Goal: Feedback & Contribution: Contribute content

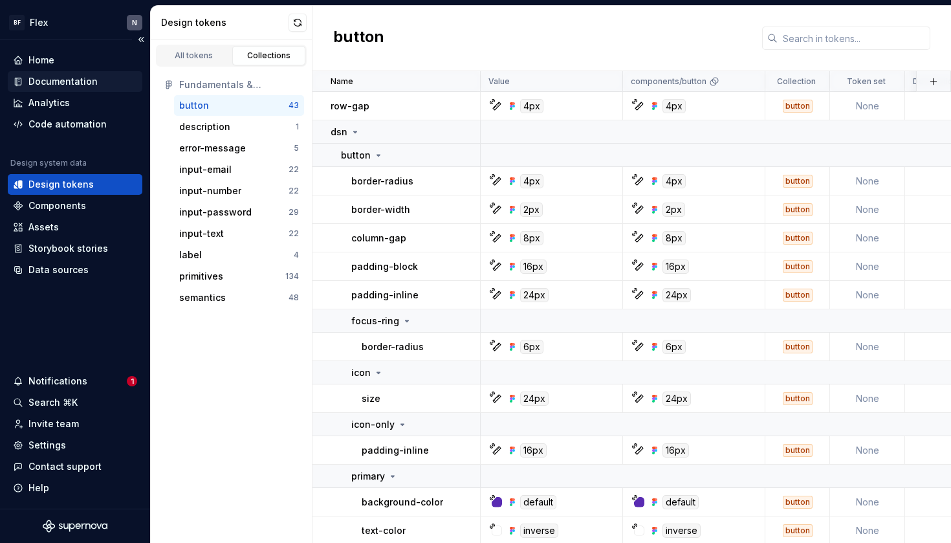
click at [75, 71] on div "Documentation" at bounding box center [75, 81] width 135 height 21
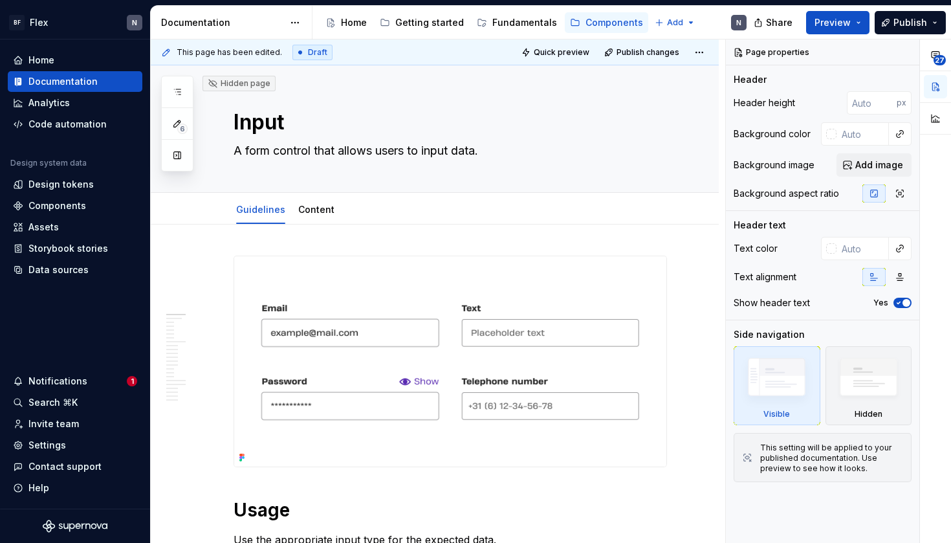
type textarea "*"
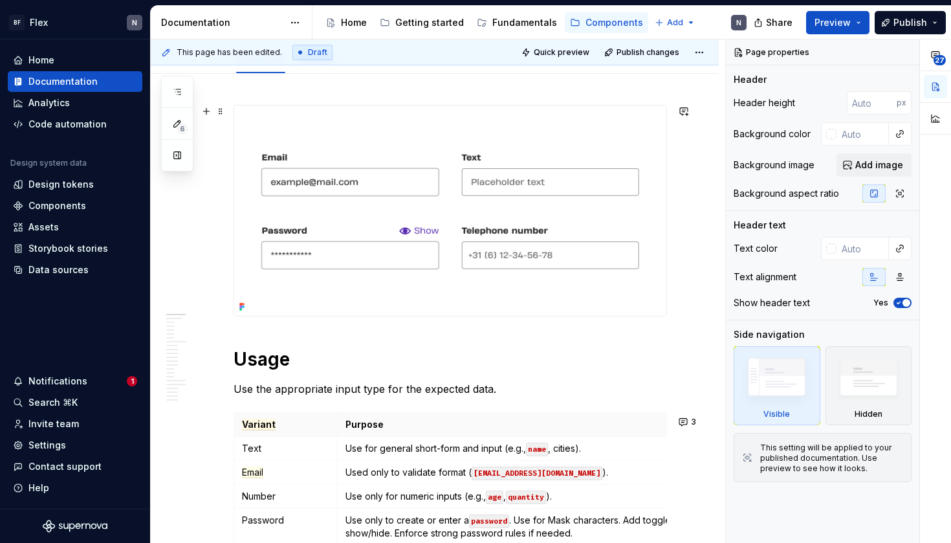
scroll to position [150, 0]
click at [689, 116] on button "button" at bounding box center [684, 112] width 18 height 18
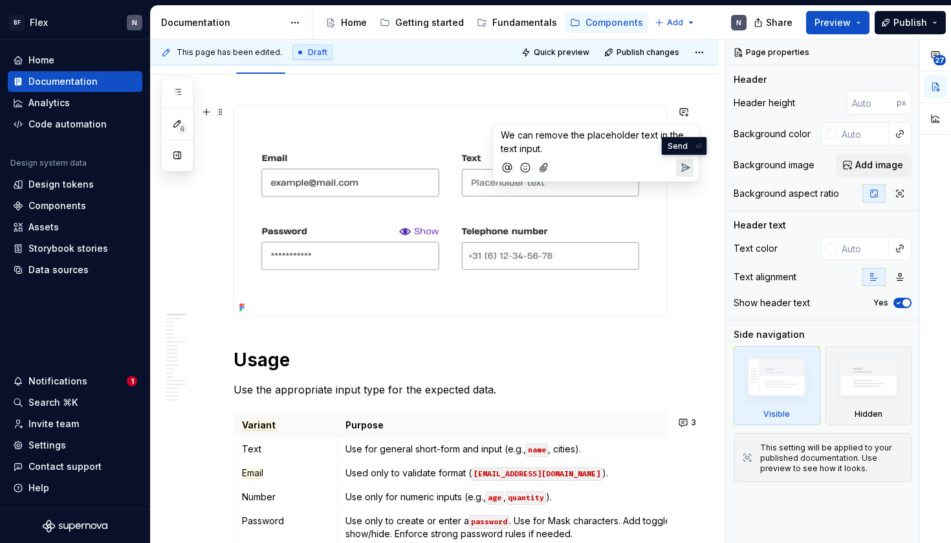
click at [686, 163] on icon "Send" at bounding box center [685, 167] width 13 height 13
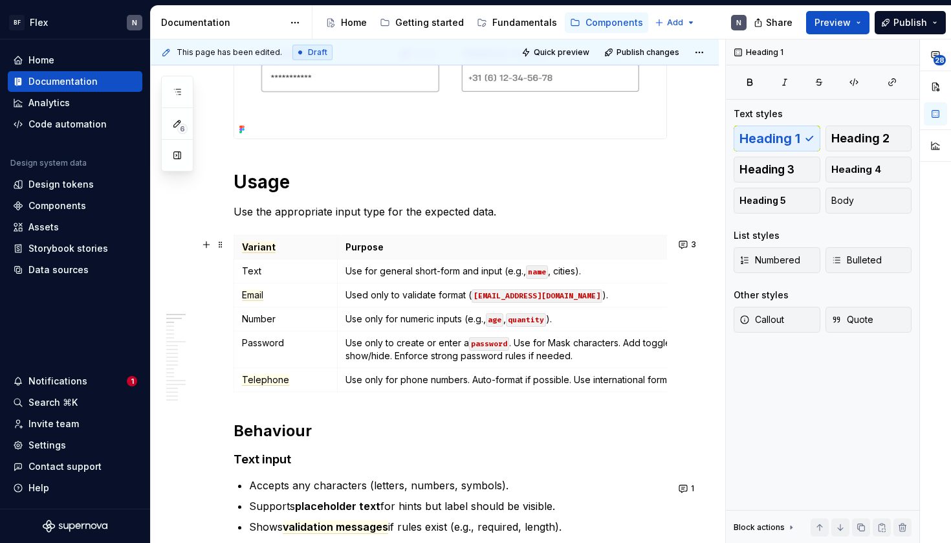
scroll to position [329, 0]
click at [269, 252] on span "Variant" at bounding box center [259, 247] width 34 height 12
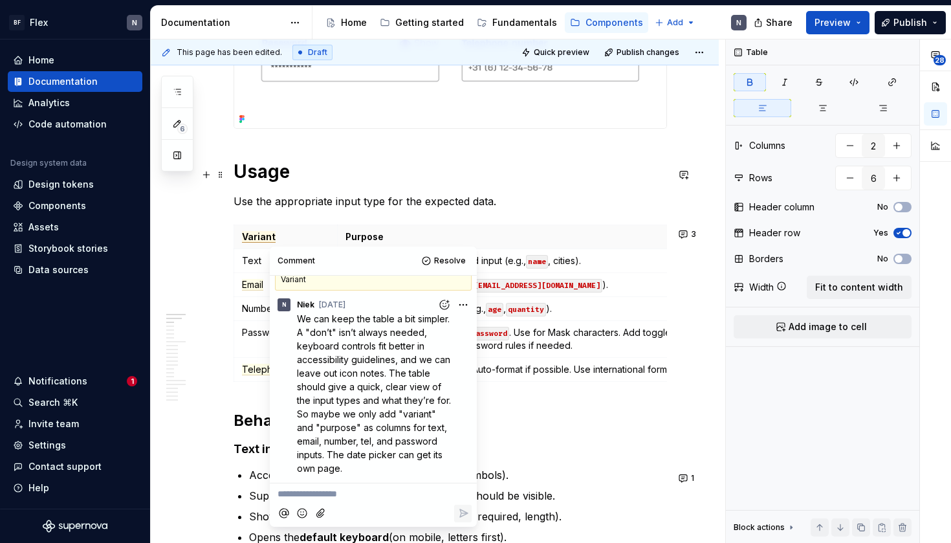
scroll to position [344, 0]
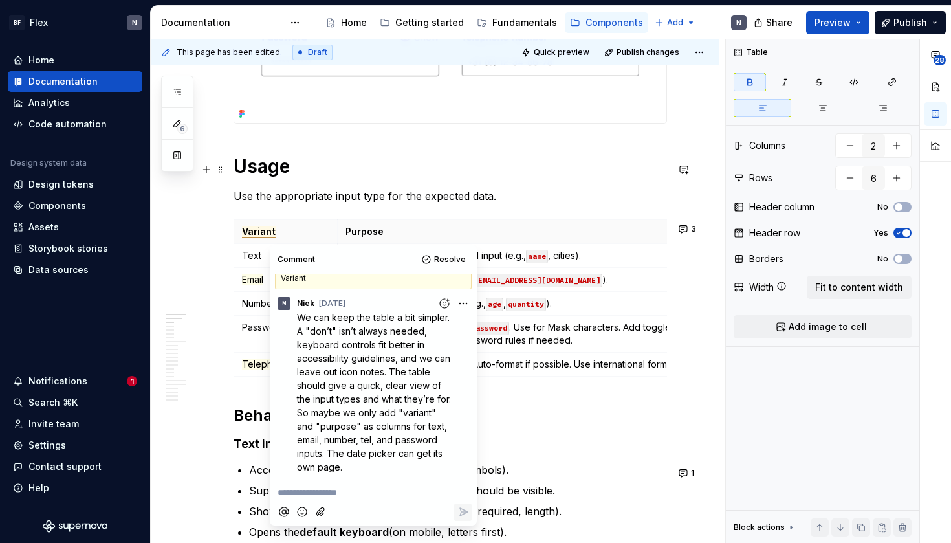
click at [373, 178] on h1 "Usage" at bounding box center [451, 166] width 434 height 23
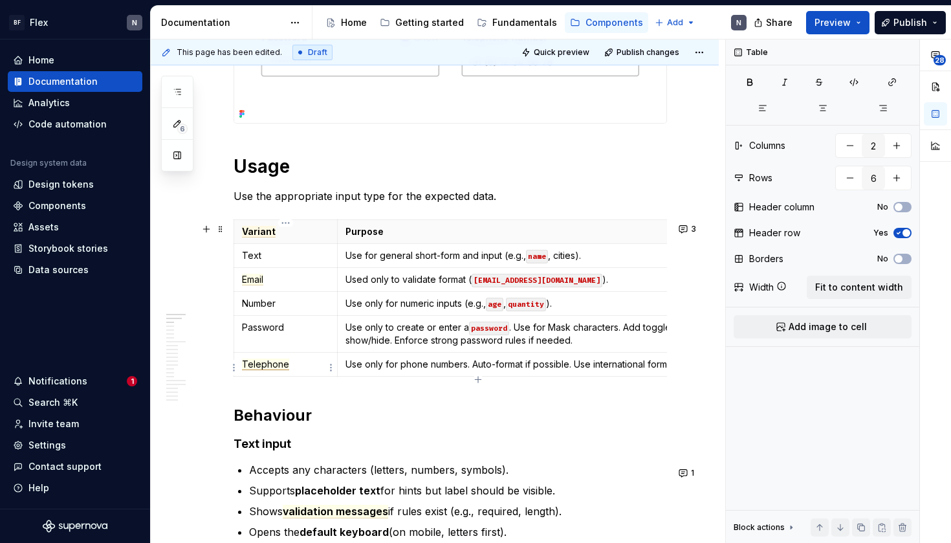
click at [255, 369] on span "Telephone" at bounding box center [265, 364] width 47 height 12
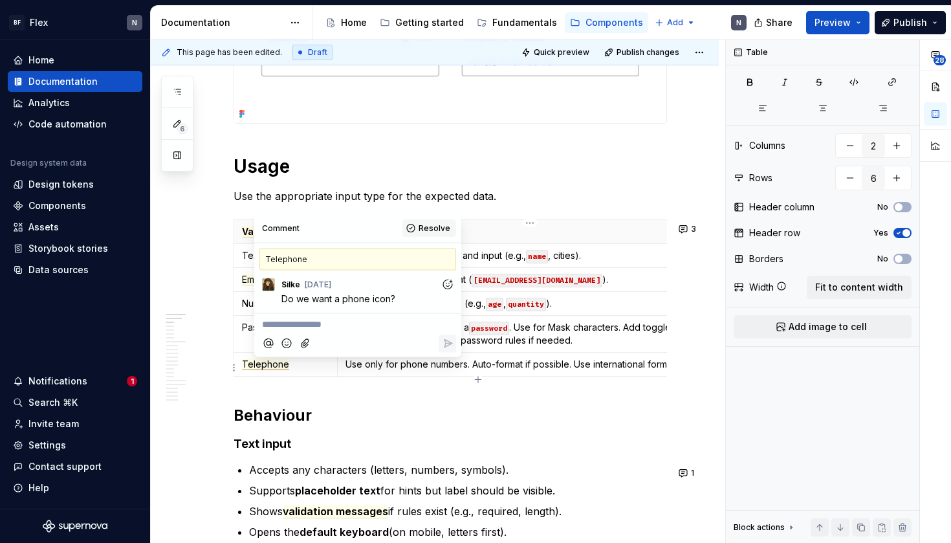
click at [426, 226] on span "Resolve" at bounding box center [435, 228] width 32 height 10
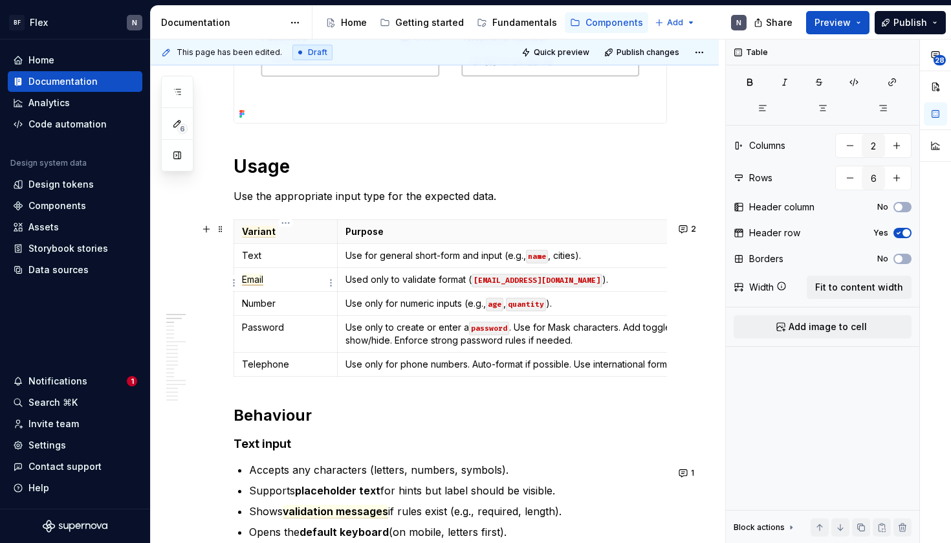
click at [259, 278] on span "Email" at bounding box center [252, 280] width 21 height 12
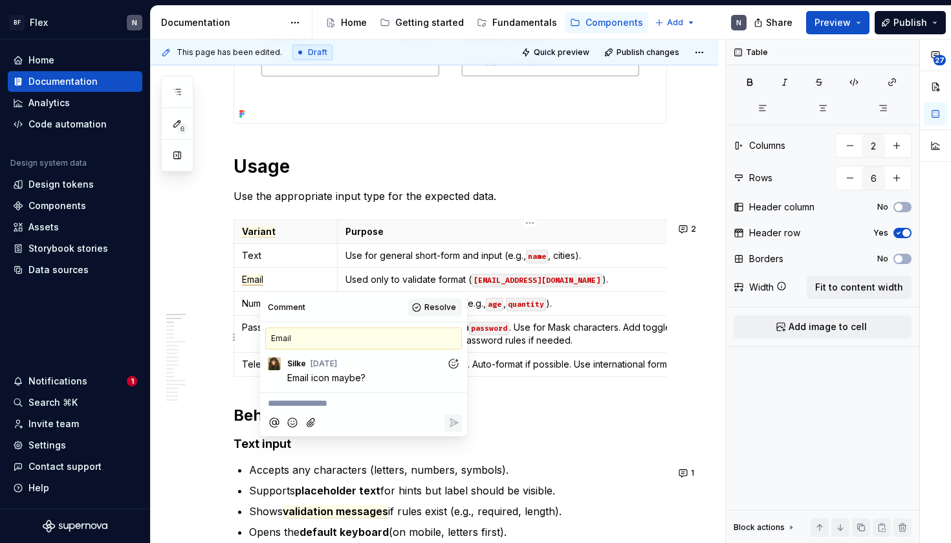
click at [450, 310] on span "Resolve" at bounding box center [440, 307] width 32 height 10
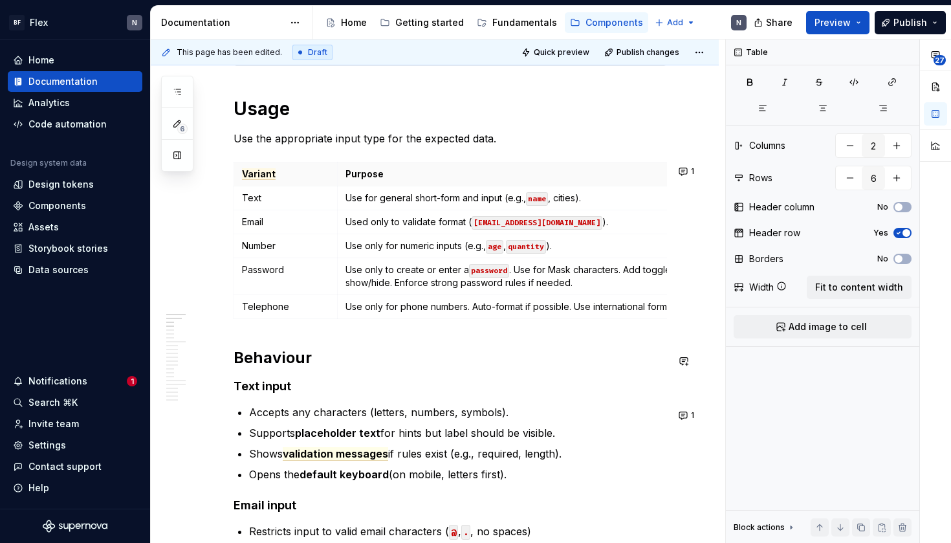
scroll to position [402, 0]
click at [610, 286] on p "Use only to create or enter a password . Use for Mask characters. Add toggle to…" at bounding box center [530, 276] width 369 height 26
type textarea "*"
click at [696, 168] on button "1" at bounding box center [687, 171] width 25 height 18
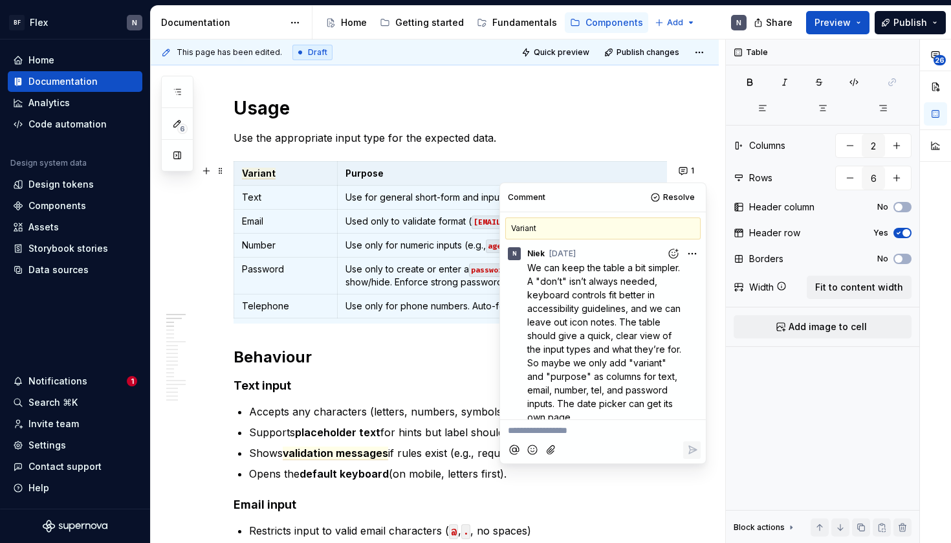
scroll to position [0, 0]
click at [459, 293] on td "Use only to create or enter a password . Use for Mask characters. Add toggle to…" at bounding box center [529, 276] width 385 height 37
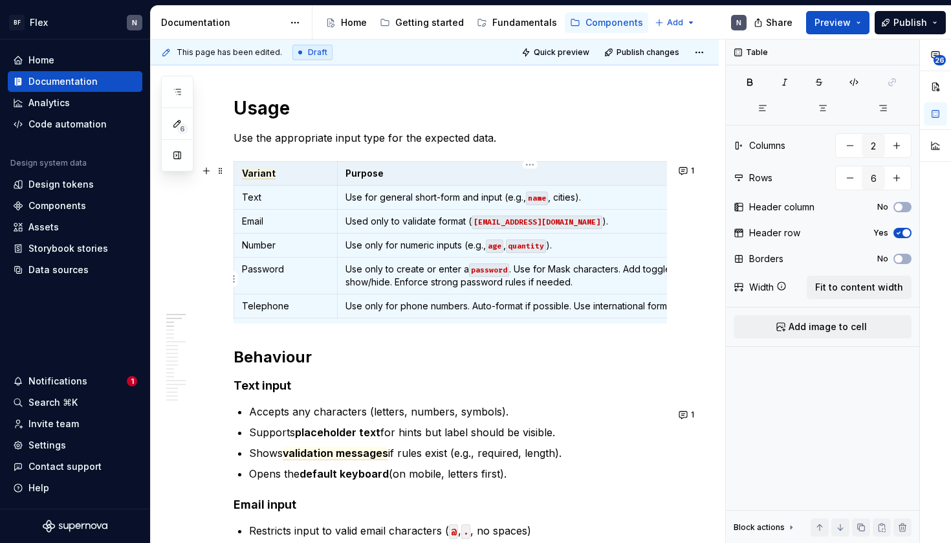
click at [533, 276] on p "Use only to create or enter a password . Use for Mask characters. Add toggle to…" at bounding box center [530, 276] width 369 height 26
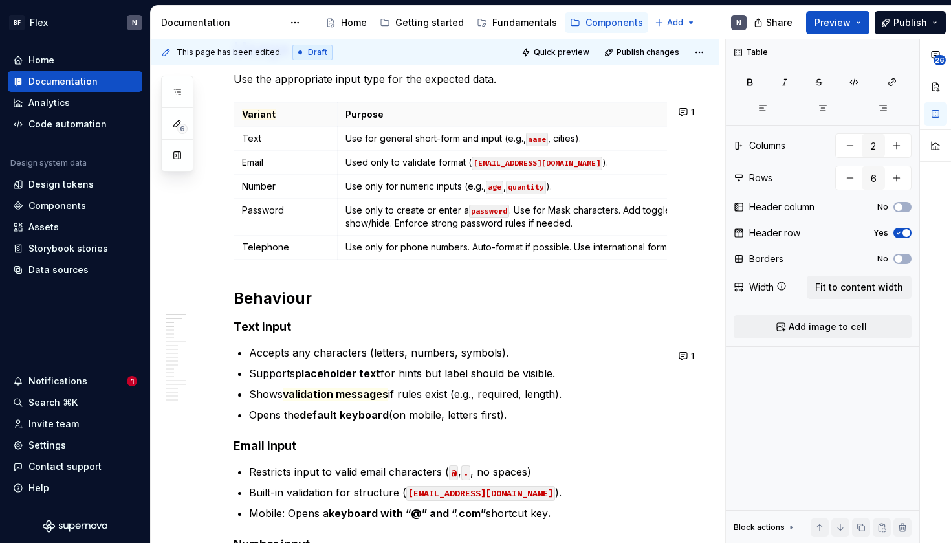
scroll to position [462, 0]
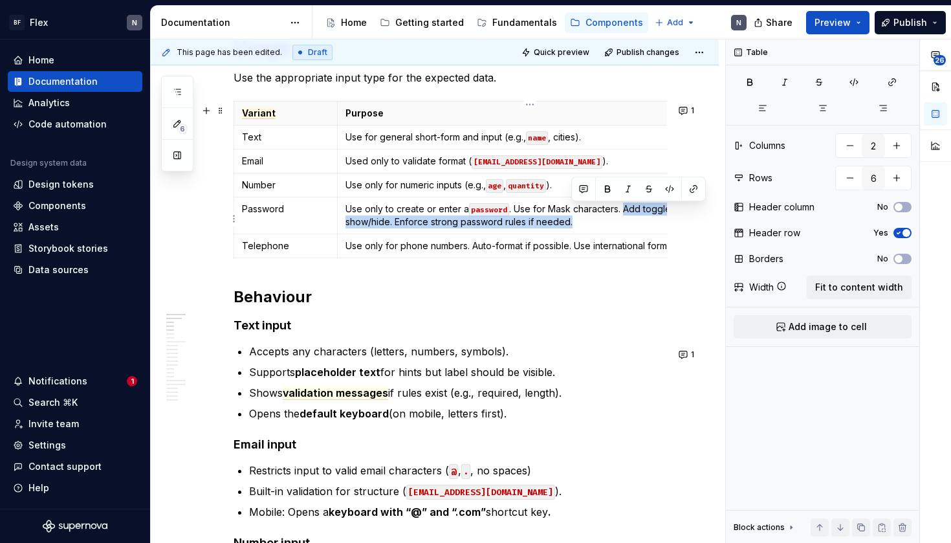
drag, startPoint x: 627, startPoint y: 210, endPoint x: 641, endPoint y: 226, distance: 21.5
click at [641, 226] on p "Use only to create or enter a password . Use for Mask characters. Add toggle to…" at bounding box center [530, 216] width 369 height 26
drag, startPoint x: 518, startPoint y: 212, endPoint x: 615, endPoint y: 234, distance: 100.3
click at [615, 234] on td "Use only to create or enter a password . Use for Mask characters. Add toggle to…" at bounding box center [529, 215] width 385 height 37
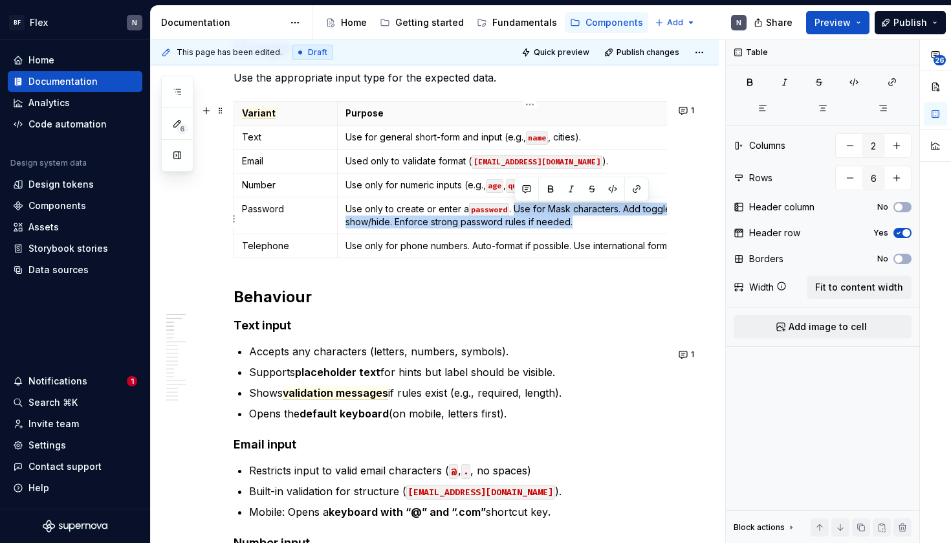
click at [597, 215] on p "Use only to create or enter a password . Use for Mask characters. Add toggle to…" at bounding box center [530, 216] width 369 height 26
drag, startPoint x: 592, startPoint y: 225, endPoint x: 626, endPoint y: 215, distance: 35.6
click at [626, 215] on p "Use only to create or enter a password . Use for Mask characters. Add toggle to…" at bounding box center [530, 216] width 369 height 26
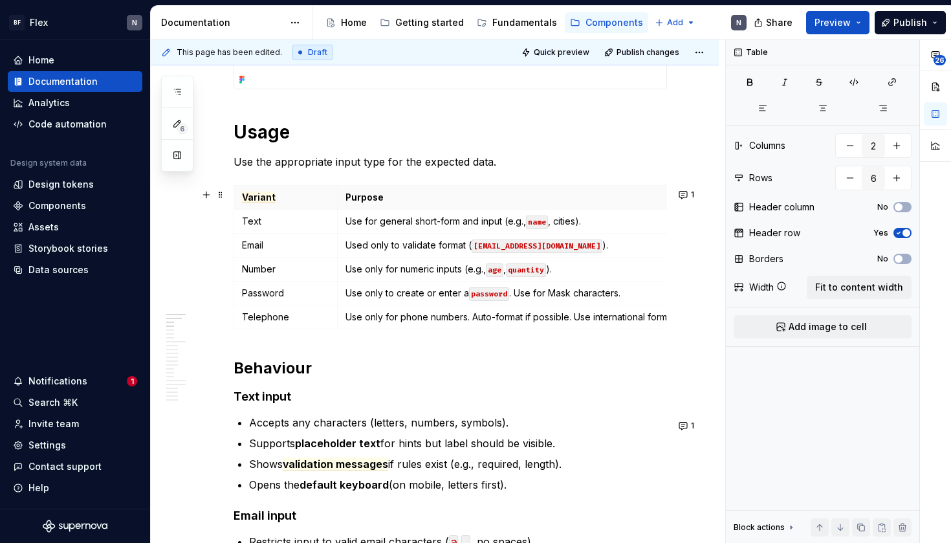
scroll to position [377, 0]
click at [628, 324] on p "Use only for phone numbers. Auto-format if possible. Use international format." at bounding box center [530, 317] width 369 height 13
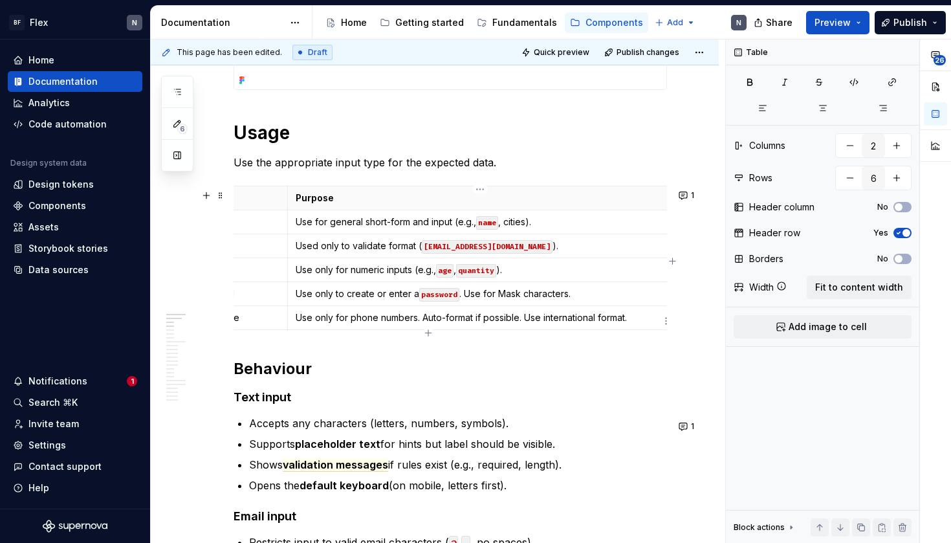
scroll to position [0, 49]
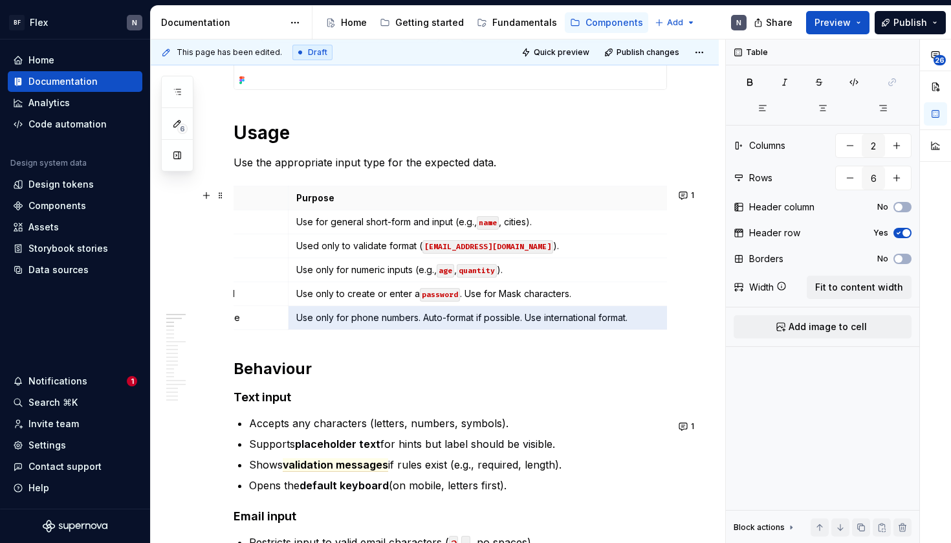
drag, startPoint x: 528, startPoint y: 322, endPoint x: 690, endPoint y: 318, distance: 162.5
click at [650, 320] on p "Use only for phone numbers. Auto-format if possible. Use international format." at bounding box center [480, 317] width 369 height 13
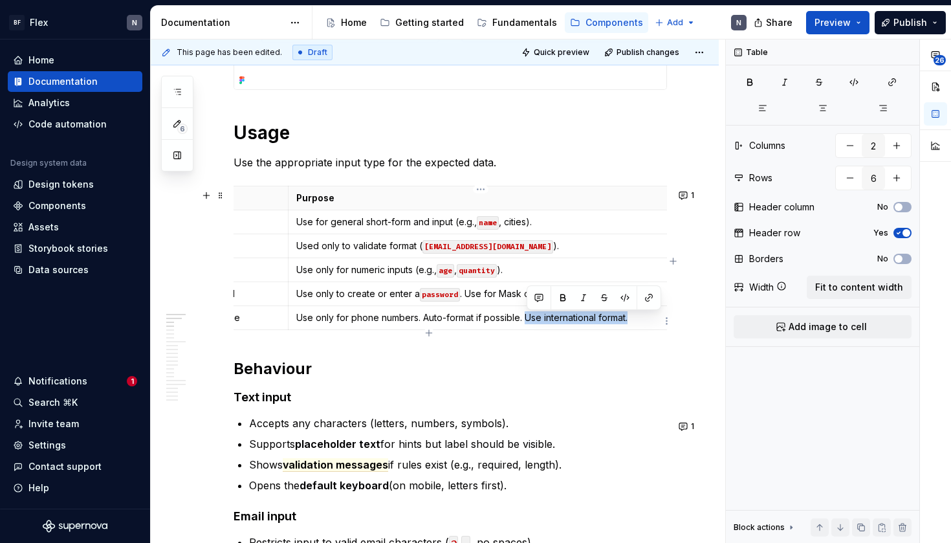
drag, startPoint x: 558, startPoint y: 321, endPoint x: 529, endPoint y: 321, distance: 28.5
click at [529, 321] on p "Use only for phone numbers. Auto-format if possible. Use international format." at bounding box center [480, 317] width 369 height 13
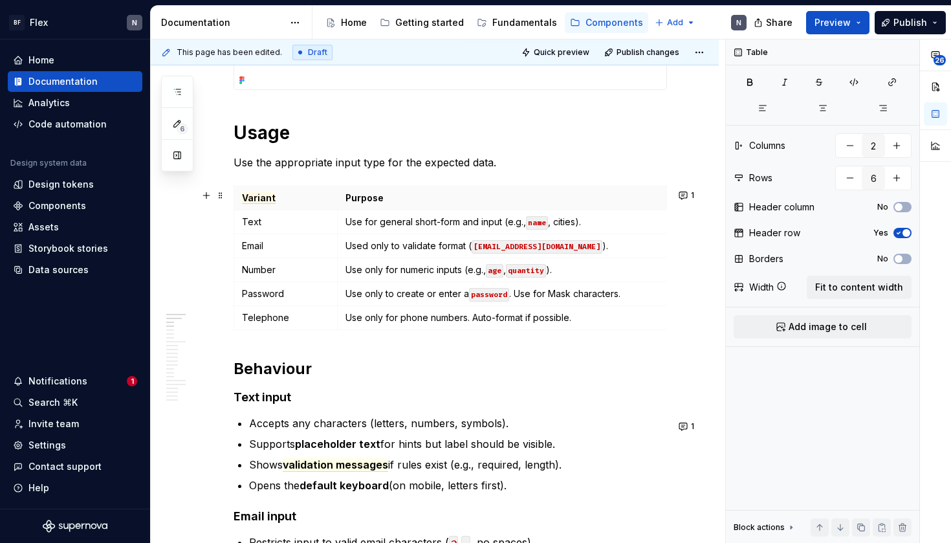
scroll to position [516, 0]
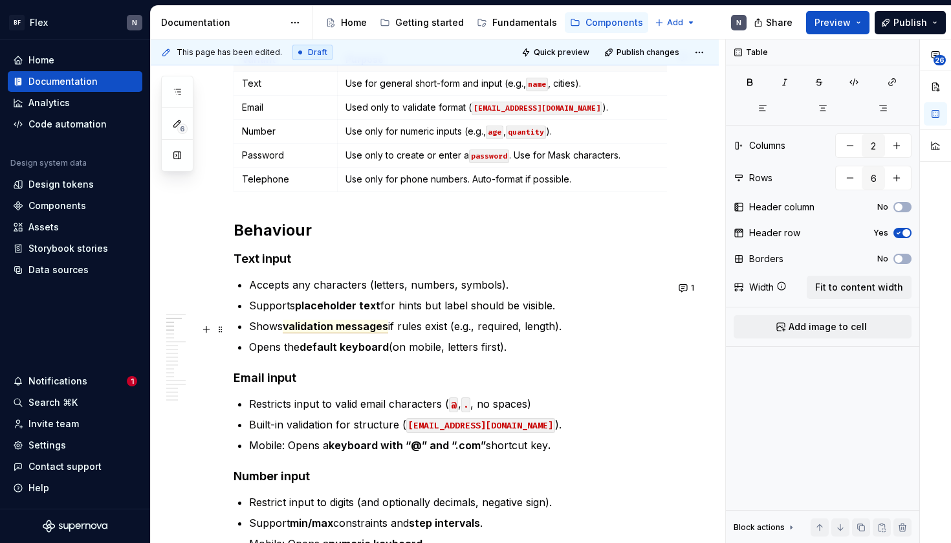
click at [320, 332] on span "validation messages" at bounding box center [335, 327] width 105 height 14
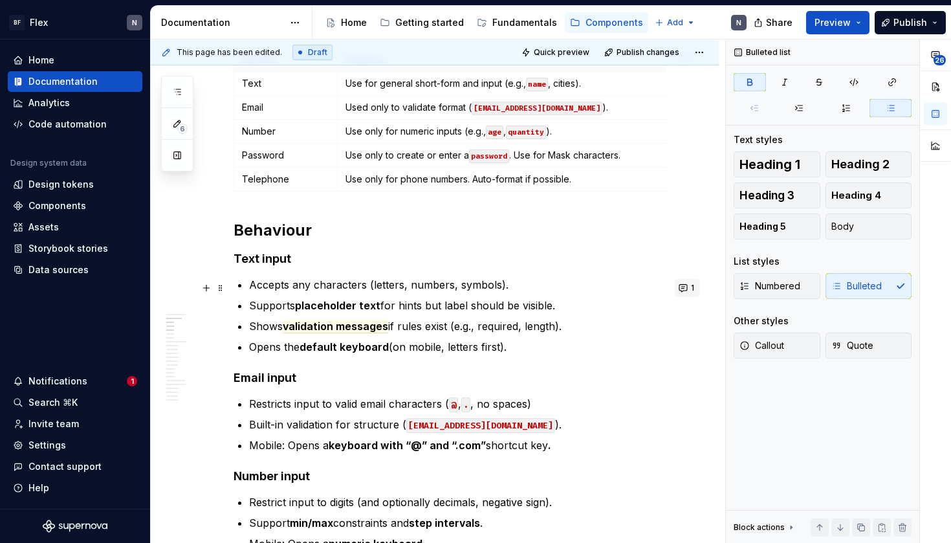
click at [693, 289] on button "1" at bounding box center [687, 288] width 25 height 18
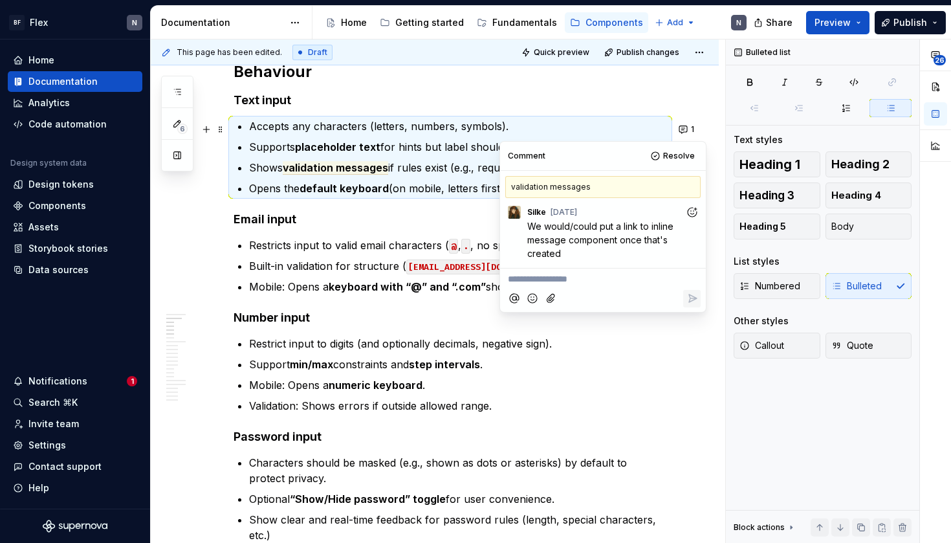
click at [354, 320] on h4 "Number input" at bounding box center [451, 318] width 434 height 16
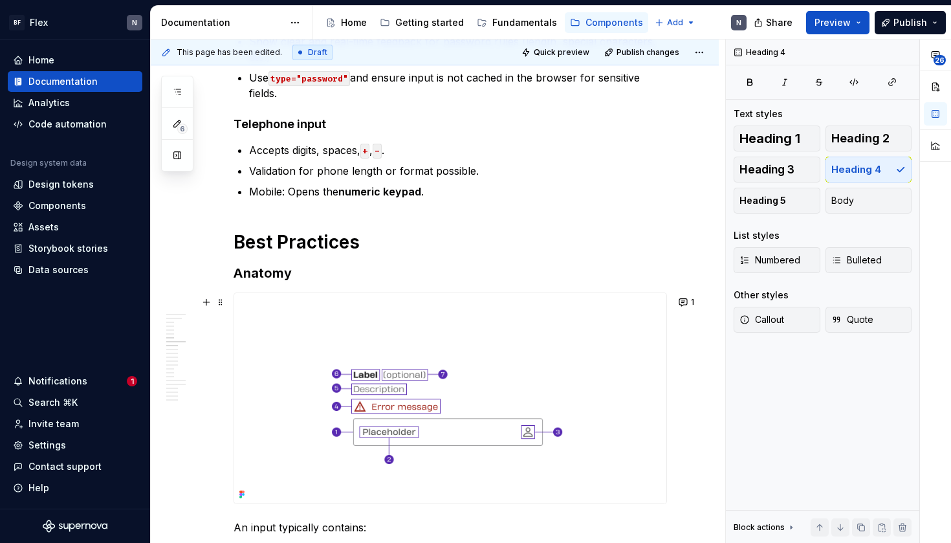
scroll to position [1157, 0]
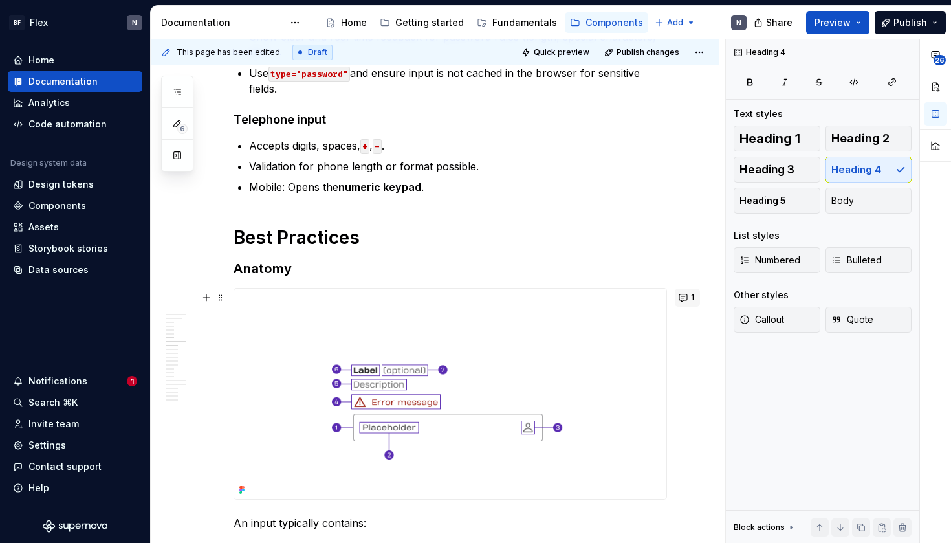
click at [689, 293] on button "1" at bounding box center [687, 298] width 25 height 18
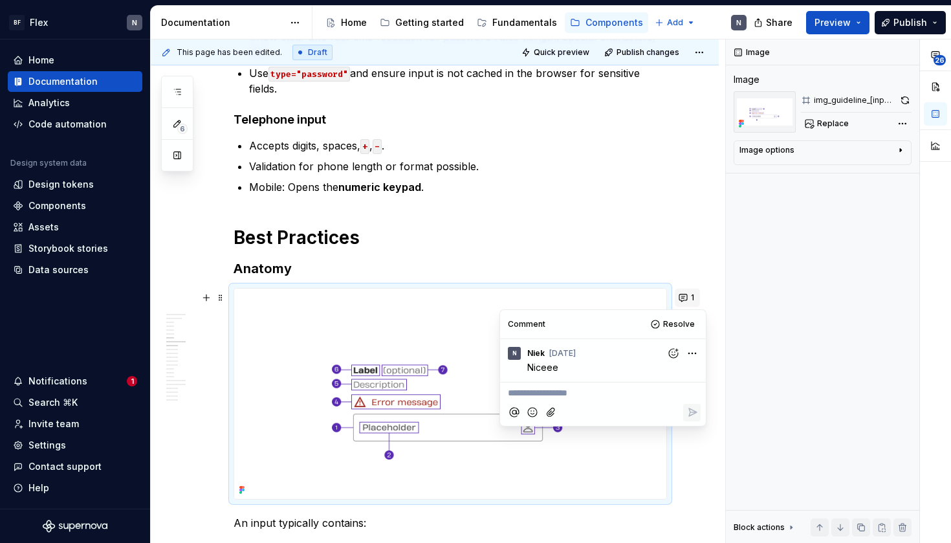
click at [688, 294] on button "1" at bounding box center [687, 298] width 25 height 18
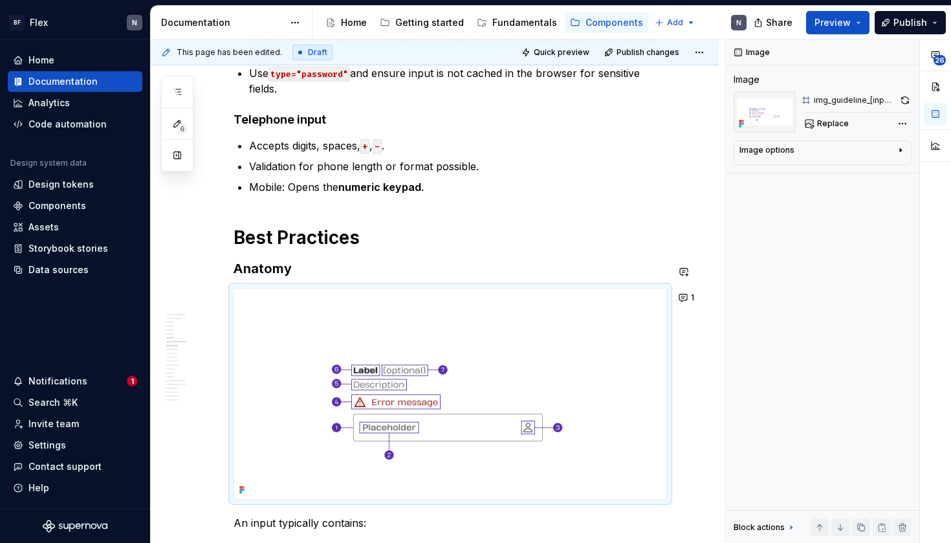
scroll to position [900, 0]
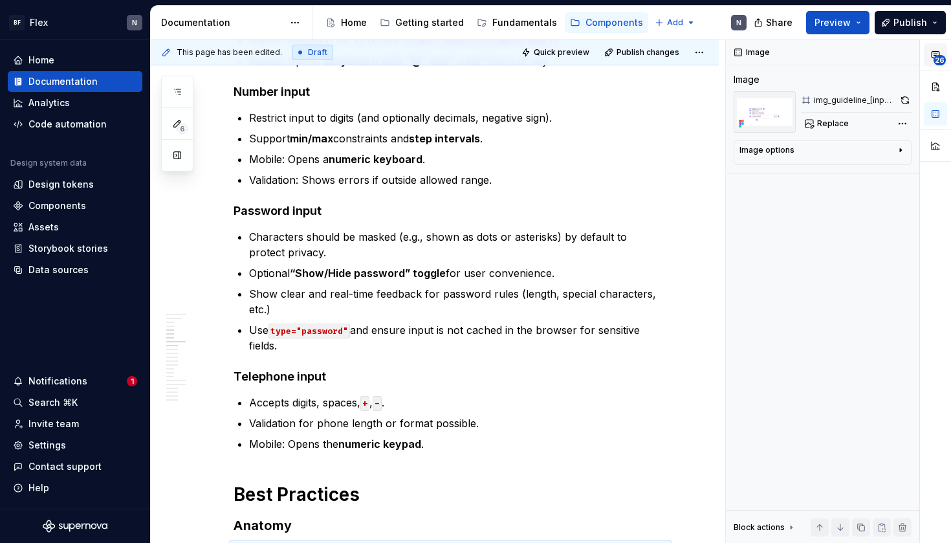
click at [930, 64] on button "26" at bounding box center [935, 54] width 23 height 23
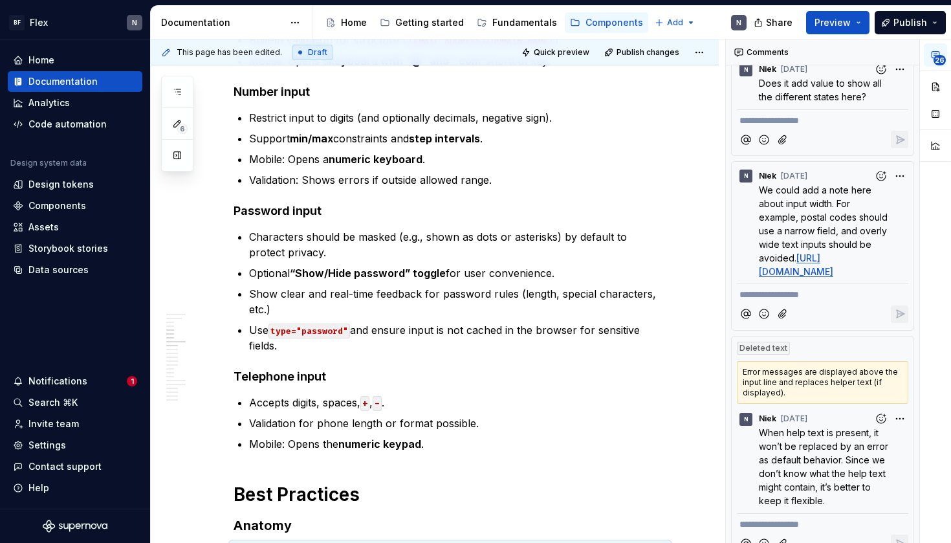
scroll to position [1237, 0]
click at [813, 248] on p "We could add a note here about input width. For example, postal codes should us…" at bounding box center [826, 228] width 134 height 95
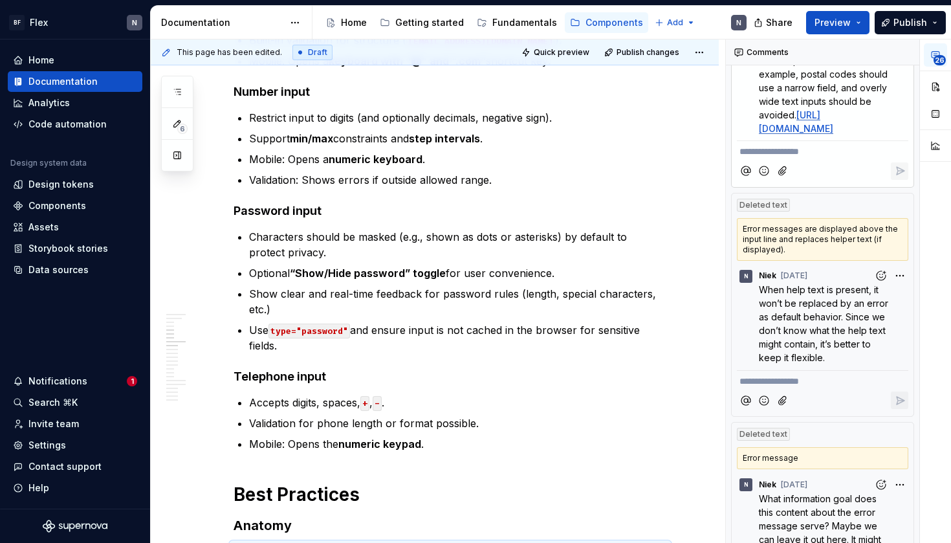
scroll to position [1379, 0]
click at [782, 259] on div "Error messages are displayed above the input line and replaces helper text (if …" at bounding box center [822, 238] width 171 height 43
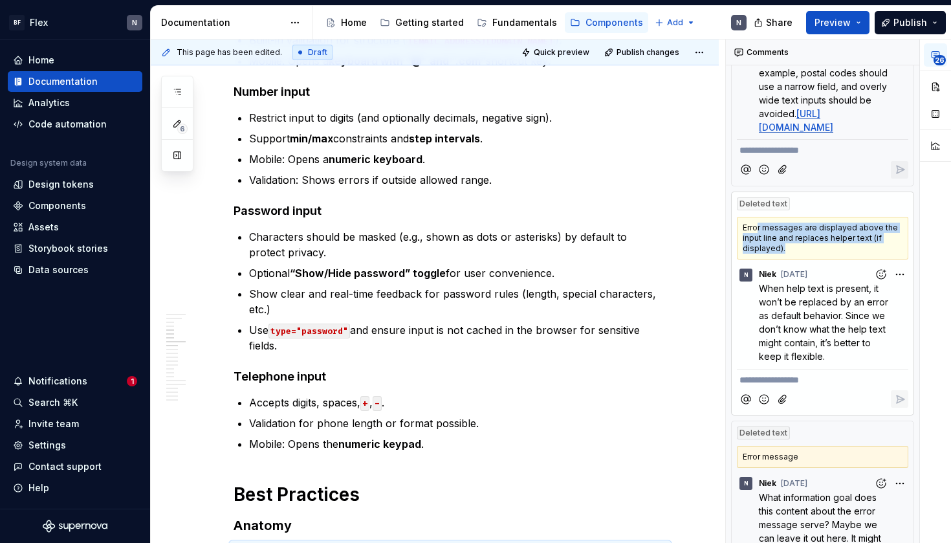
drag, startPoint x: 758, startPoint y: 312, endPoint x: 798, endPoint y: 329, distance: 42.9
click at [798, 259] on div "Error messages are displayed above the input line and replaces helper text (if …" at bounding box center [822, 238] width 171 height 43
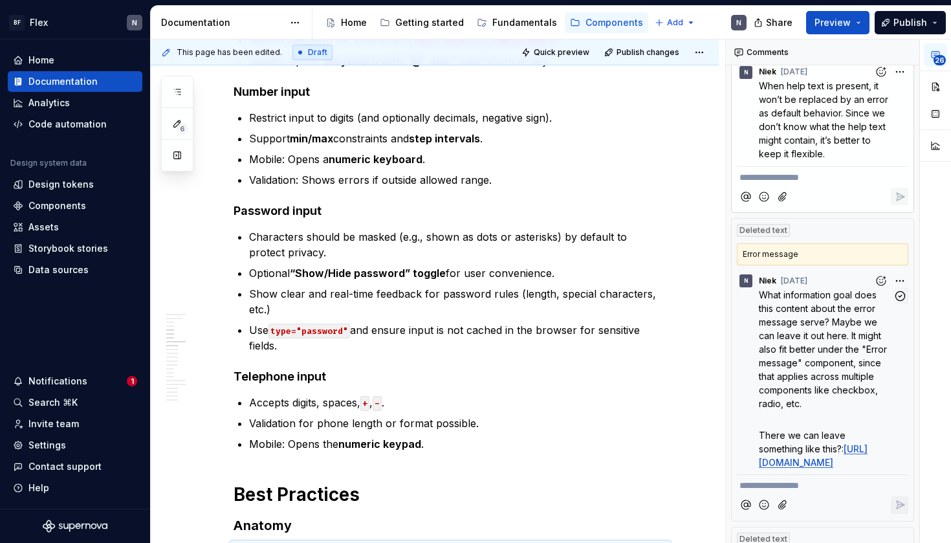
scroll to position [1586, 0]
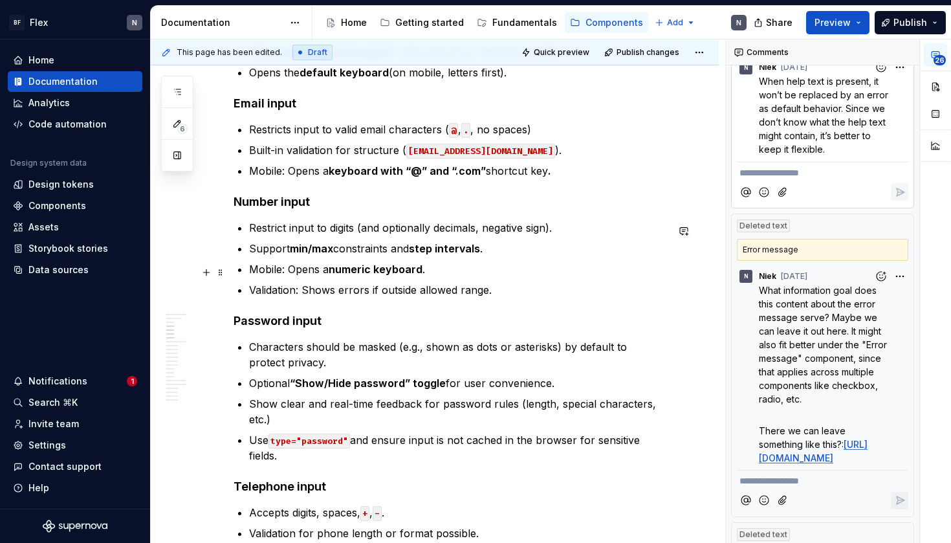
click at [355, 268] on strong "numeric keyboard" at bounding box center [376, 269] width 94 height 13
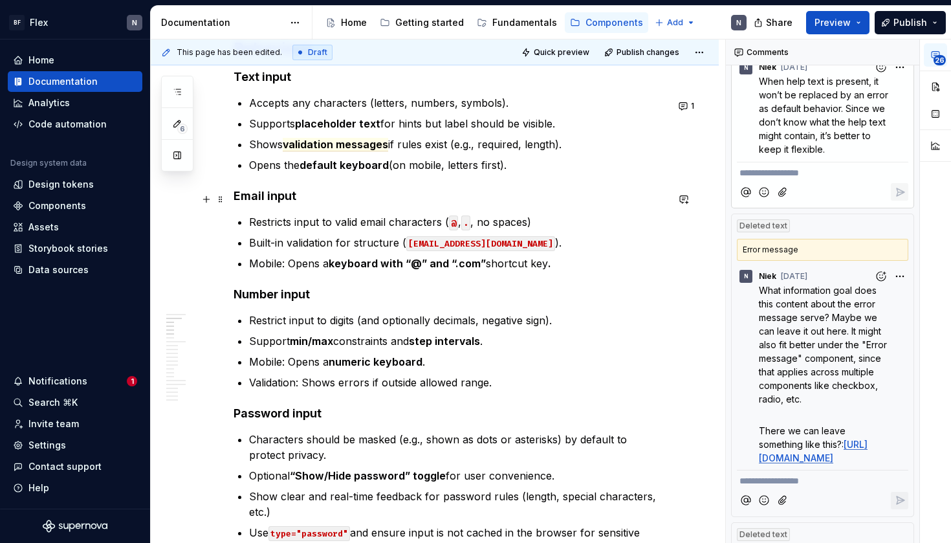
scroll to position [614, 0]
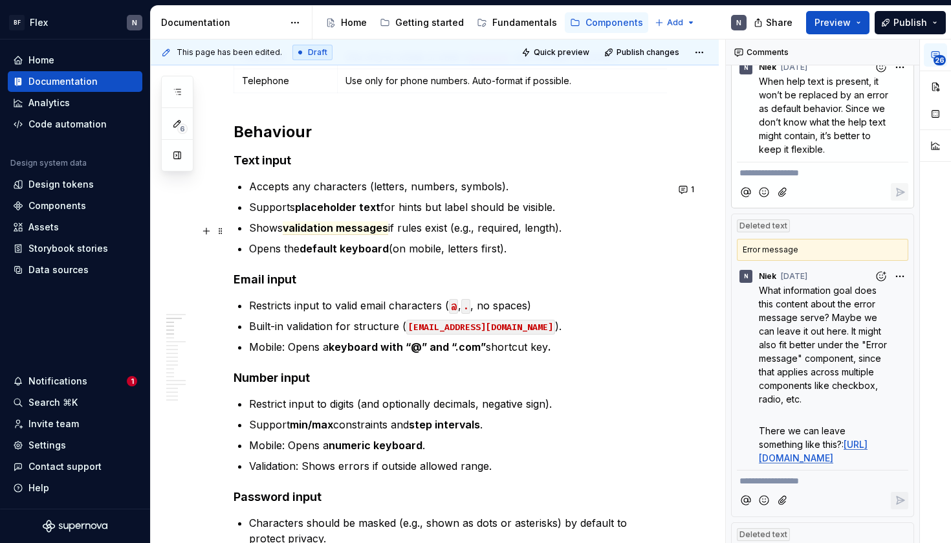
click at [326, 219] on ul "Accepts any characters (letters, numbers, symbols). Supports placeholder text f…" at bounding box center [458, 218] width 418 height 78
click at [322, 226] on span "validation messages" at bounding box center [335, 228] width 105 height 14
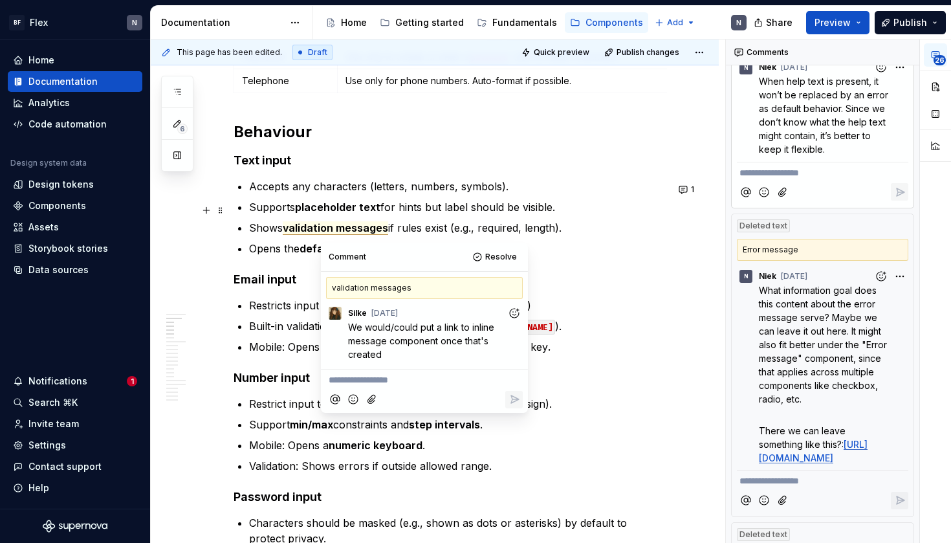
click at [369, 209] on strong "placeholder text" at bounding box center [337, 207] width 85 height 13
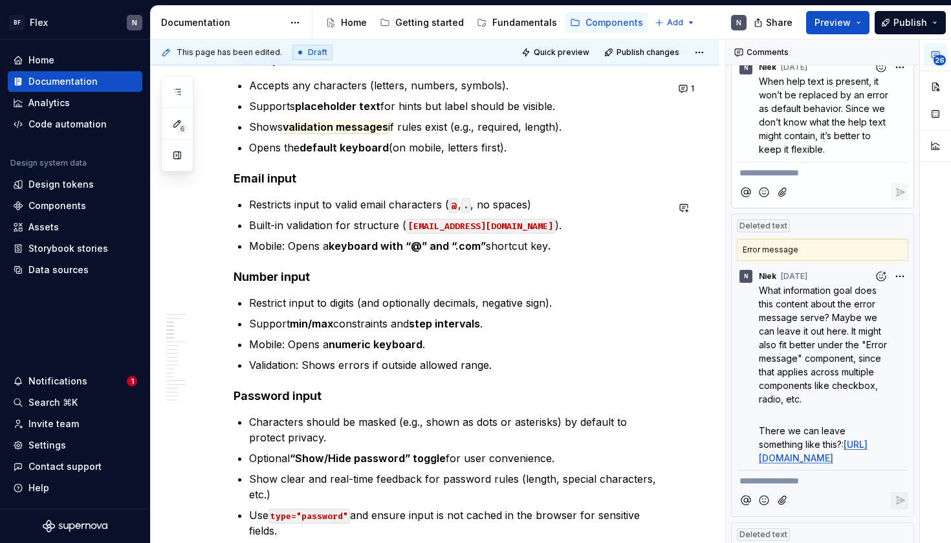
scroll to position [844, 0]
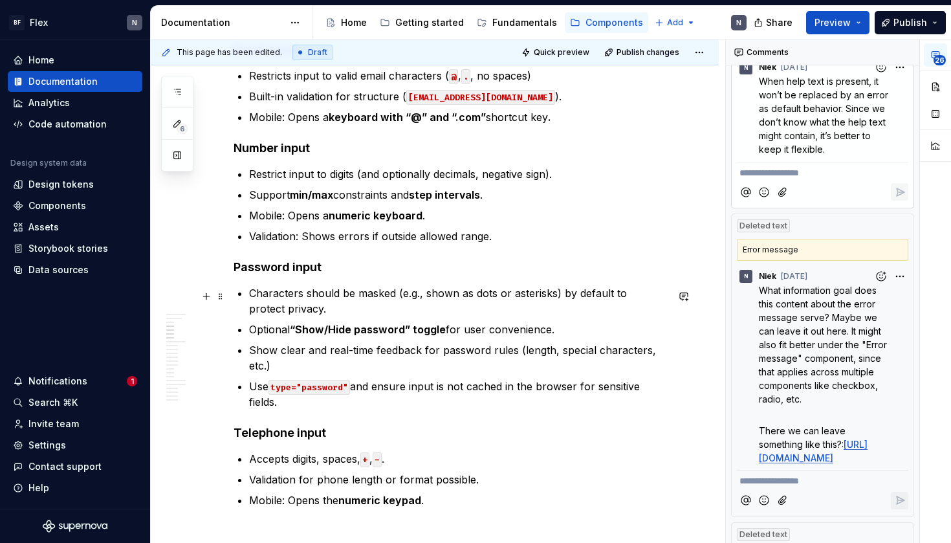
click at [511, 315] on p "Characters should be masked (e.g., shown as dots or asterisks) by default to pr…" at bounding box center [458, 300] width 418 height 31
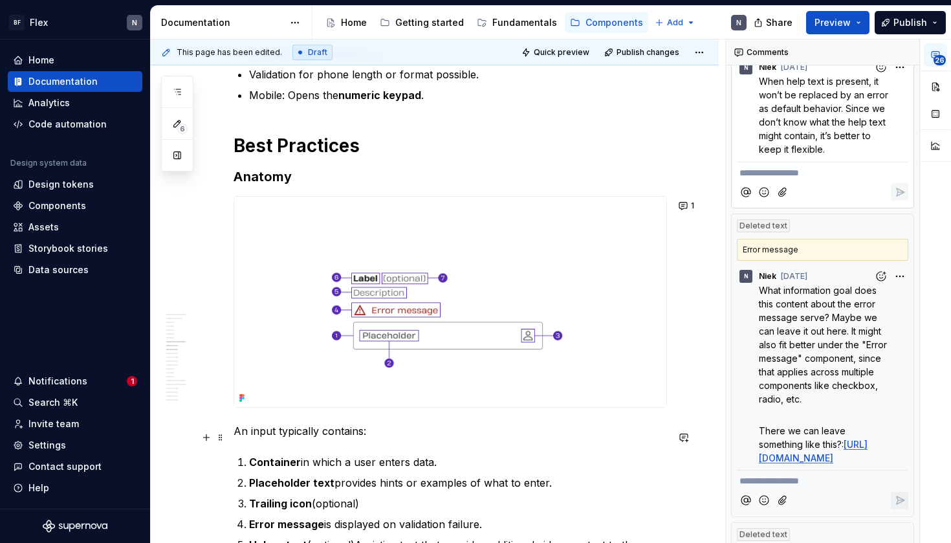
scroll to position [1341, 0]
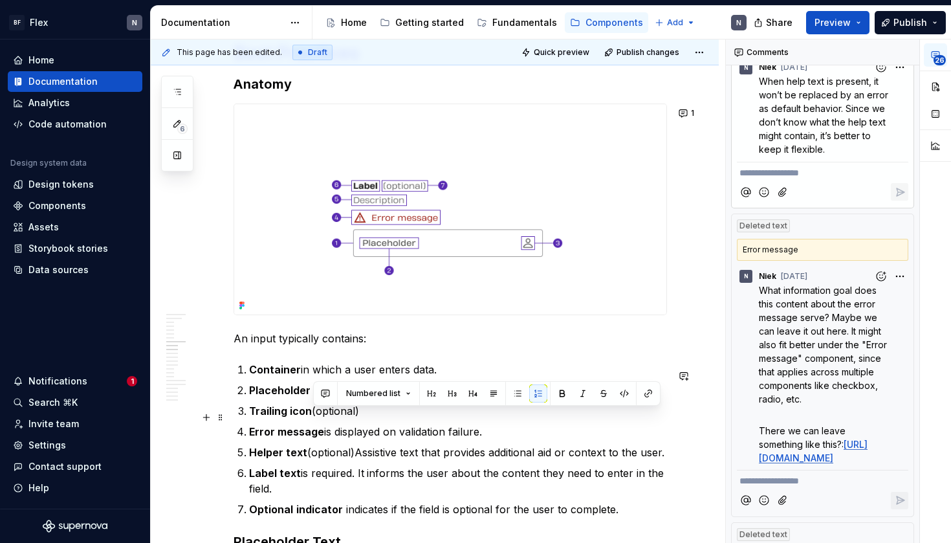
drag, startPoint x: 314, startPoint y: 414, endPoint x: 428, endPoint y: 420, distance: 113.4
click at [428, 419] on p "Trailing icon (optional)" at bounding box center [458, 411] width 418 height 16
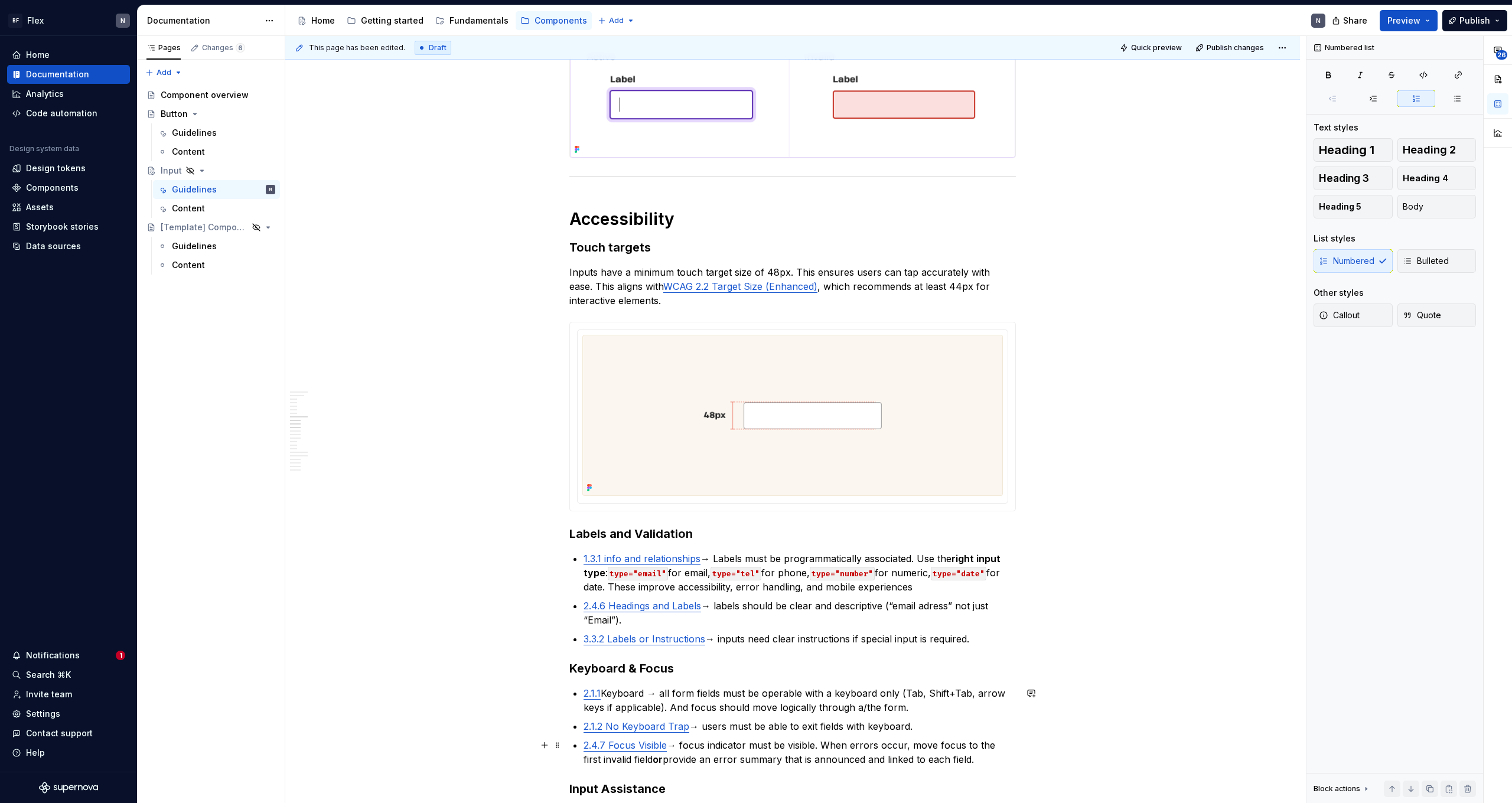
scroll to position [1187, 0]
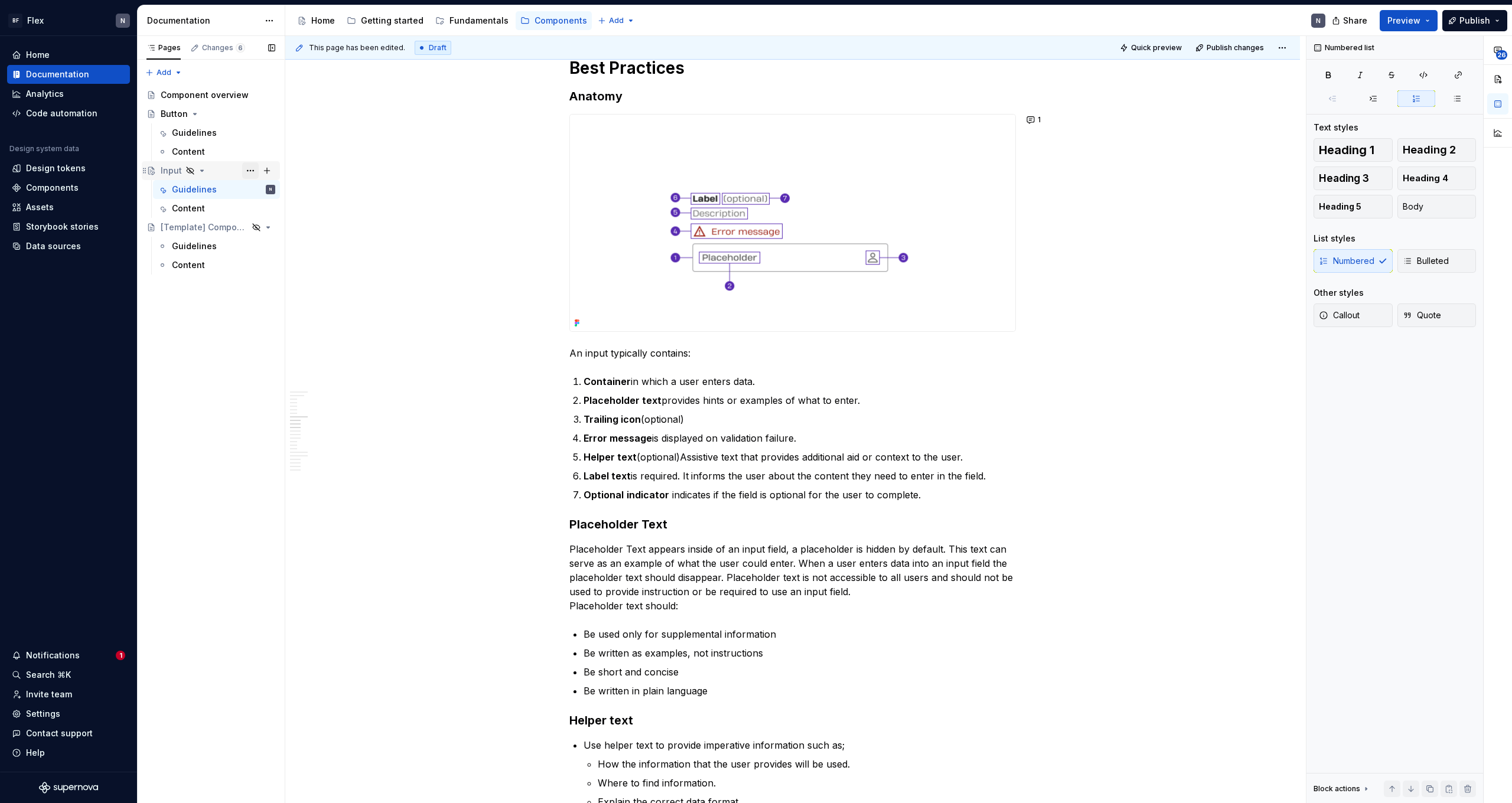
click at [250, 172] on button "Page tree" at bounding box center [250, 171] width 16 height 16
click at [274, 211] on div "Duplicate page" at bounding box center [321, 210] width 116 height 12
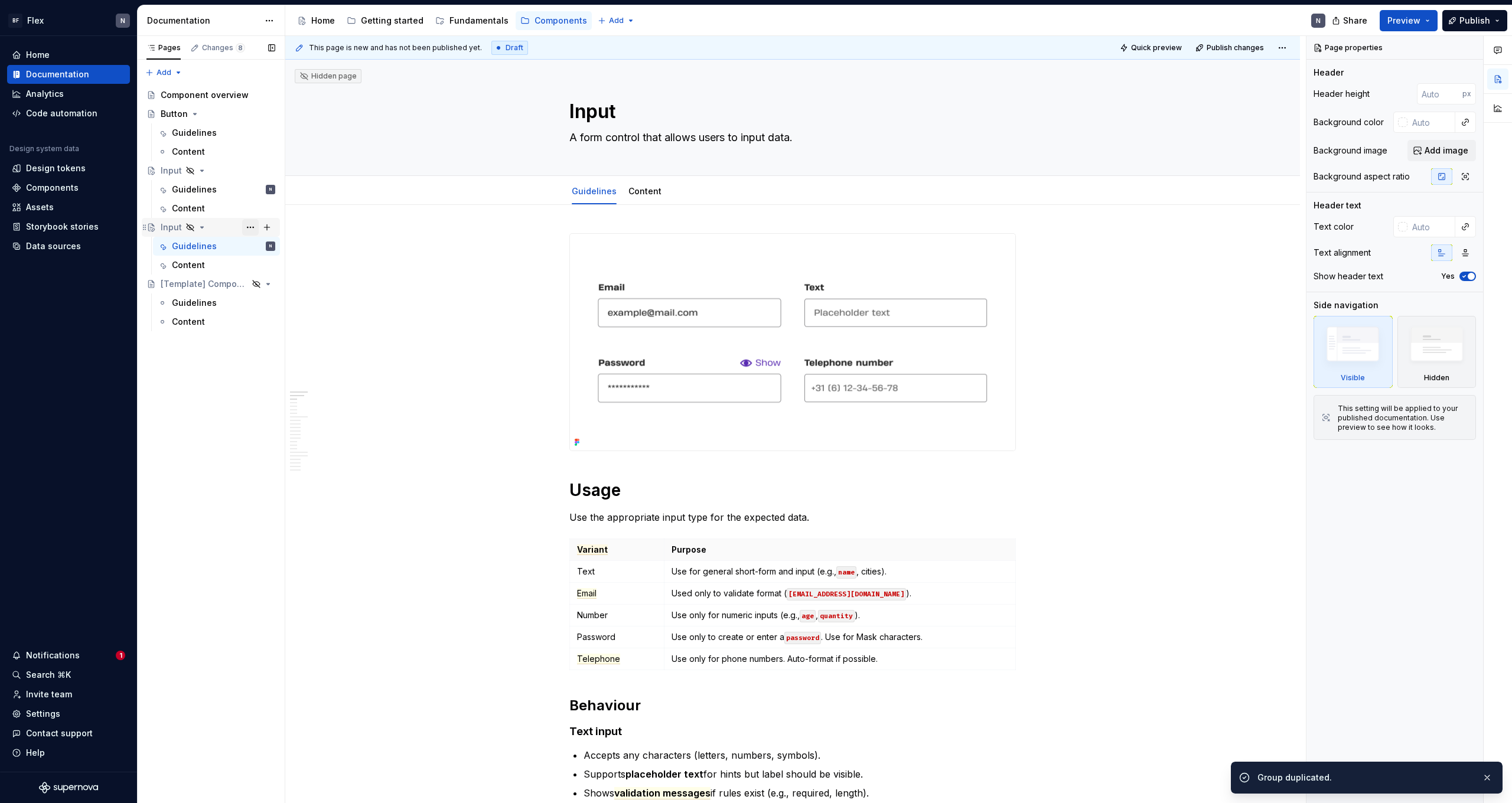
click at [256, 229] on button "Page tree" at bounding box center [250, 227] width 16 height 16
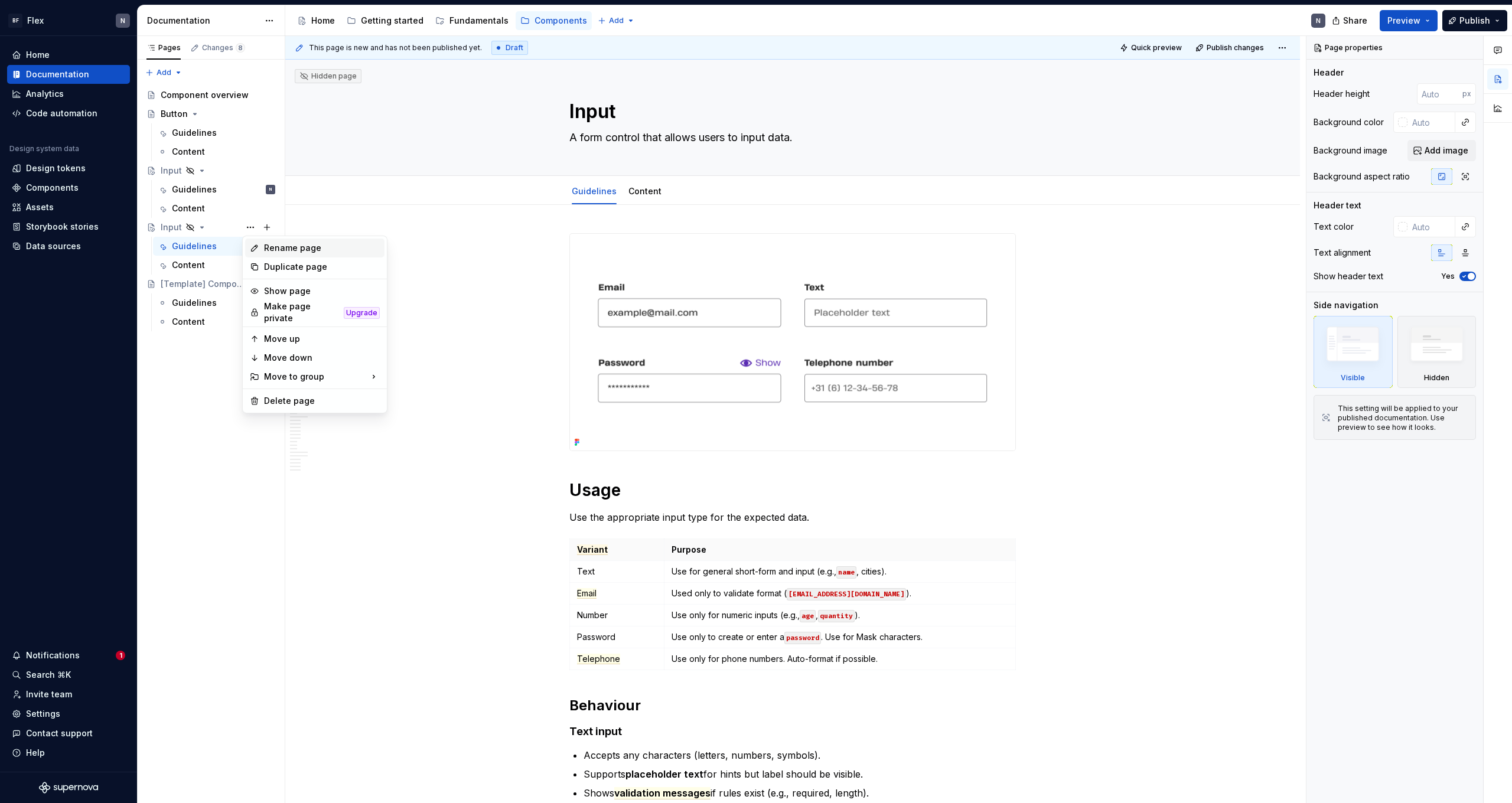
type textarea "*"
click at [271, 248] on div "Rename page" at bounding box center [321, 247] width 116 height 12
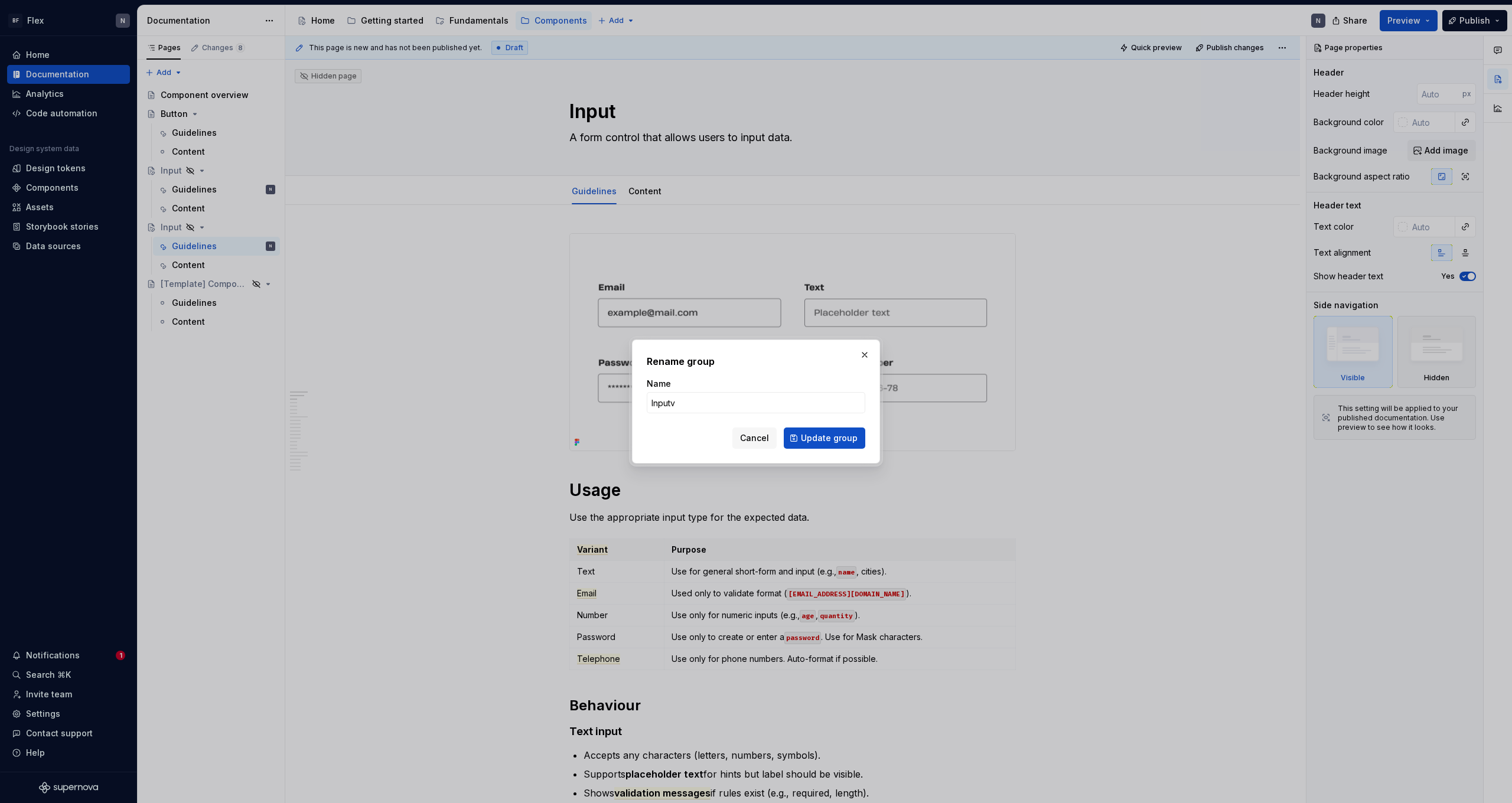
type input "Inputv2"
click at [826, 438] on button "Update group" at bounding box center [824, 438] width 81 height 21
type textarea "*"
type textarea "Inputv2"
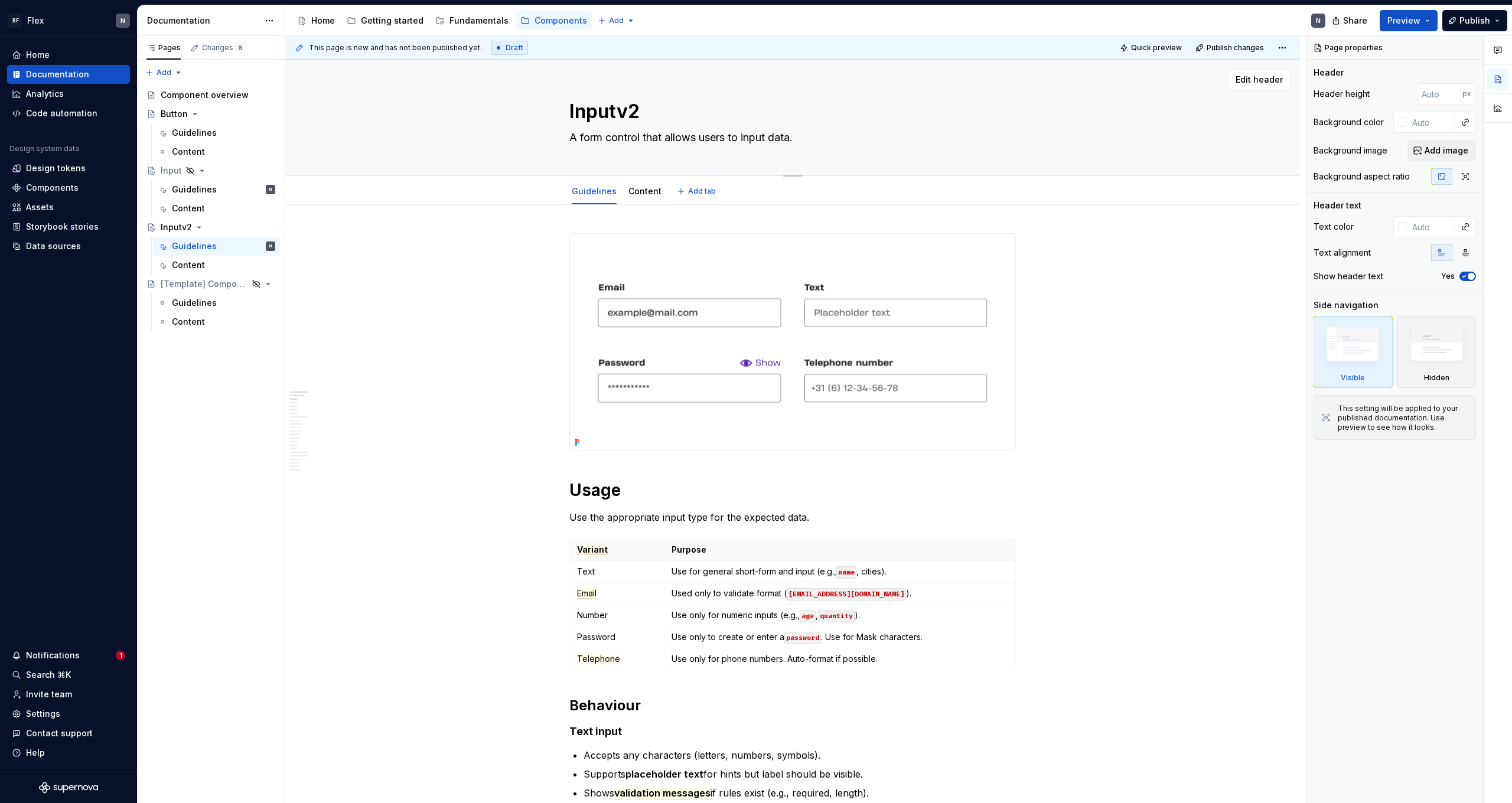
click at [714, 140] on textarea "A form control that allows users to input data." at bounding box center [789, 137] width 446 height 19
click at [754, 140] on textarea "A form control that allows users to input data." at bounding box center [789, 137] width 446 height 19
drag, startPoint x: 775, startPoint y: 138, endPoint x: 825, endPoint y: 137, distance: 50.0
click at [827, 138] on textarea "A form control that allows users to input data." at bounding box center [789, 137] width 446 height 19
type textarea "*"
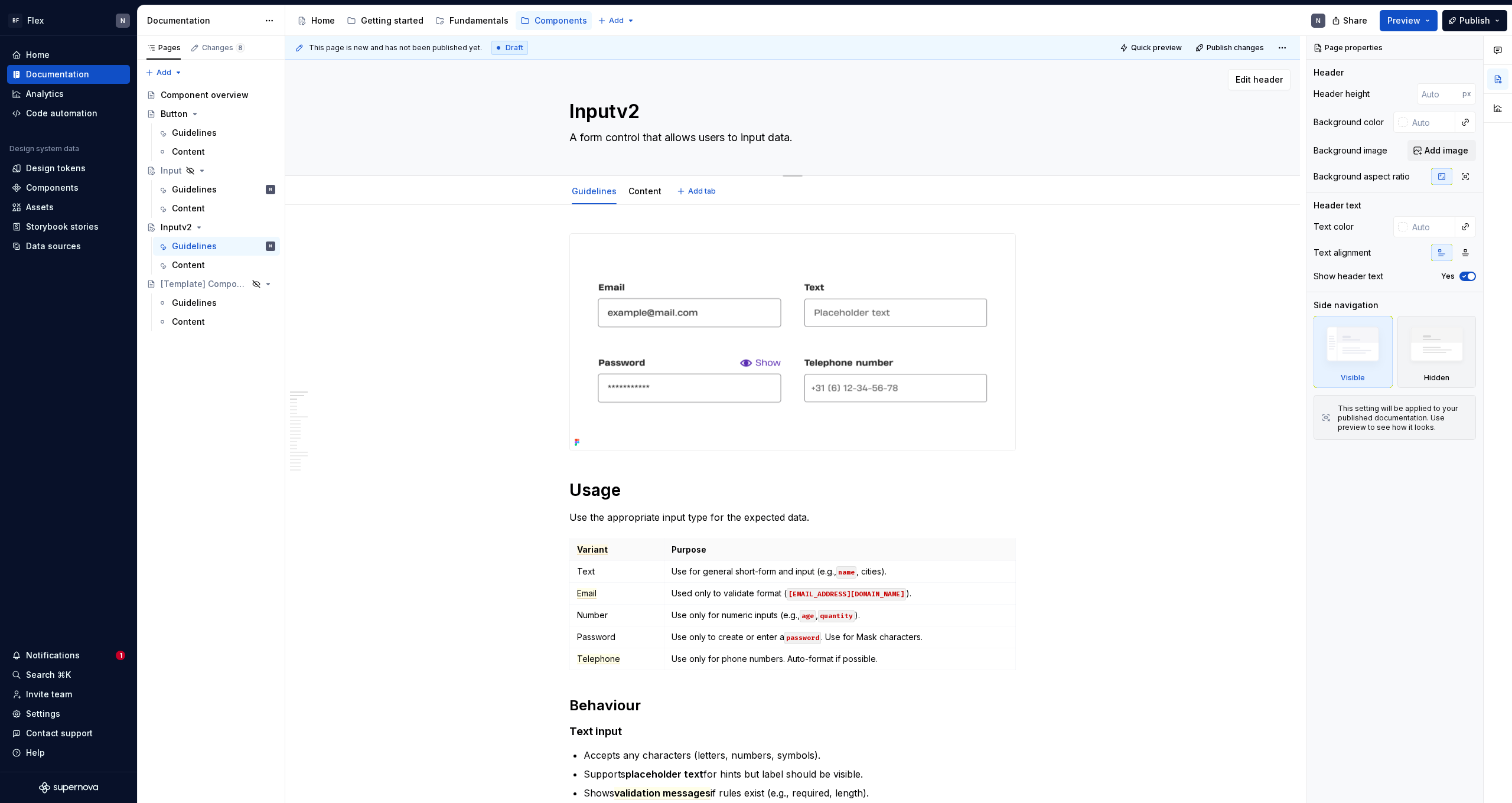
type textarea "A form control that allows users to input t"
type textarea "*"
type textarea "A form control that allows users to input te"
type textarea "*"
type textarea "A form control that allows users to input tex"
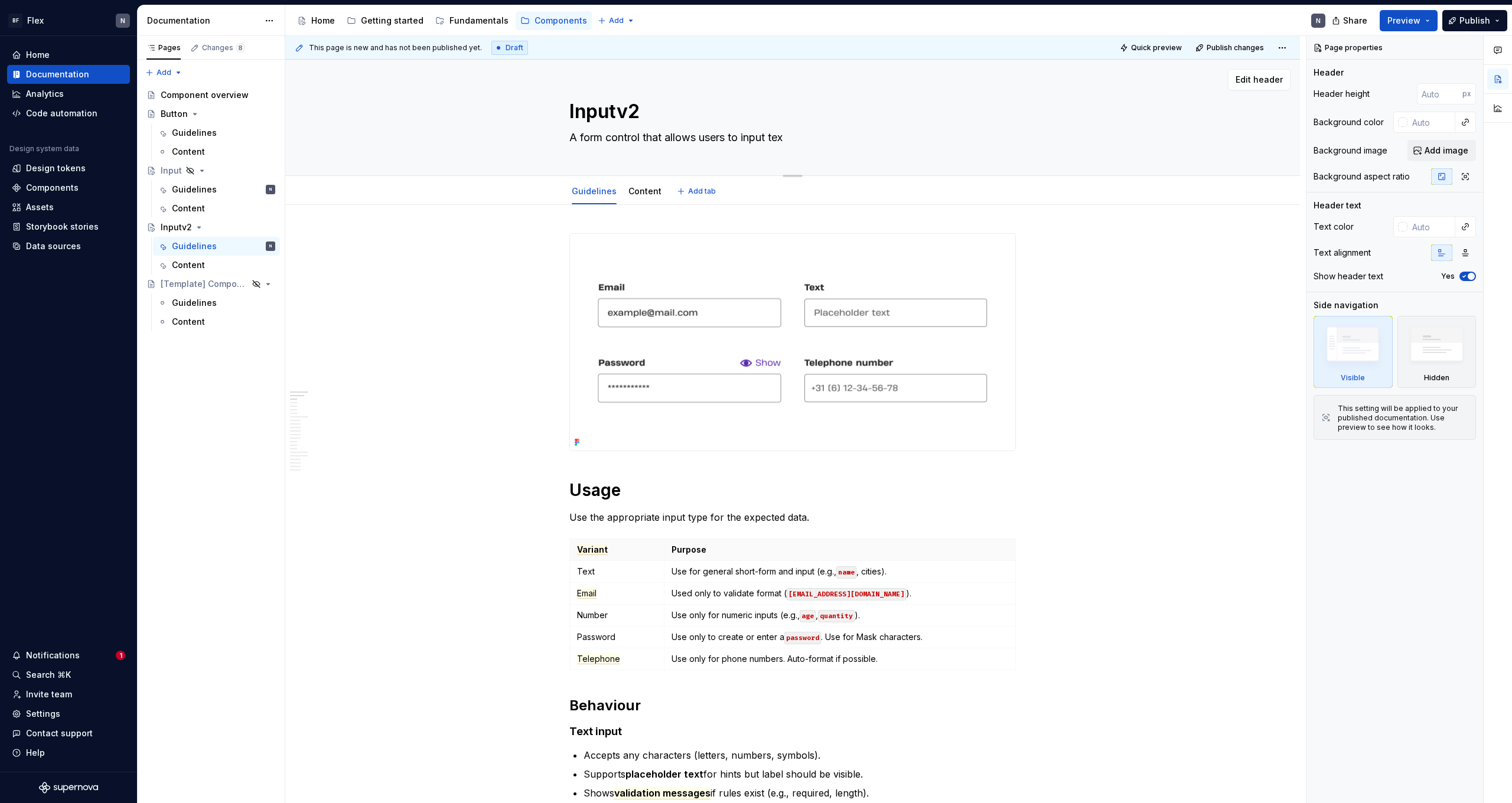
type textarea "*"
type textarea "A form control that allows users to input text"
type textarea "*"
type textarea "A form control that allows users to input text."
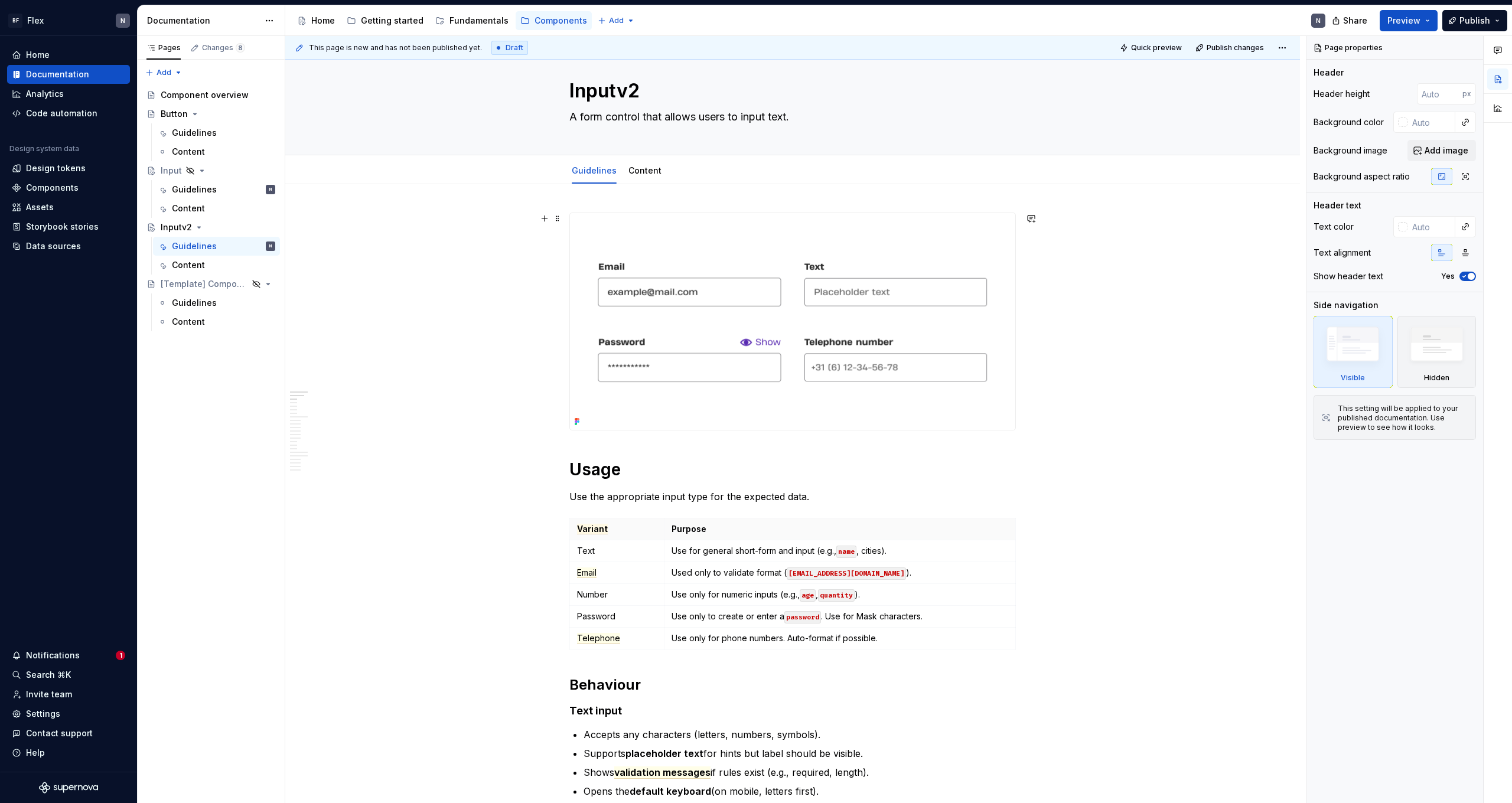
scroll to position [21, 0]
type textarea "*"
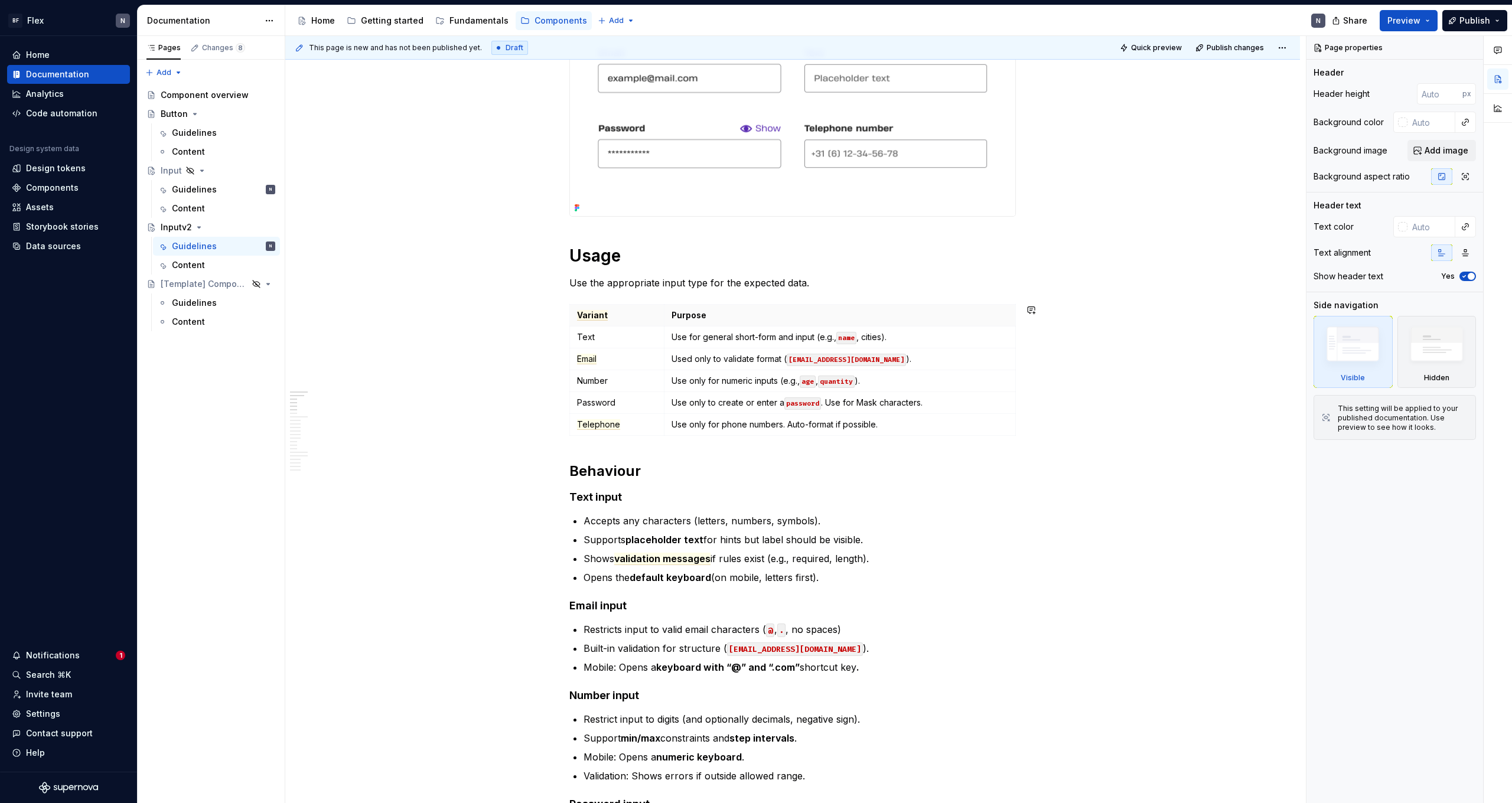
scroll to position [236, 0]
type textarea "A form control that allows users to input text."
click at [718, 495] on p "Accepts any characters (letters, numbers, symbols)." at bounding box center [799, 519] width 433 height 15
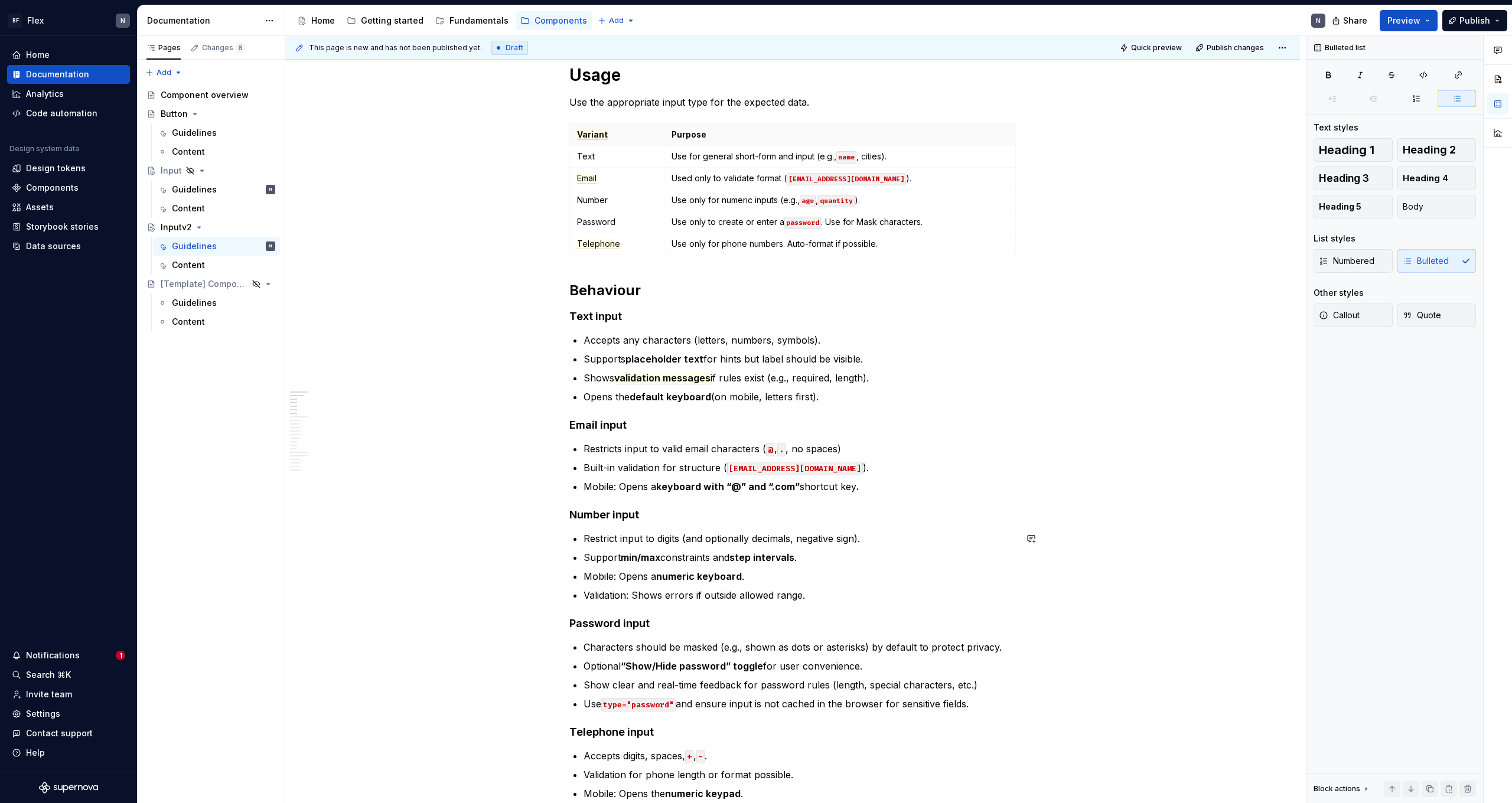
scroll to position [418, 0]
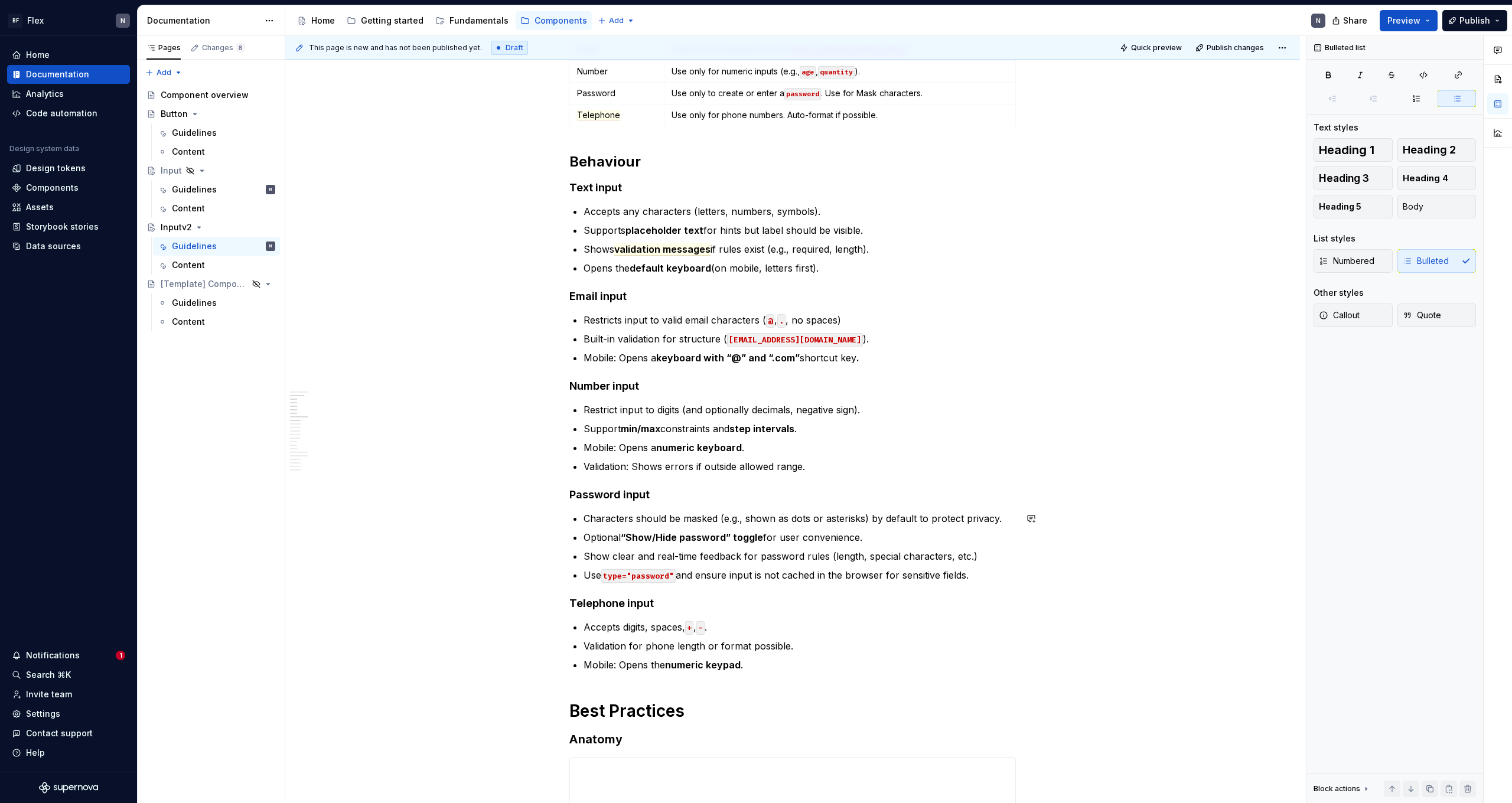
type textarea "*"
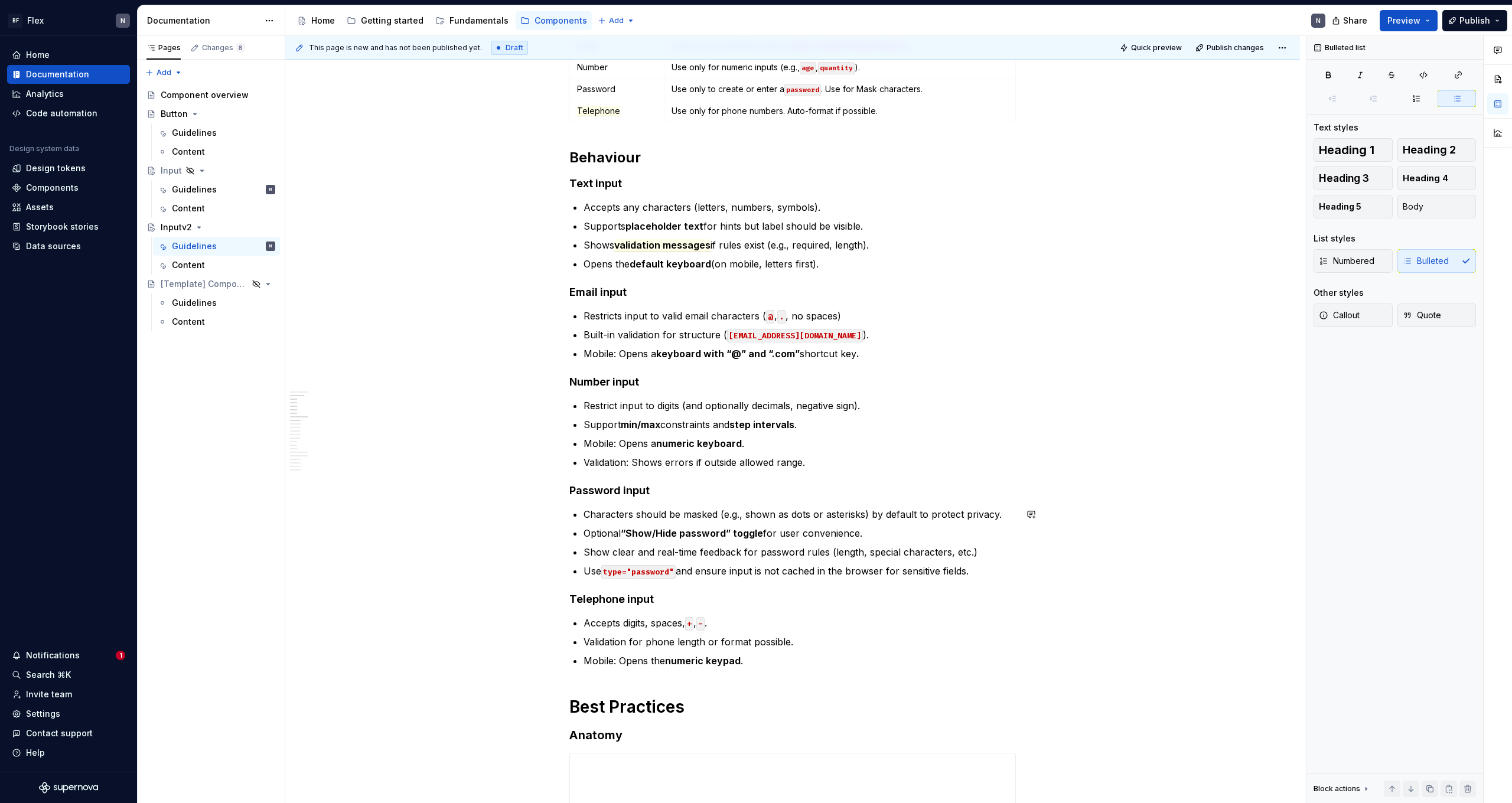
scroll to position [549, 0]
click at [716, 224] on p "Supports placeholder text for hints but label should be visible." at bounding box center [799, 225] width 433 height 15
click at [868, 228] on p "Supports placeholder text for hints but label should be visible." at bounding box center [799, 225] width 433 height 15
drag, startPoint x: 585, startPoint y: 351, endPoint x: 874, endPoint y: 357, distance: 289.1
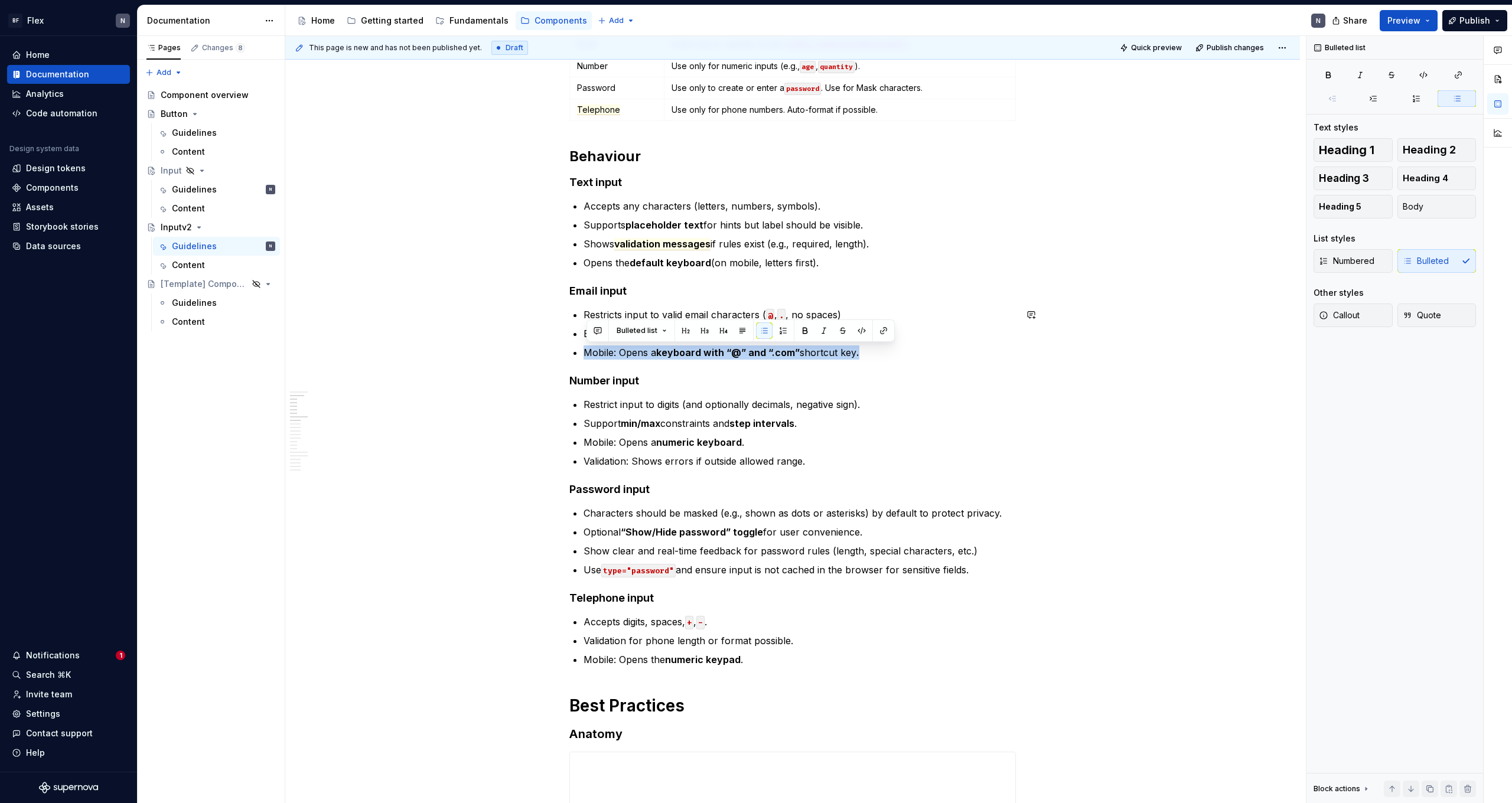
click at [868, 357] on p "Mobile: Opens a keyboard with “@” and “.com” shortcut key ." at bounding box center [799, 353] width 433 height 15
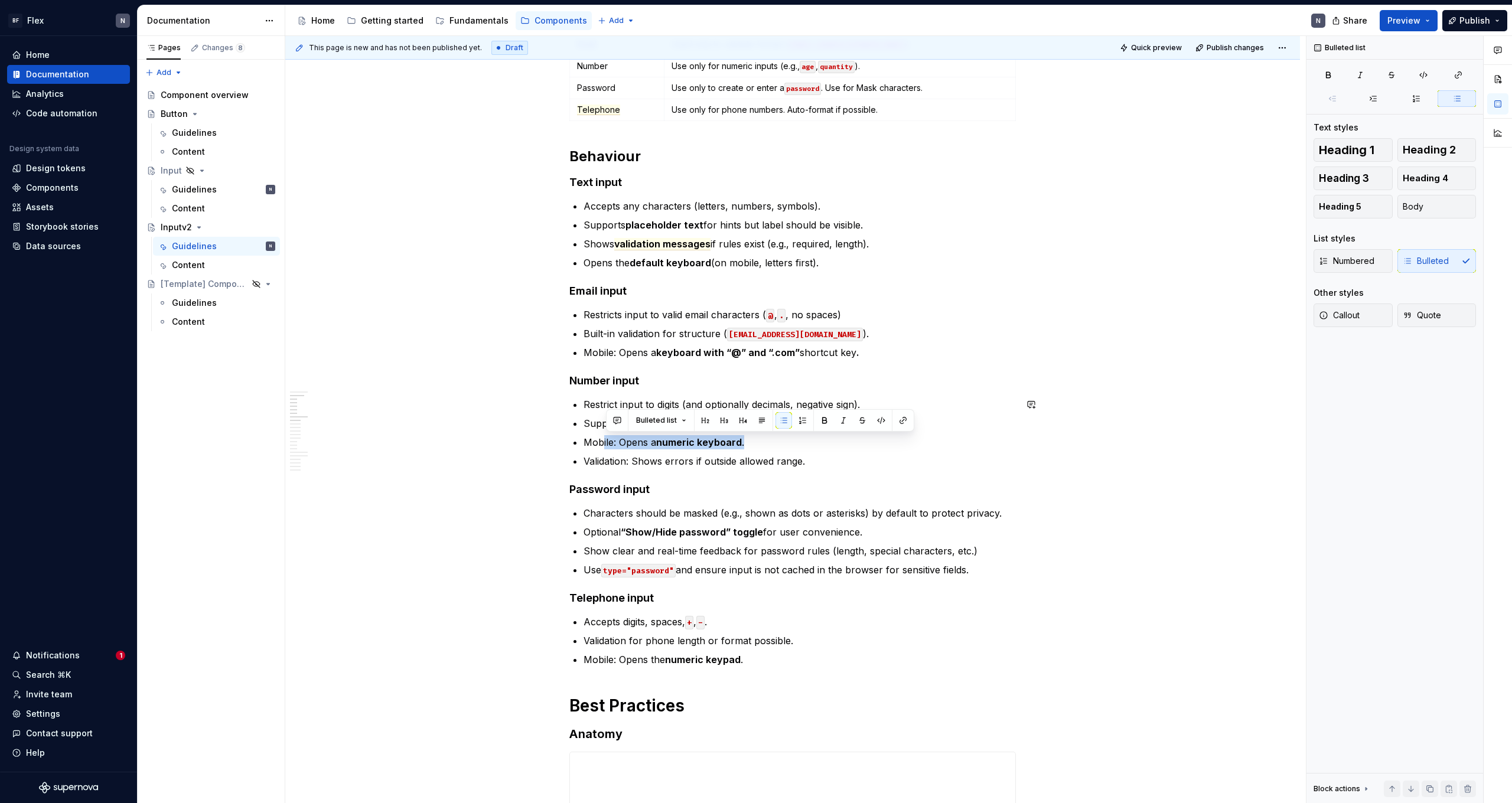
drag, startPoint x: 603, startPoint y: 441, endPoint x: 783, endPoint y: 444, distance: 180.0
click at [783, 444] on p "Mobile: Opens a numeric keyboard ." at bounding box center [799, 443] width 433 height 15
drag, startPoint x: 589, startPoint y: 461, endPoint x: 880, endPoint y: 460, distance: 291.0
click at [868, 460] on p "Validation: Shows errors if outside allowed range." at bounding box center [799, 462] width 433 height 15
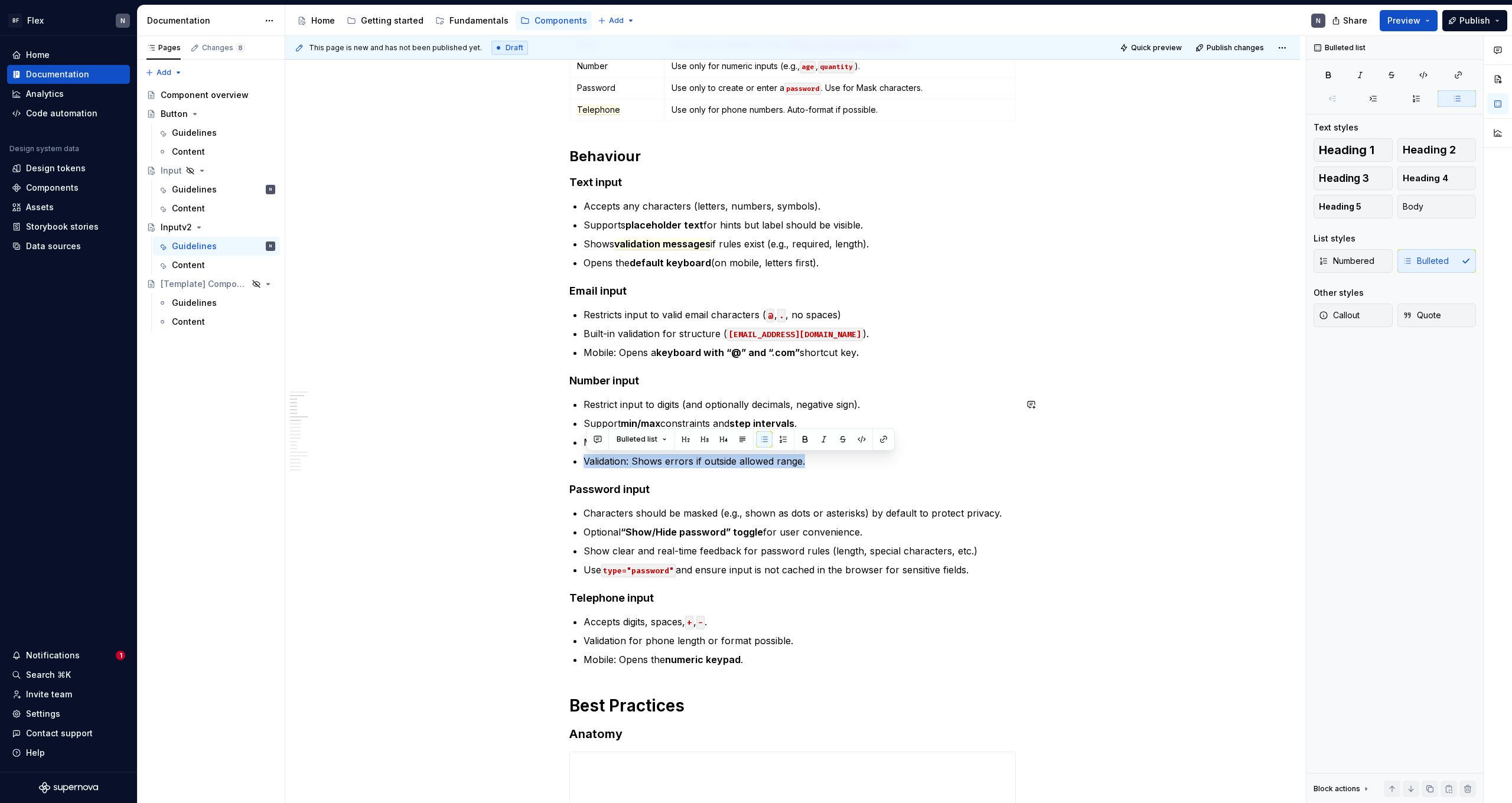
click at [868, 460] on p "Validation: Shows errors if outside allowed range." at bounding box center [799, 462] width 433 height 15
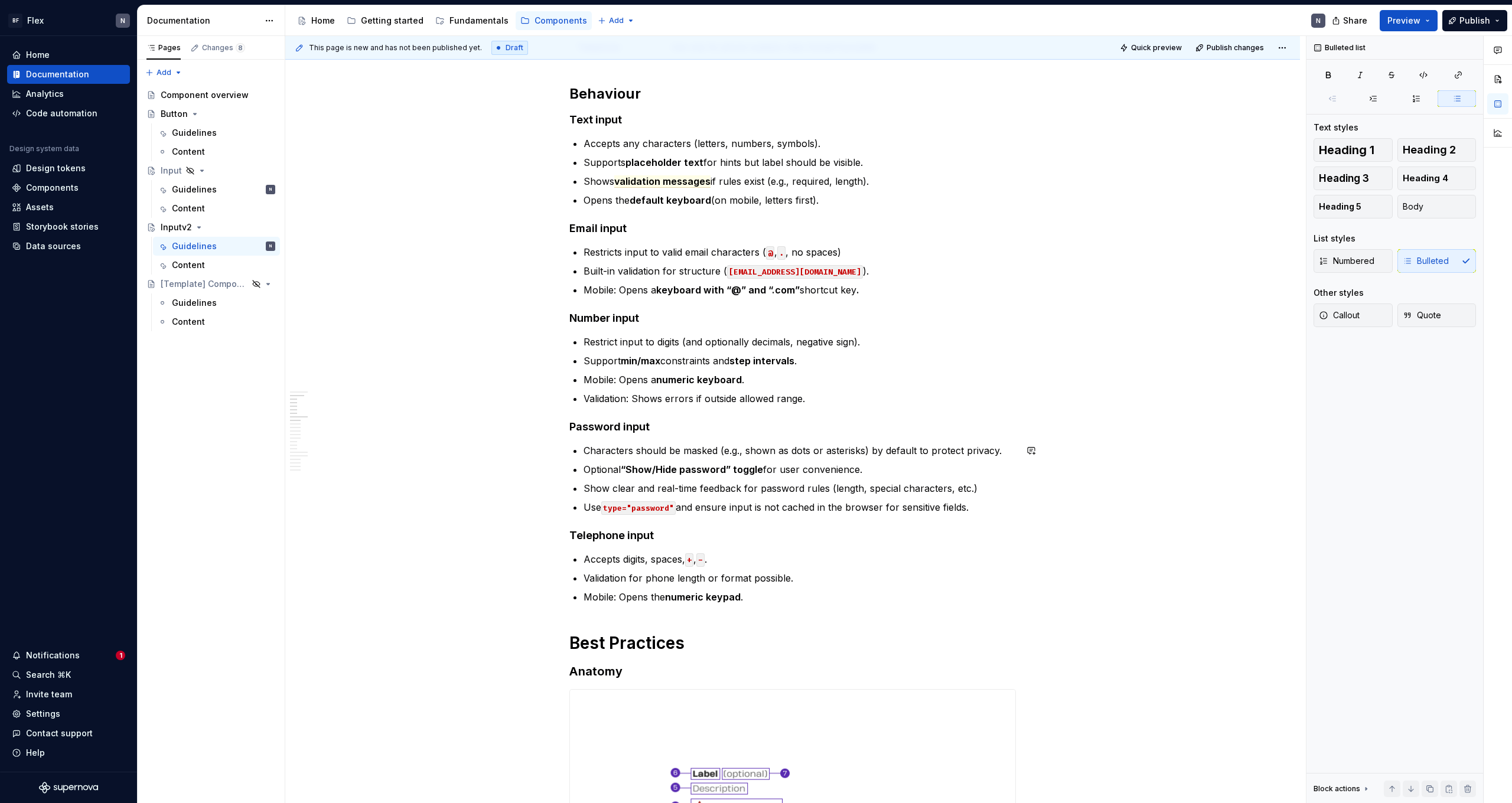
scroll to position [633, 0]
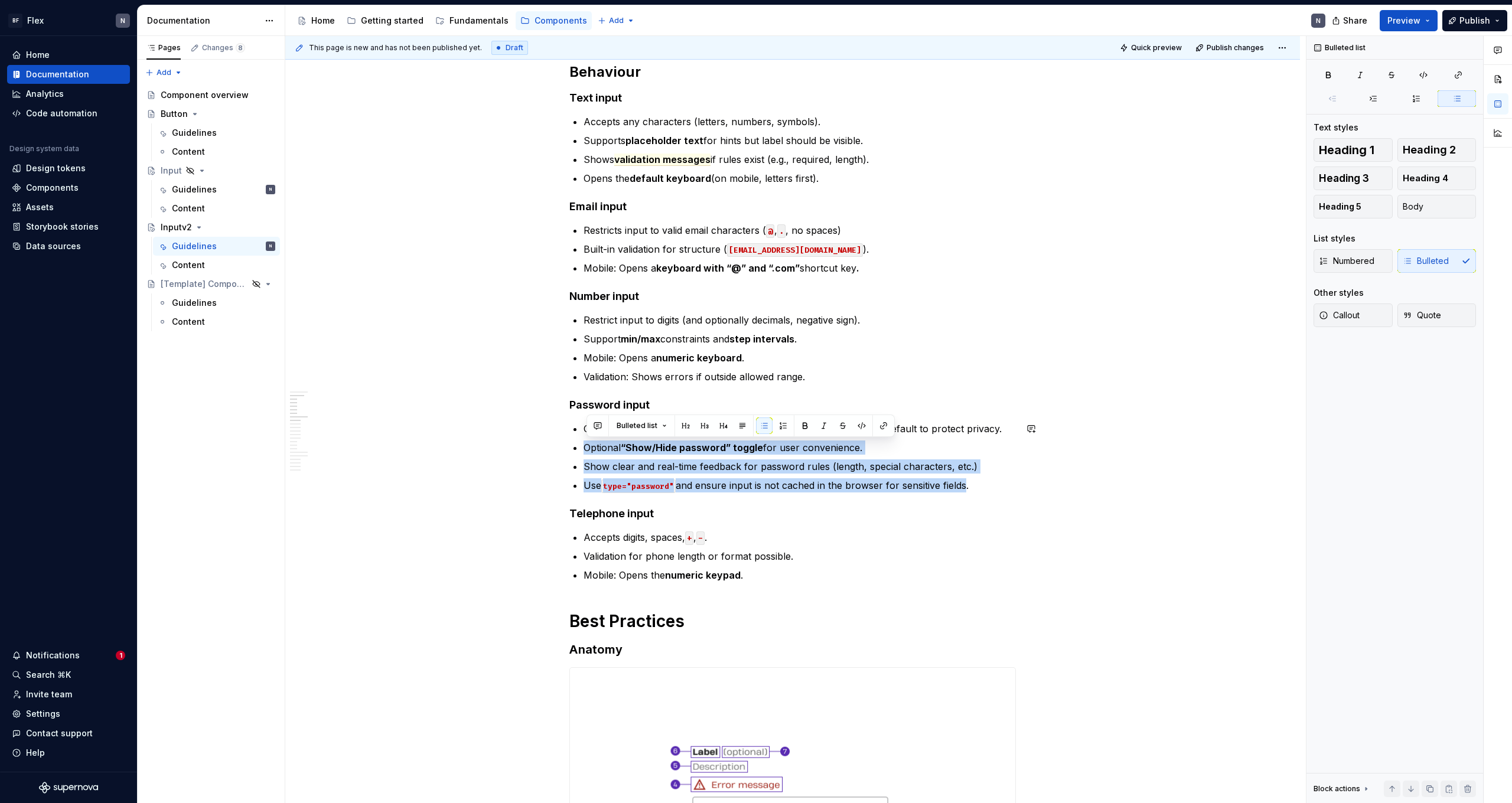
drag, startPoint x: 589, startPoint y: 448, endPoint x: 966, endPoint y: 484, distance: 378.7
click at [868, 484] on ul "Characters should be masked (e.g., shown as dots or asterisks) by default to pr…" at bounding box center [799, 457] width 433 height 71
click at [868, 484] on p "Use type="password" and ensure input is not cached in the browser for sensitive…" at bounding box center [799, 485] width 433 height 15
drag, startPoint x: 971, startPoint y: 483, endPoint x: 526, endPoint y: 426, distance: 448.6
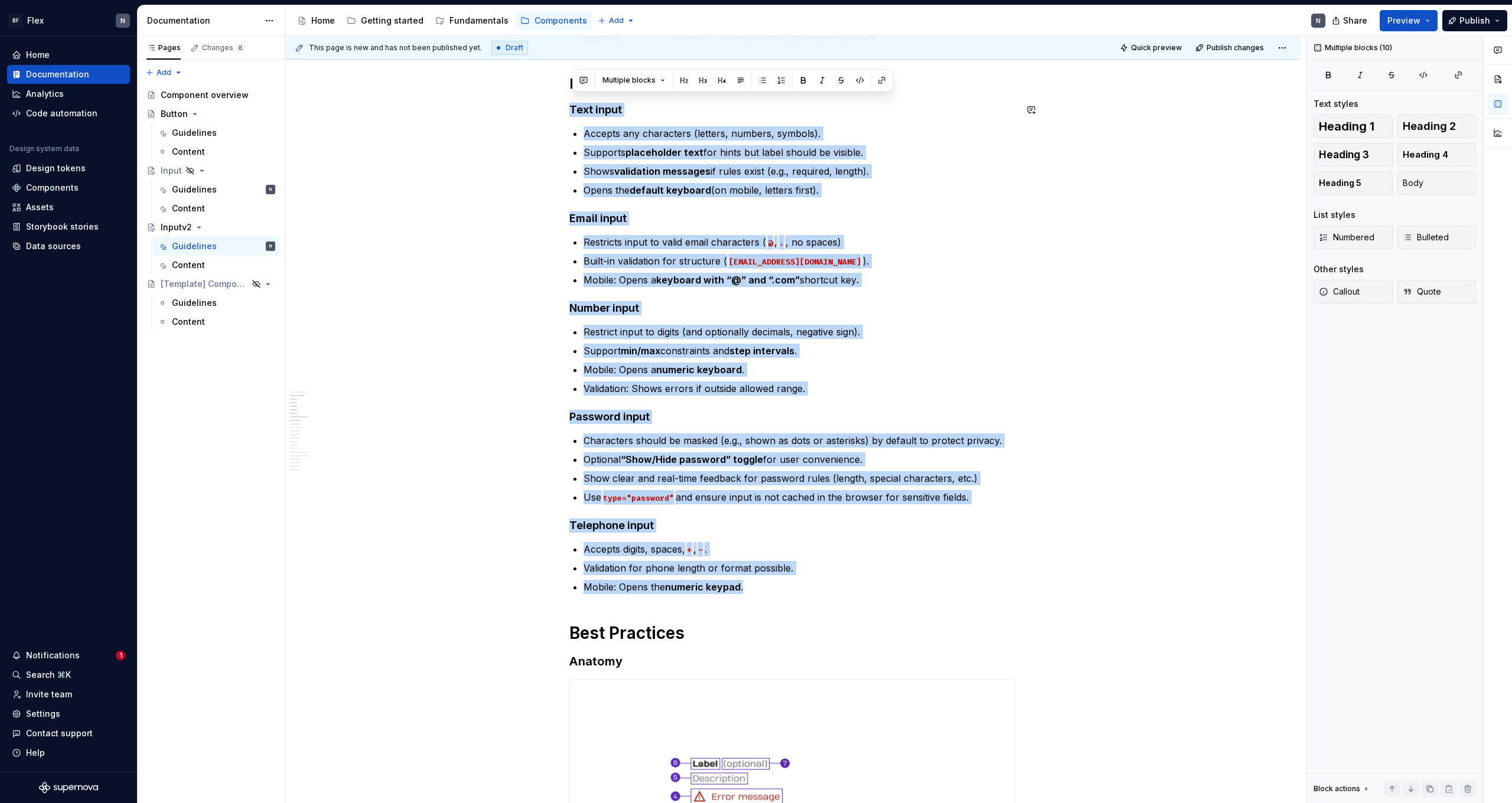
drag, startPoint x: 787, startPoint y: 579, endPoint x: 513, endPoint y: 96, distance: 555.3
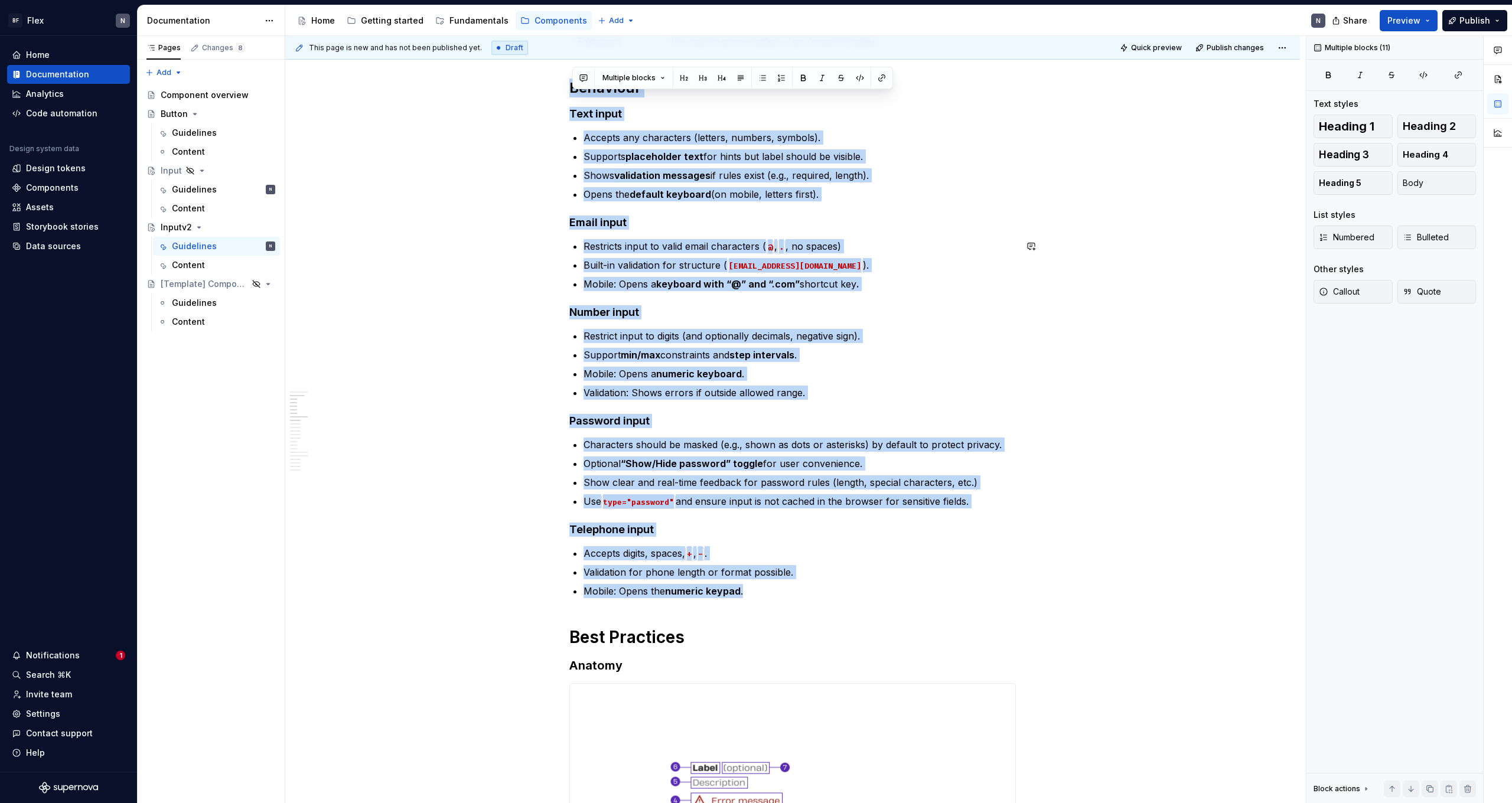
scroll to position [563, 0]
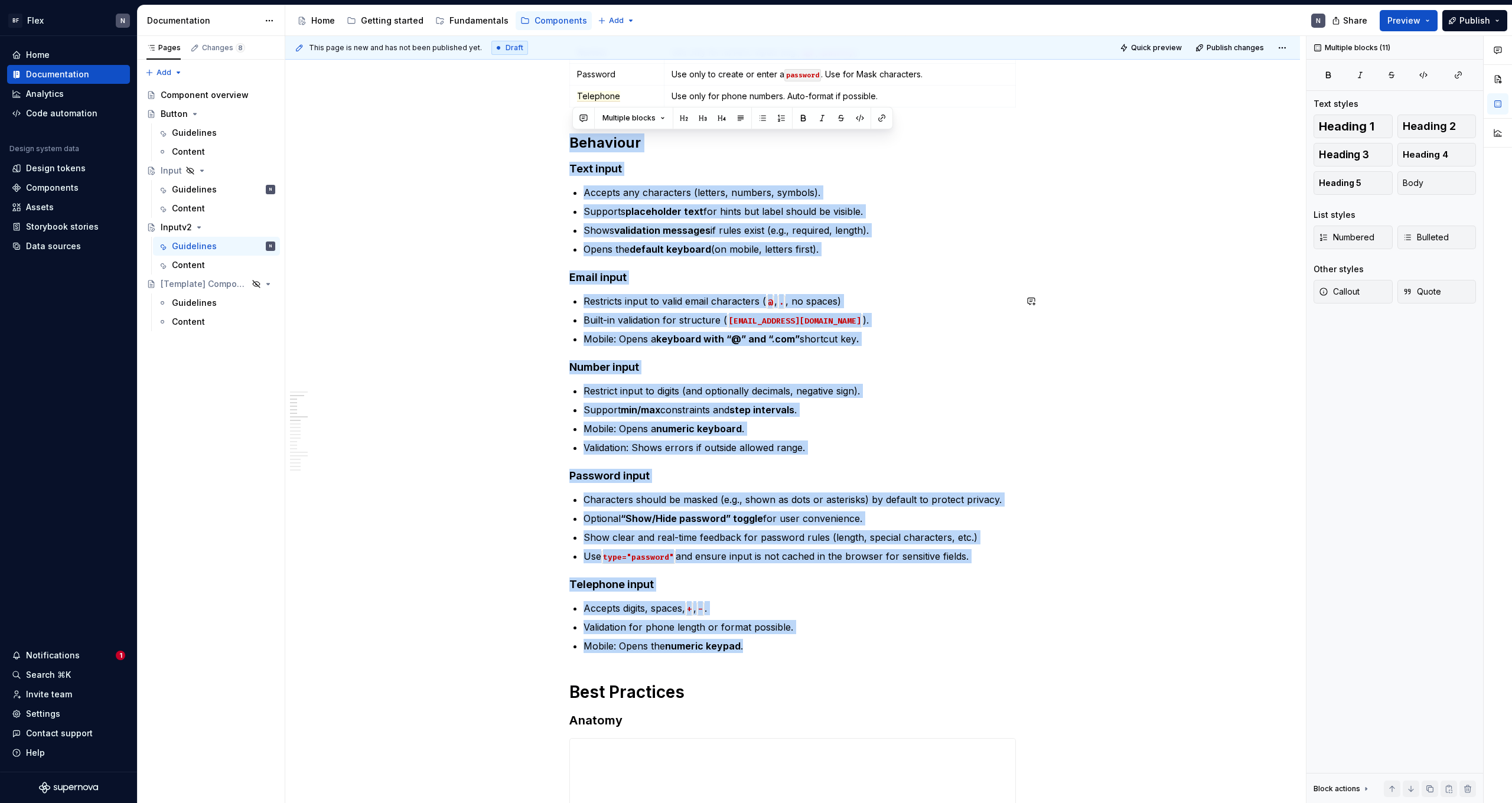
click at [725, 294] on p "Restricts input to valid email characters ( @ , . , no spaces)" at bounding box center [799, 301] width 433 height 15
drag, startPoint x: 572, startPoint y: 166, endPoint x: 798, endPoint y: 640, distance: 525.1
click at [868, 298] on button "button" at bounding box center [1031, 301] width 16 height 16
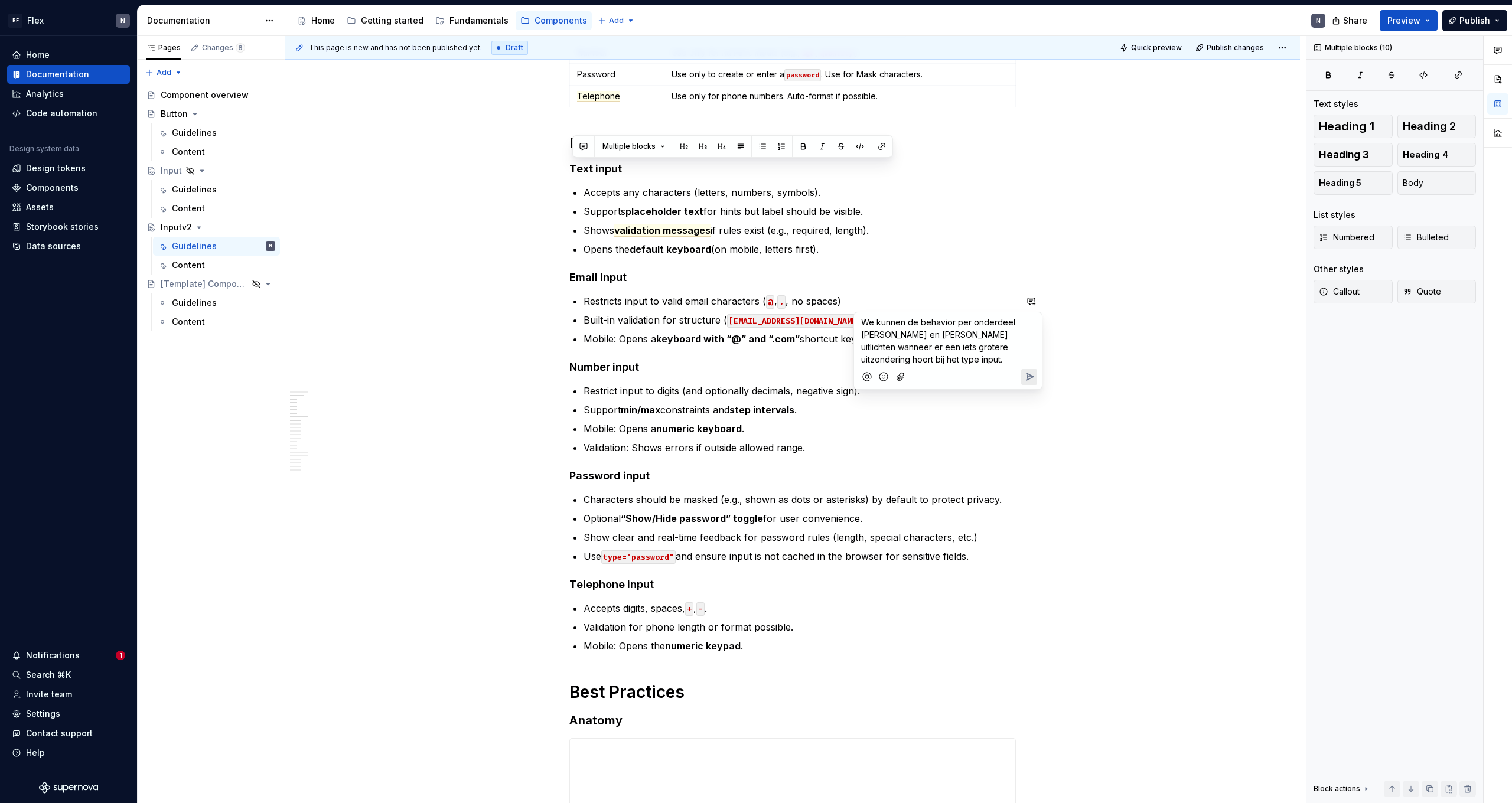
click at [868, 334] on span "We kunnen de behavior per onderdeel [PERSON_NAME] en [PERSON_NAME] uitlichten w…" at bounding box center [938, 340] width 156 height 47
copy span "We kunnen de behavior per onderdeel [PERSON_NAME] en [PERSON_NAME] uitlichten w…"
click at [185, 188] on div "Guidelines" at bounding box center [193, 189] width 45 height 12
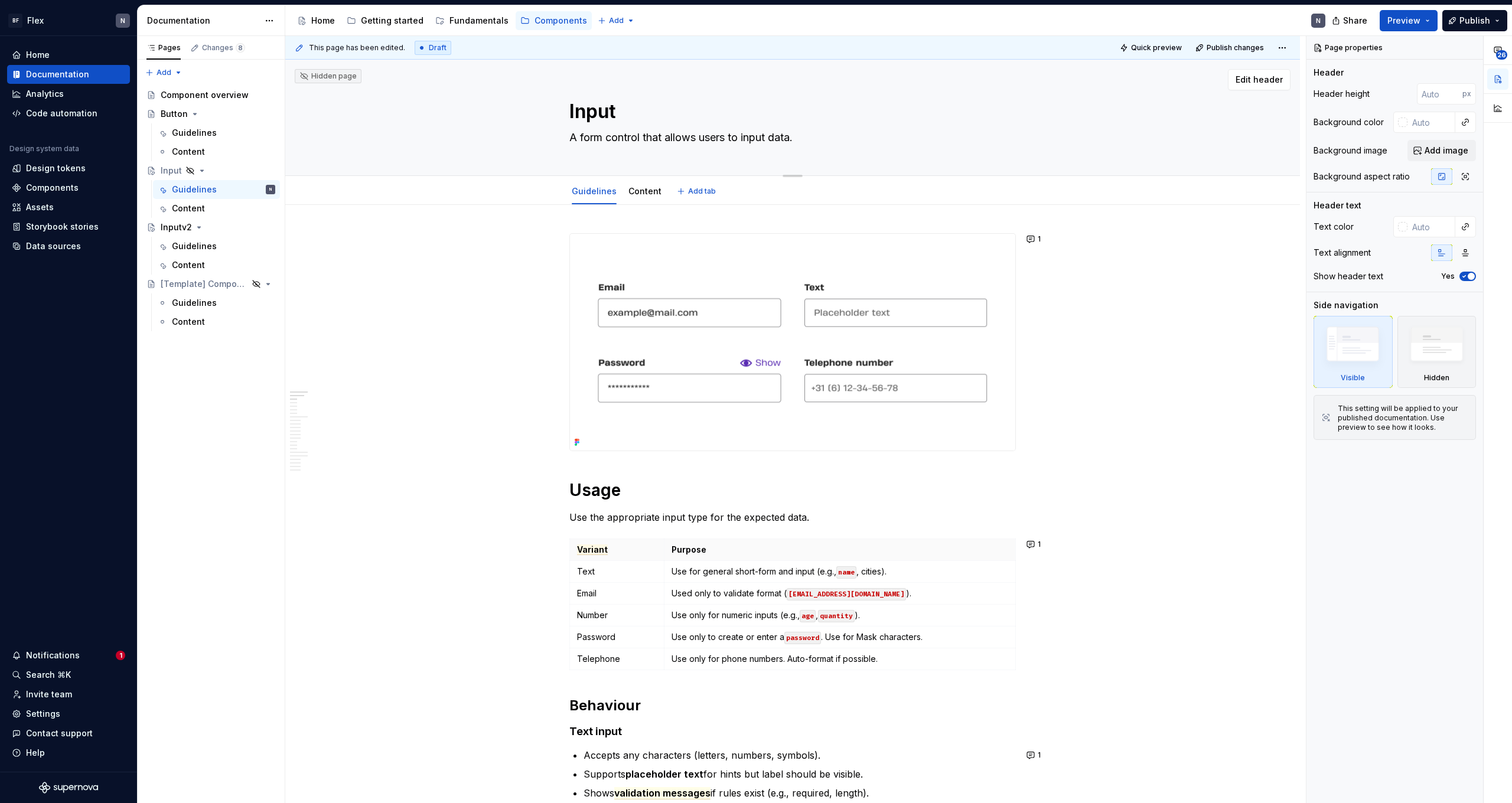
click at [781, 139] on textarea "A form control that allows users to input data." at bounding box center [789, 137] width 446 height 19
drag, startPoint x: 773, startPoint y: 138, endPoint x: 844, endPoint y: 138, distance: 71.0
click at [844, 138] on textarea "A form control that allows users to input data." at bounding box center [789, 137] width 446 height 19
type textarea "*"
type textarea "A form control that allows users to input"
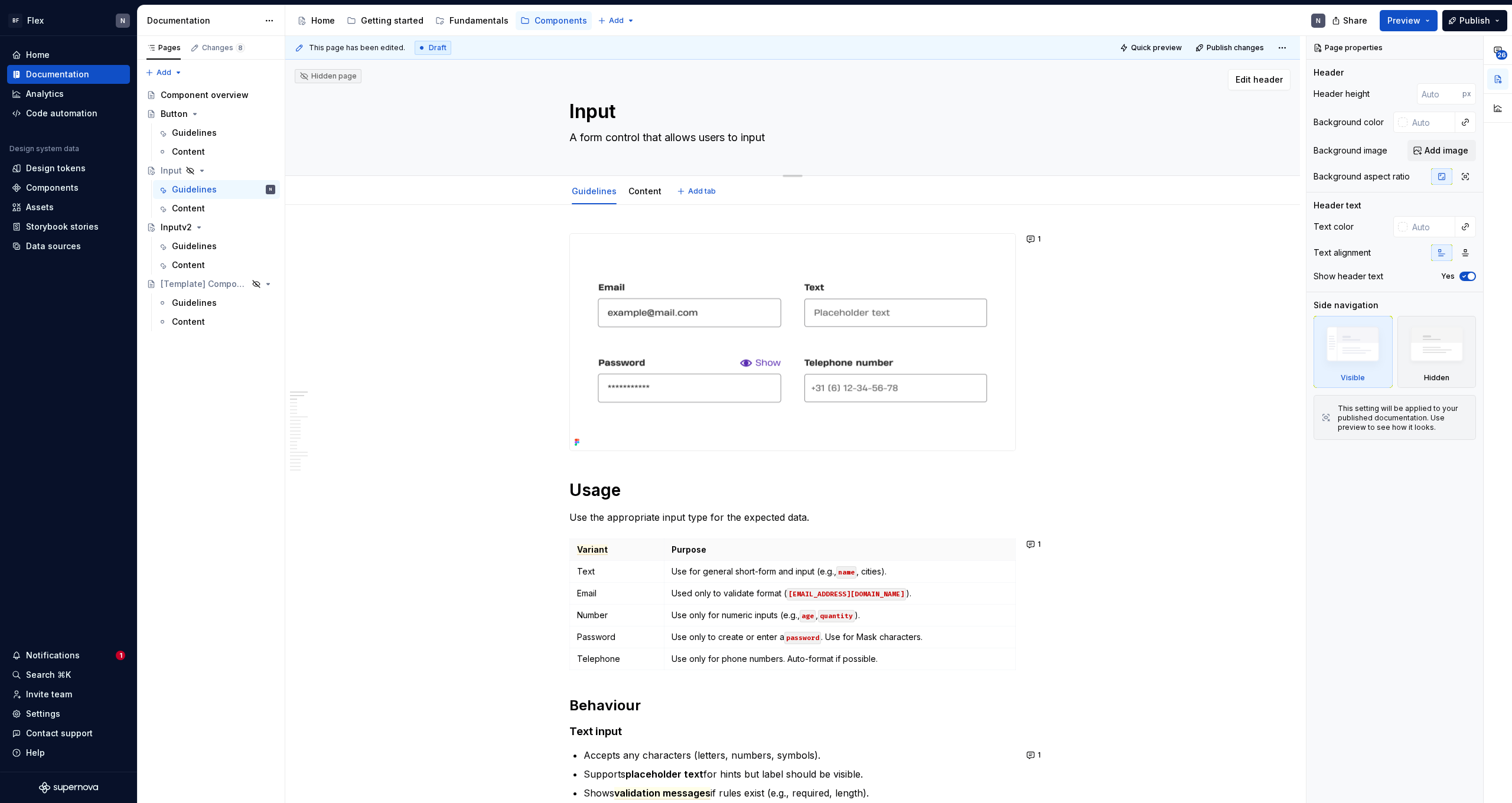
type textarea "*"
type textarea "A form control that allows users to input t"
type textarea "*"
type textarea "A form control that allows users to input te"
type textarea "*"
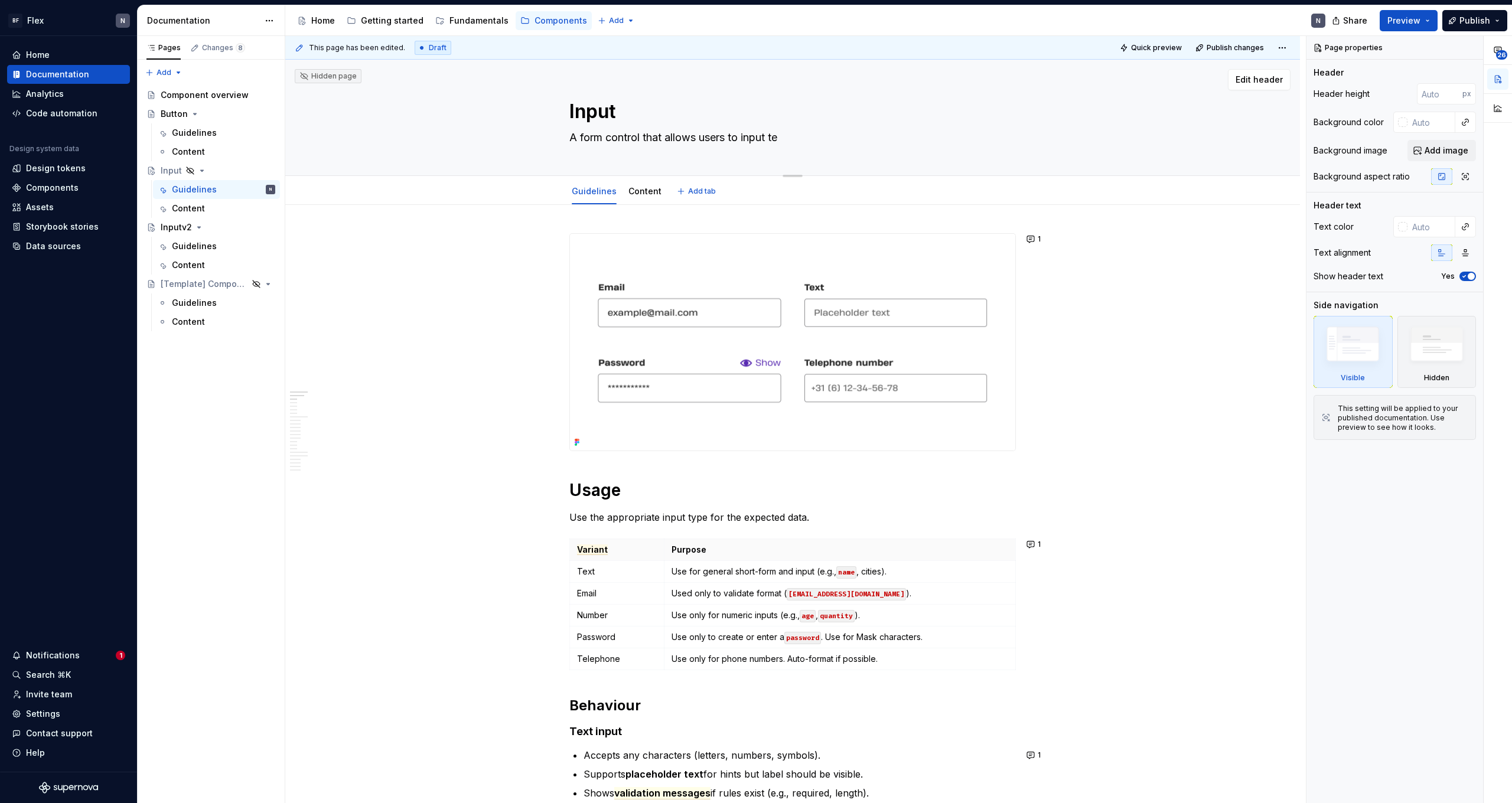
type textarea "A form control that allows users to input tex"
type textarea "*"
type textarea "A form control that allows users to input text"
type textarea "*"
type textarea "A form control that allows users to input text."
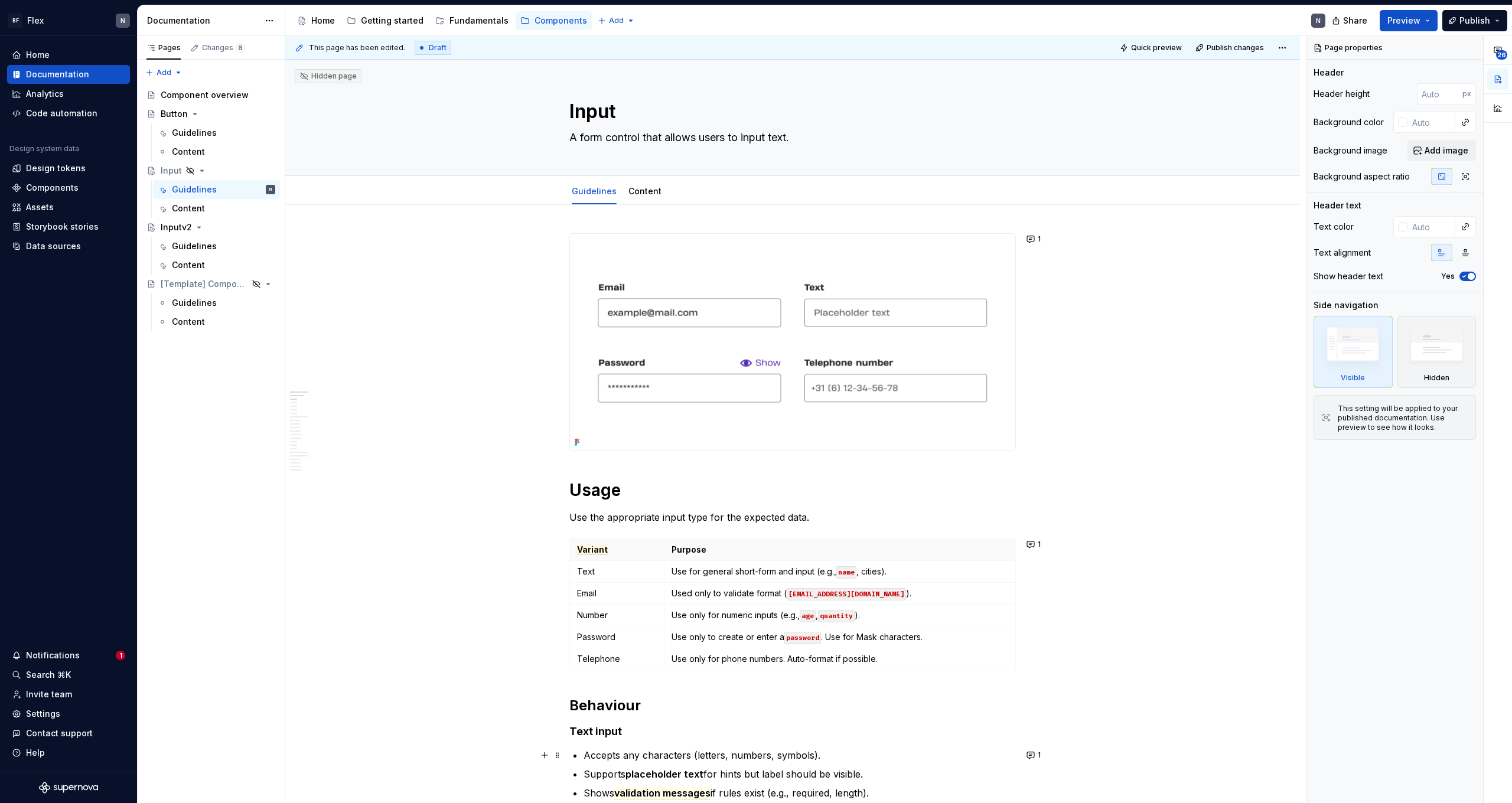
type textarea "*"
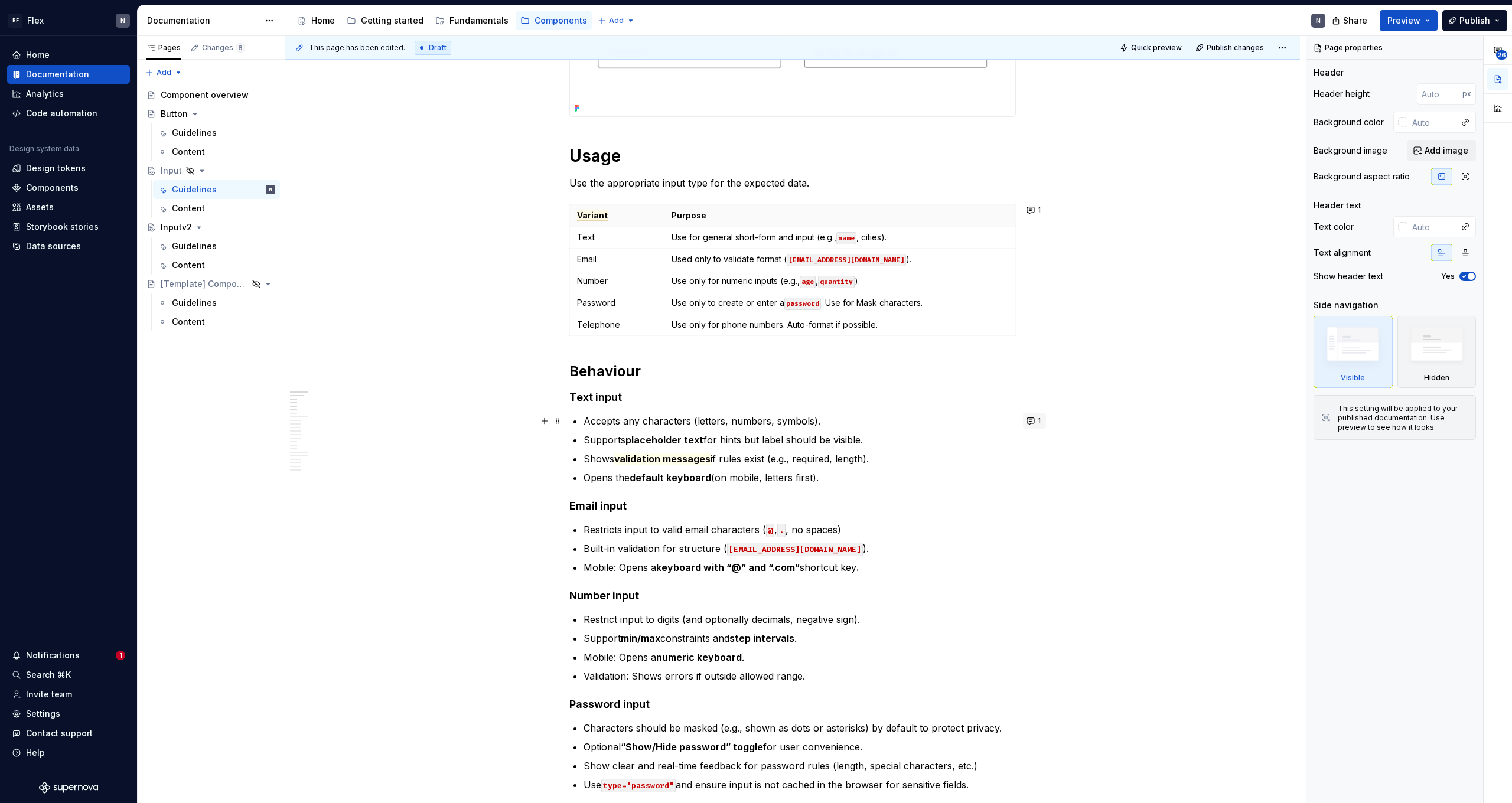
type textarea "A form control that allows users to input text."
click at [868, 422] on button "1" at bounding box center [1034, 421] width 23 height 16
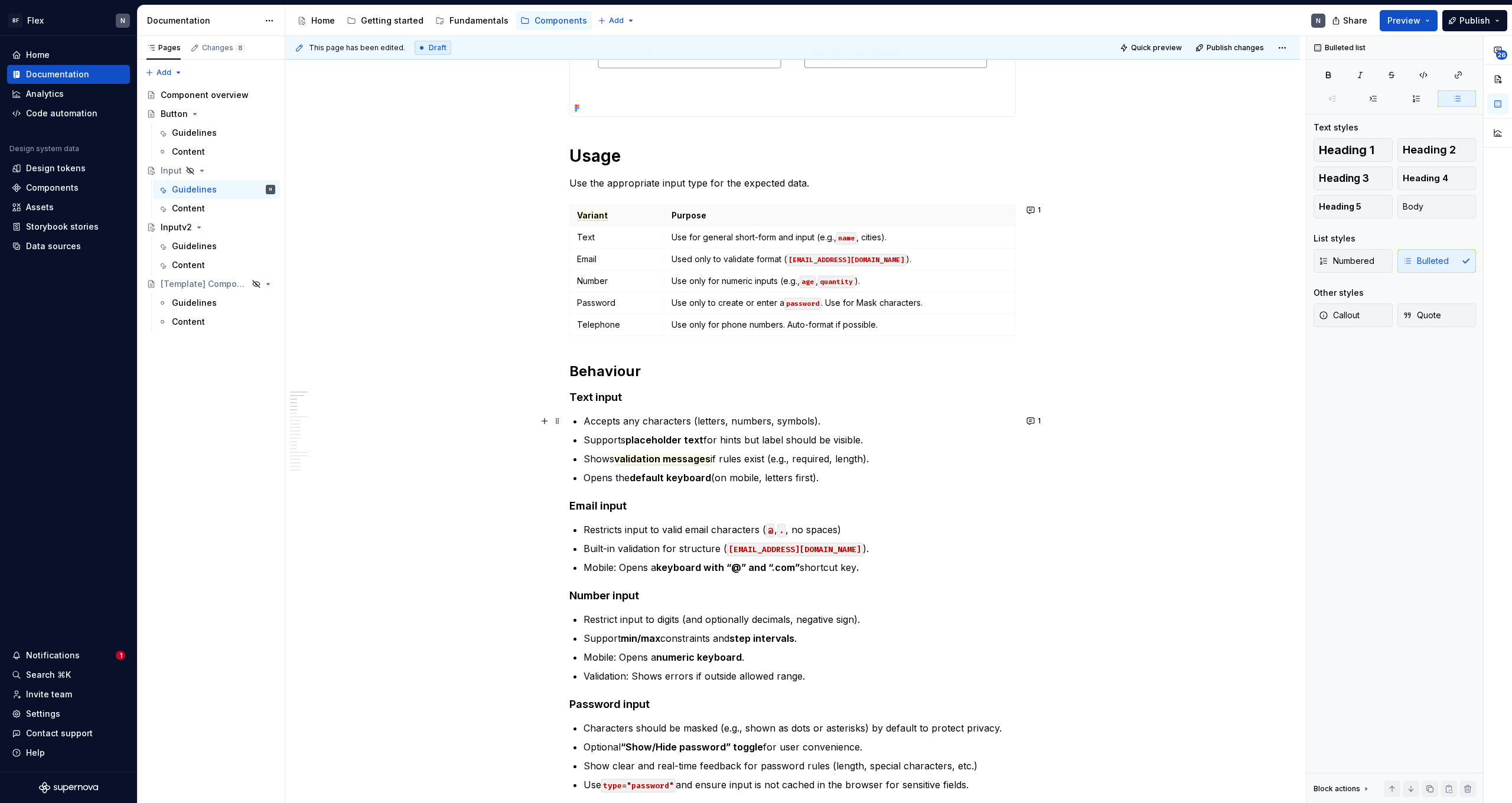
click at [739, 441] on p "Supports placeholder text for hints but label should be visible." at bounding box center [799, 440] width 433 height 15
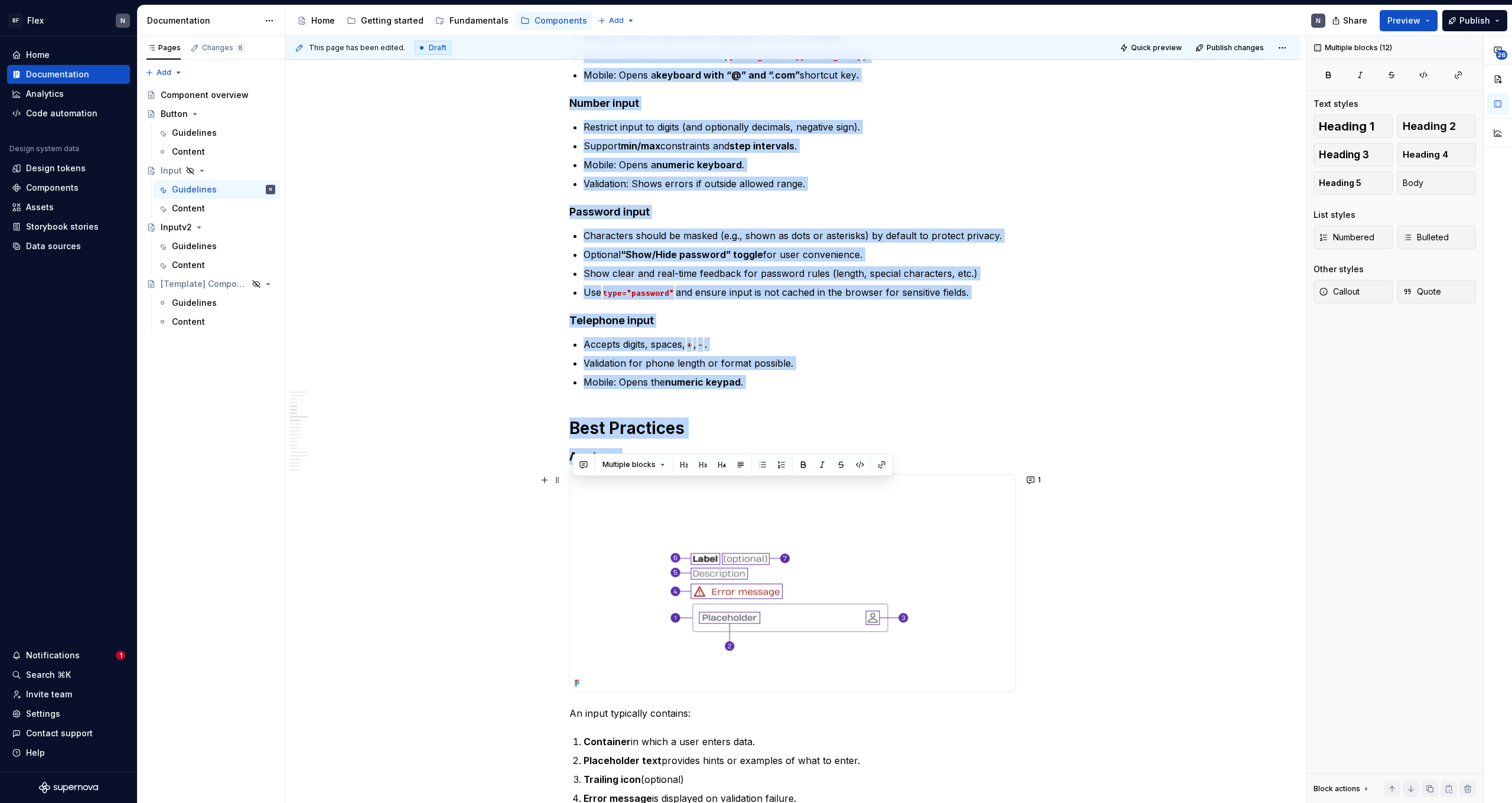
scroll to position [852, 0]
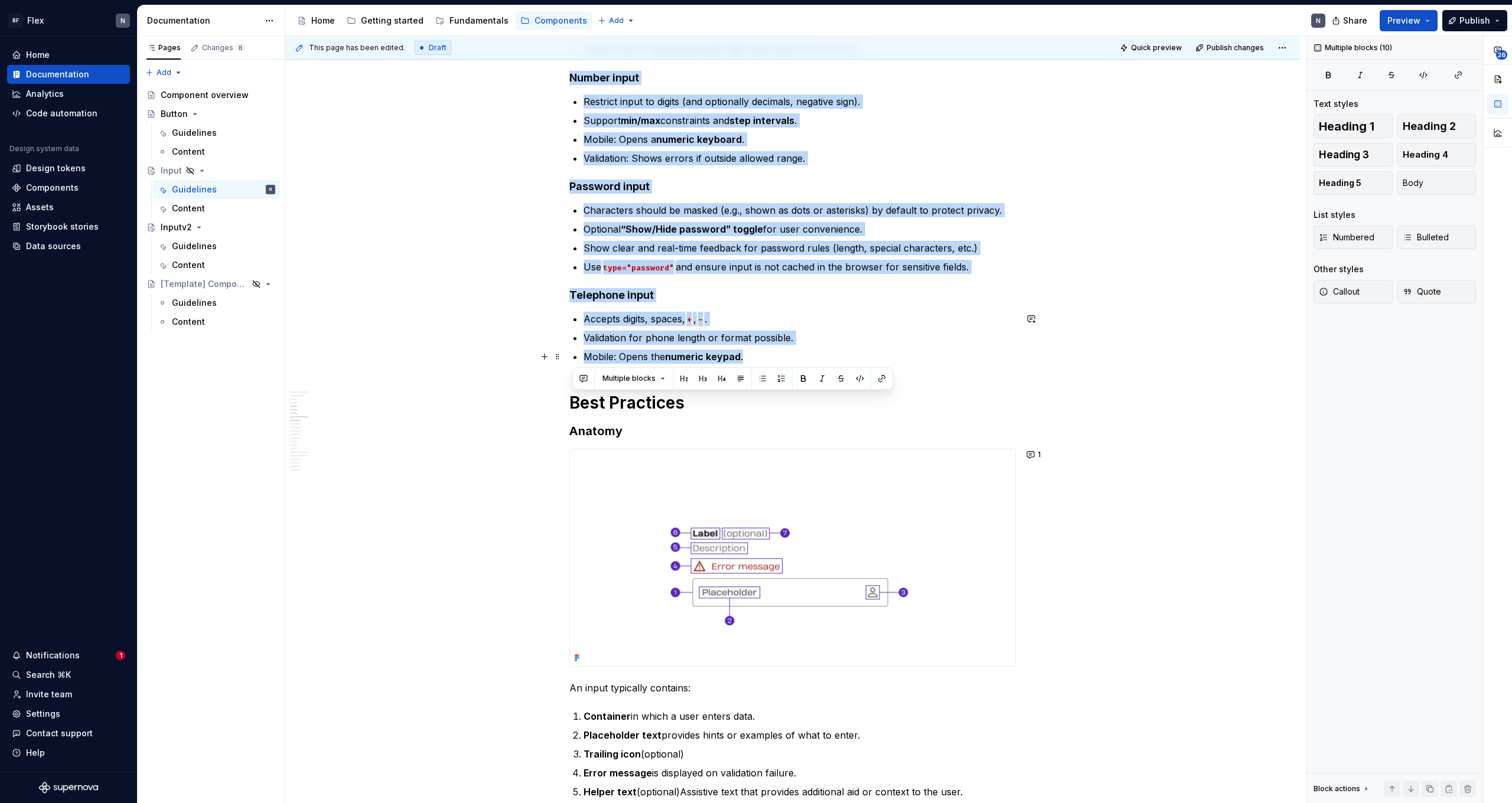
drag, startPoint x: 573, startPoint y: 302, endPoint x: 769, endPoint y: 353, distance: 202.5
click at [868, 318] on button "button" at bounding box center [1031, 317] width 16 height 16
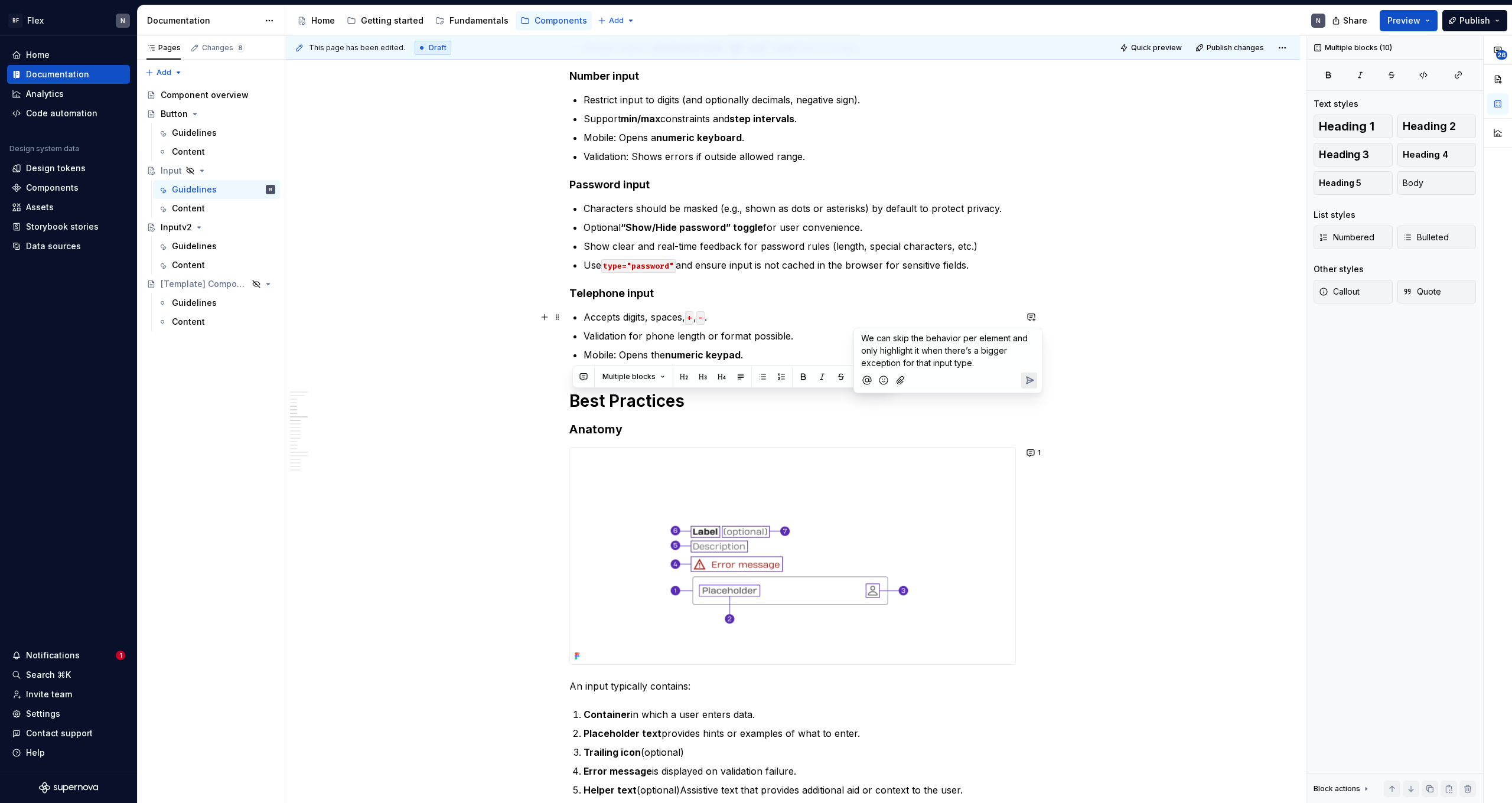
click at [868, 381] on icon "Send" at bounding box center [1028, 380] width 12 height 12
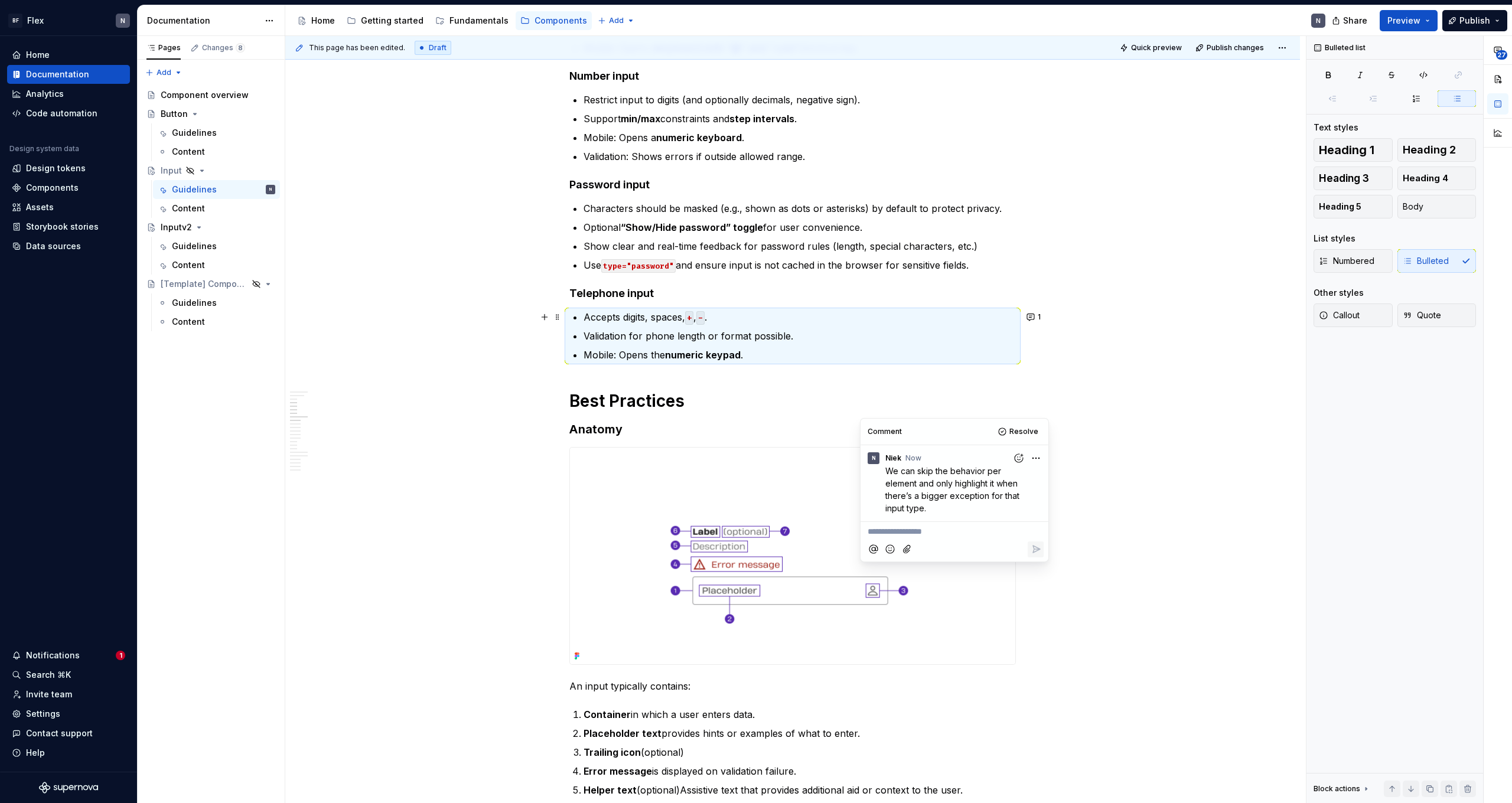
scroll to position [673, 0]
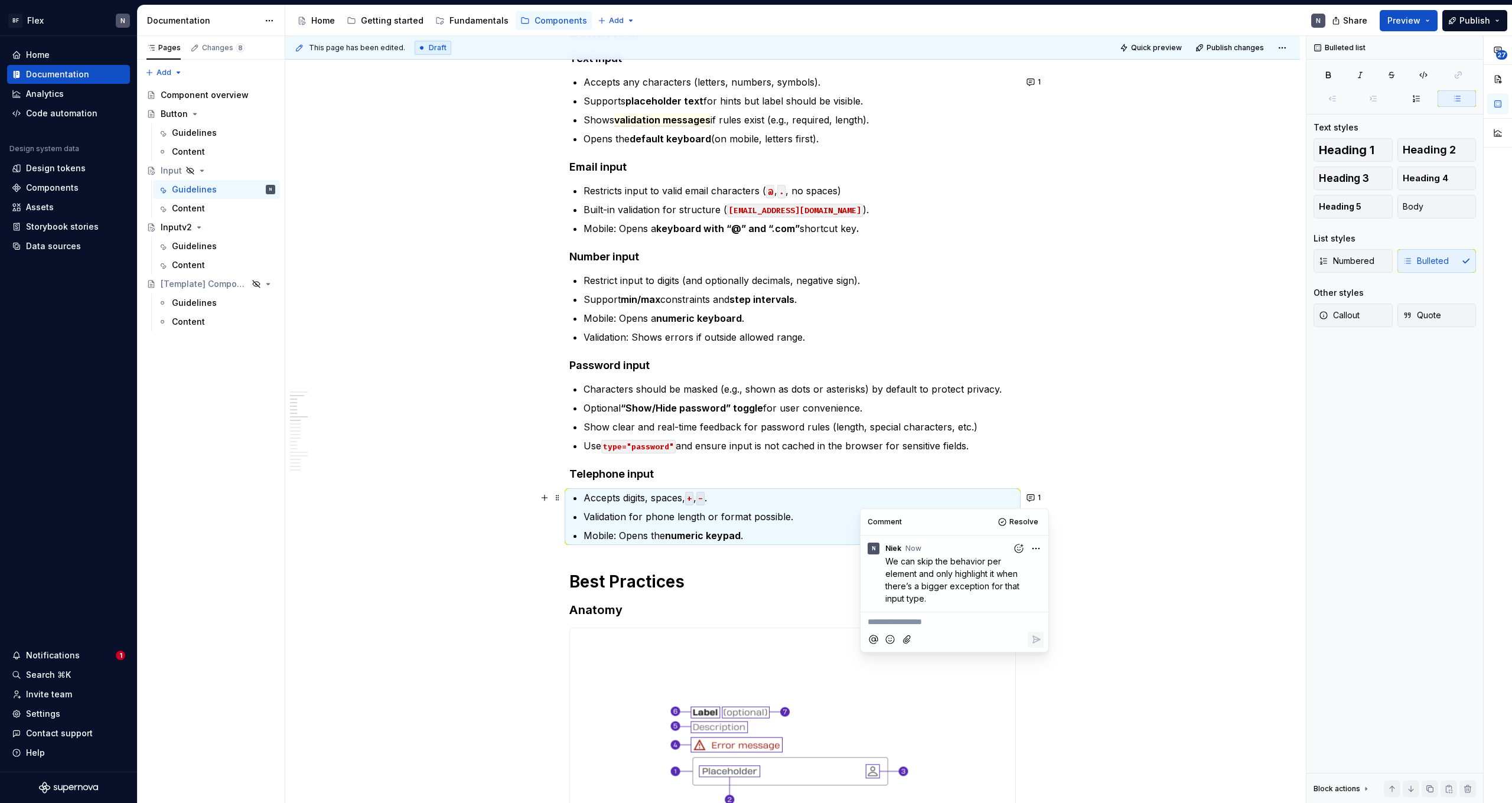
drag, startPoint x: 1039, startPoint y: 494, endPoint x: 1027, endPoint y: 296, distance: 198.4
click at [868, 424] on p "Show clear and real-time feedback for password rules (length, special character…" at bounding box center [799, 427] width 433 height 15
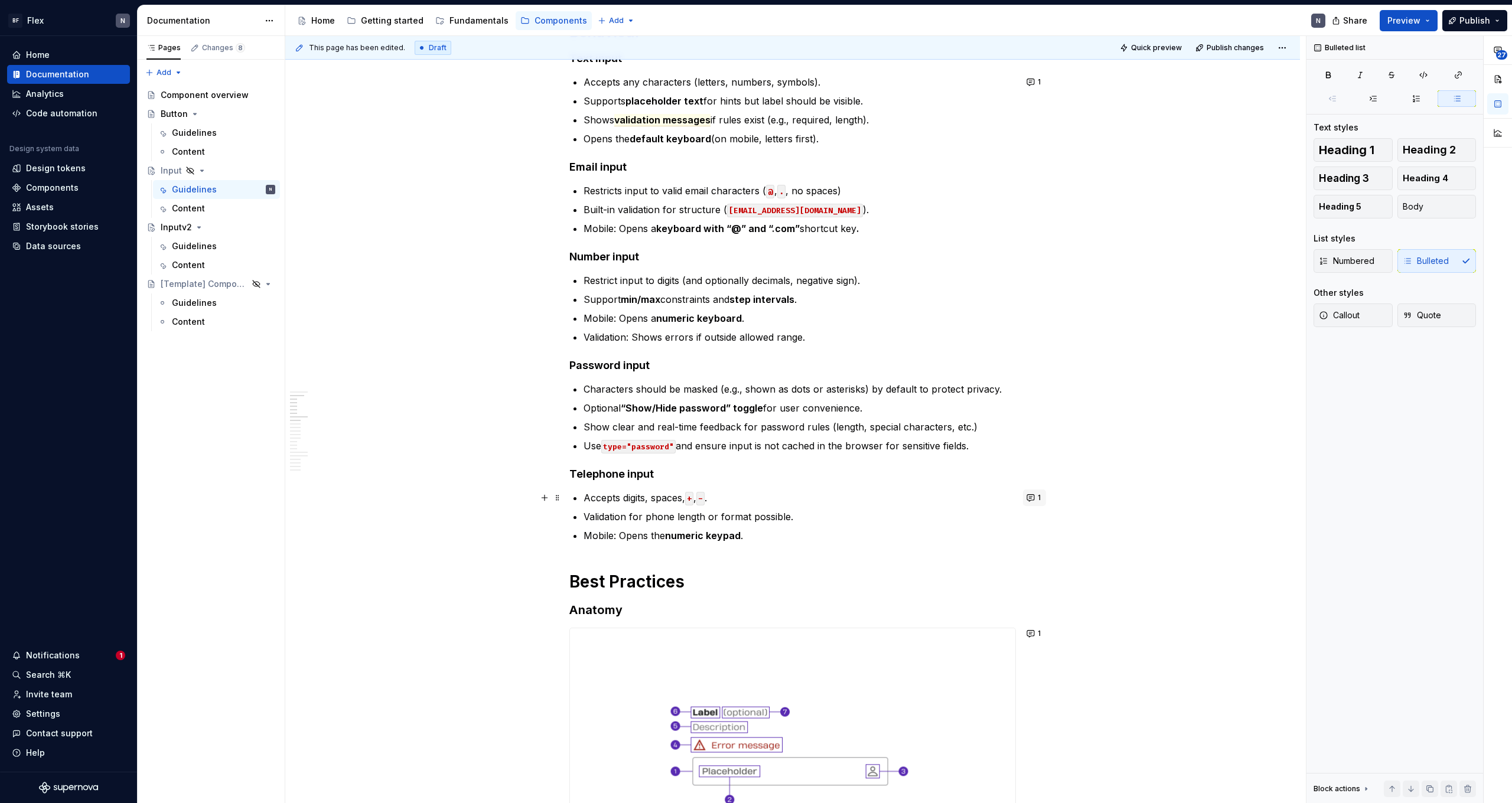
click at [868, 495] on button "1" at bounding box center [1034, 497] width 23 height 16
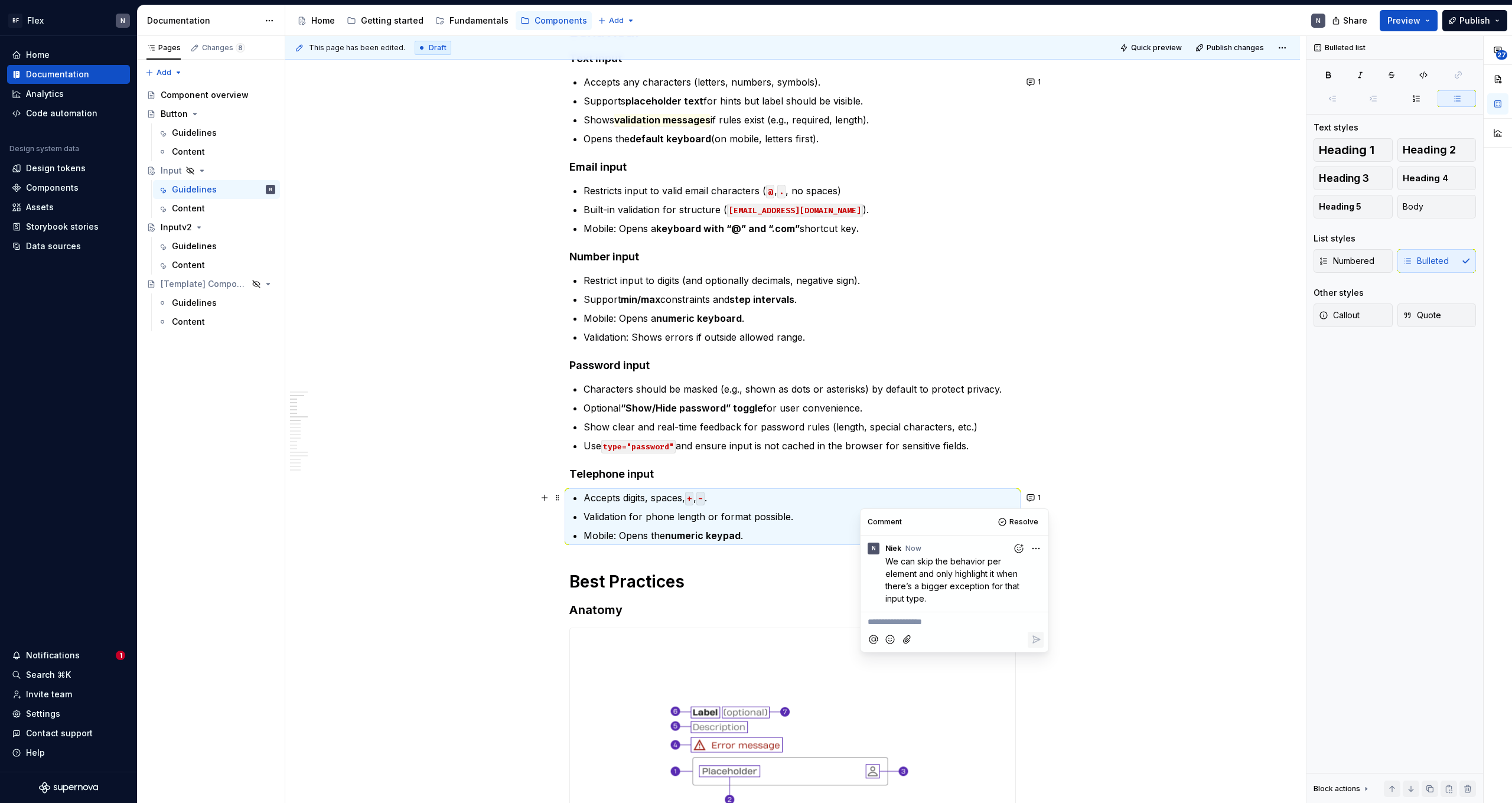
click at [868, 495] on span "We can skip the behavior per element and only highlight it when there’s a bigge…" at bounding box center [953, 580] width 136 height 47
copy span "We can skip the behavior per element and only highlight it when there’s a bigge…"
click at [868, 495] on span "Resolve" at bounding box center [1024, 522] width 29 height 9
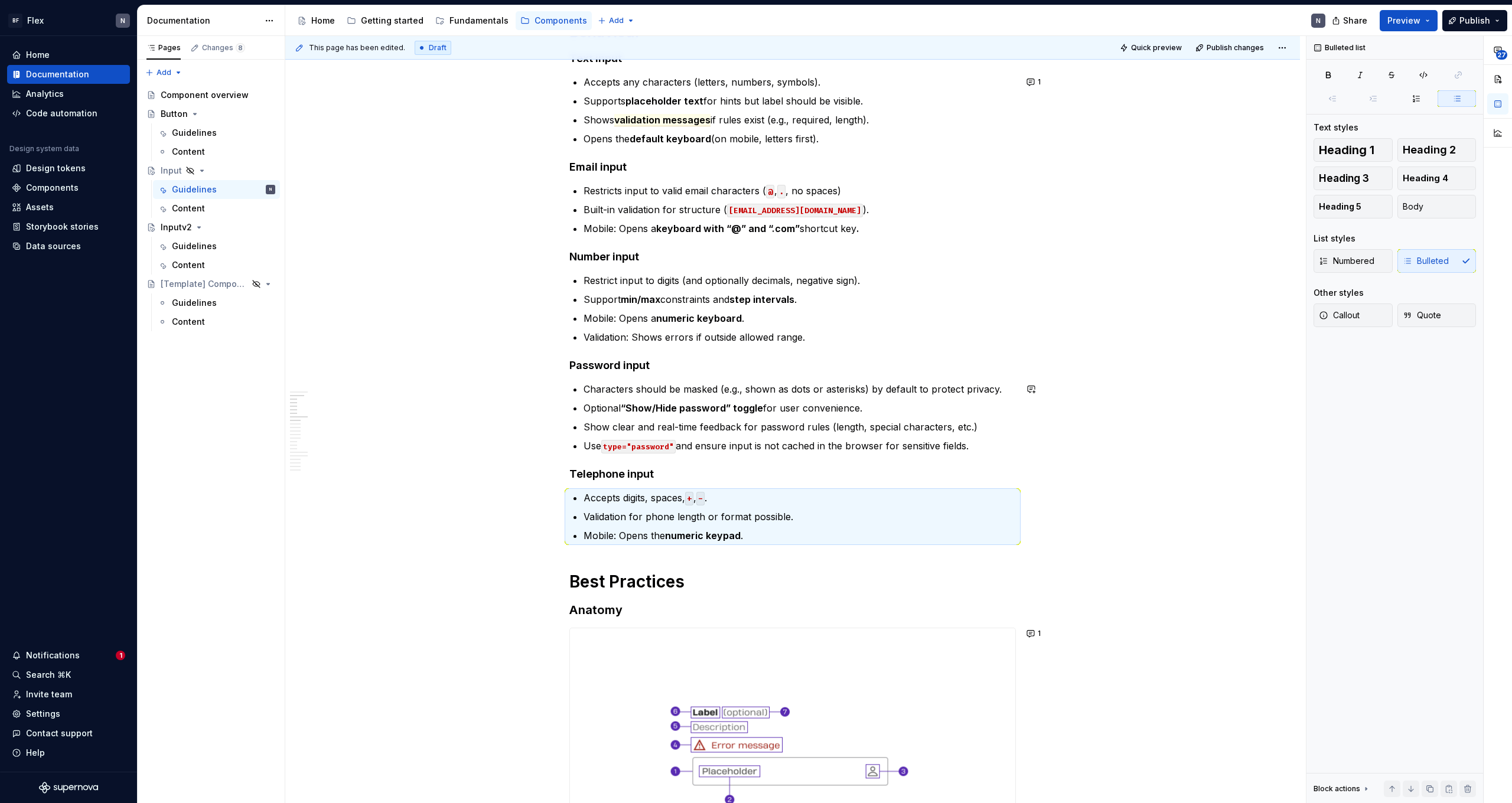
scroll to position [314, 0]
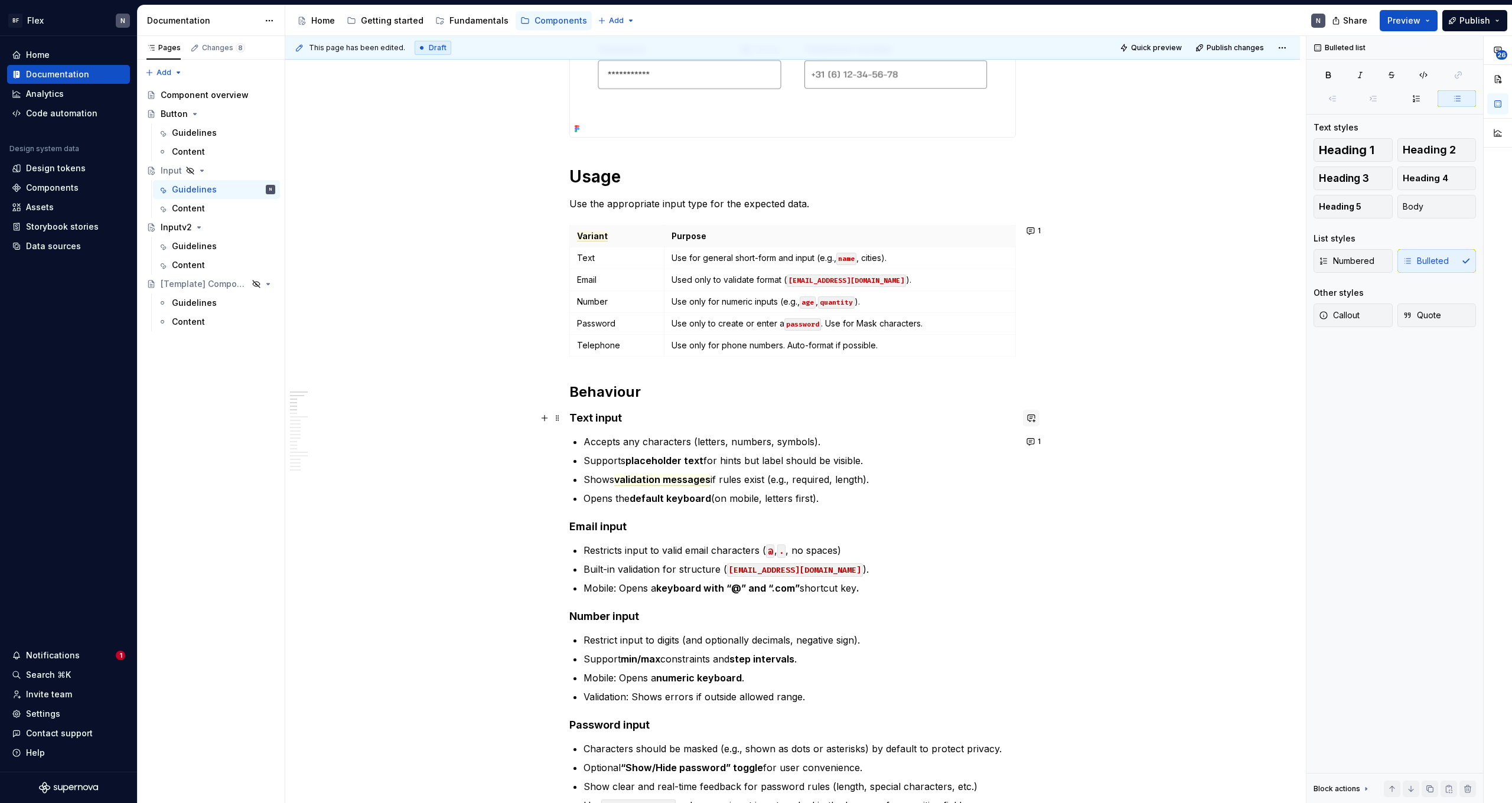
click at [868, 419] on button "button" at bounding box center [1031, 418] width 16 height 16
click at [868, 398] on button "button" at bounding box center [1031, 392] width 16 height 16
click at [868, 468] on icon "Send" at bounding box center [1028, 470] width 12 height 12
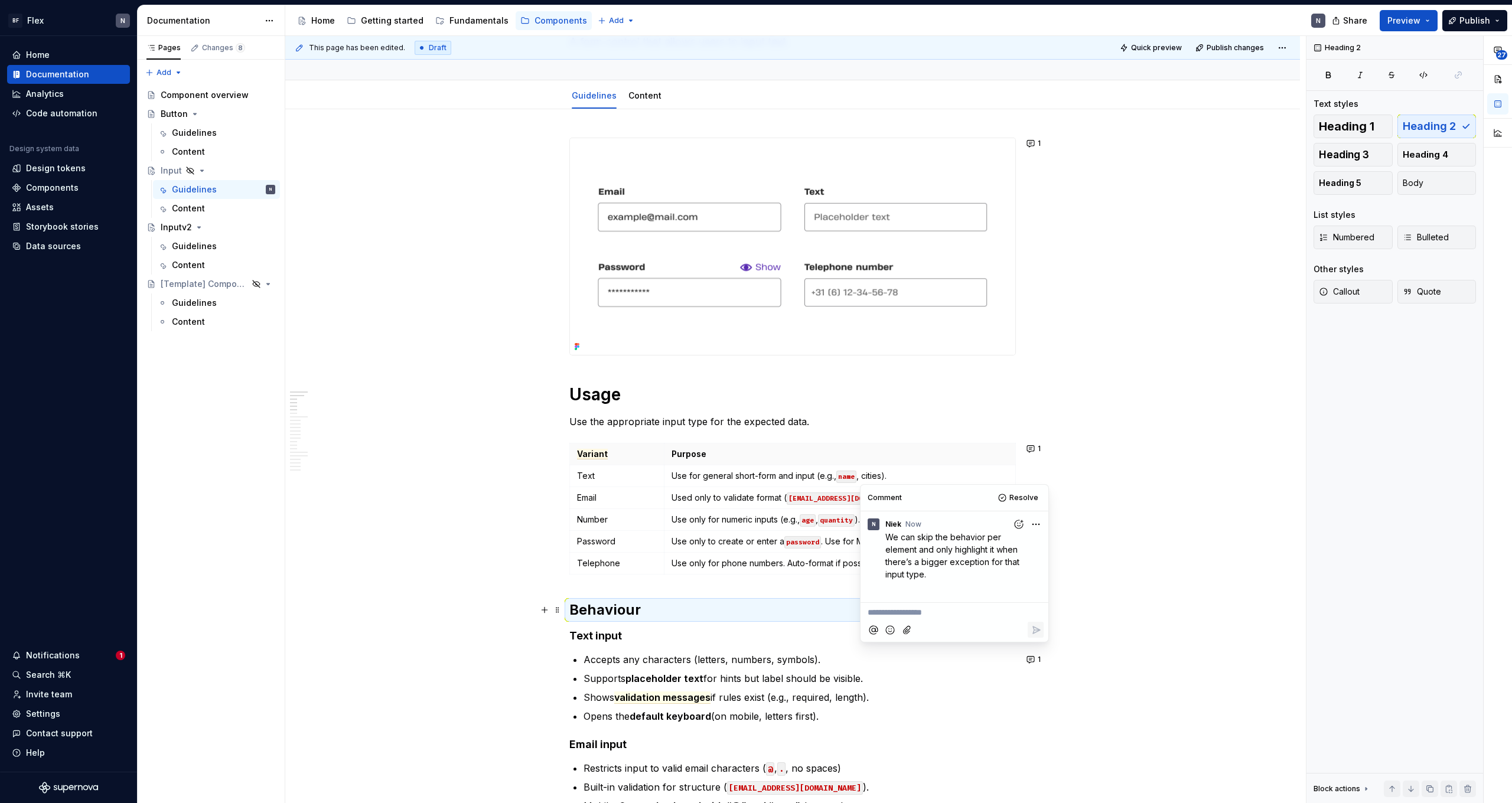
scroll to position [232, 0]
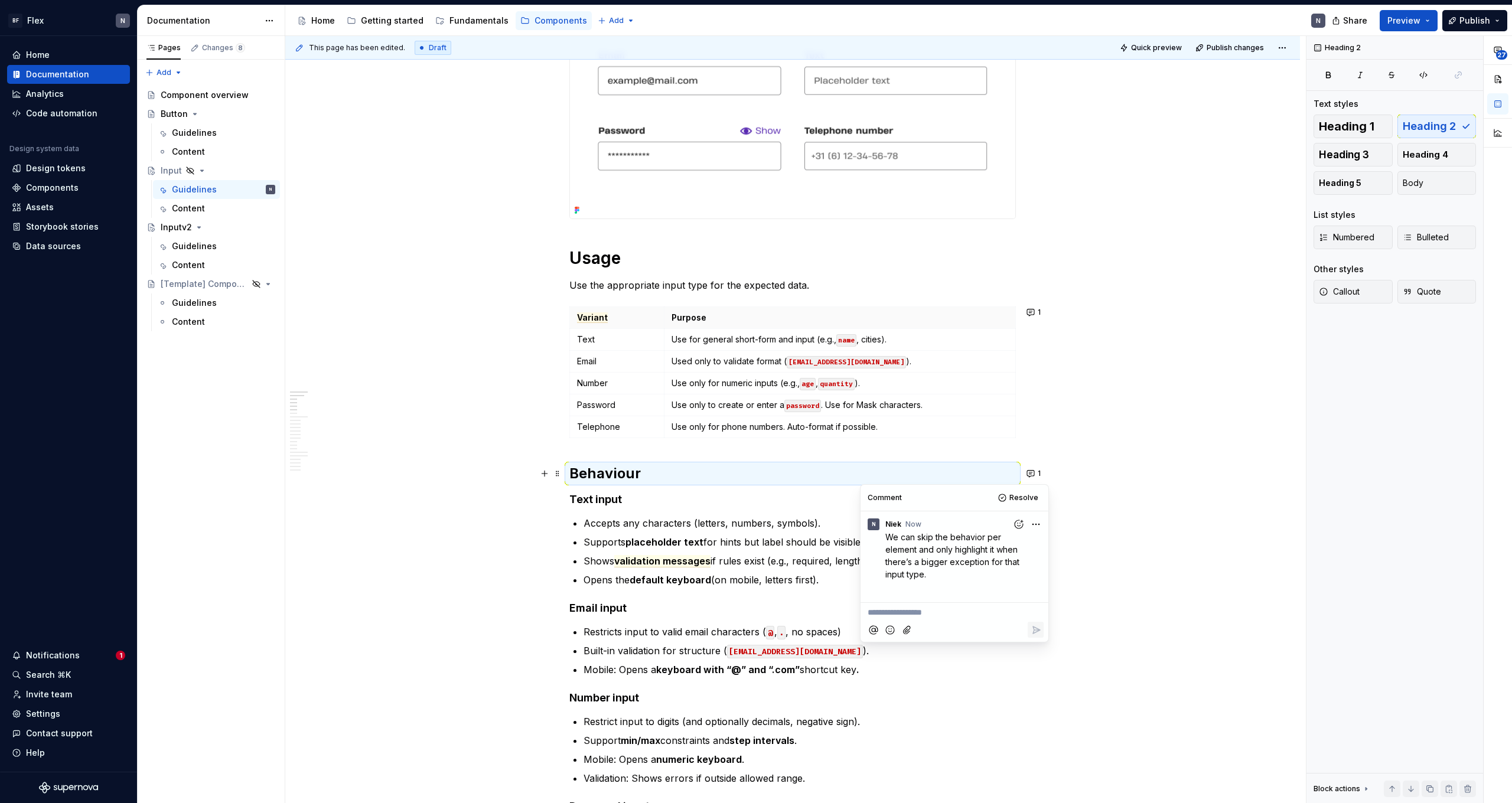
type textarea "*"
click at [868, 495] on html "BF Flex N Home Documentation Analytics Code automation Design system data Desig…" at bounding box center [756, 402] width 1512 height 803
click at [868, 495] on div "Edit comment" at bounding box center [996, 547] width 91 height 16
click at [868, 495] on p "We can skip the behavior per element and only highlight it when there’s a bigge…" at bounding box center [957, 556] width 144 height 49
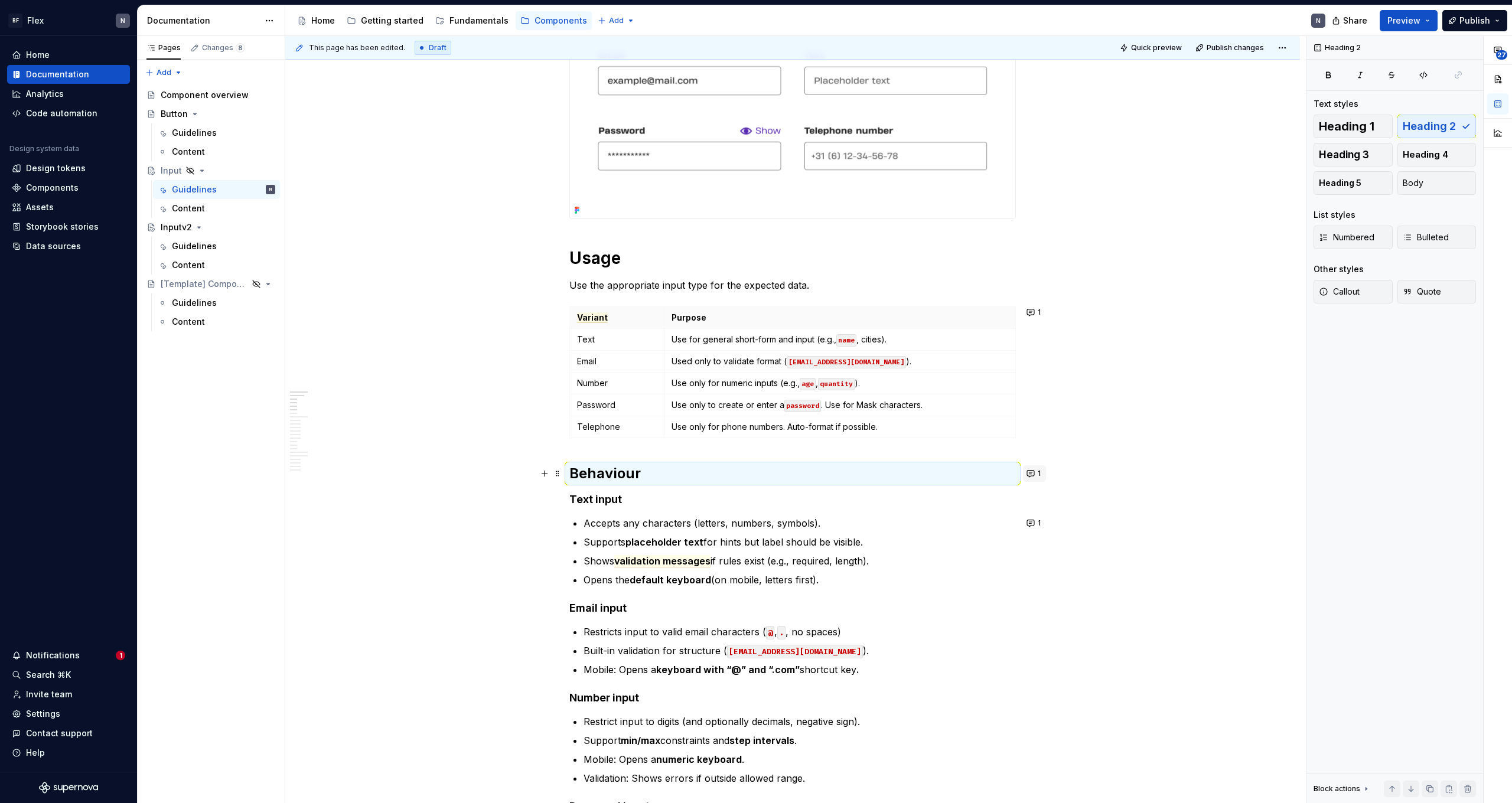
click at [868, 477] on span "1" at bounding box center [1038, 474] width 3 height 9
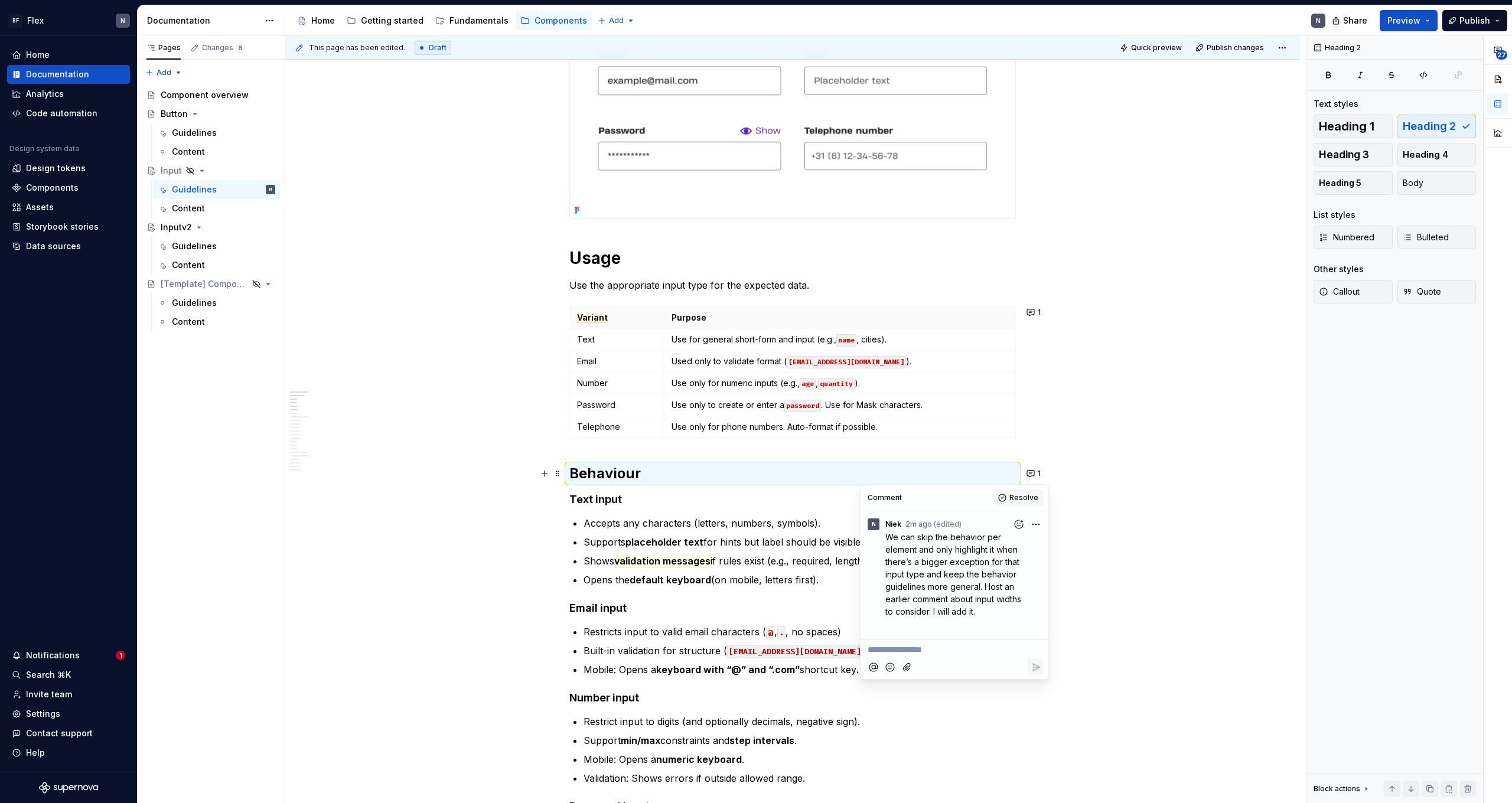
click at [868, 495] on span "Resolve" at bounding box center [1024, 497] width 29 height 9
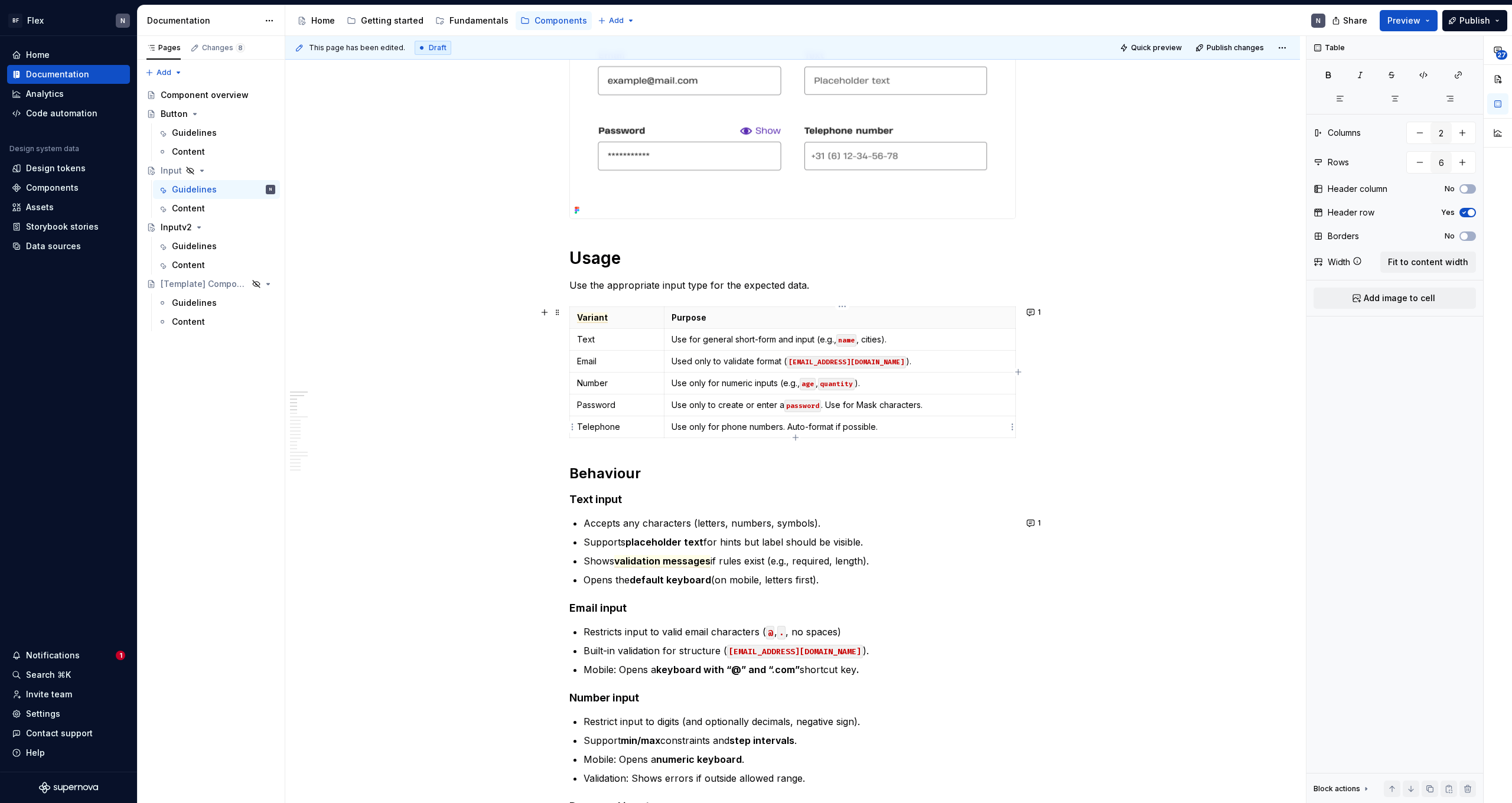
click at [868, 431] on p "Use only for phone numbers. Auto-format if possible." at bounding box center [839, 426] width 337 height 12
click at [868, 312] on button "1" at bounding box center [1034, 312] width 23 height 16
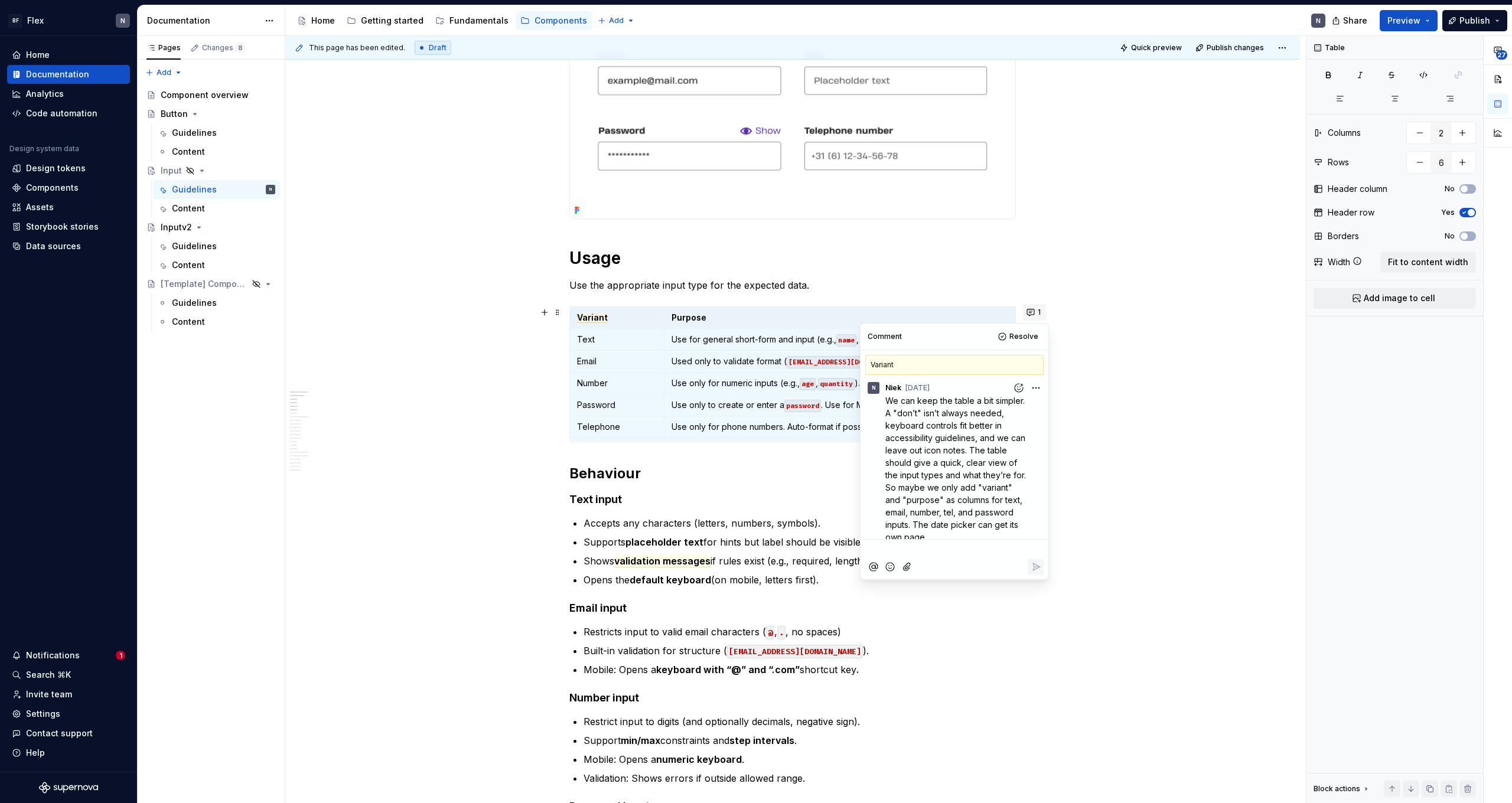
scroll to position [11, 0]
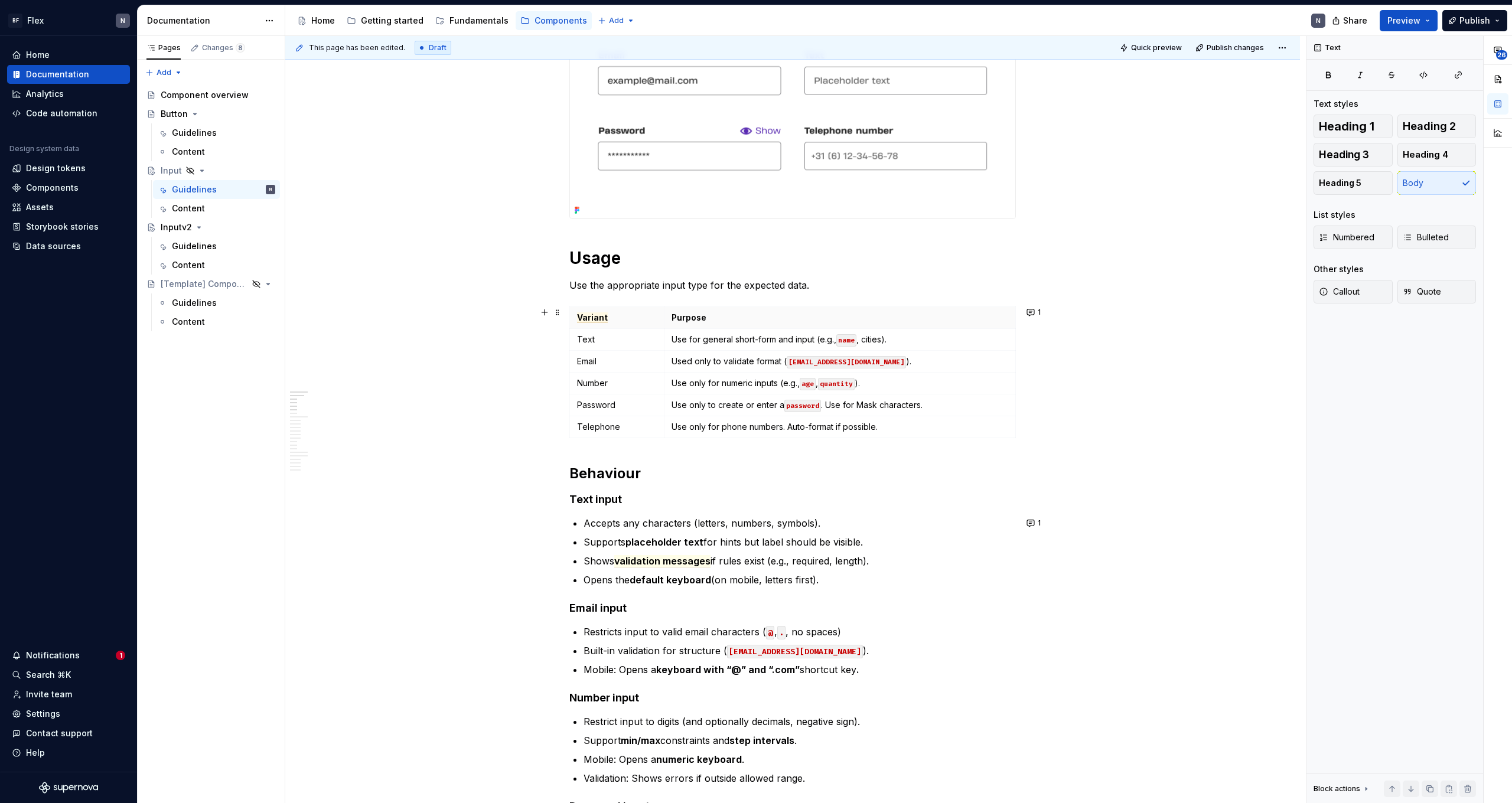
click at [868, 318] on html "BF Flex N Home Documentation Analytics Code automation Design system data Desig…" at bounding box center [756, 402] width 1512 height 803
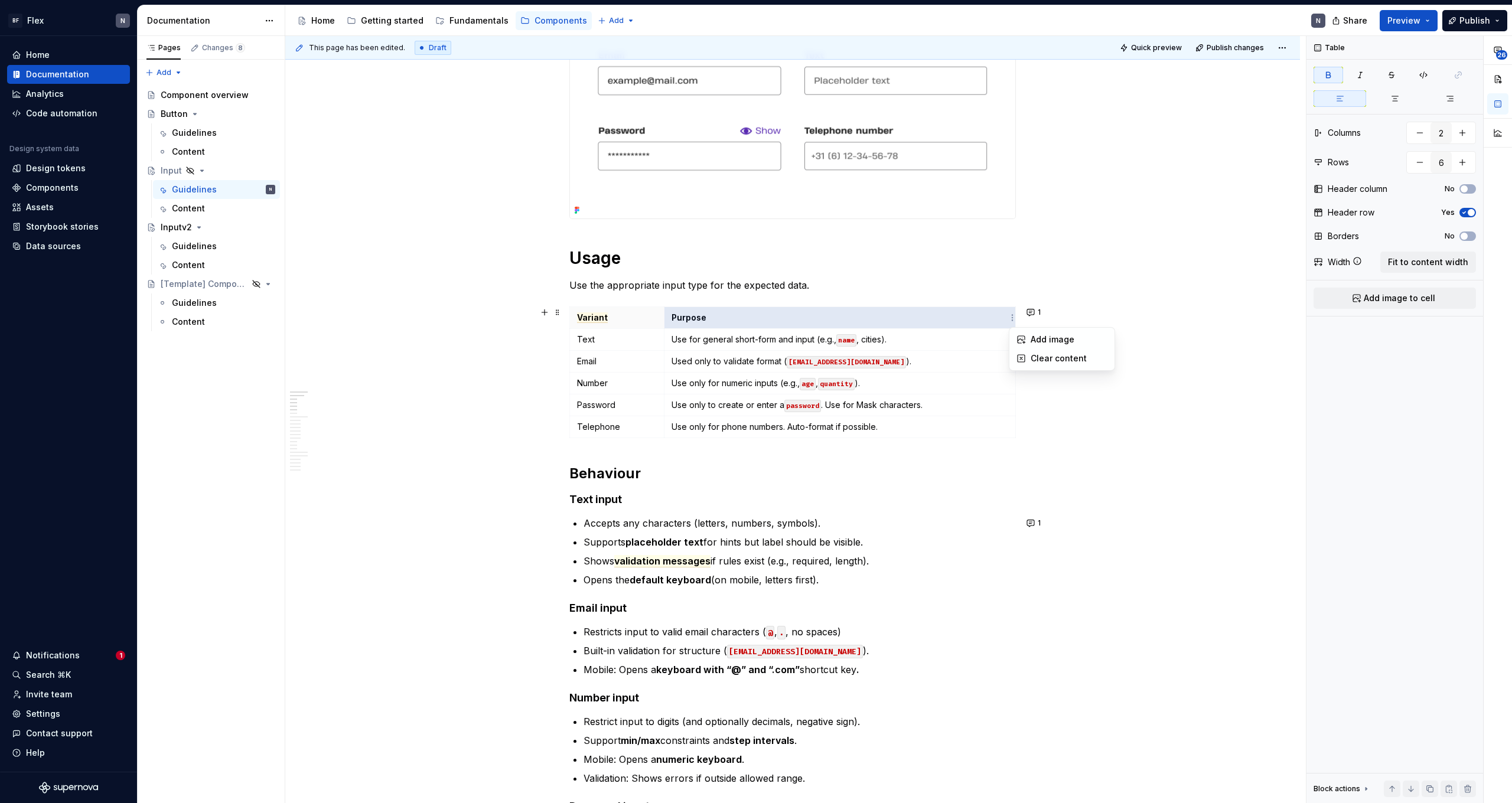
click at [868, 400] on html "BF Flex N Home Documentation Analytics Code automation Design system data Desig…" at bounding box center [756, 402] width 1512 height 803
click at [868, 318] on th "Purpose" at bounding box center [839, 318] width 351 height 22
click at [868, 376] on icon "button" at bounding box center [1017, 371] width 9 height 9
type input "3"
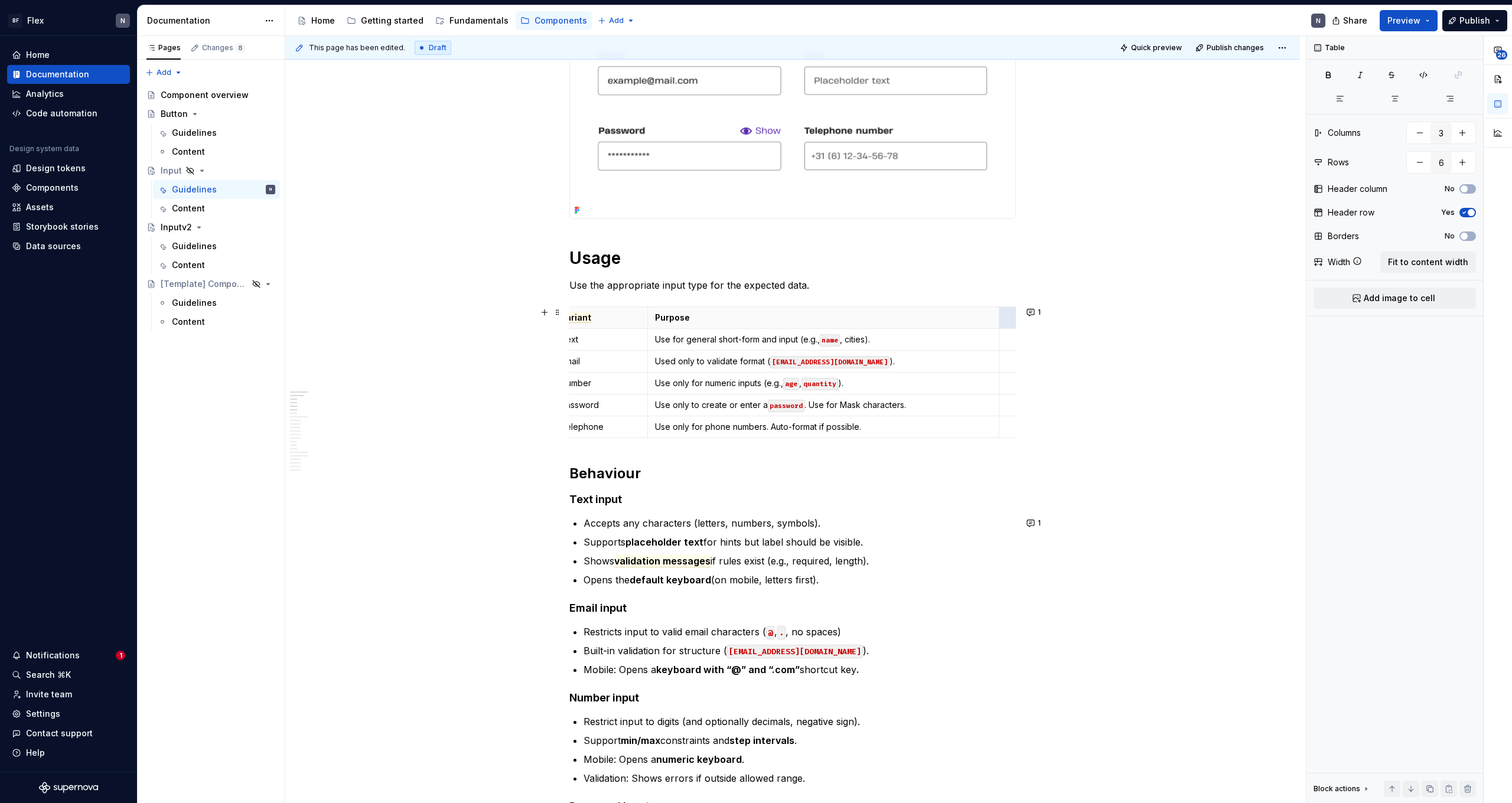
click at [868, 317] on th at bounding box center [1009, 318] width 21 height 22
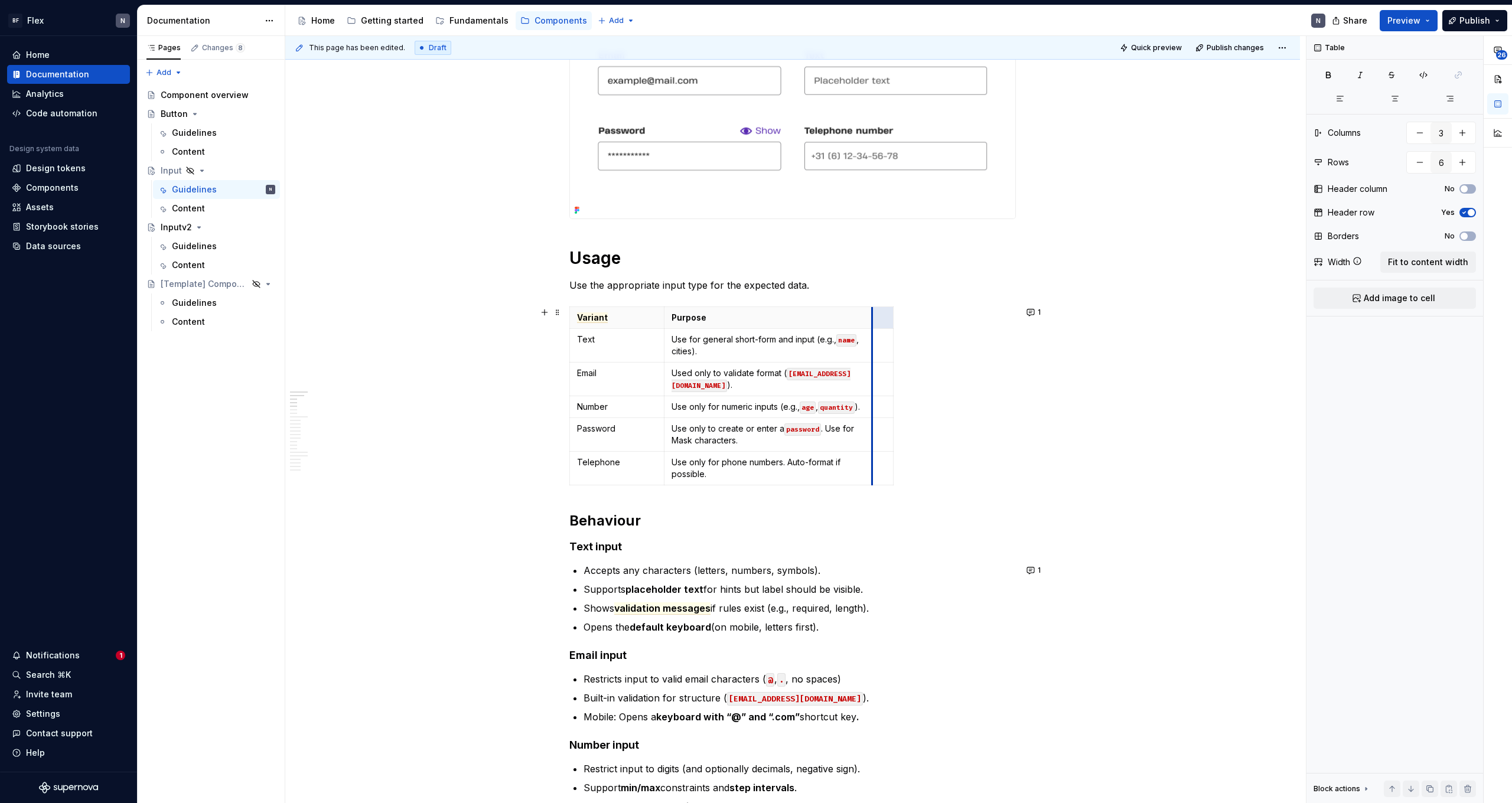
drag, startPoint x: 973, startPoint y: 332, endPoint x: 860, endPoint y: 329, distance: 113.0
drag, startPoint x: 893, startPoint y: 336, endPoint x: 1013, endPoint y: 334, distance: 120.0
click at [868, 313] on p at bounding box center [942, 318] width 126 height 12
click at [868, 320] on p at bounding box center [942, 318] width 126 height 12
click at [868, 352] on td at bounding box center [942, 345] width 141 height 34
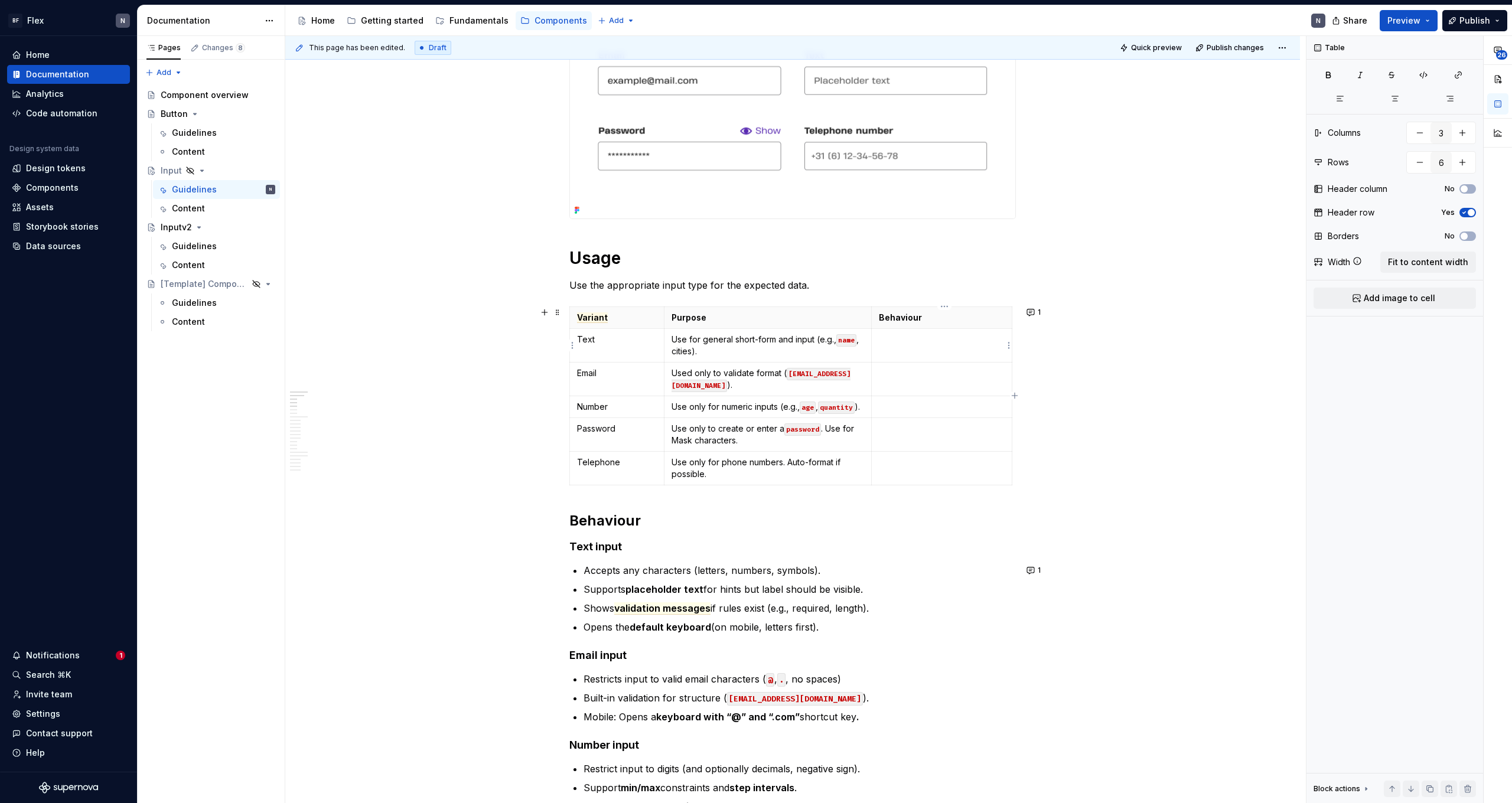
click at [868, 339] on p at bounding box center [942, 339] width 126 height 12
click at [868, 440] on td at bounding box center [942, 434] width 141 height 34
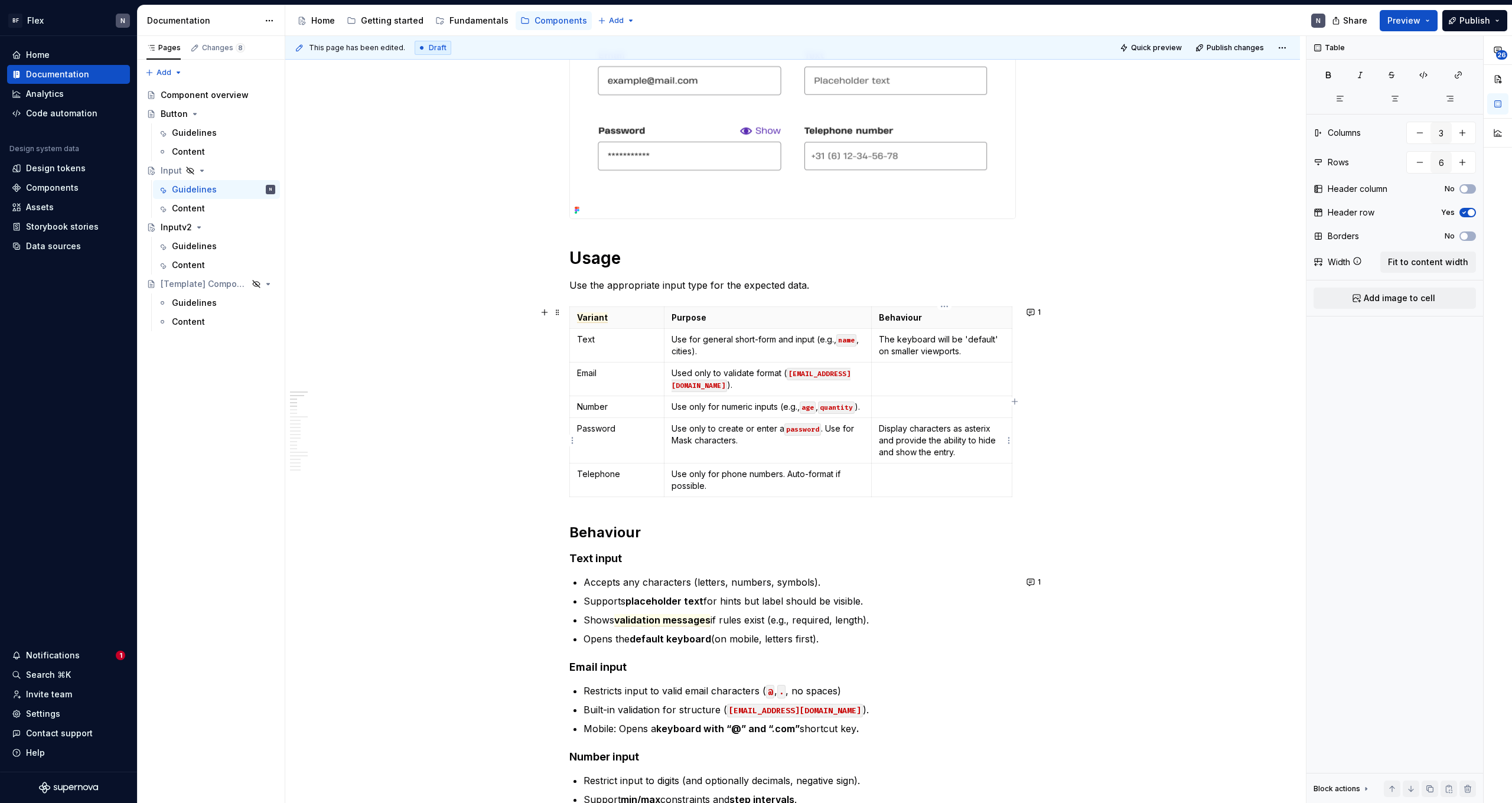
click at [868, 428] on p "Display characters as asterix and provide the ability to hide and show the entr…" at bounding box center [942, 440] width 126 height 36
click at [868, 478] on p at bounding box center [942, 474] width 126 height 12
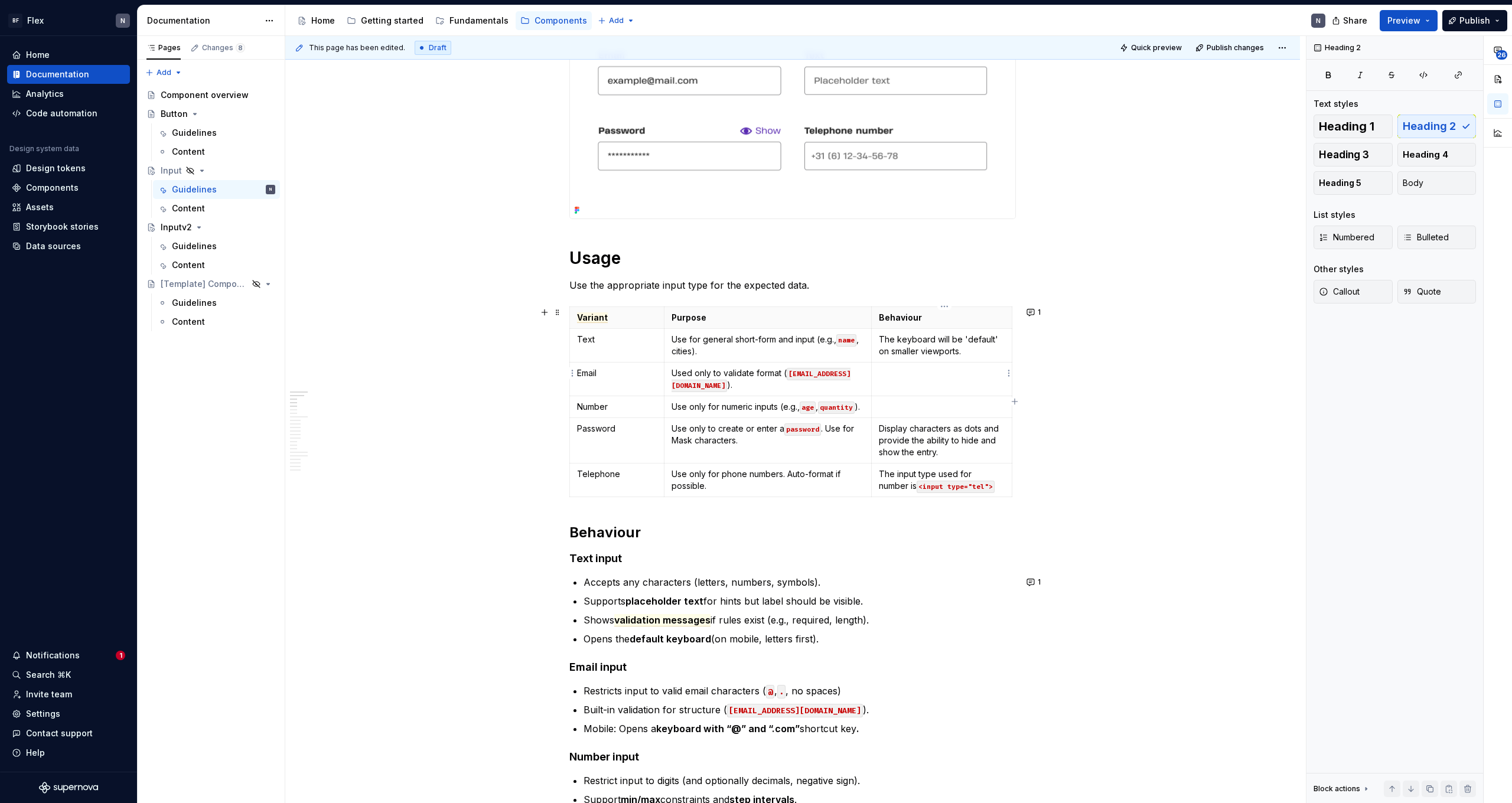
click at [868, 376] on p at bounding box center [942, 372] width 126 height 12
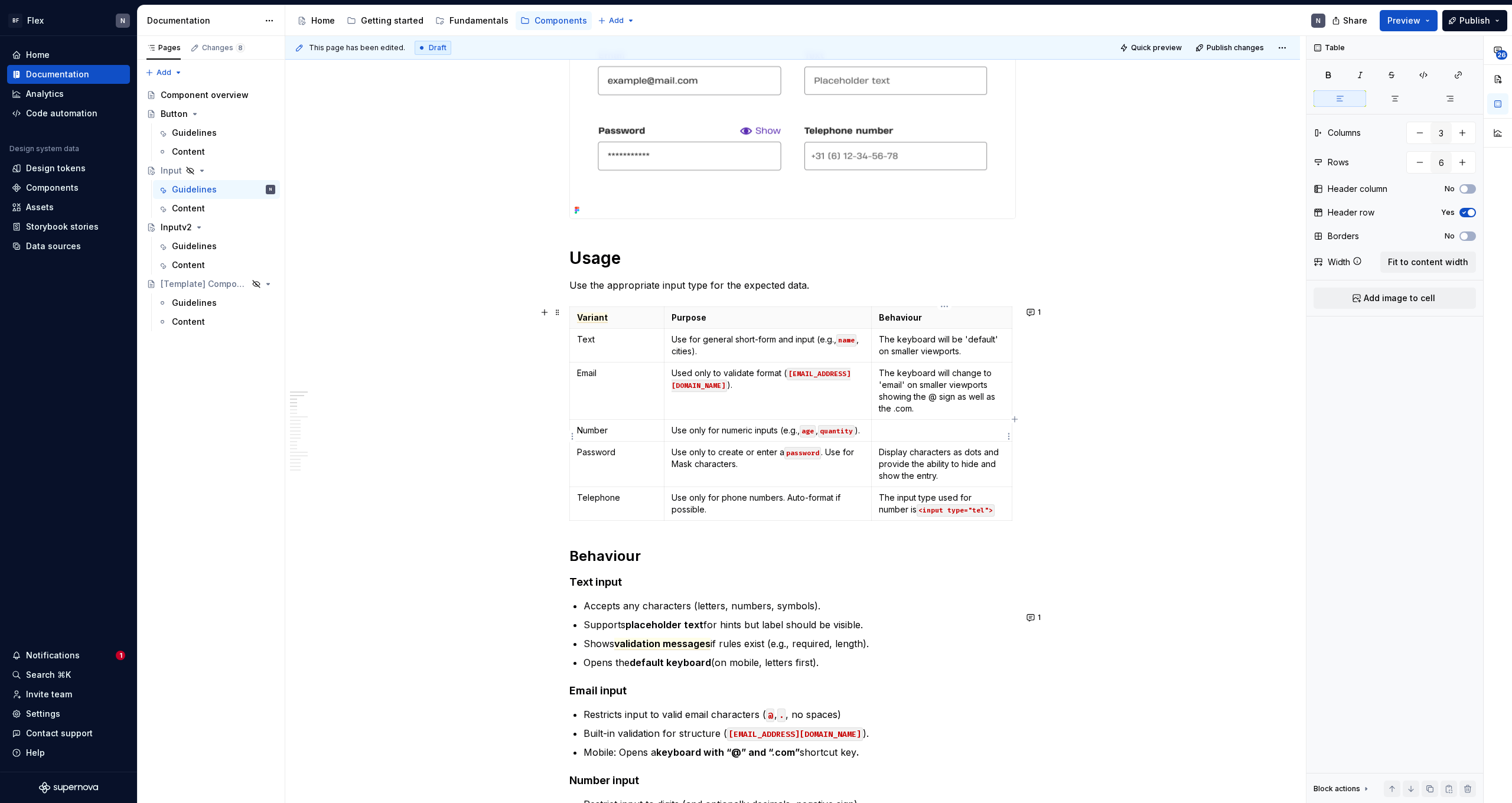
click at [868, 438] on td at bounding box center [942, 431] width 141 height 22
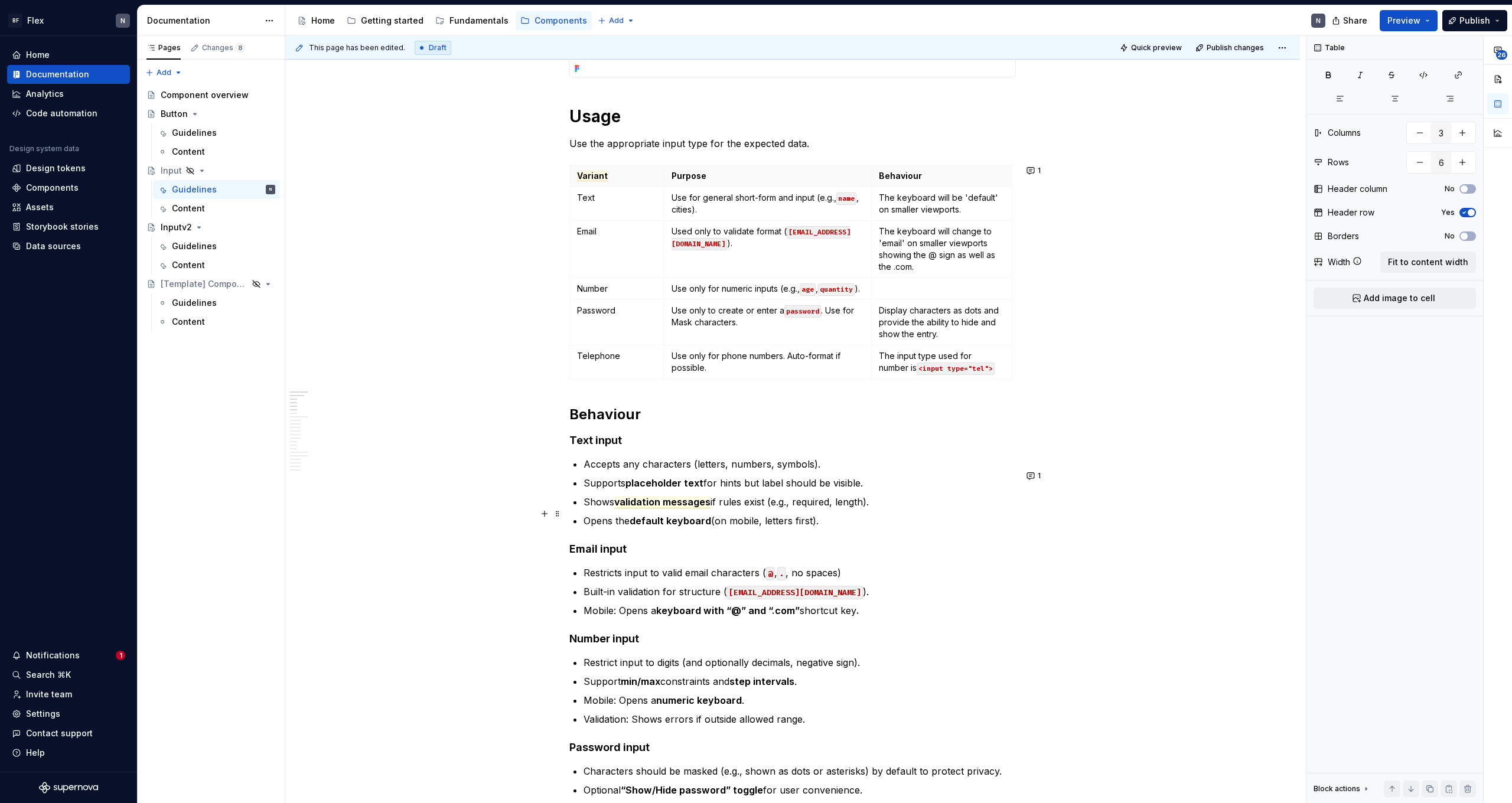
scroll to position [374, 0]
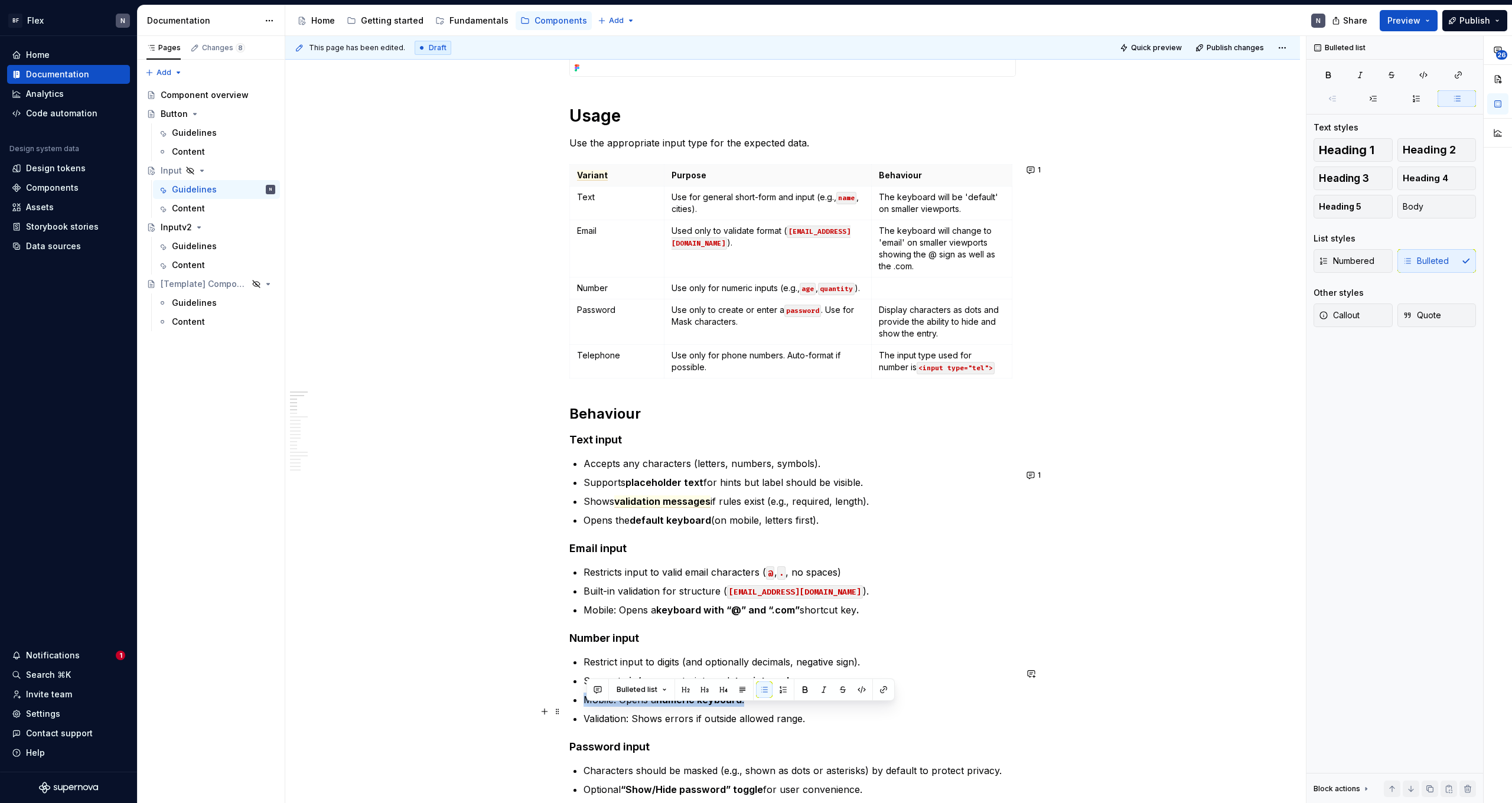
drag, startPoint x: 765, startPoint y: 712, endPoint x: 572, endPoint y: 707, distance: 193.1
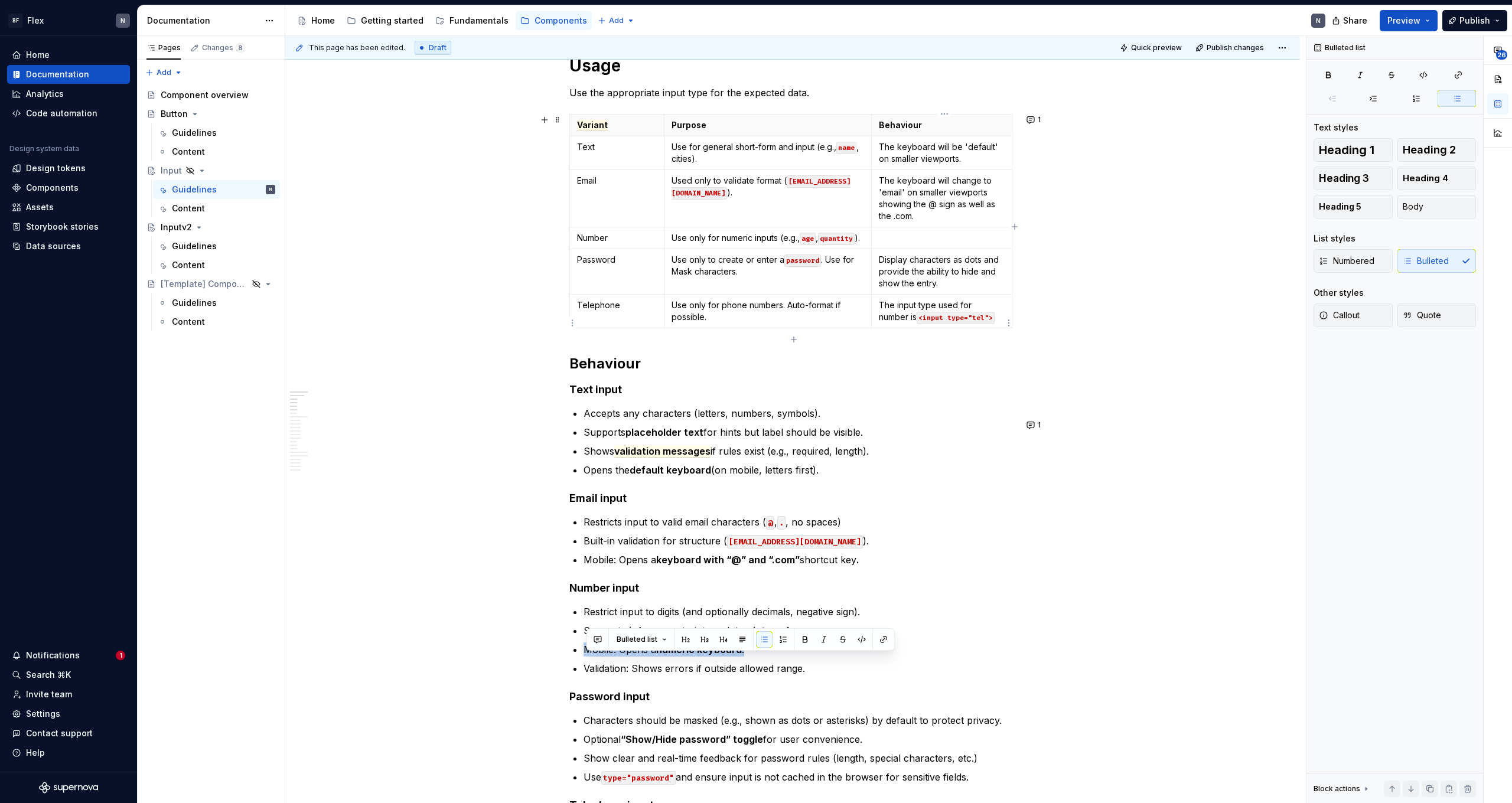
scroll to position [418, 0]
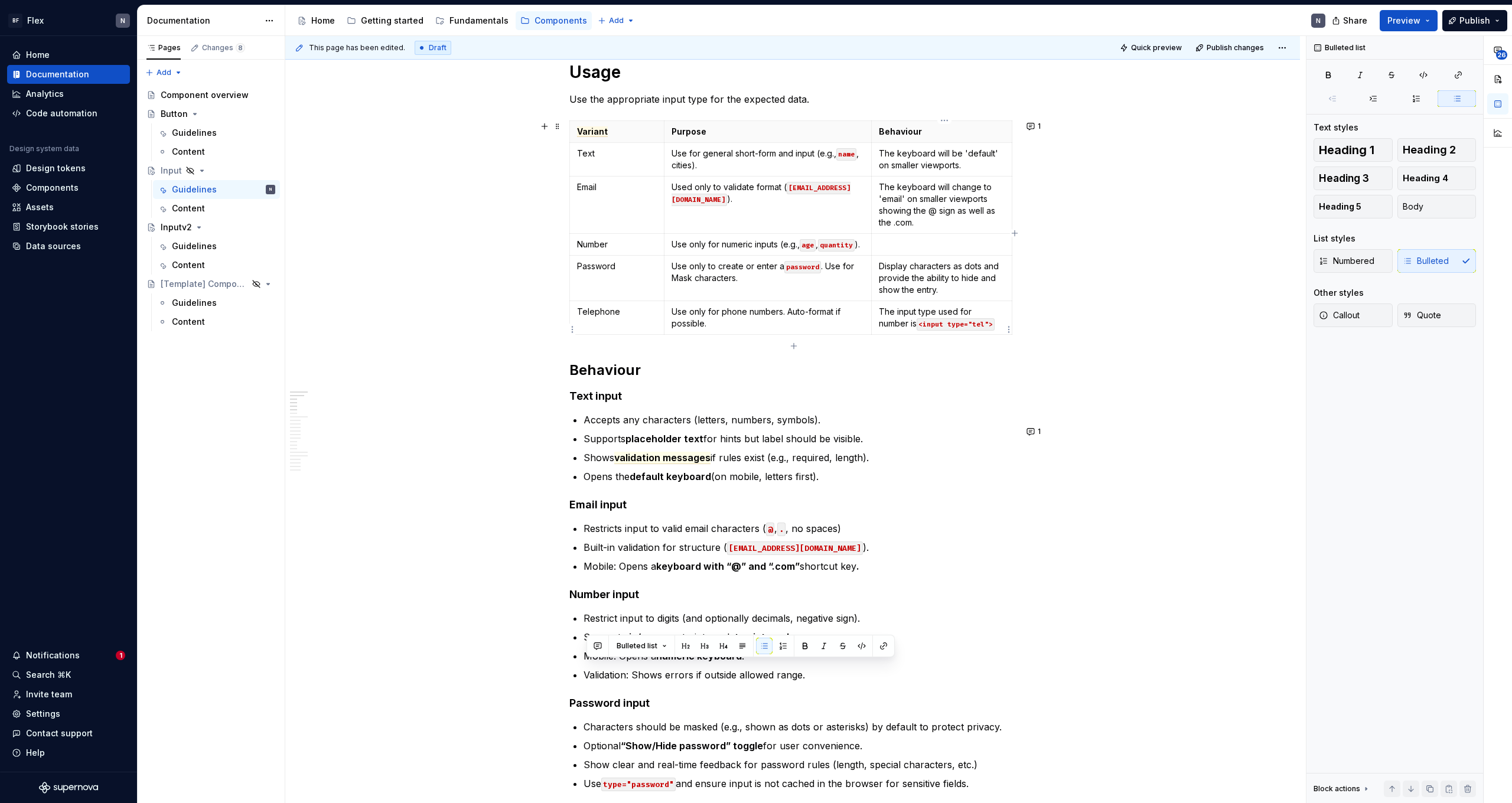
click at [868, 329] on p "The input type used for number is <input type="tel">" at bounding box center [942, 318] width 126 height 24
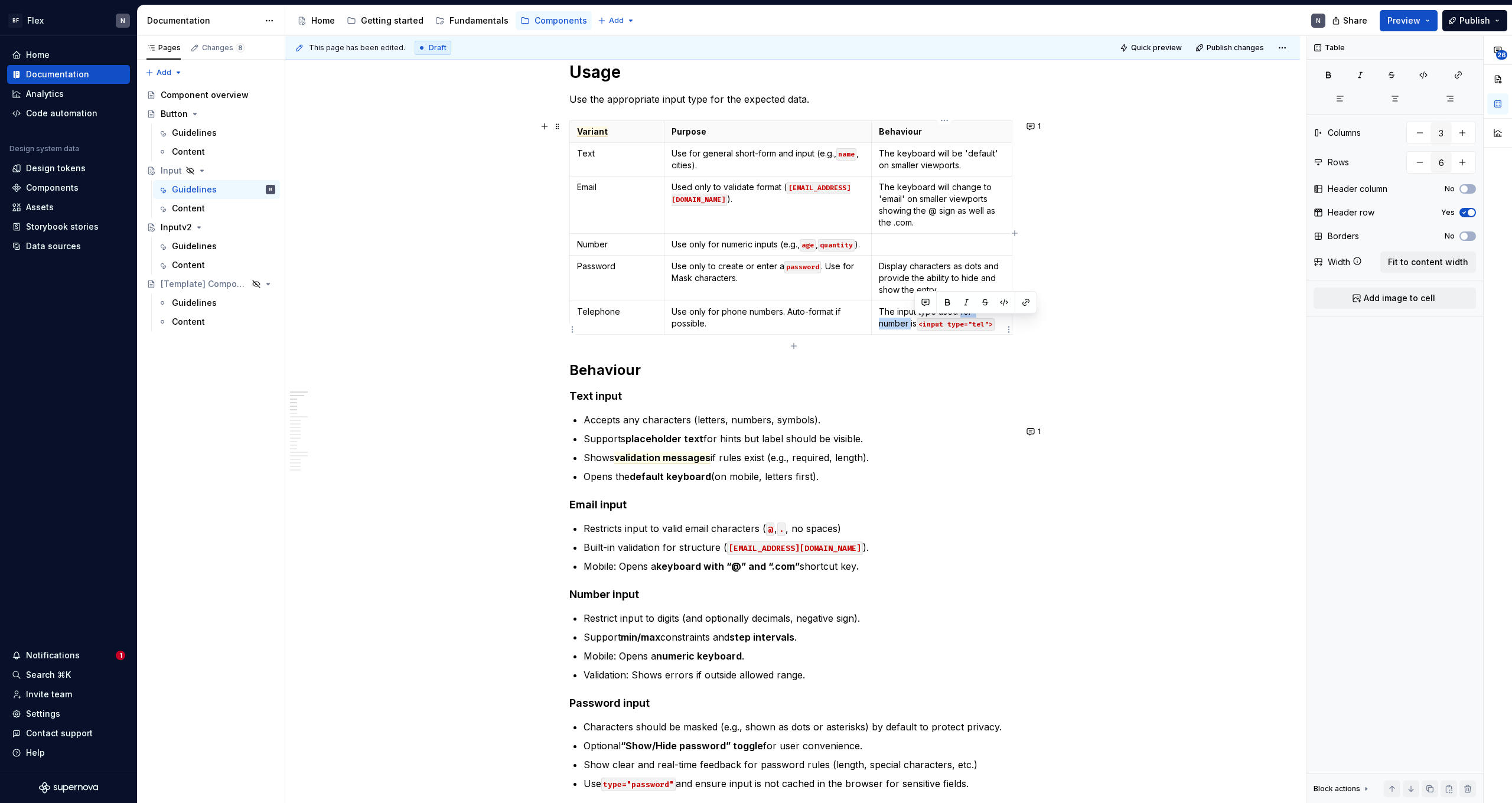
drag, startPoint x: 963, startPoint y: 324, endPoint x: 914, endPoint y: 332, distance: 49.6
click at [868, 329] on p "The input type used for number is <input type="tel">" at bounding box center [942, 318] width 126 height 24
drag, startPoint x: 960, startPoint y: 334, endPoint x: 882, endPoint y: 327, distance: 78.3
click at [868, 327] on p "The input type used is <input type="tel">" at bounding box center [942, 318] width 126 height 24
copy p "The input type used is <input type="tel">"
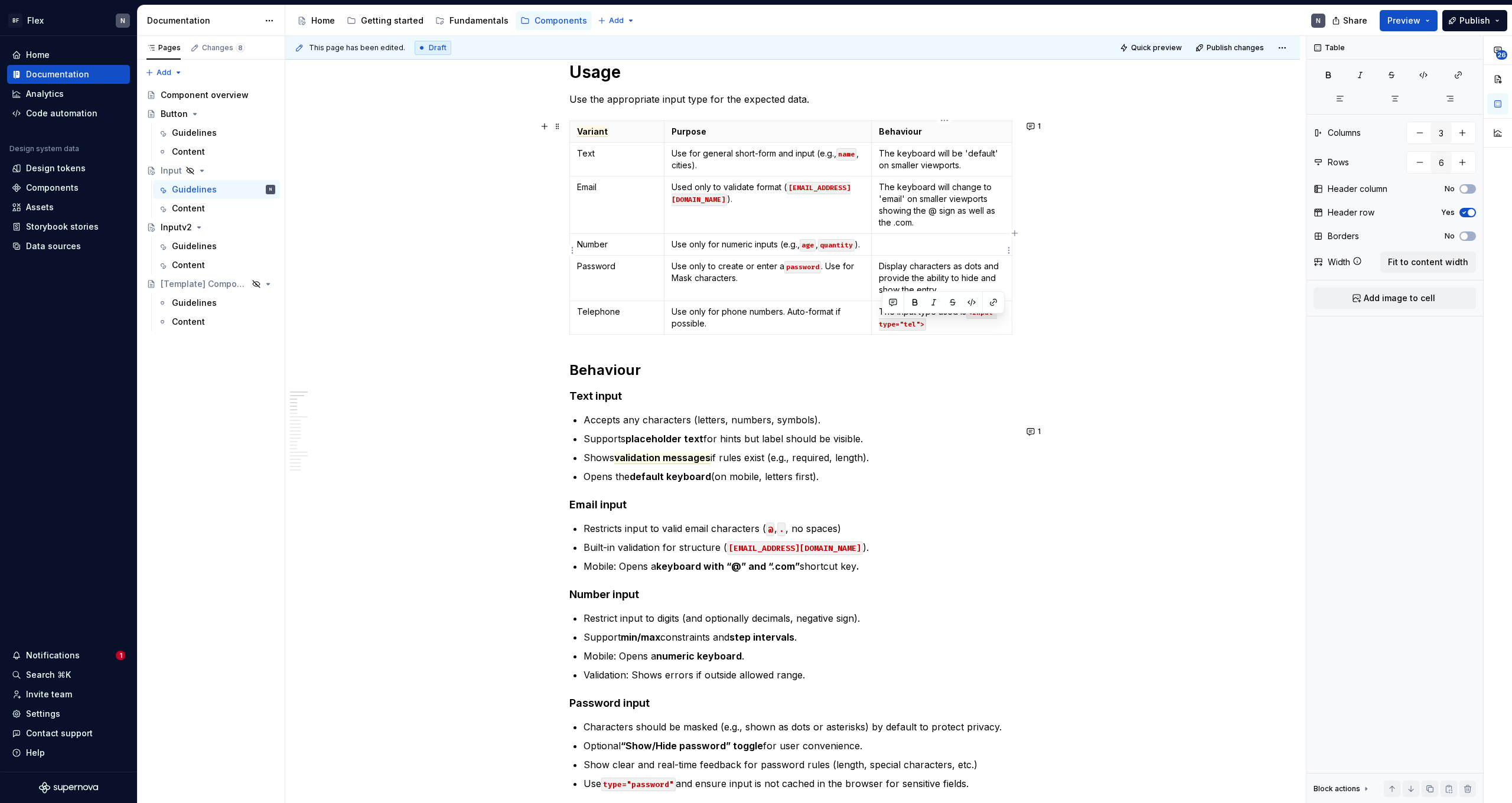
click at [868, 242] on p at bounding box center [942, 244] width 126 height 12
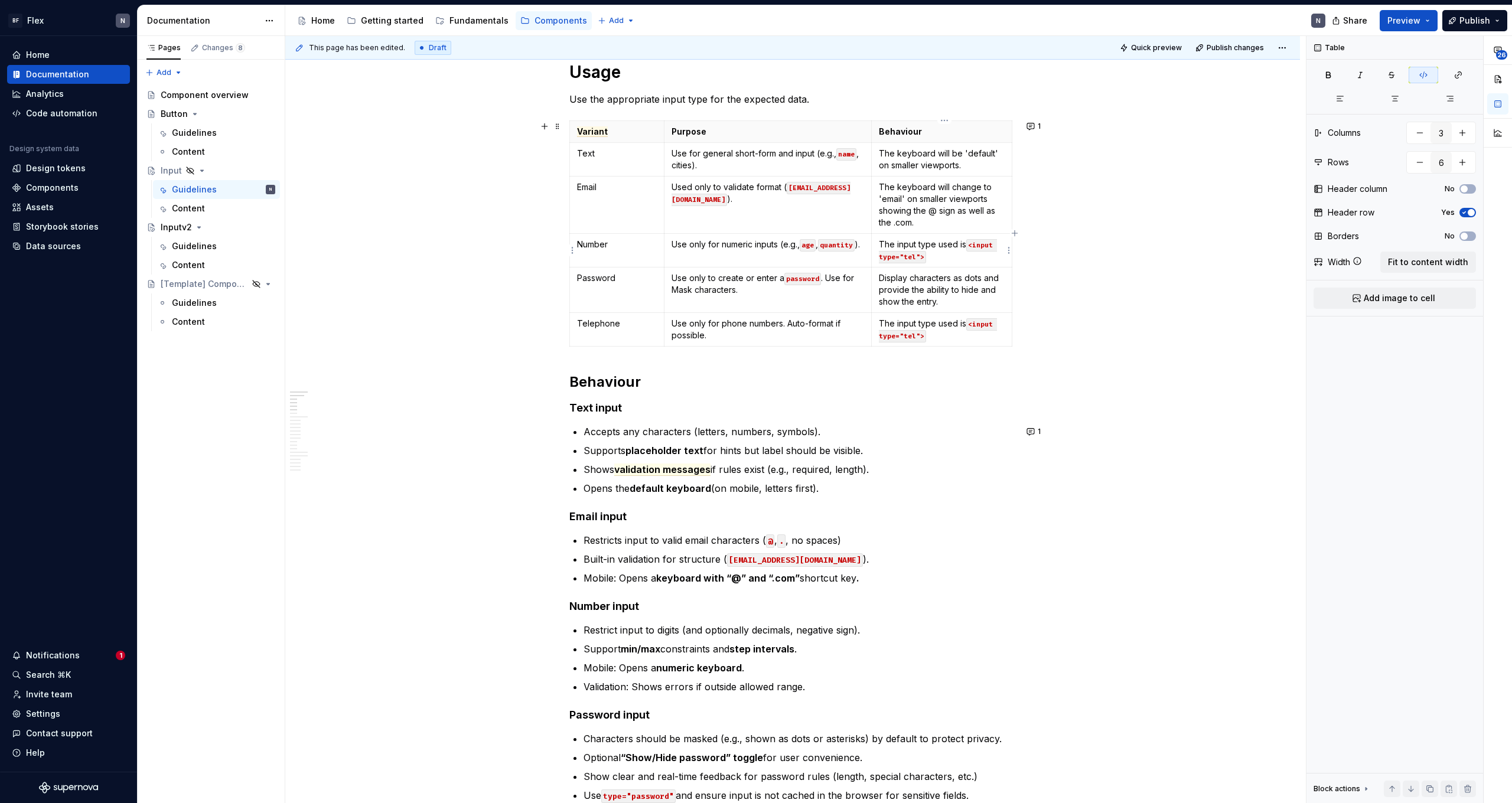
click at [868, 256] on code "<input type="tel">" at bounding box center [937, 251] width 118 height 25
click at [868, 245] on p "The input type used is <input type="number">" at bounding box center [942, 250] width 126 height 24
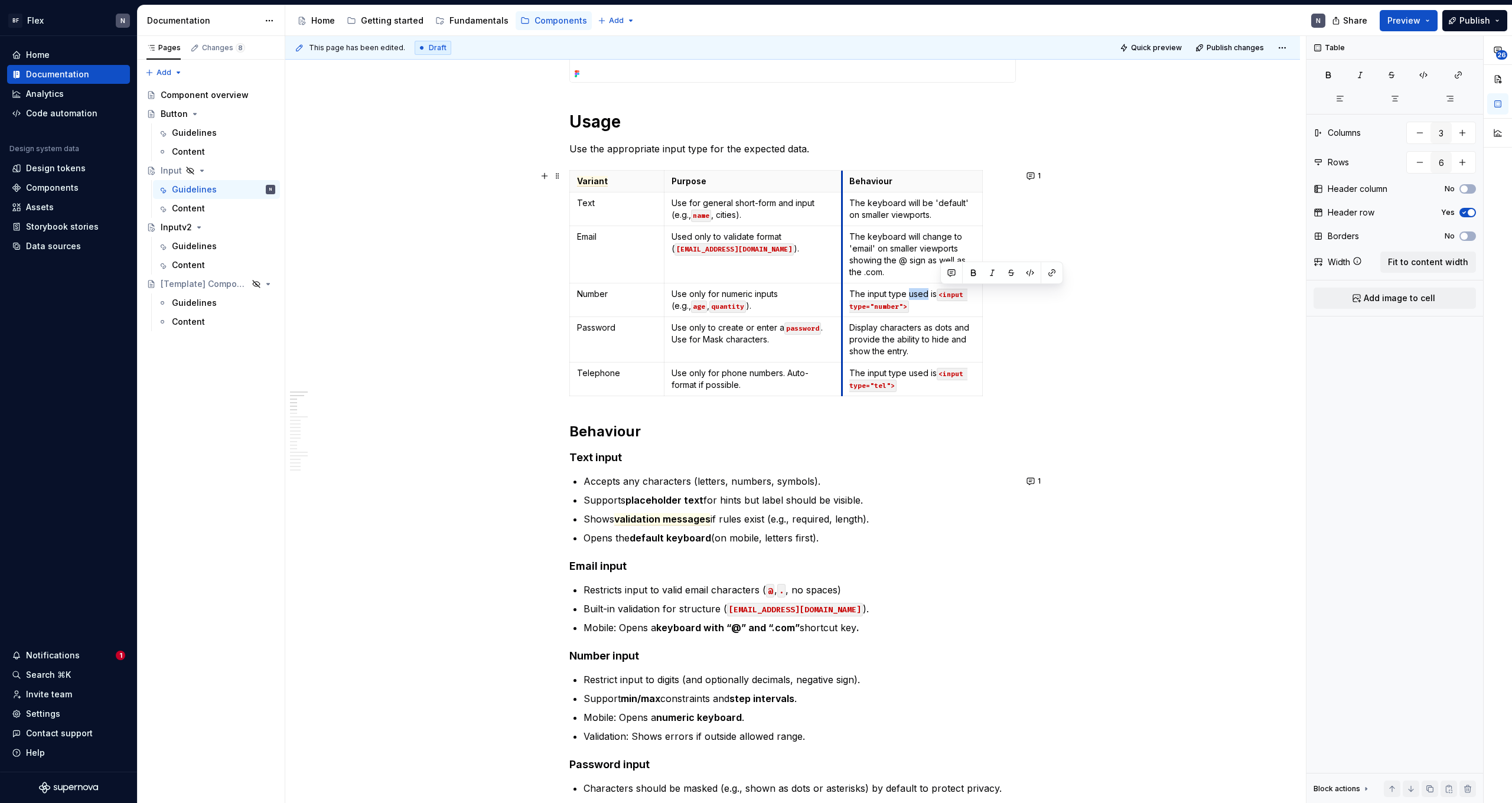
drag, startPoint x: 874, startPoint y: 182, endPoint x: 845, endPoint y: 182, distance: 29.0
click at [845, 182] on th "Behaviour" at bounding box center [912, 182] width 141 height 22
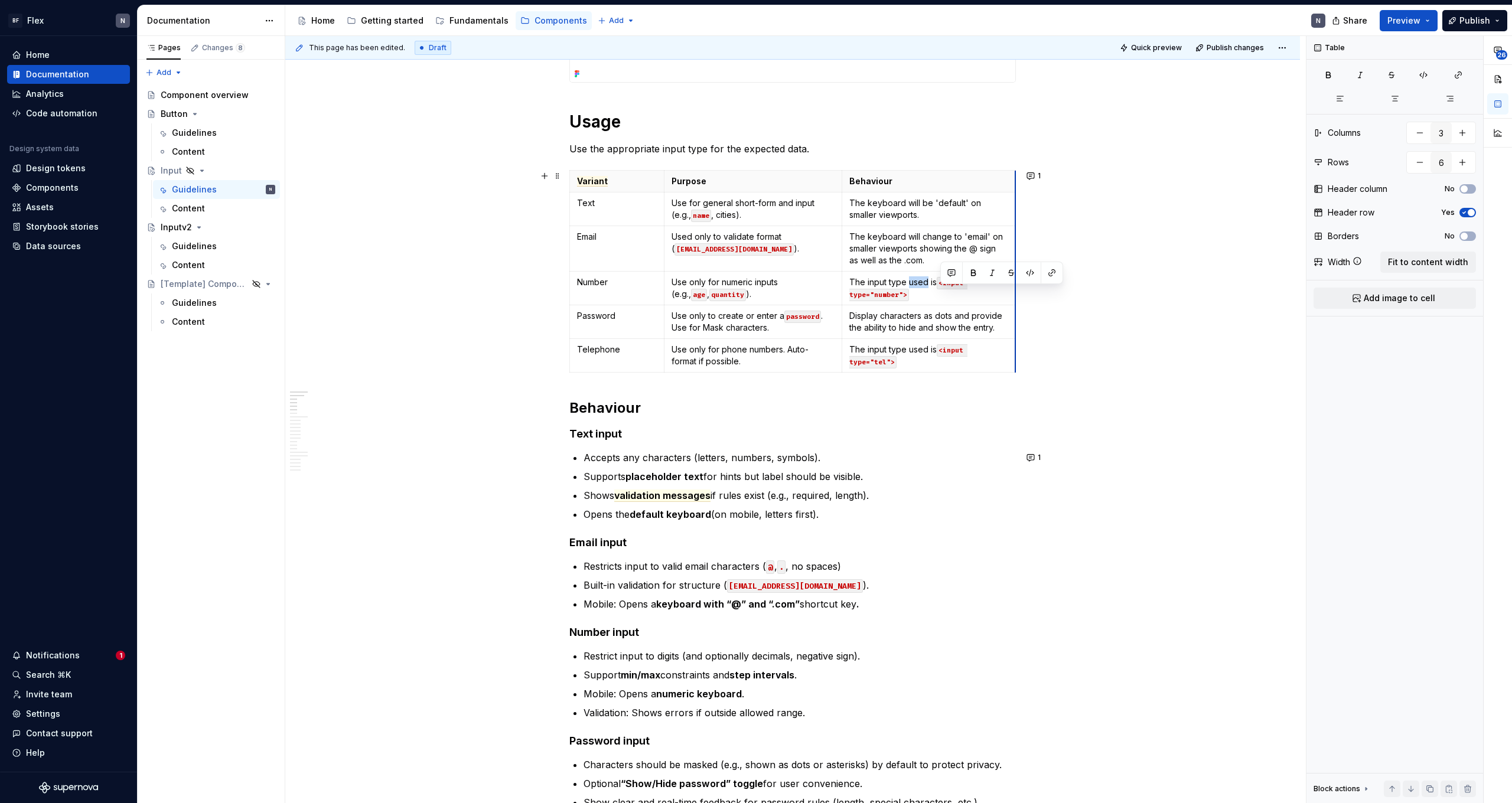
drag, startPoint x: 985, startPoint y: 180, endPoint x: 1017, endPoint y: 180, distance: 32.0
drag, startPoint x: 1017, startPoint y: 180, endPoint x: 1018, endPoint y: 186, distance: 6.1
click at [868, 215] on p "The keyboard will be 'default' on smaller viewports." at bounding box center [927, 209] width 156 height 24
drag, startPoint x: 978, startPoint y: 217, endPoint x: 850, endPoint y: 200, distance: 129.1
click at [850, 200] on td "The keyboard will be 'default' on smaller viewports." at bounding box center [928, 209] width 172 height 34
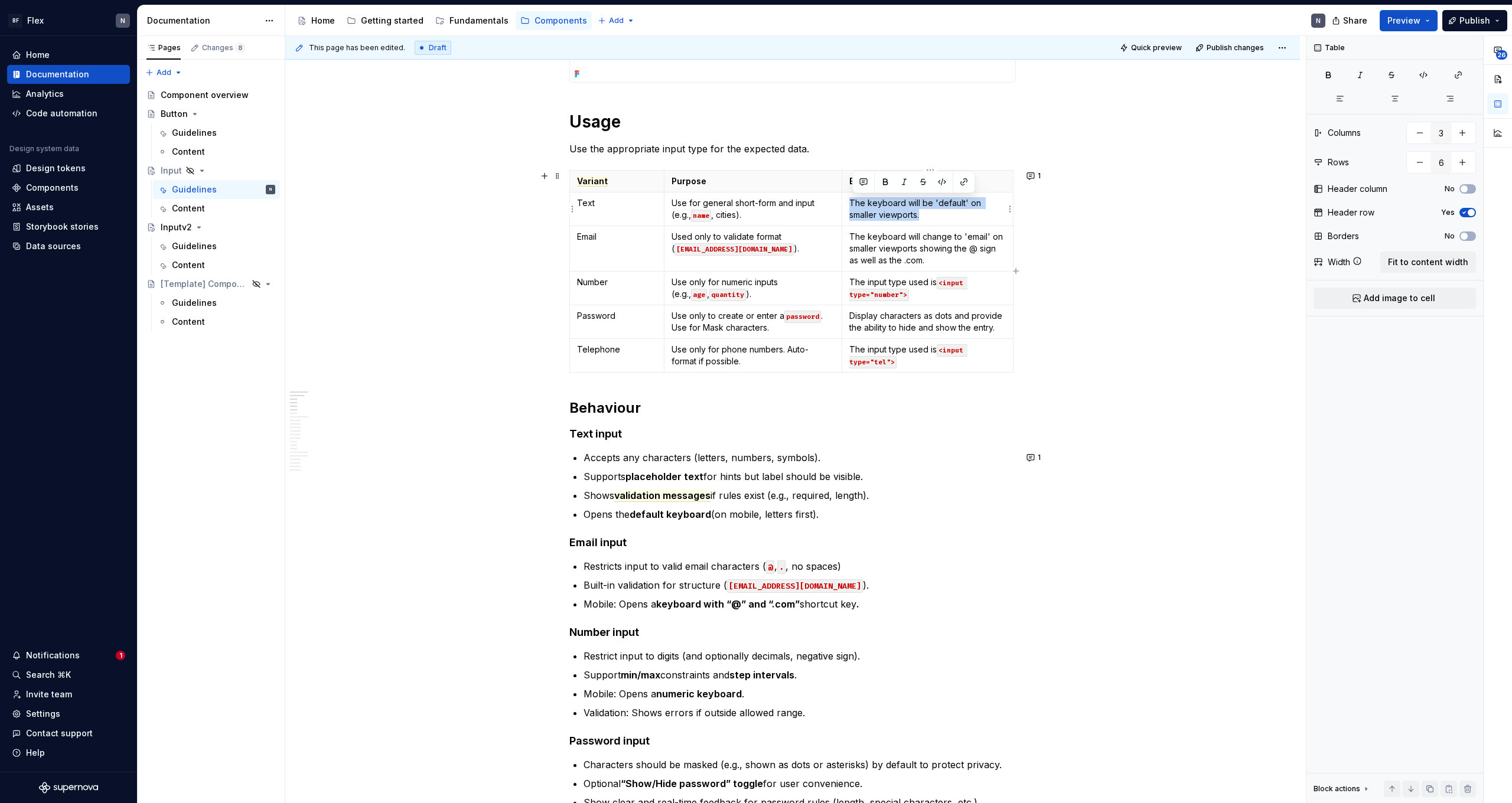
click at [868, 210] on p "The keyboard will be 'default' on smaller viewports." at bounding box center [927, 209] width 156 height 24
click at [868, 211] on p "The keyboard will be 'default' on smaller viewports." at bounding box center [927, 209] width 156 height 24
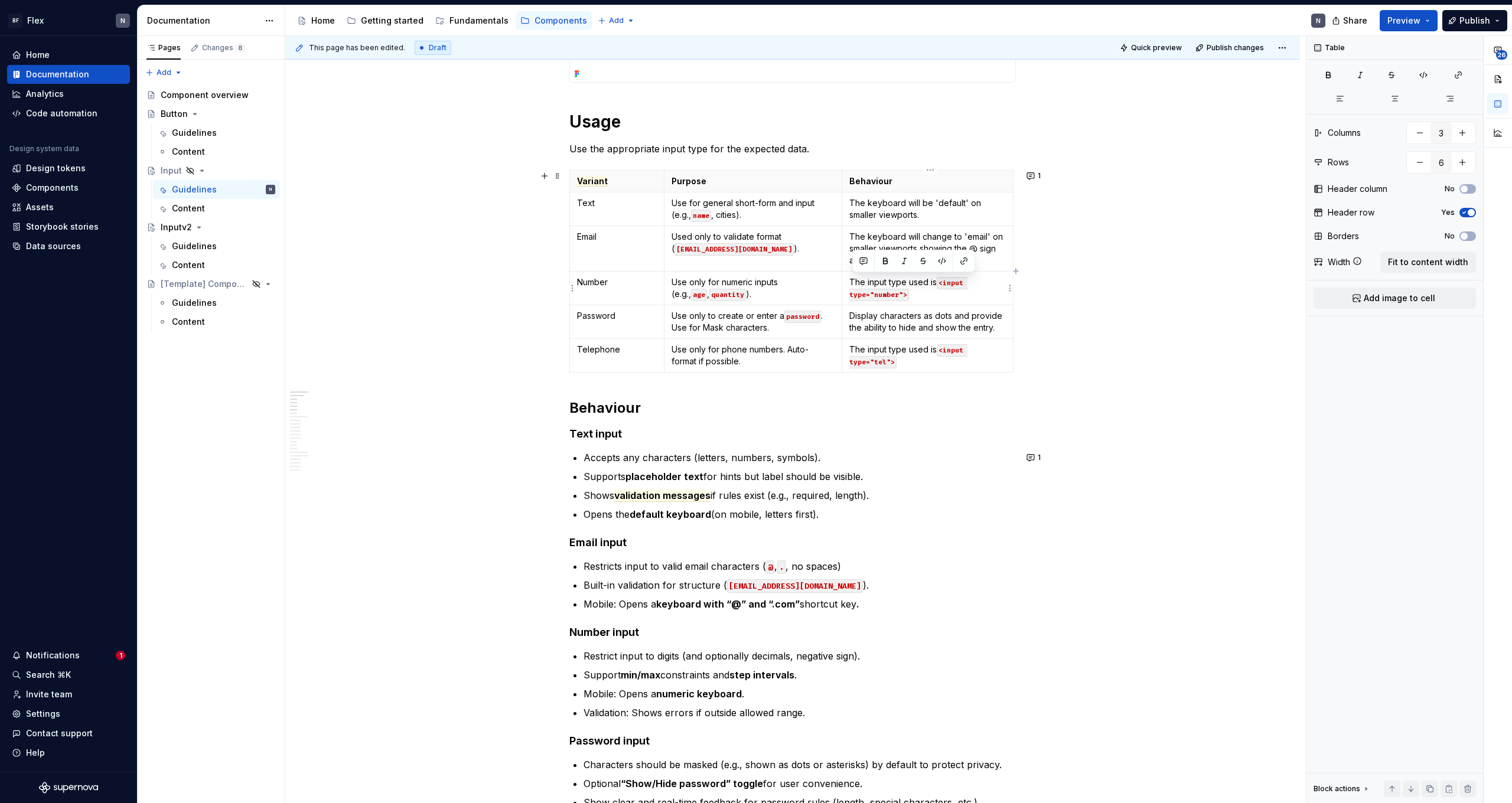
drag, startPoint x: 929, startPoint y: 293, endPoint x: 852, endPoint y: 281, distance: 77.9
click at [852, 281] on p "The input type used is <input type="number">" at bounding box center [927, 288] width 156 height 24
copy p "The input type used is <input type="number">"
click at [868, 207] on p "The keyboard will be 'default' on smaller viewports." at bounding box center [927, 209] width 156 height 24
click at [868, 203] on p "The keyboard will be 'default' on smaller viewports." at bounding box center [927, 209] width 156 height 24
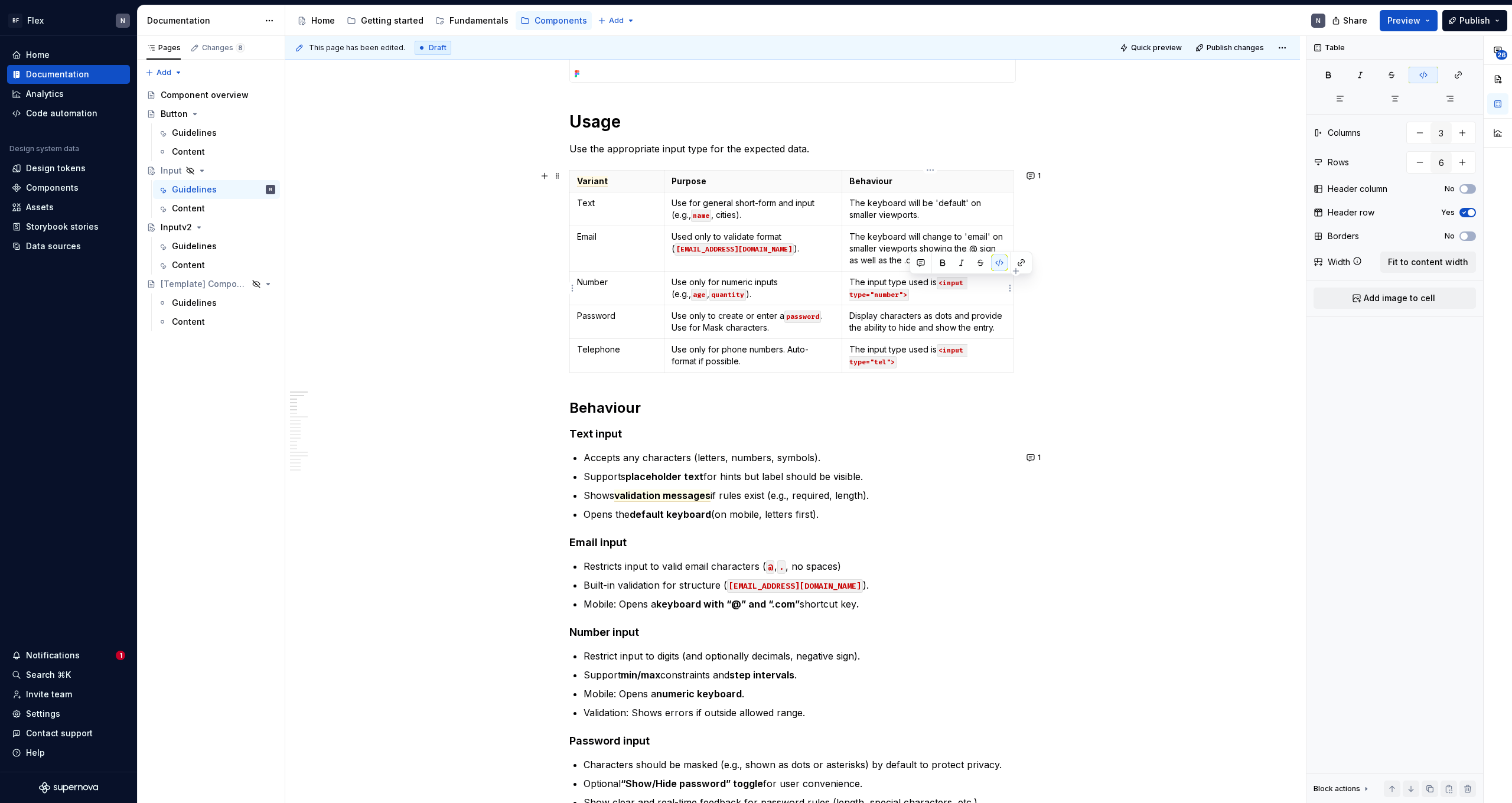
click at [868, 286] on p "The input type used is <input type="number">" at bounding box center [927, 288] width 156 height 24
copy p "<input type="number">"
drag, startPoint x: 936, startPoint y: 202, endPoint x: 934, endPoint y: 214, distance: 12.2
click at [868, 203] on p "The keyboard will be 'default' on smaller viewports." at bounding box center [927, 209] width 156 height 24
drag, startPoint x: 934, startPoint y: 202, endPoint x: 965, endPoint y: 201, distance: 31.0
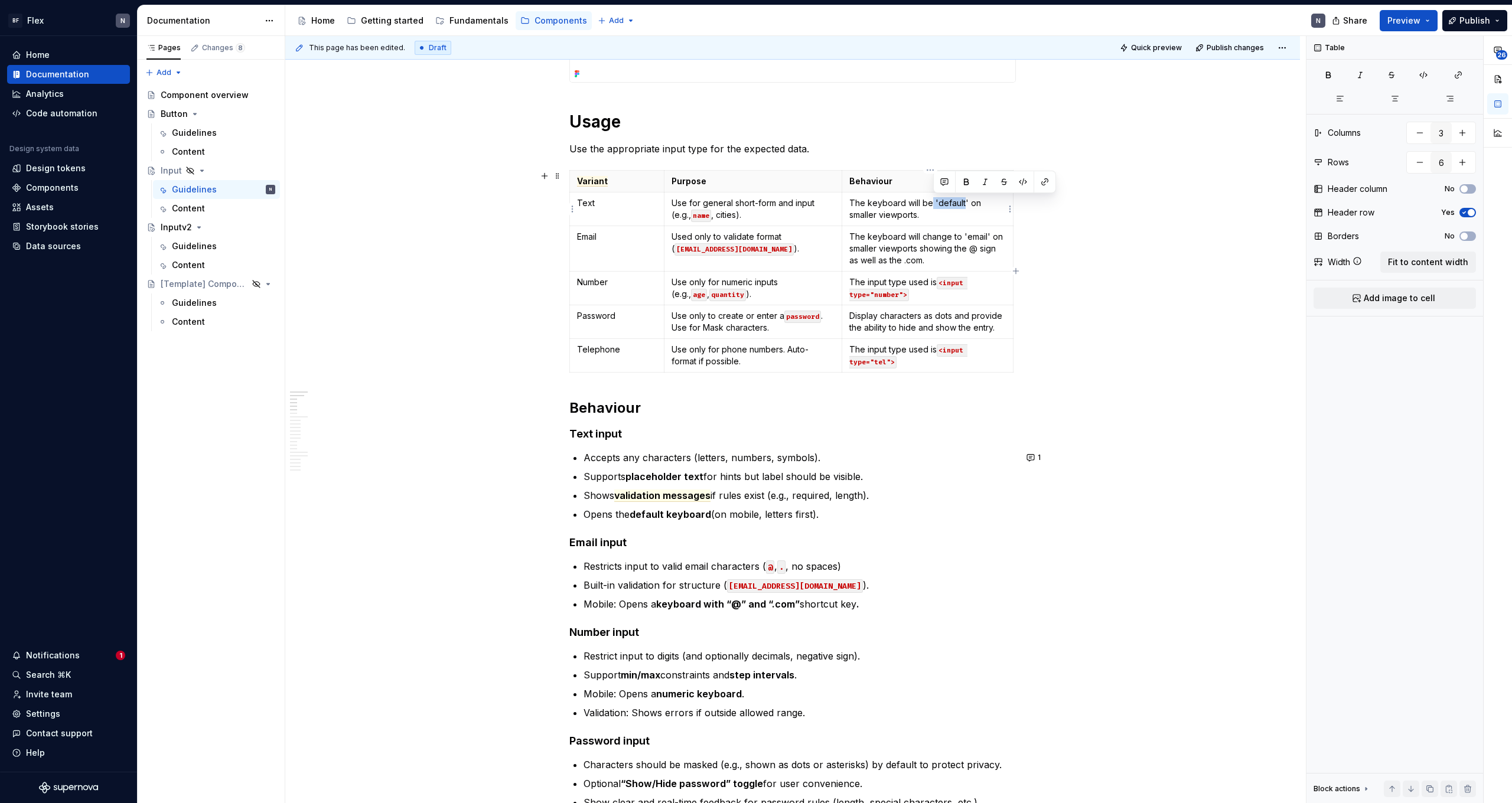
click at [868, 201] on p "The keyboard will be 'default' on smaller viewports." at bounding box center [927, 209] width 156 height 24
drag, startPoint x: 967, startPoint y: 198, endPoint x: 934, endPoint y: 198, distance: 33.0
click at [868, 198] on p "The keyboard will be 'default' on smaller viewports." at bounding box center [927, 209] width 156 height 24
click at [868, 214] on code "<input type="number">" at bounding box center [907, 210] width 115 height 25
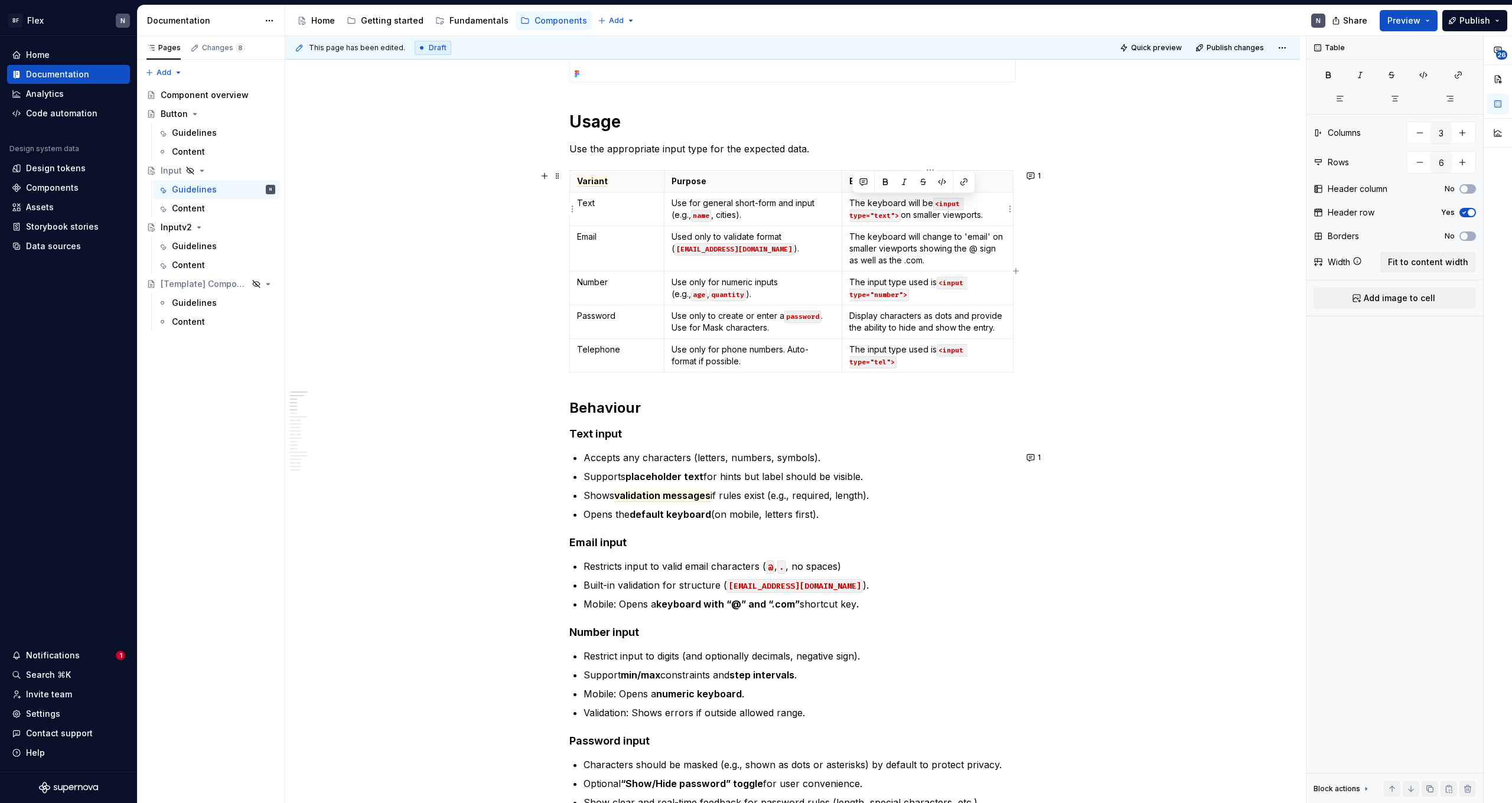
drag, startPoint x: 996, startPoint y: 214, endPoint x: 852, endPoint y: 203, distance: 144.4
click at [852, 203] on p "The keyboard will be <input type="text"> on smaller viewports." at bounding box center [927, 209] width 156 height 24
copy p "The keyboard will be <input type="text"> on smaller viewports."
click at [868, 293] on p "The input type used is <input type="number">" at bounding box center [927, 288] width 156 height 24
drag, startPoint x: 933, startPoint y: 296, endPoint x: 855, endPoint y: 287, distance: 78.5
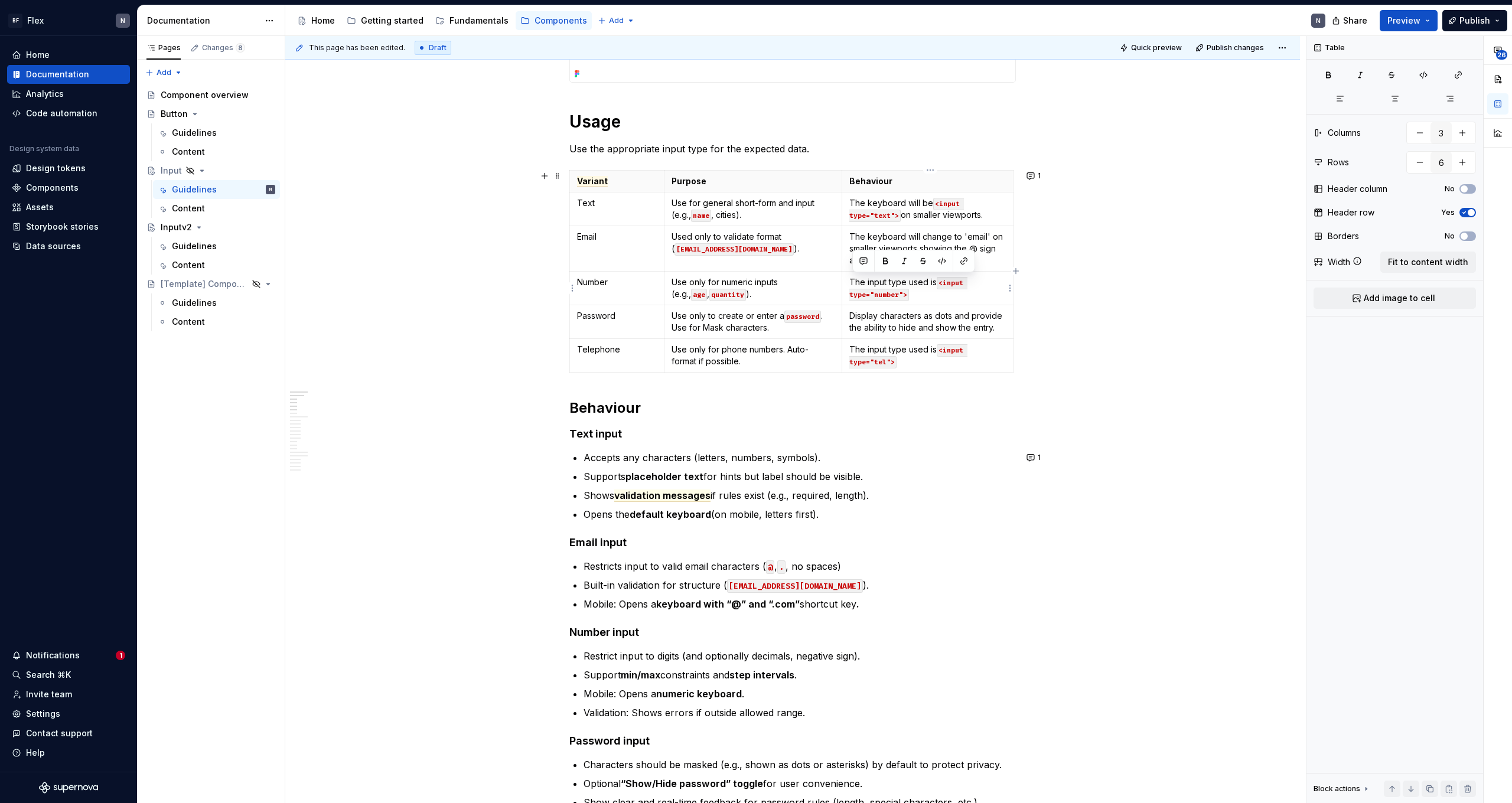
click at [853, 283] on p "The input type used is <input type="number">" at bounding box center [927, 288] width 156 height 24
drag, startPoint x: 918, startPoint y: 359, endPoint x: 852, endPoint y: 346, distance: 67.3
click at [852, 346] on p "The input type used is <input type="tel">" at bounding box center [927, 356] width 156 height 24
click at [868, 296] on code "<input type="text">" at bounding box center [907, 288] width 115 height 25
drag, startPoint x: 884, startPoint y: 296, endPoint x: 886, endPoint y: 308, distance: 12.2
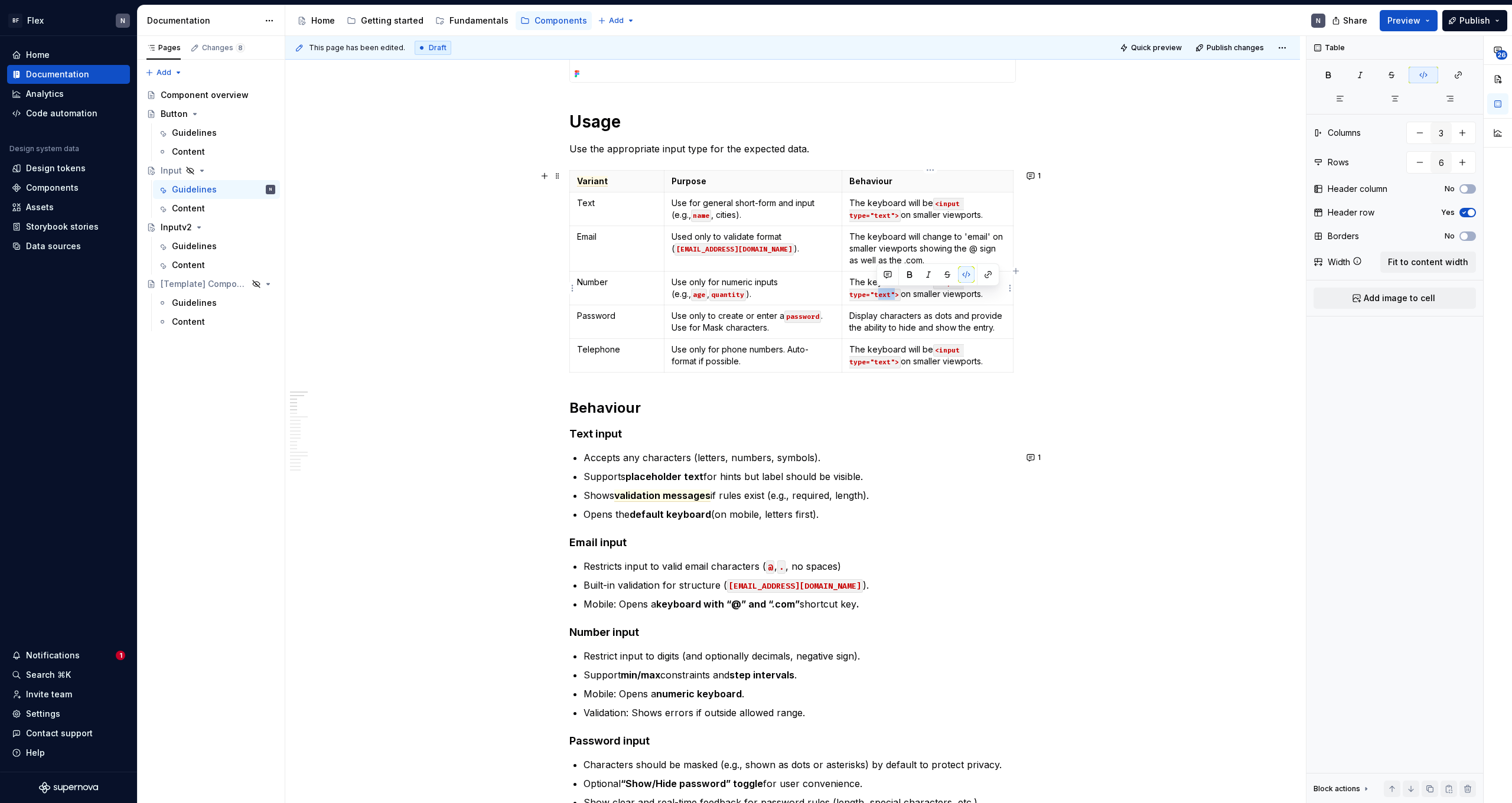
click at [868, 296] on code "<input type="text">" at bounding box center [907, 288] width 115 height 25
click at [868, 365] on code "<input type="text">" at bounding box center [907, 356] width 115 height 25
click at [868, 351] on p "The keyboard will be <input type="tel"> on smaller viewports." at bounding box center [927, 356] width 156 height 24
click at [868, 350] on p "The keyboard will be <input type="tel"> on smaller viewports." at bounding box center [927, 356] width 156 height 24
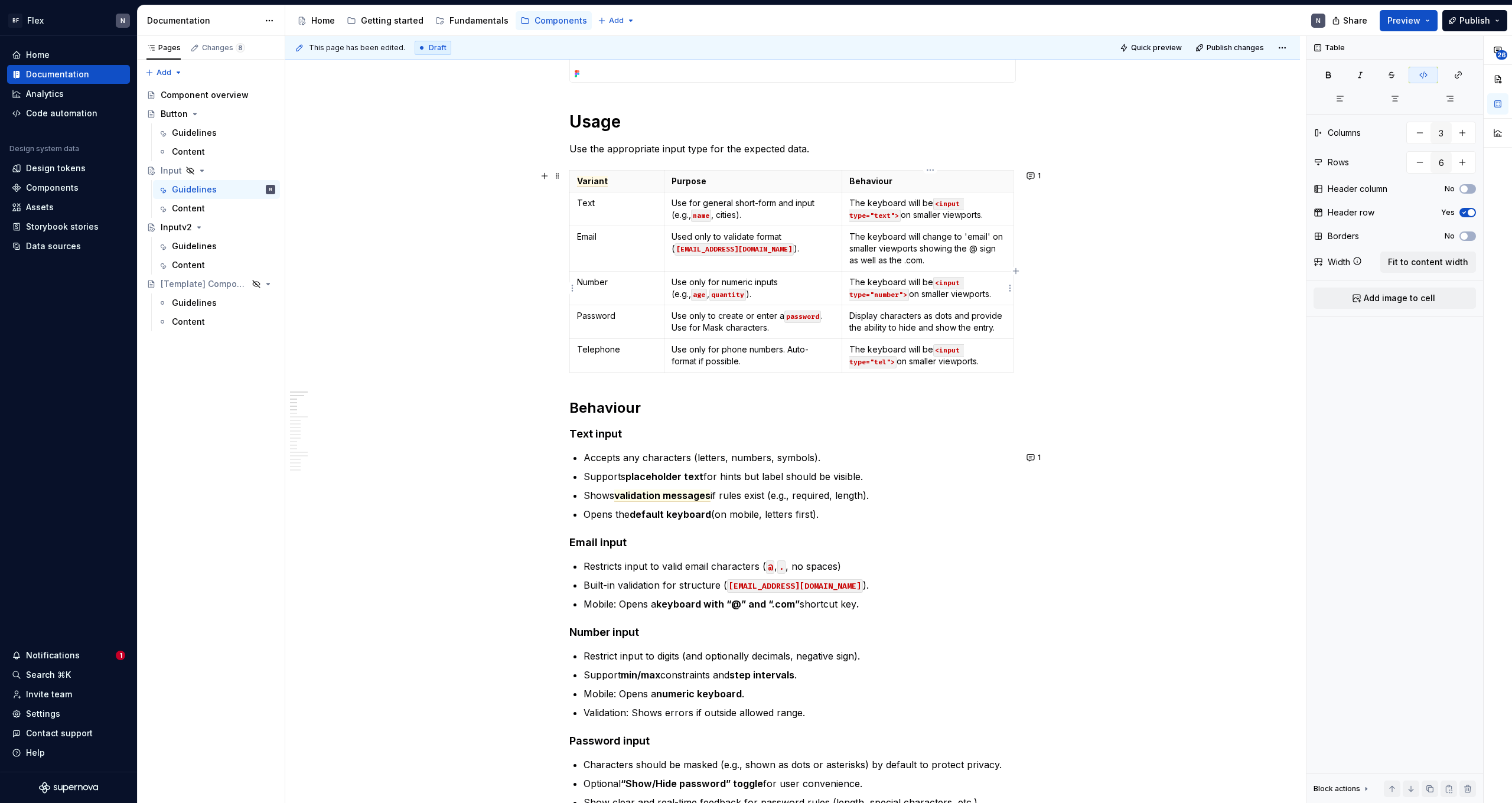
drag, startPoint x: 939, startPoint y: 285, endPoint x: 938, endPoint y: 296, distance: 11.0
click at [868, 286] on code "<input type="number">" at bounding box center [907, 288] width 115 height 25
click at [868, 210] on p "The keyboard will be <input type="text"> on smaller viewports." at bounding box center [927, 209] width 156 height 24
drag, startPoint x: 941, startPoint y: 203, endPoint x: 939, endPoint y: 214, distance: 11.2
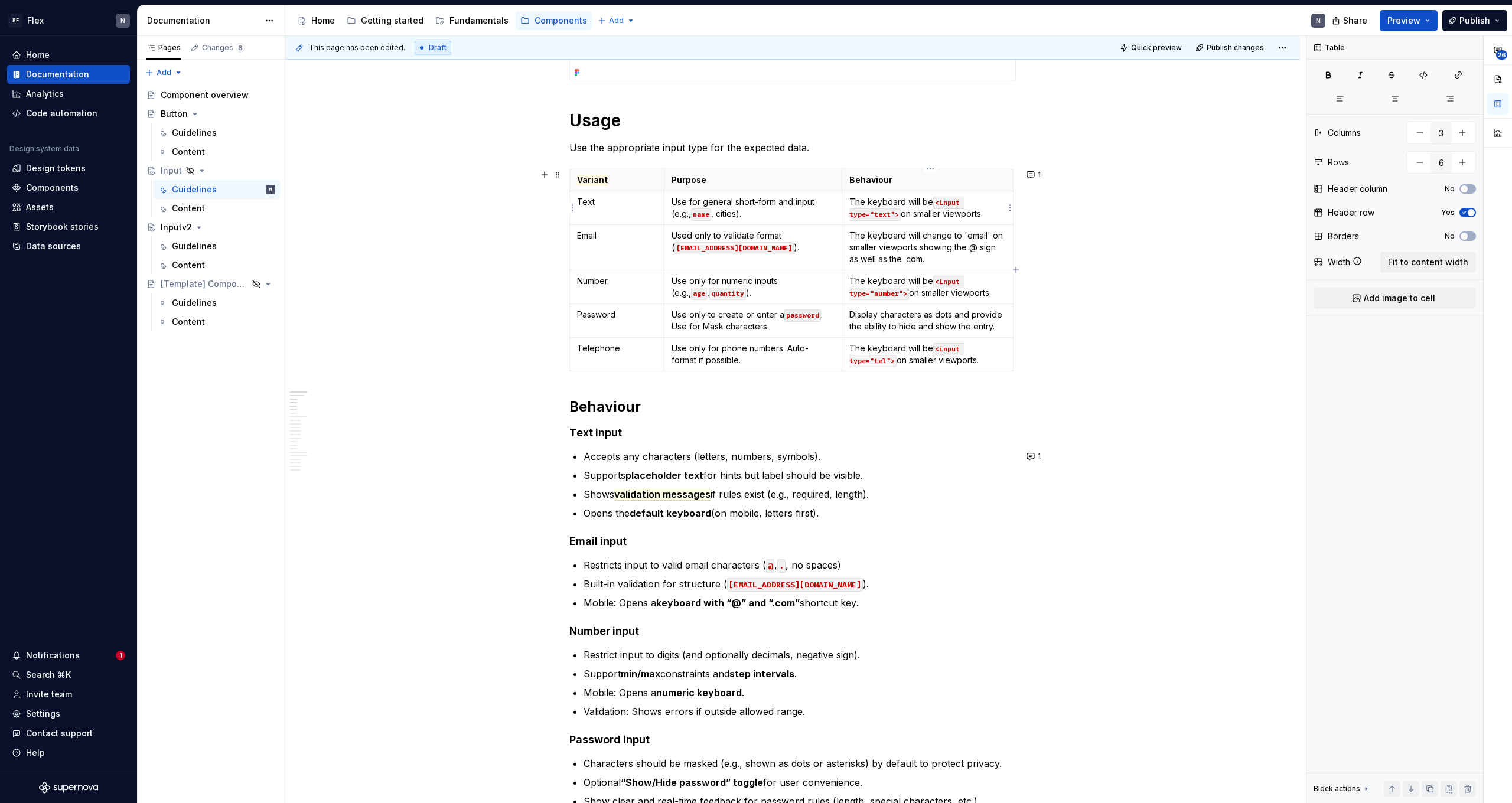
click at [868, 204] on code "<input type="text">" at bounding box center [907, 208] width 115 height 25
drag, startPoint x: 845, startPoint y: 179, endPoint x: 940, endPoint y: 180, distance: 95.0
click at [829, 180] on th "Behaviour" at bounding box center [912, 181] width 172 height 22
click at [868, 181] on div "Variant Purpose Behaviour Text Use for general short-form and input (e.g., name…" at bounding box center [792, 272] width 446 height 207
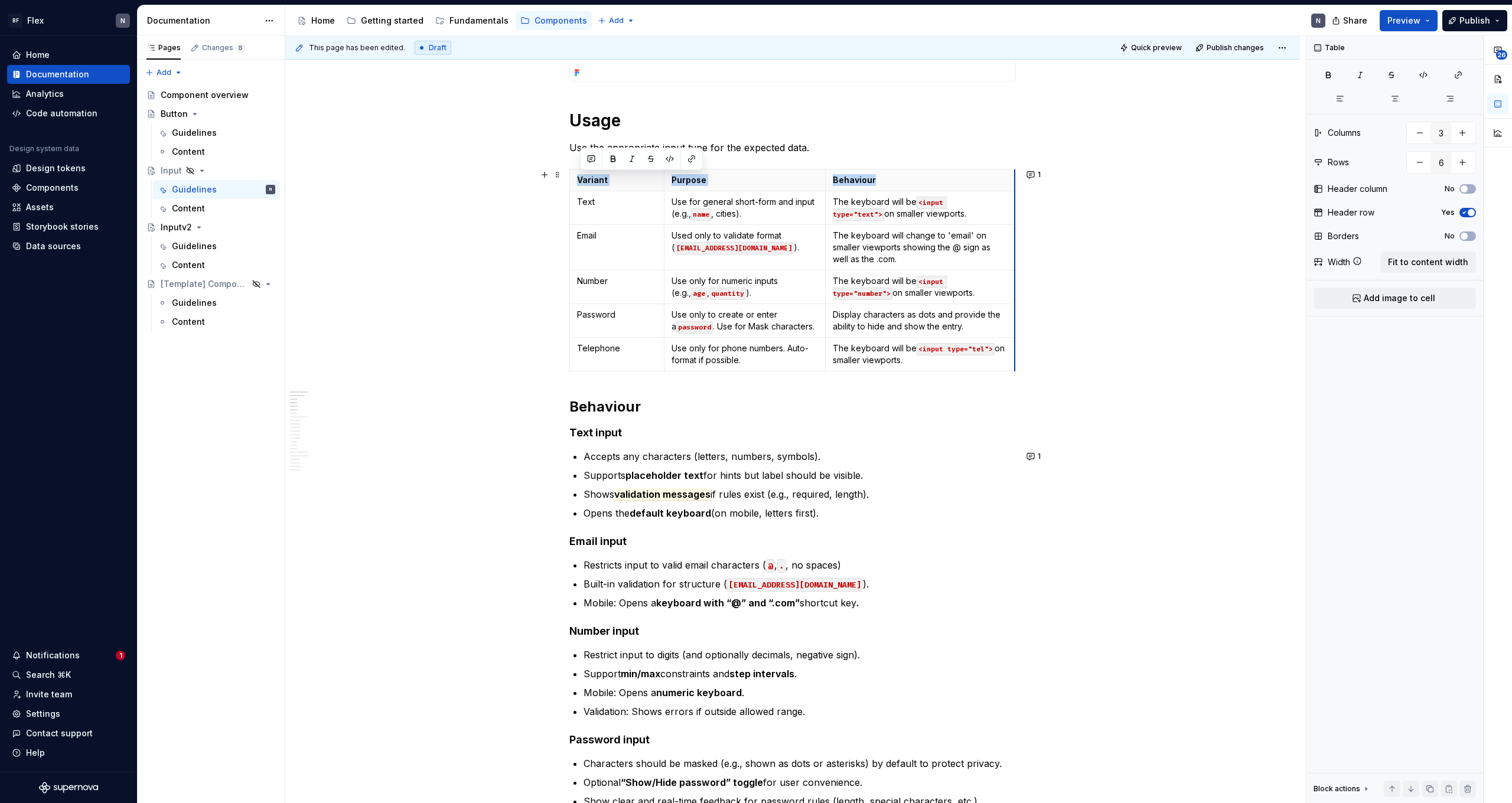
drag, startPoint x: 998, startPoint y: 182, endPoint x: 1017, endPoint y: 182, distance: 19.0
click at [756, 214] on p "Use for general short-form and input (e.g., name , cities)." at bounding box center [745, 208] width 147 height 24
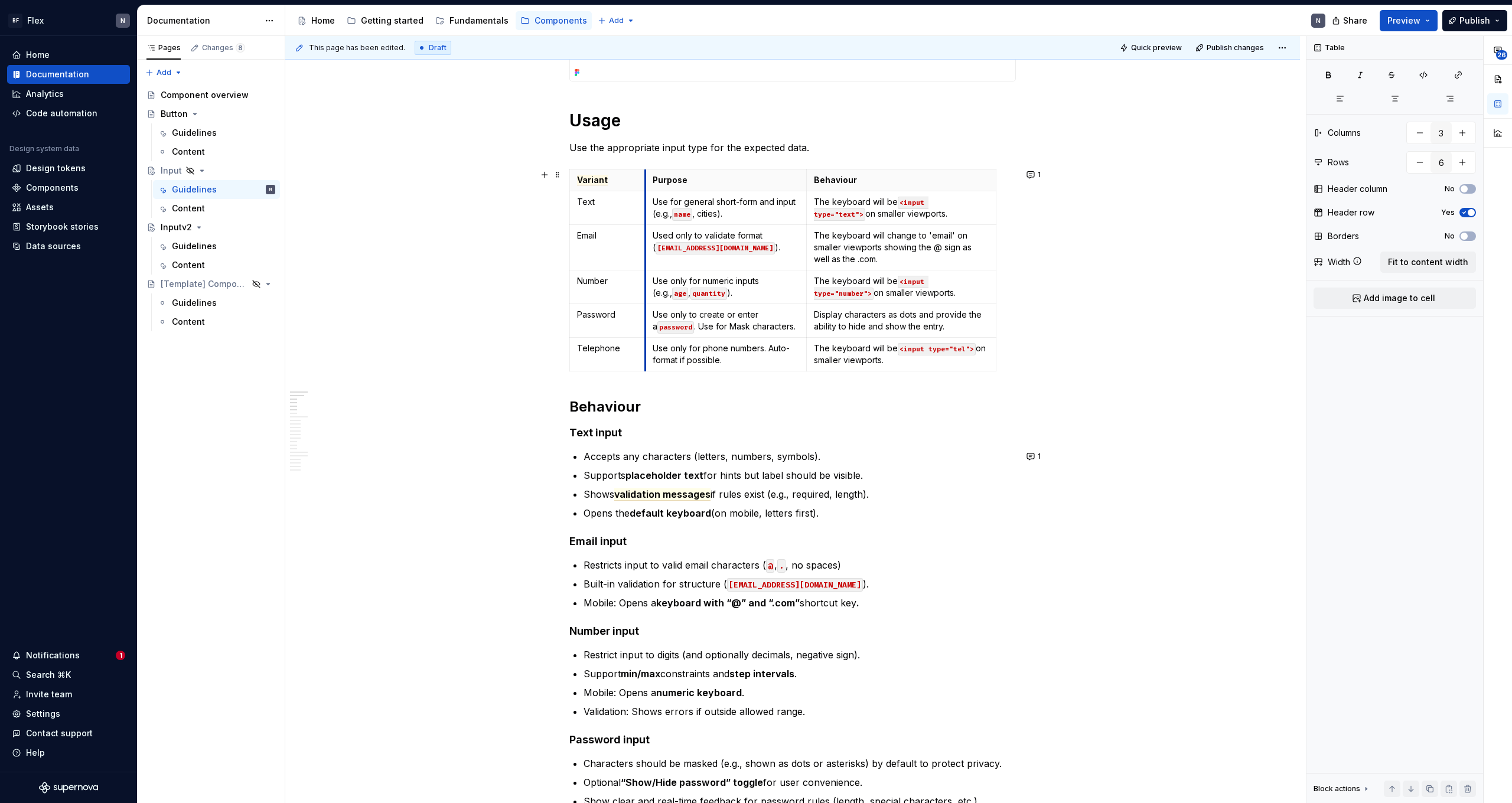
drag, startPoint x: 667, startPoint y: 177, endPoint x: 648, endPoint y: 177, distance: 19.0
click at [648, 177] on th "Purpose" at bounding box center [725, 181] width 162 height 22
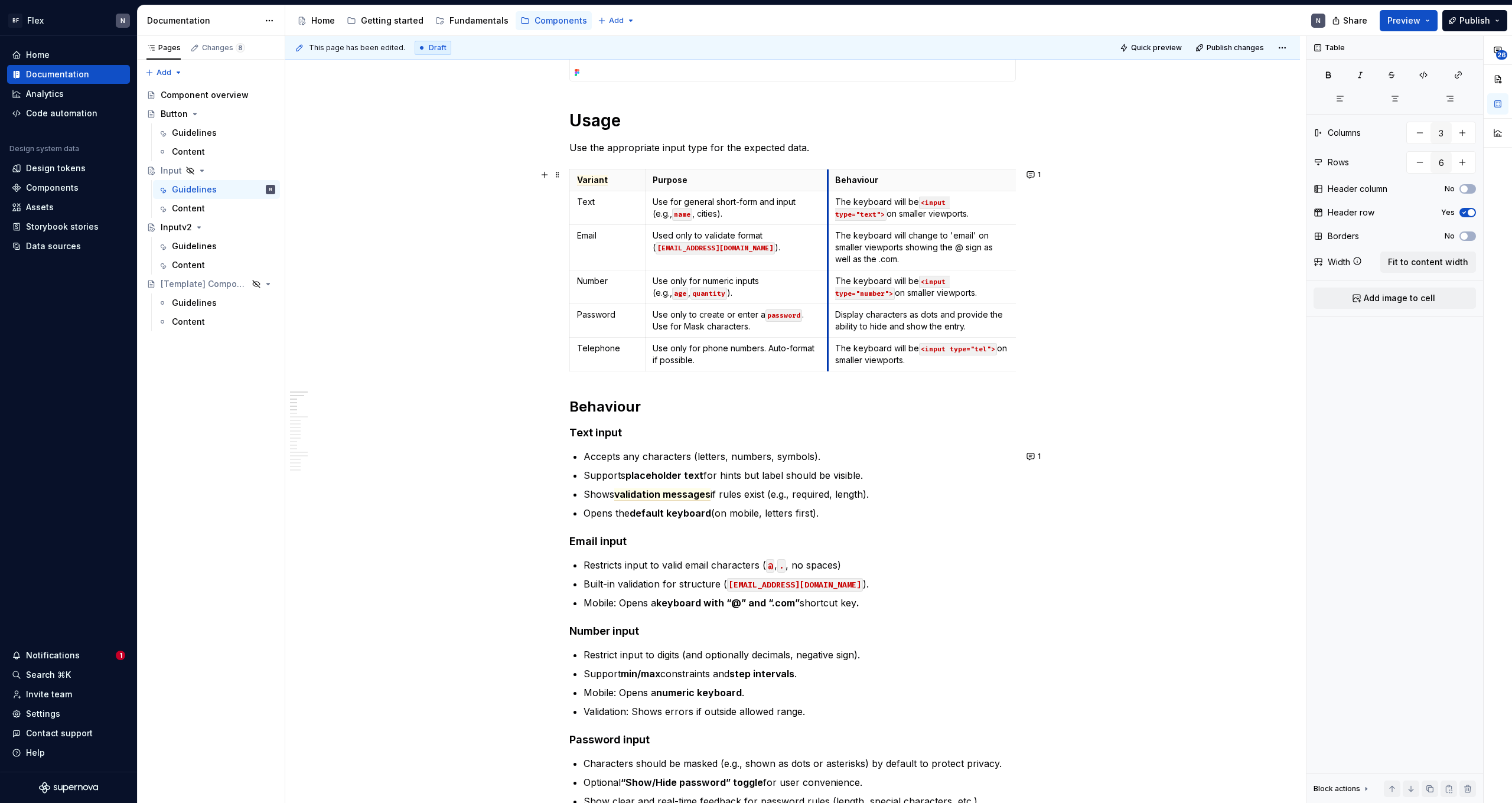
drag, startPoint x: 810, startPoint y: 182, endPoint x: 831, endPoint y: 181, distance: 21.0
click at [831, 181] on th "Behaviour" at bounding box center [923, 181] width 190 height 22
click at [672, 214] on code "name" at bounding box center [682, 214] width 20 height 13
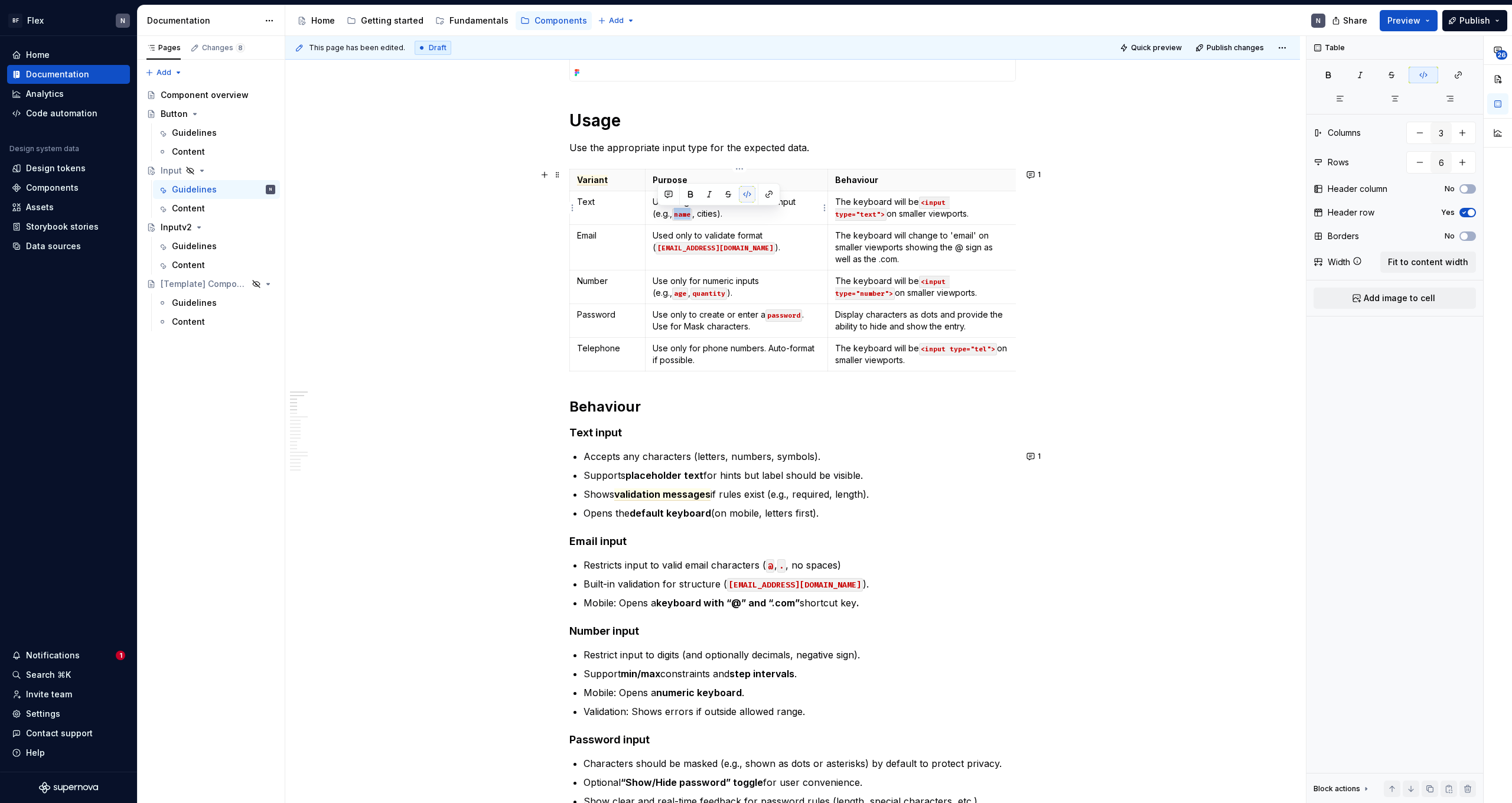
click at [743, 195] on button "button" at bounding box center [747, 194] width 16 height 16
click at [732, 210] on p "Use for general short-form and input (e.g., name, cities)." at bounding box center [736, 208] width 168 height 24
click at [770, 201] on p "Use for general short-form and input (e.g., name, cities)." at bounding box center [736, 208] width 168 height 24
click at [732, 203] on p "Use for general short-form and input (e.g., name, cities)." at bounding box center [736, 208] width 168 height 24
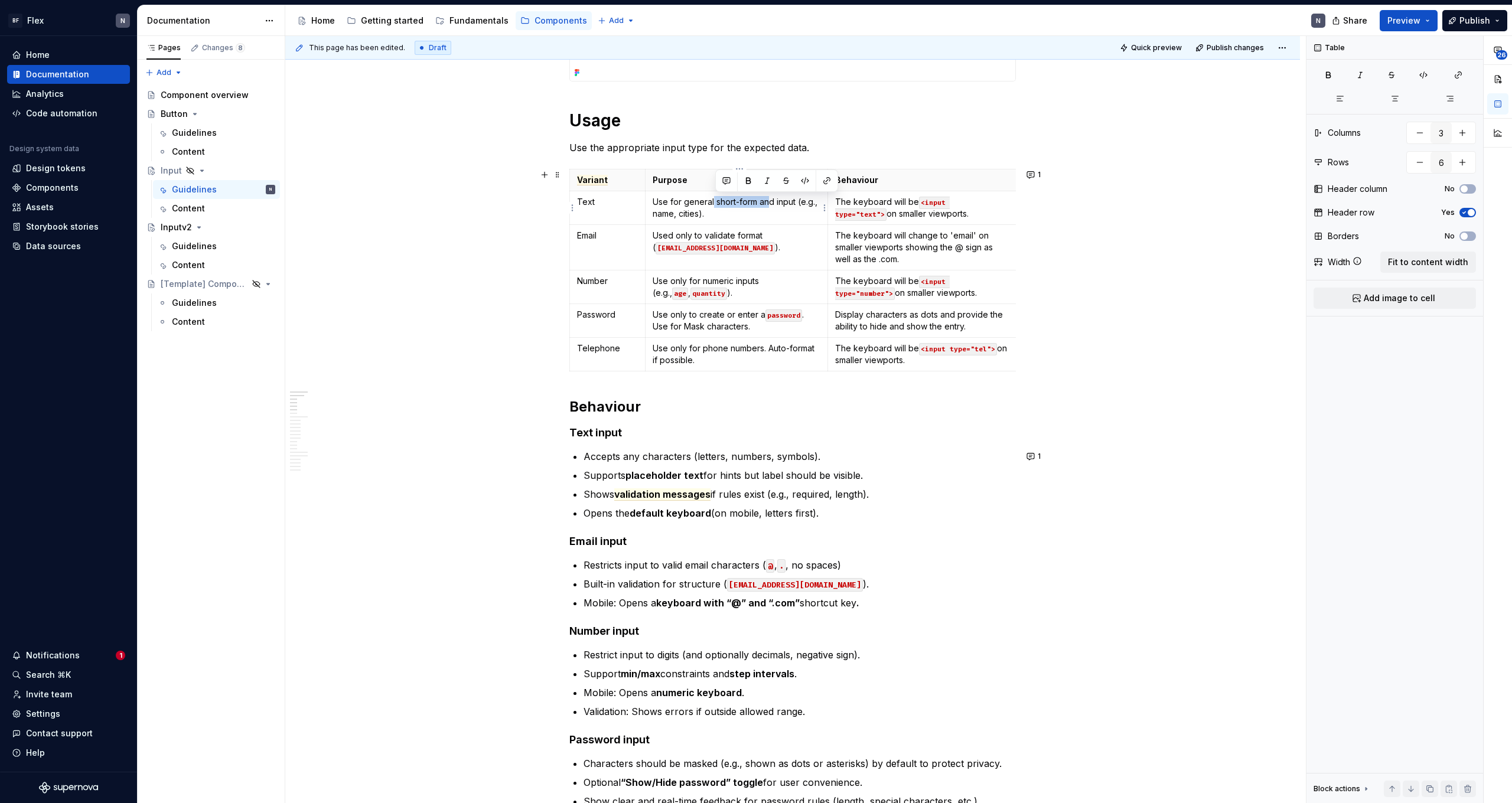
drag, startPoint x: 715, startPoint y: 203, endPoint x: 769, endPoint y: 197, distance: 54.3
click at [769, 197] on p "Use for general short-form and input (e.g., name, cities)." at bounding box center [736, 208] width 168 height 24
drag, startPoint x: 777, startPoint y: 201, endPoint x: 724, endPoint y: 202, distance: 53.0
click at [724, 202] on p "Use for general short-form and input (e.g., name, cities)." at bounding box center [736, 208] width 168 height 24
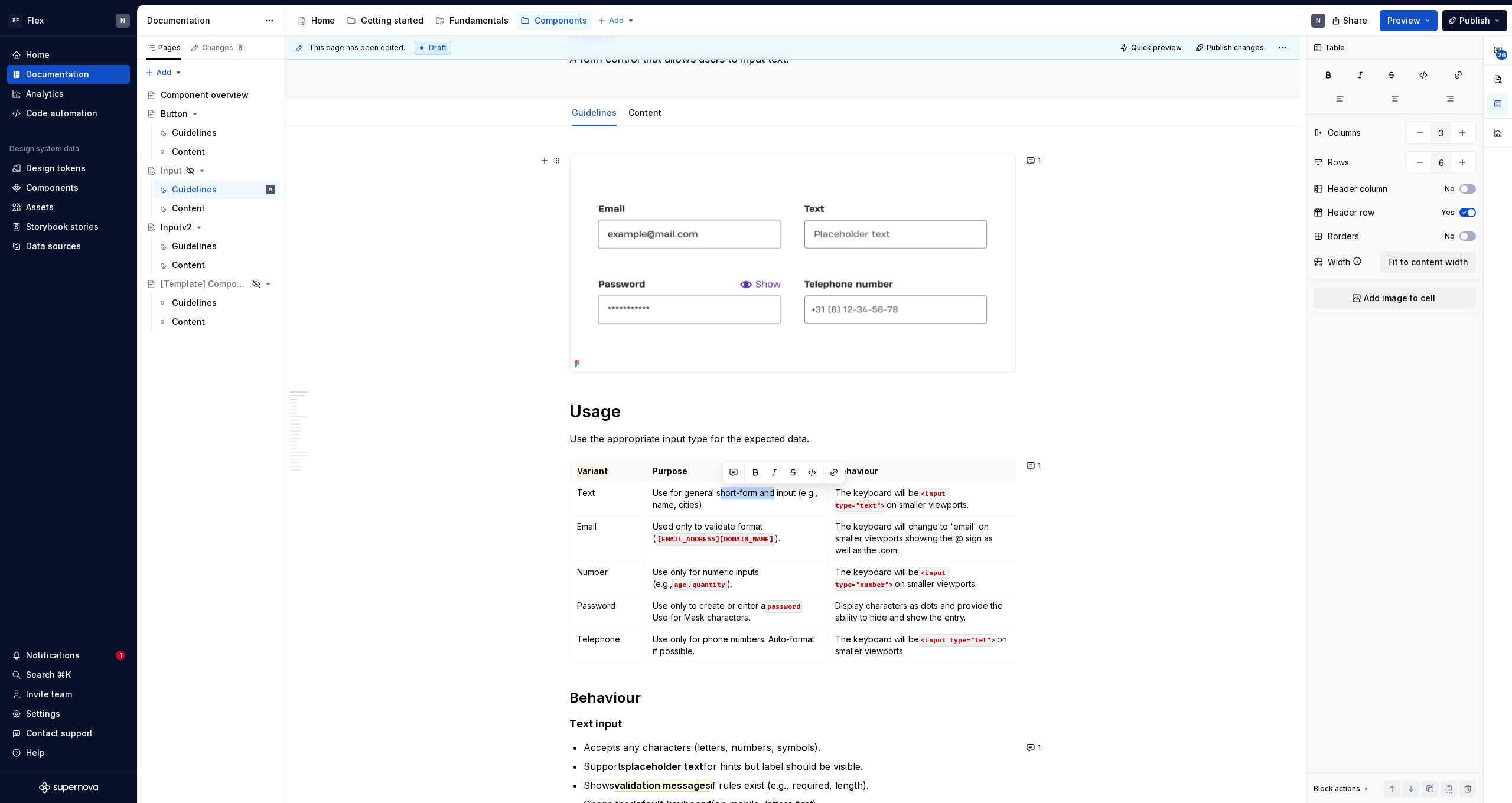
scroll to position [79, 0]
click at [746, 495] on p "Use for general short-form and input (e.g., name, cities)." at bounding box center [736, 498] width 168 height 24
drag, startPoint x: 683, startPoint y: 495, endPoint x: 772, endPoint y: 495, distance: 89.0
click at [772, 495] on p "Use for general short-form and input (e.g., name, cities)." at bounding box center [736, 498] width 168 height 24
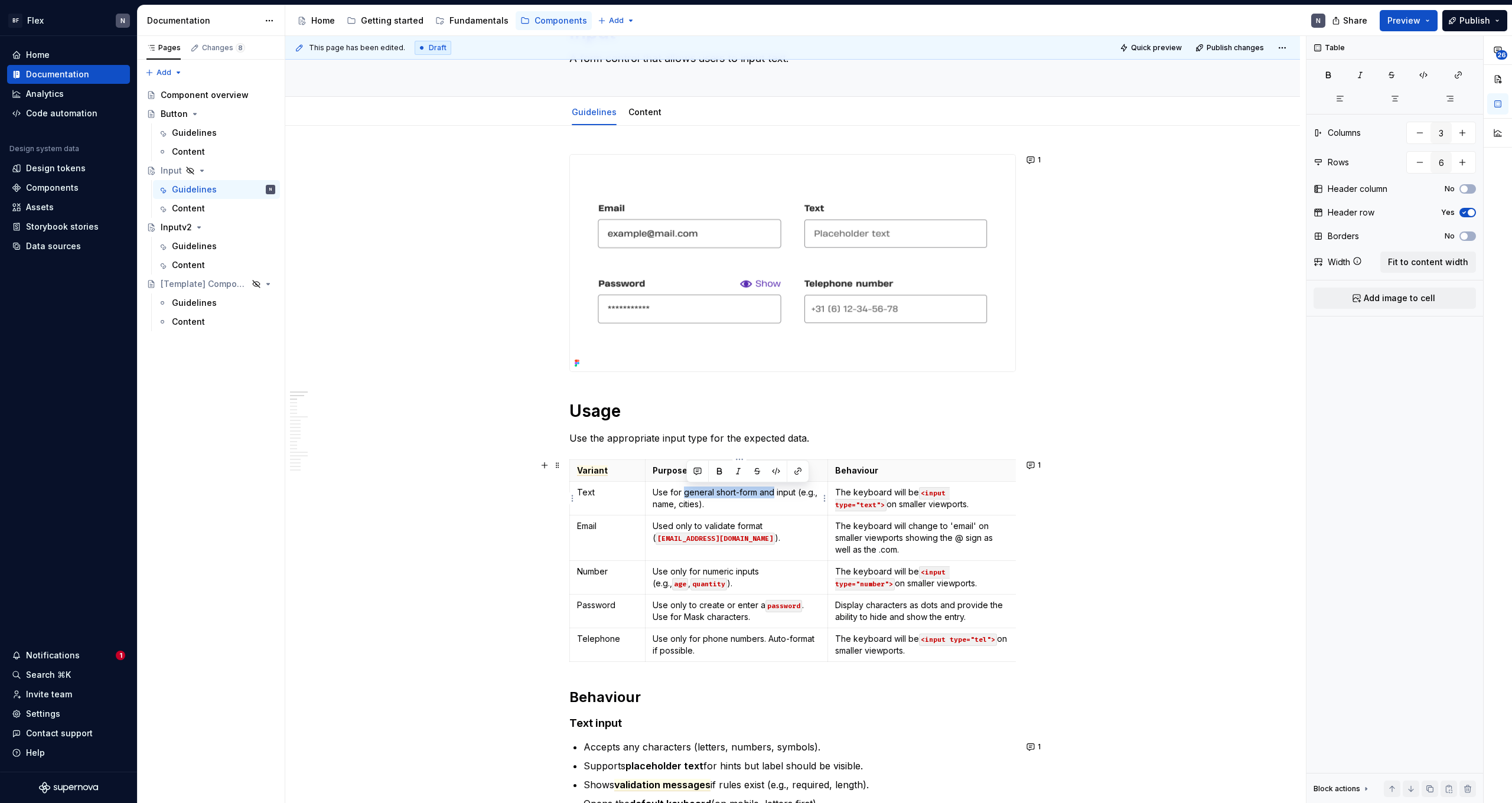
drag, startPoint x: 777, startPoint y: 493, endPoint x: 685, endPoint y: 495, distance: 92.0
click at [685, 495] on p "Use for general short-form and input (e.g., name, cities)." at bounding box center [736, 498] width 168 height 24
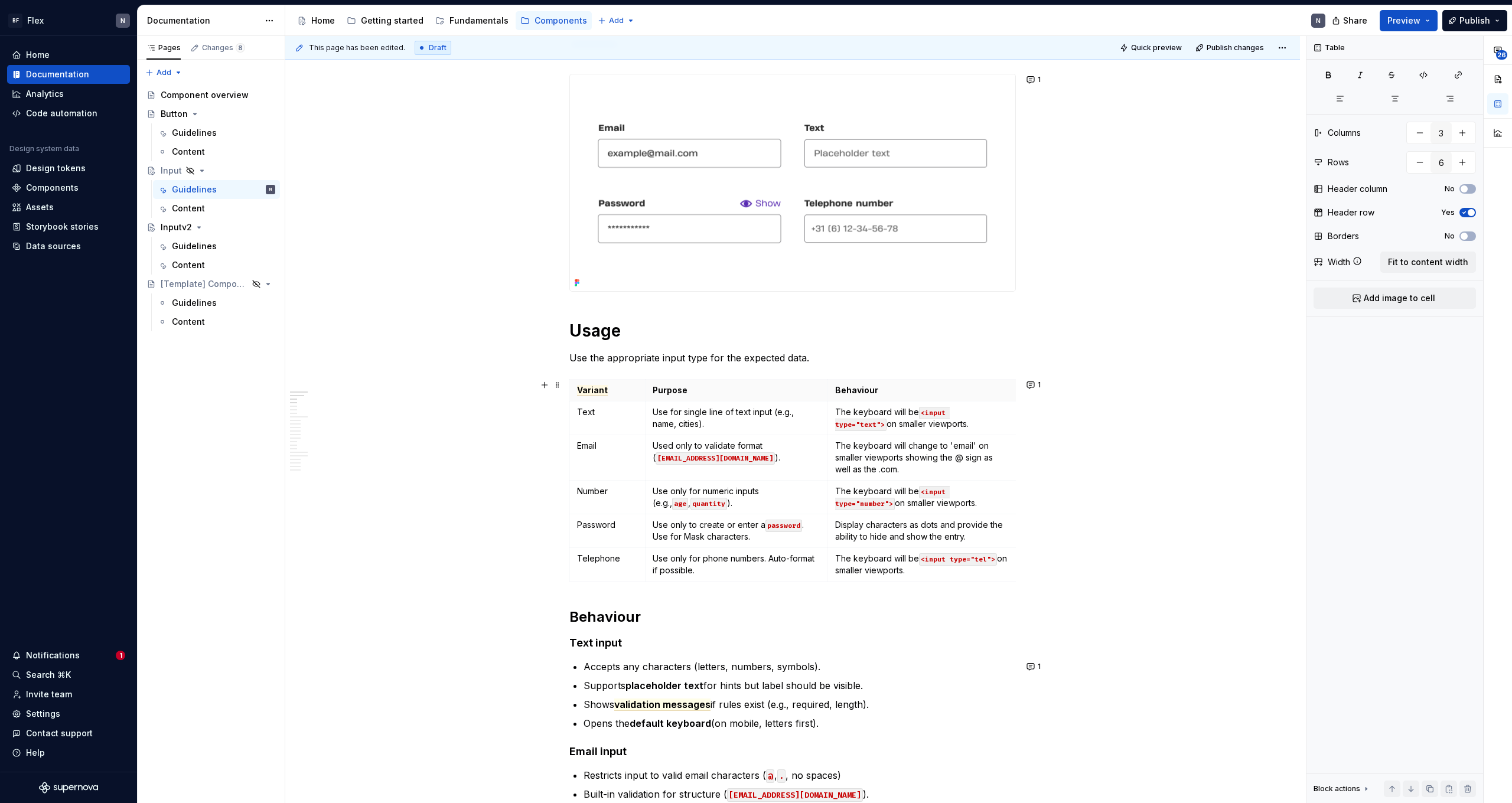
scroll to position [161, 0]
click at [728, 422] on p "Use for single line of text input (e.g., name, cities)." at bounding box center [736, 417] width 168 height 24
click at [756, 461] on p "Used only to validate format ( [EMAIL_ADDRESS][DOMAIN_NAME] )." at bounding box center [736, 451] width 168 height 24
click at [688, 495] on code "age" at bounding box center [679, 503] width 16 height 13
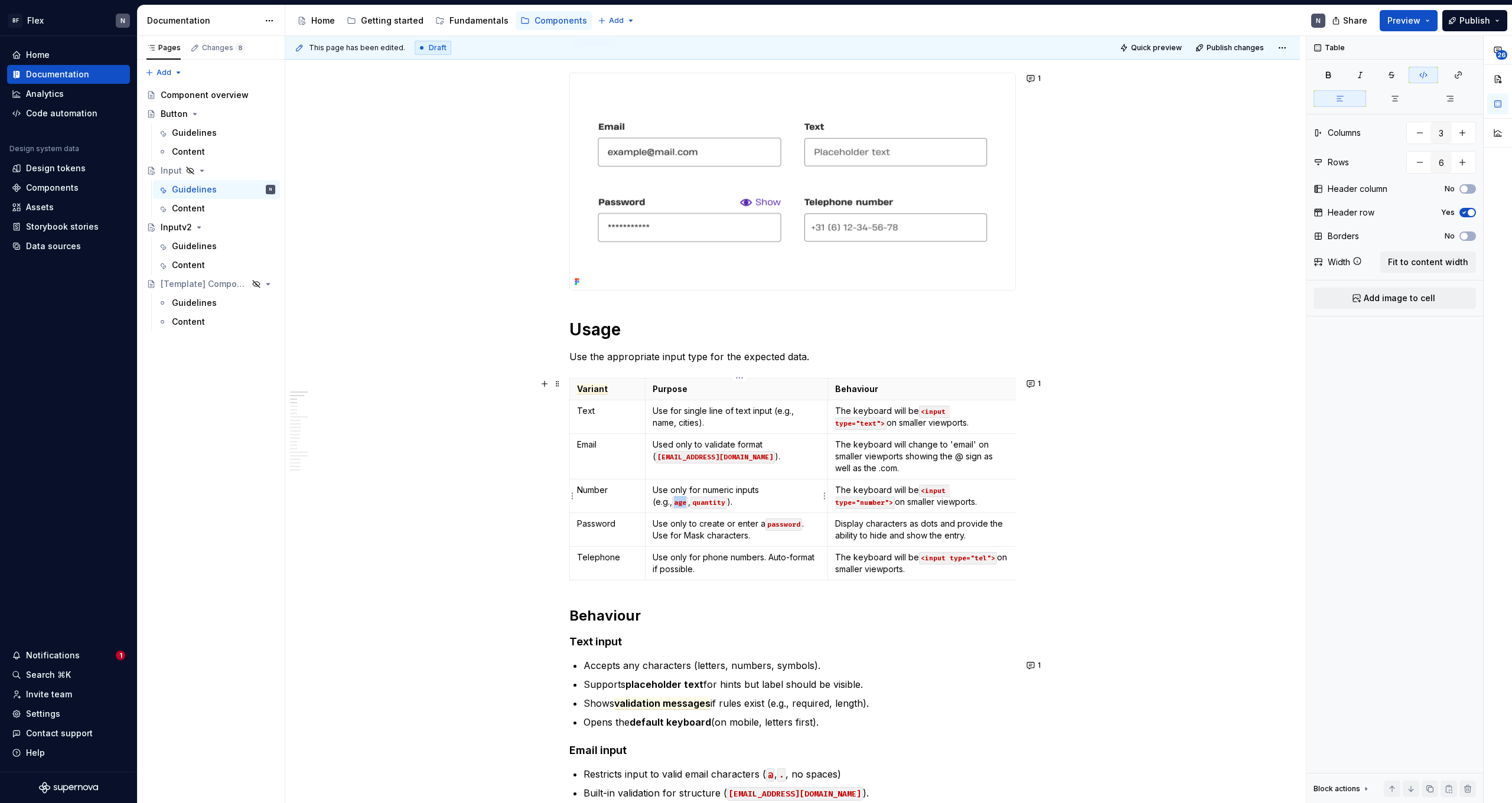
click at [688, 495] on code "age" at bounding box center [679, 503] width 16 height 13
click at [868, 468] on button "button" at bounding box center [879, 471] width 16 height 16
click at [670, 495] on code "quantity" at bounding box center [688, 503] width 36 height 13
click at [747, 481] on button "button" at bounding box center [747, 483] width 16 height 16
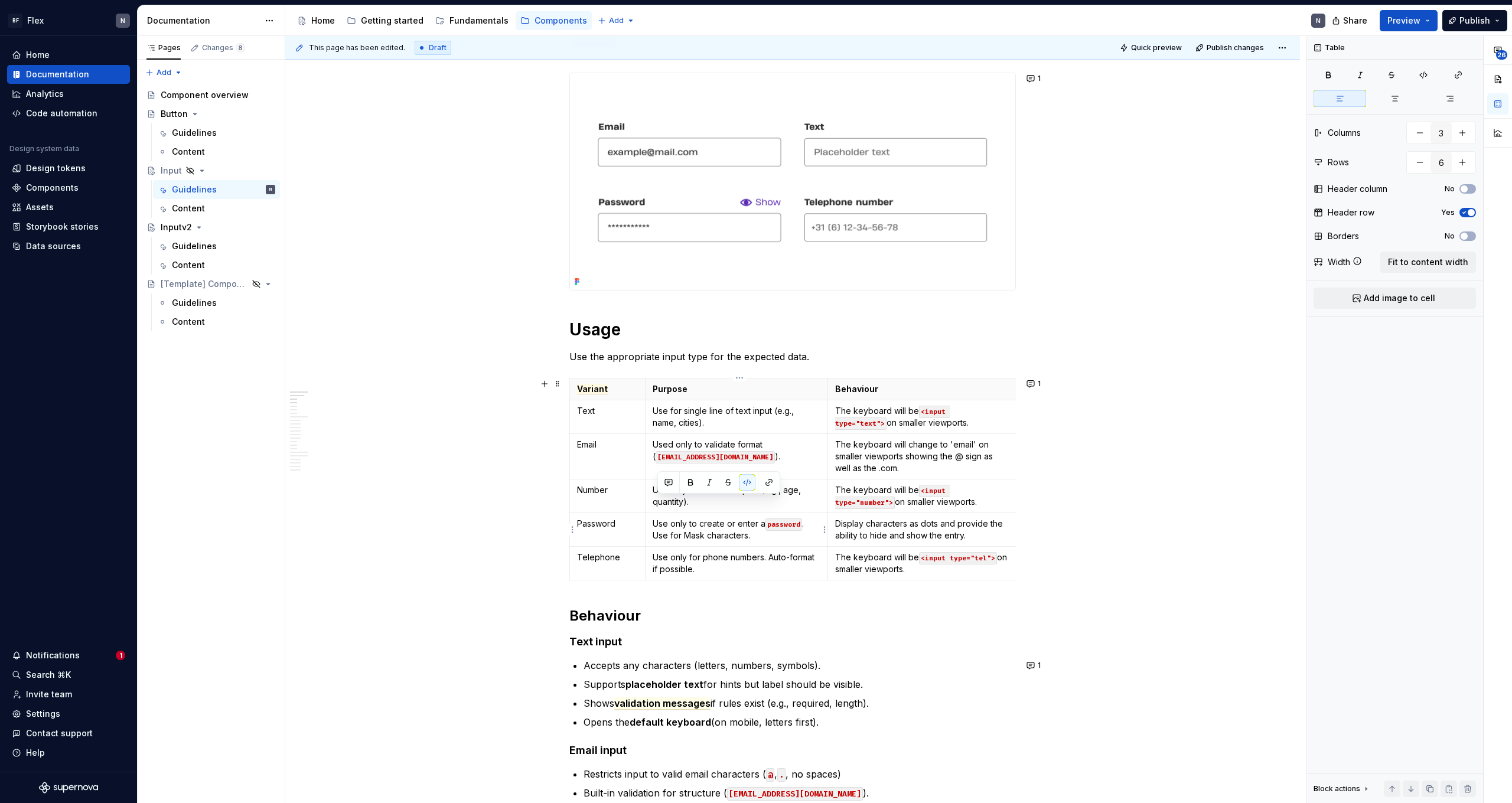
click at [785, 495] on code "password" at bounding box center [784, 525] width 36 height 13
click at [866, 495] on button "button" at bounding box center [860, 505] width 16 height 16
click at [786, 495] on p "Use only to create or enter a password. Use for Mask characters." at bounding box center [736, 530] width 168 height 24
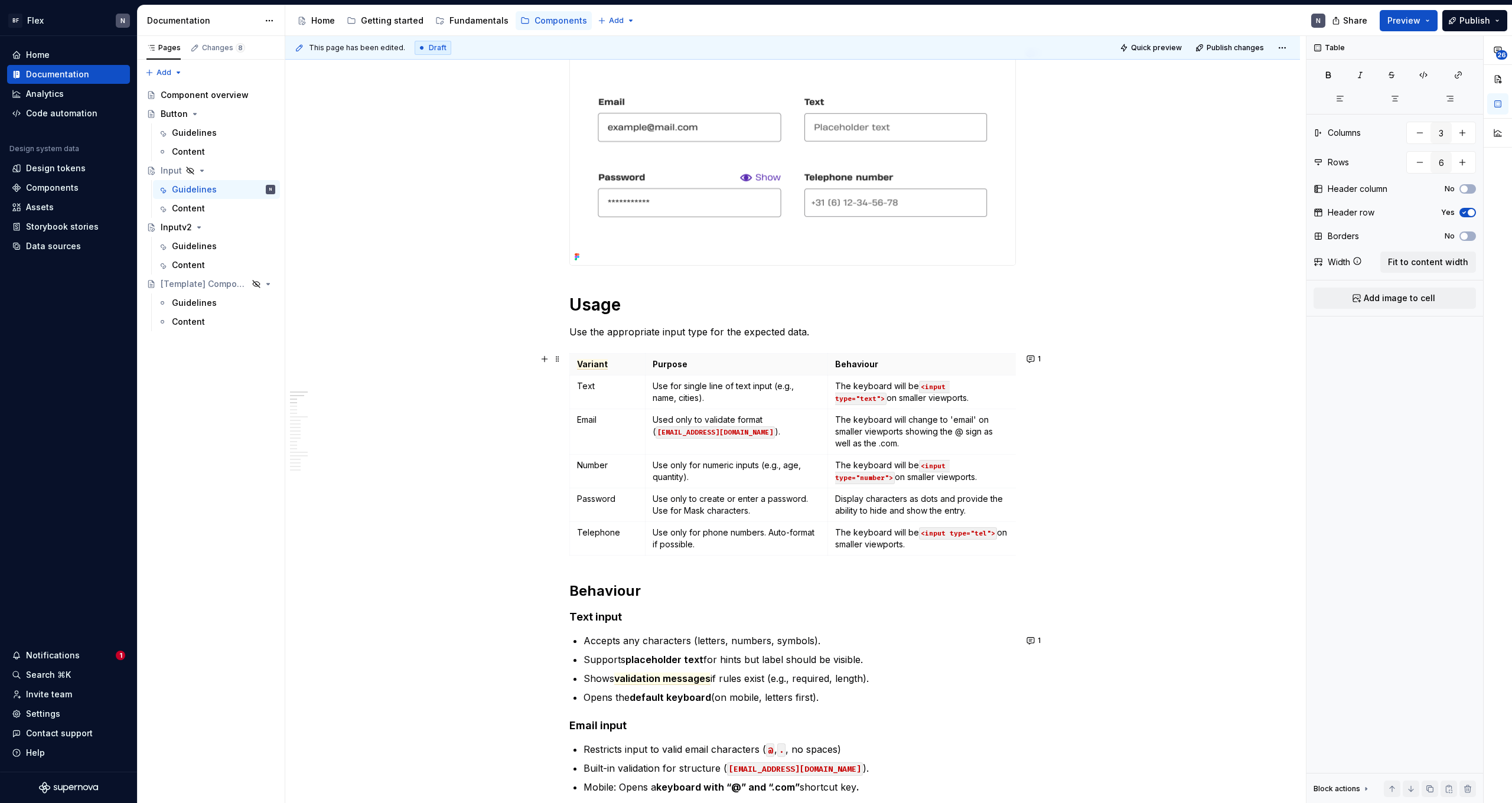
scroll to position [186, 0]
click at [745, 495] on p "Use only for phone numbers. Auto-format if possible." at bounding box center [736, 538] width 168 height 24
drag, startPoint x: 773, startPoint y: 532, endPoint x: 776, endPoint y: 540, distance: 8.5
click at [776, 495] on p "Use only for phone numbers. Auto-format if possible." at bounding box center [736, 538] width 168 height 24
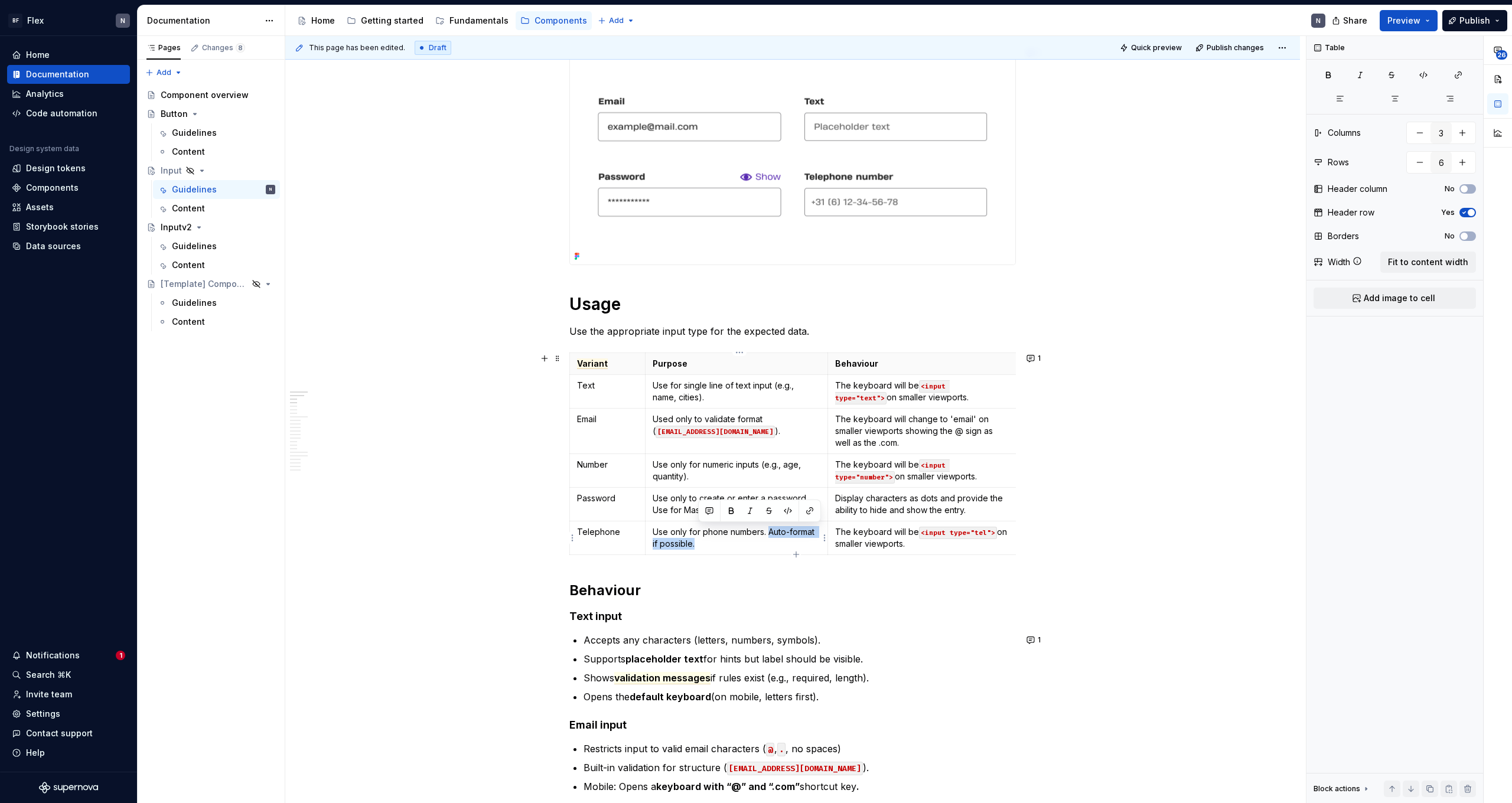
drag, startPoint x: 772, startPoint y: 544, endPoint x: 772, endPoint y: 532, distance: 12.0
click at [772, 495] on p "Use only for phone numbers. Auto-format if possible." at bounding box center [736, 538] width 168 height 24
click at [765, 495] on p "Use only for phone numbers. Auto-format if possible." at bounding box center [736, 538] width 168 height 24
drag, startPoint x: 770, startPoint y: 532, endPoint x: 770, endPoint y: 540, distance: 8.0
click at [770, 495] on p "Use only for phone numbers. Auto-format if possible." at bounding box center [736, 538] width 168 height 24
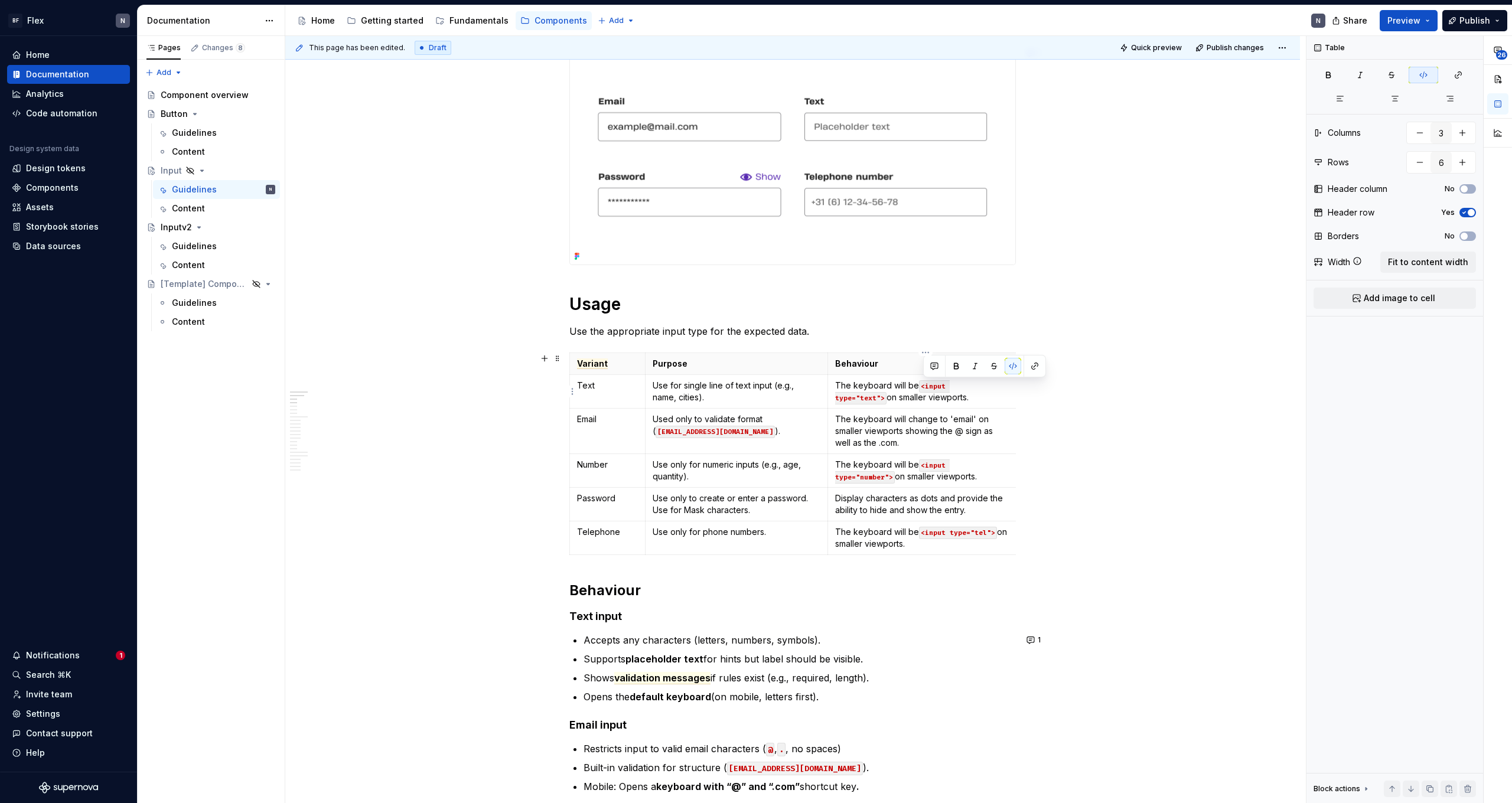
drag, startPoint x: 922, startPoint y: 386, endPoint x: 1000, endPoint y: 385, distance: 78.0
click at [868, 385] on code "<input type="text">" at bounding box center [892, 392] width 115 height 25
copy p "<input type="text">"
click at [868, 425] on p "The keyboard will change to 'email' on smaller viewports showing the @ sign as …" at bounding box center [923, 431] width 175 height 36
drag, startPoint x: 950, startPoint y: 420, endPoint x: 975, endPoint y: 430, distance: 26.9
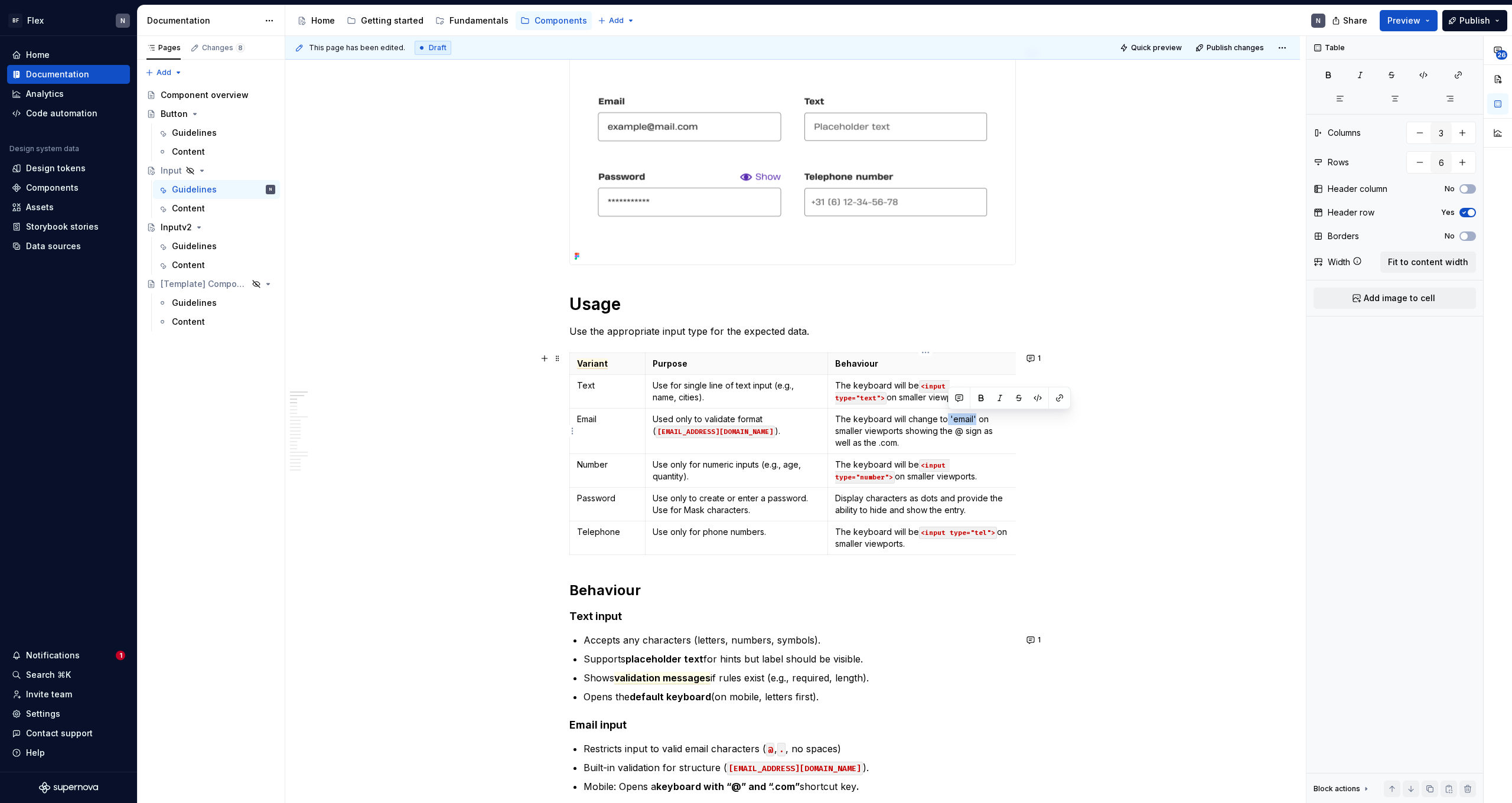
click at [868, 418] on p "The keyboard will change to 'email' on smaller viewports showing the @ sign as …" at bounding box center [923, 431] width 175 height 36
click at [868, 432] on code "<input type="text">" at bounding box center [906, 426] width 143 height 25
drag, startPoint x: 870, startPoint y: 432, endPoint x: 878, endPoint y: 446, distance: 16.1
click at [868, 433] on code "<input type="text">" at bounding box center [906, 426] width 143 height 25
click at [868, 421] on p "The keyboard will change to <input type="email"> on smaller viewports showing t…" at bounding box center [923, 431] width 175 height 36
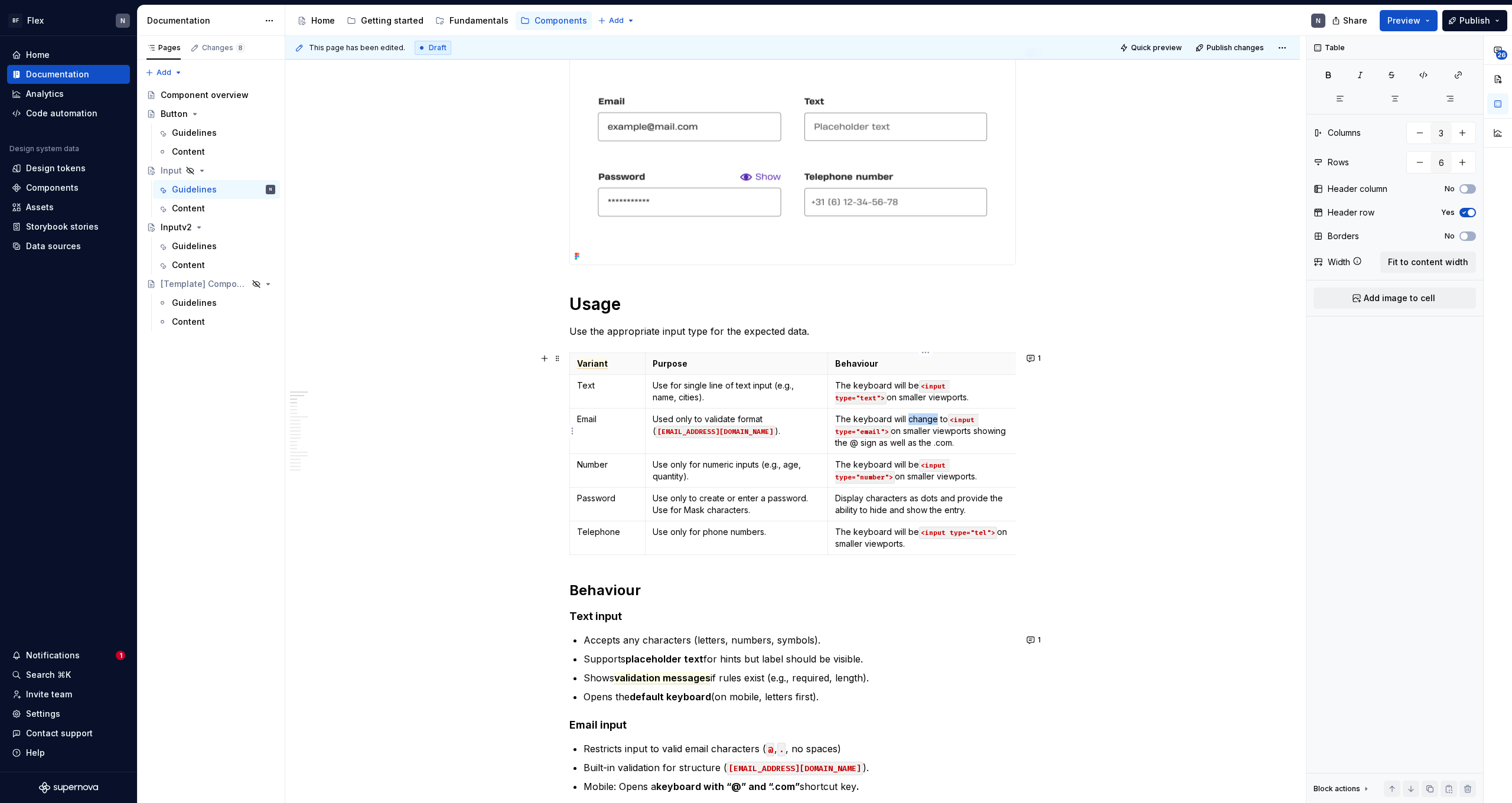
click at [868, 421] on p "The keyboard will change to <input type="email"> on smaller viewports showing t…" at bounding box center [923, 431] width 175 height 36
click at [868, 431] on p "The keyboard will be <input type="email"> on smaller viewports showing the @ si…" at bounding box center [923, 431] width 175 height 36
click at [868, 439] on p "The keyboard will be <input type="email"> on smaller viewports showing the @ si…" at bounding box center [923, 431] width 175 height 36
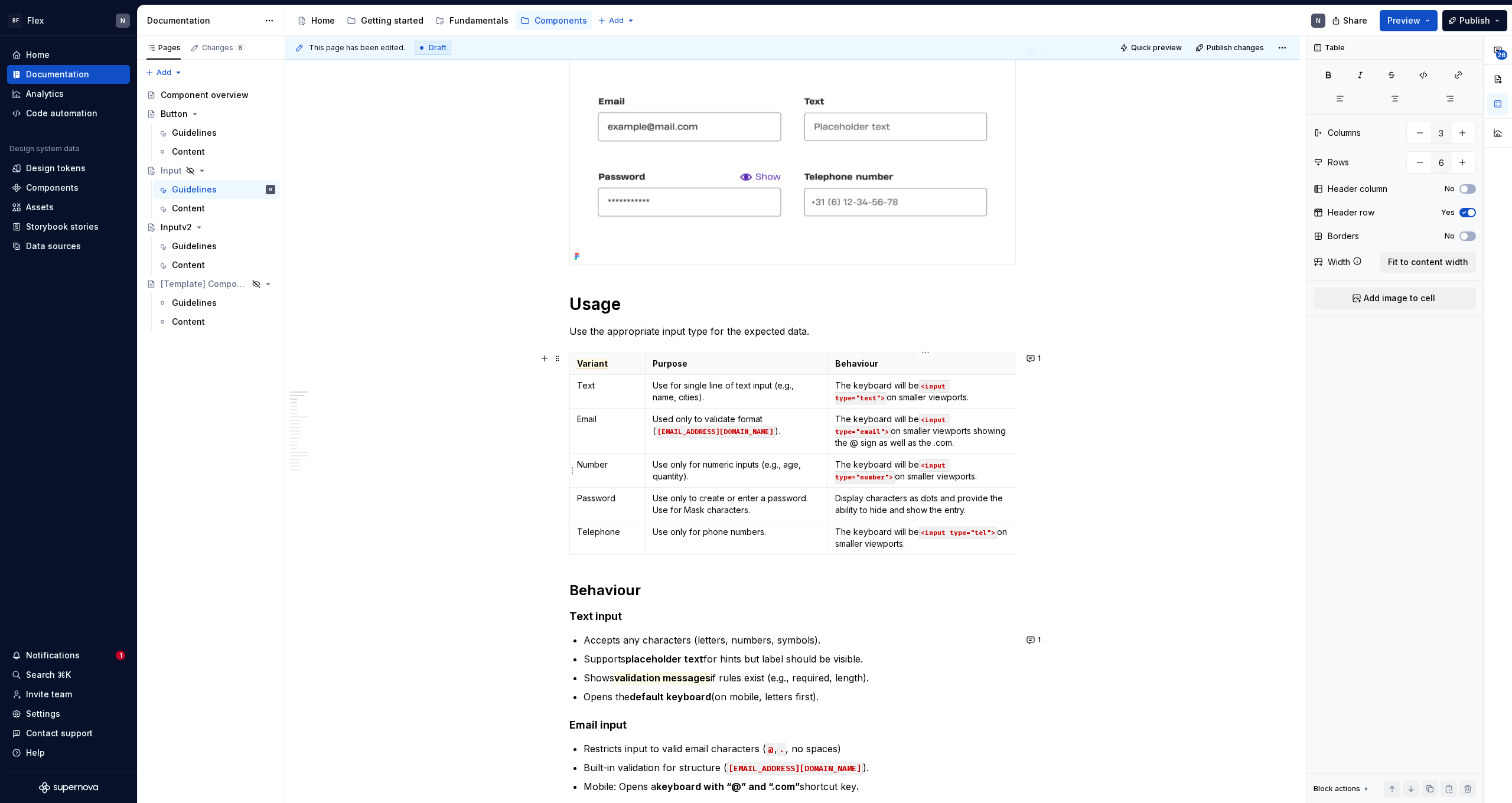
click at [868, 474] on p "The keyboard will be <input type="number"> on smaller viewports." at bounding box center [923, 471] width 175 height 24
click at [868, 495] on p "The keyboard will be <input type="tel"> on smaller viewports." at bounding box center [923, 538] width 175 height 24
drag, startPoint x: 976, startPoint y: 544, endPoint x: 1010, endPoint y: 544, distance: 34.0
click at [868, 495] on p "The keyboard will be <input type="tel"> on smaller viewports showing only numbe…" at bounding box center [923, 538] width 175 height 24
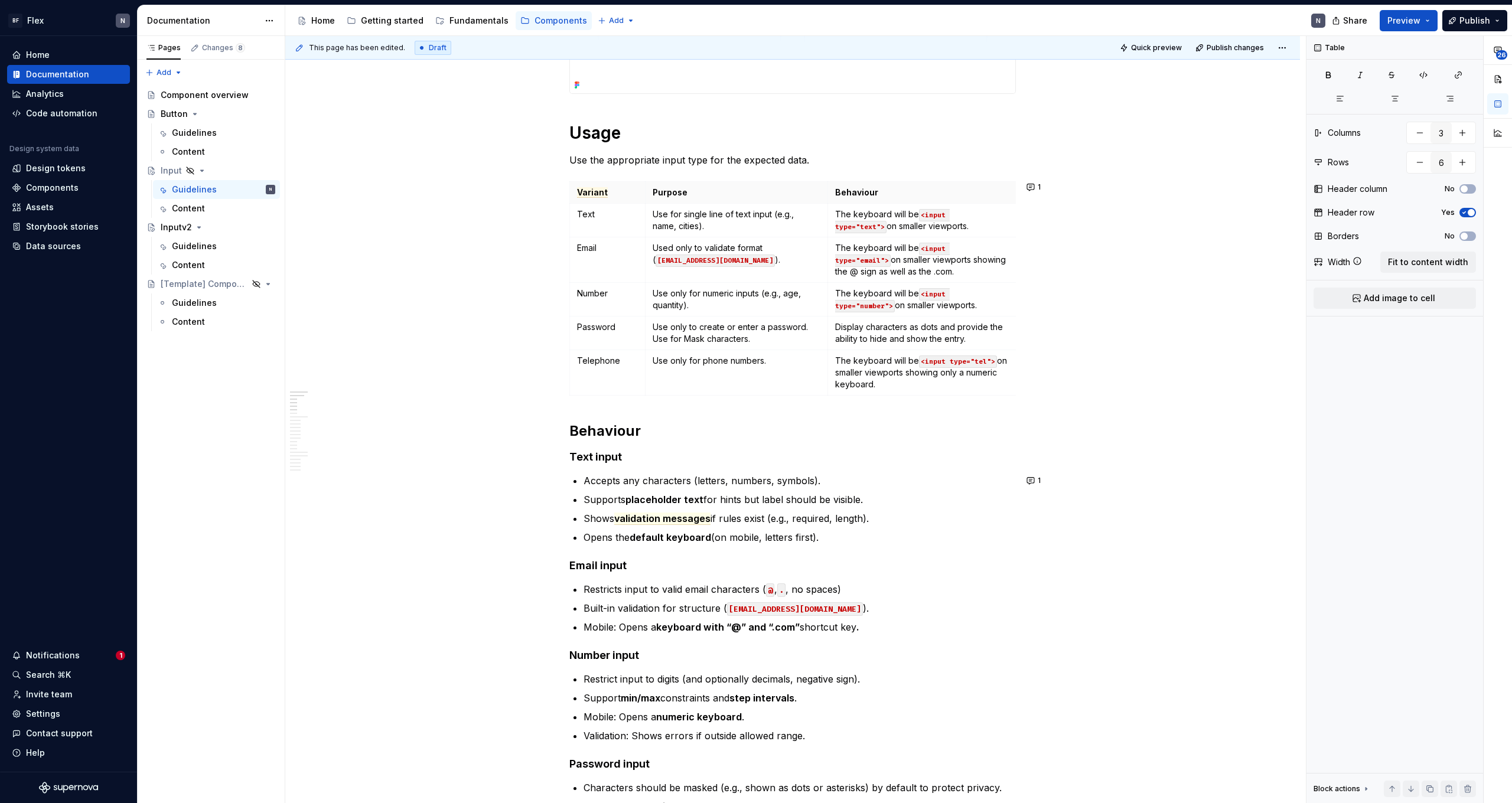
scroll to position [439, 0]
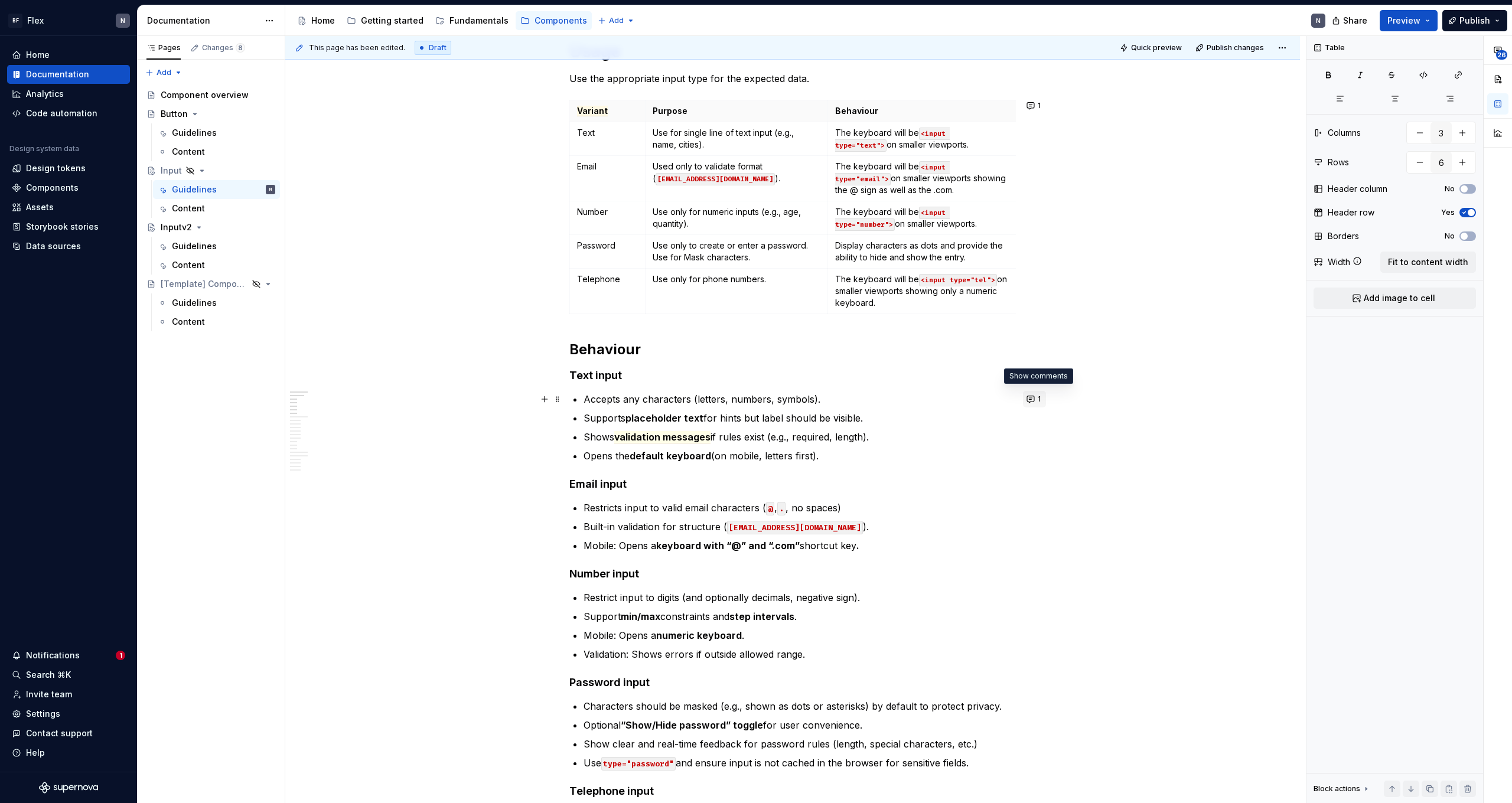
click at [868, 398] on button "1" at bounding box center [1034, 399] width 23 height 16
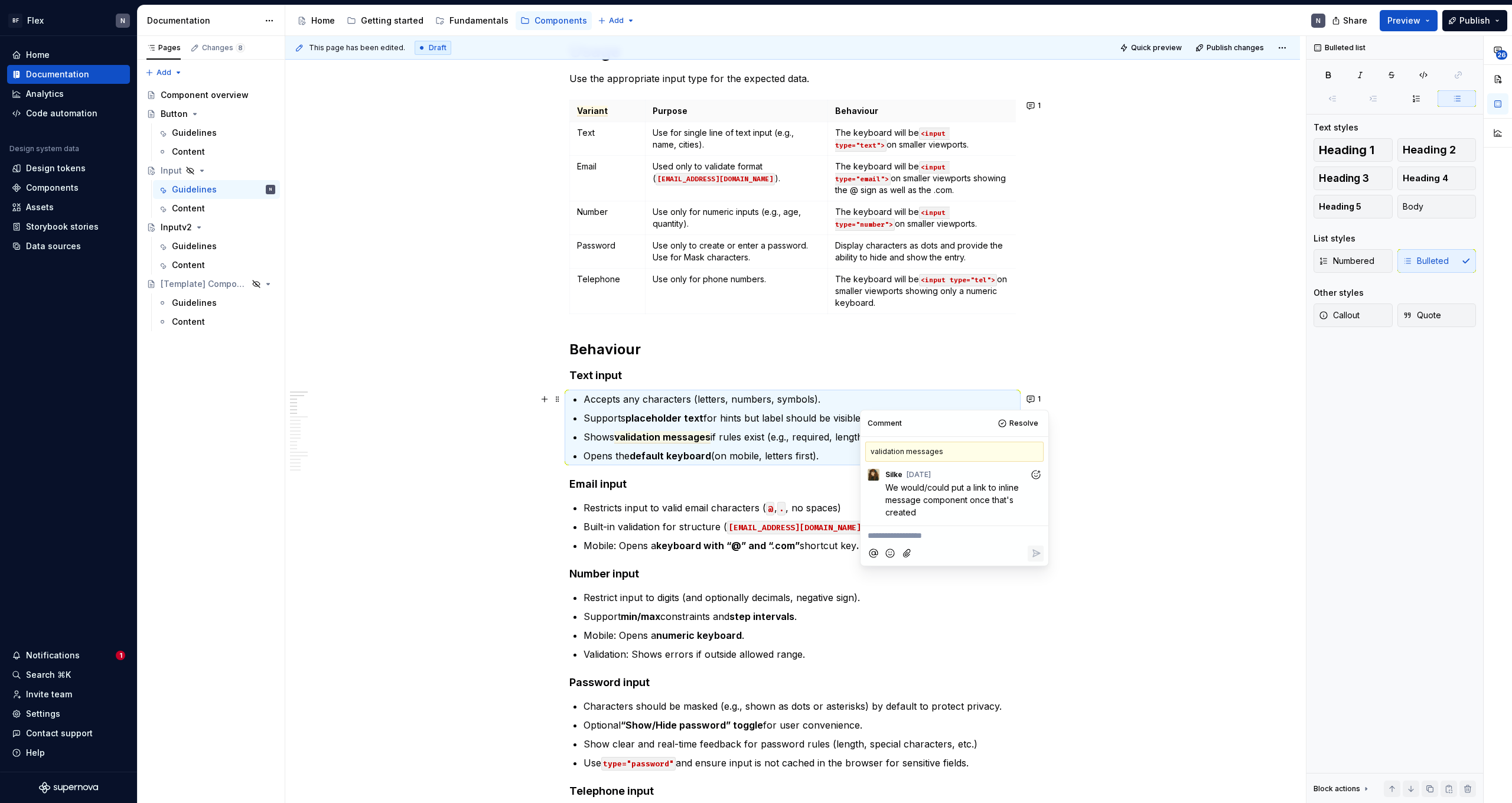
click at [734, 418] on p "Supports placeholder text for hints but label should be visible." at bounding box center [799, 418] width 433 height 15
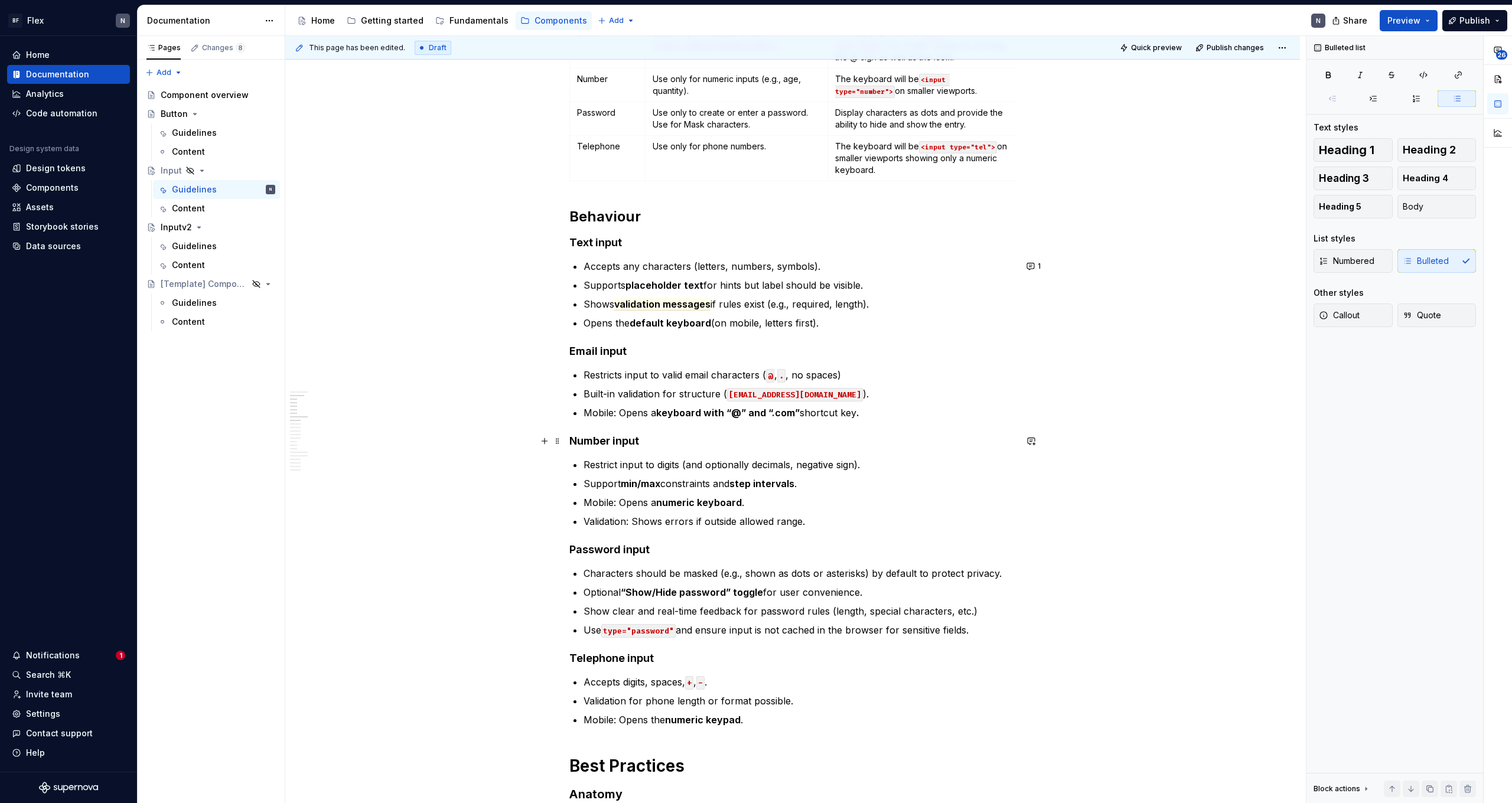
scroll to position [572, 0]
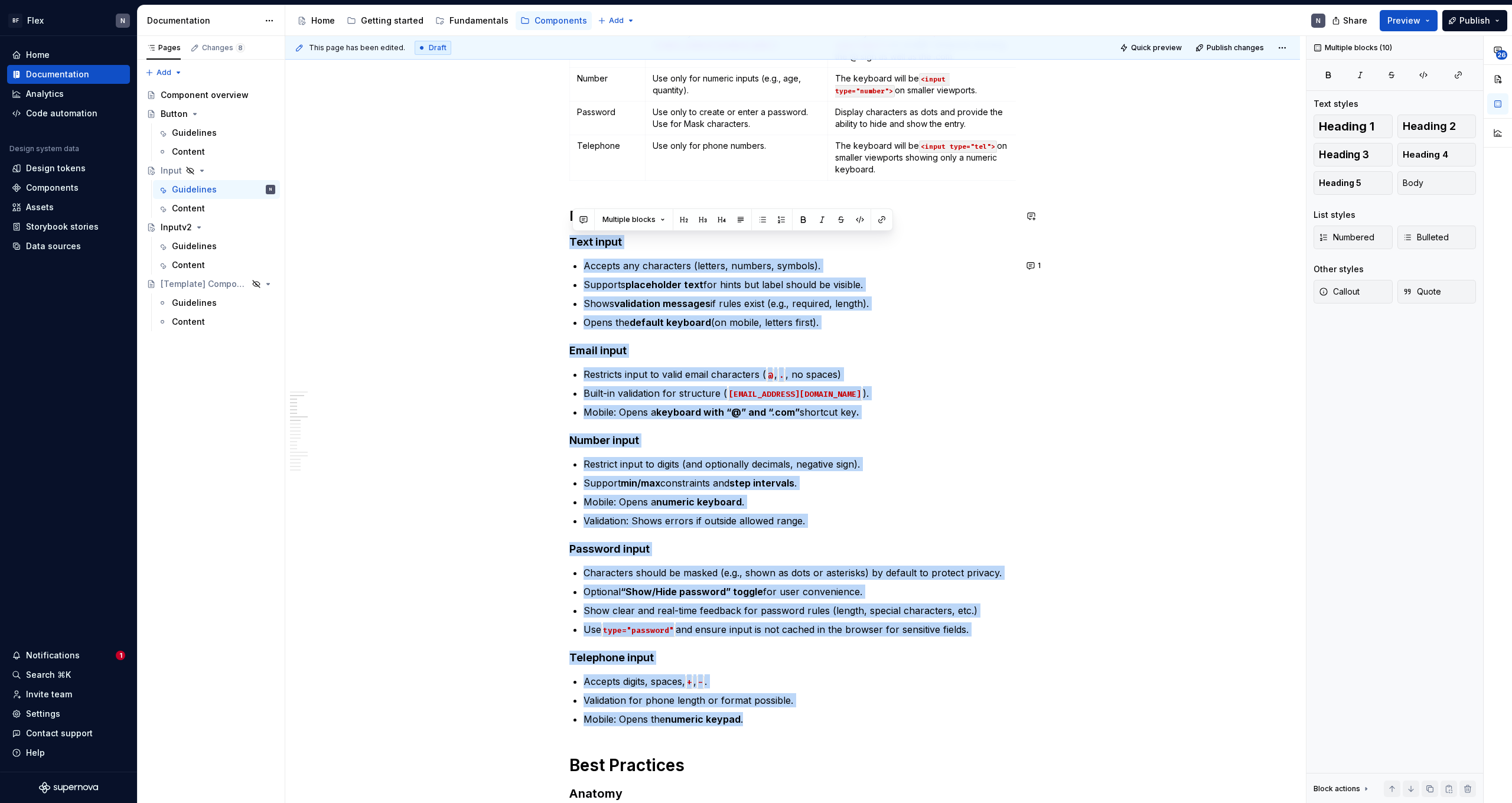
drag, startPoint x: 784, startPoint y: 722, endPoint x: 460, endPoint y: 234, distance: 585.8
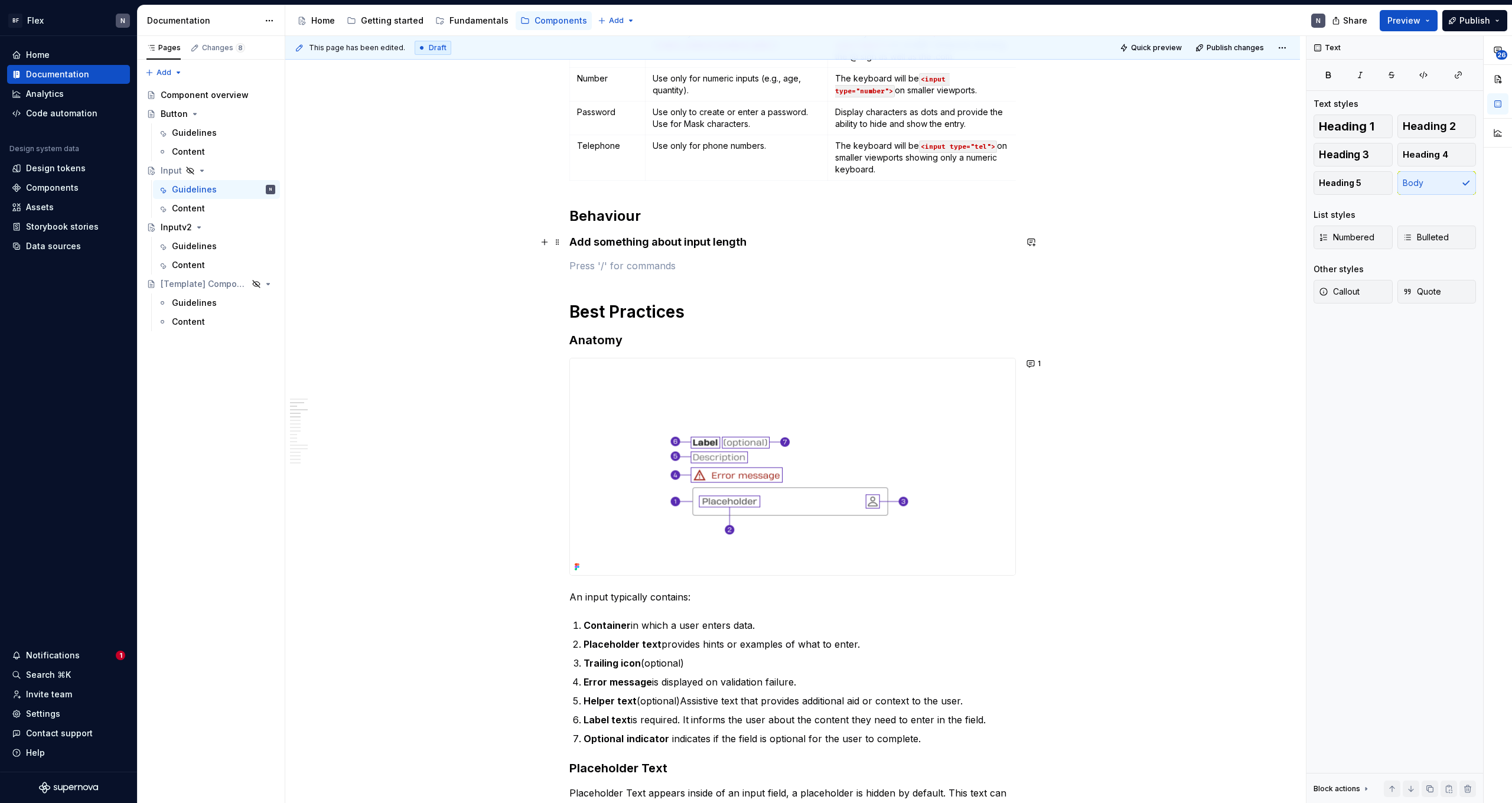
click at [640, 245] on h4 "Add something about input length" at bounding box center [792, 243] width 446 height 15
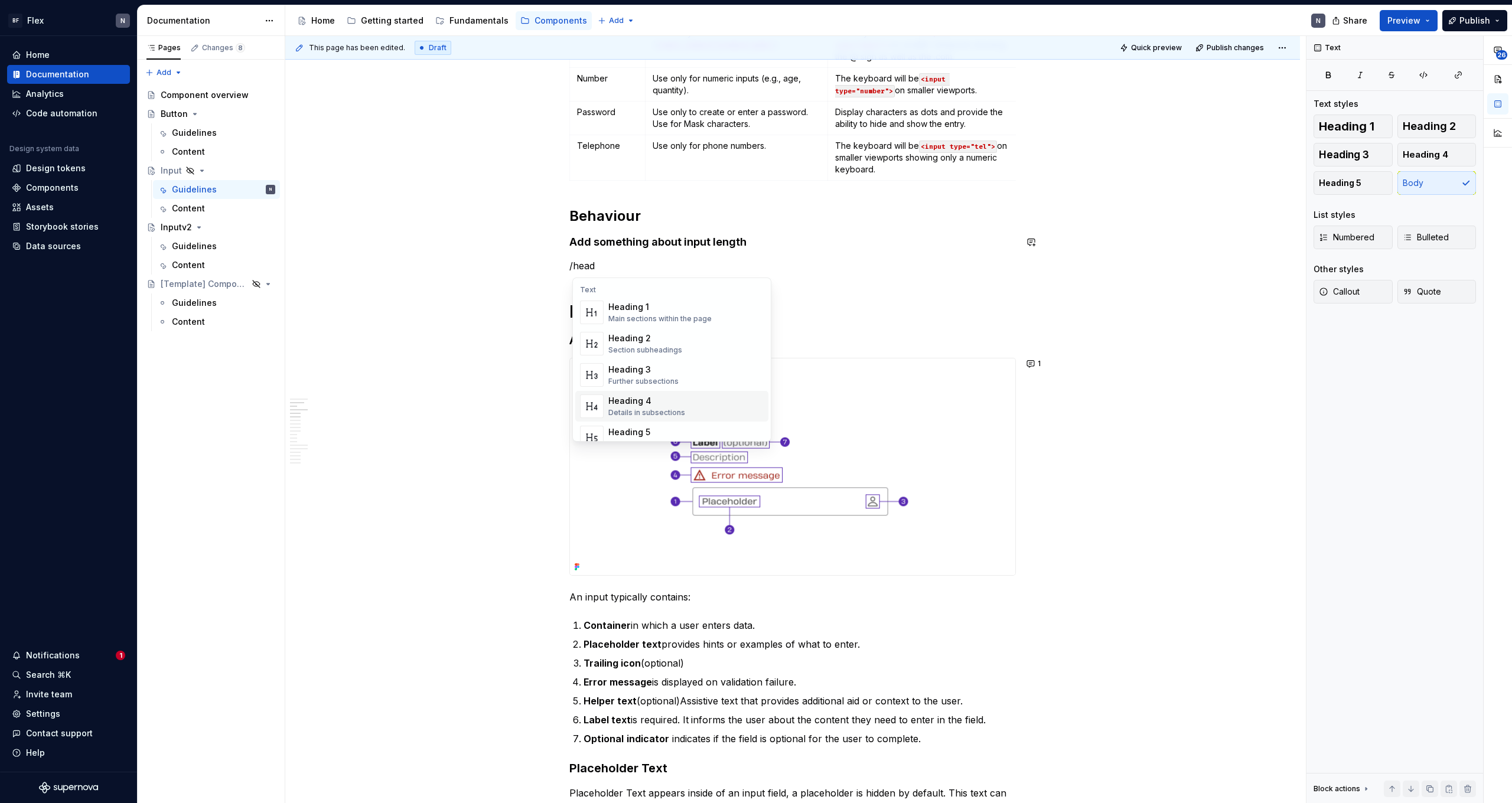
click at [640, 408] on div "Details in subsections" at bounding box center [647, 412] width 77 height 9
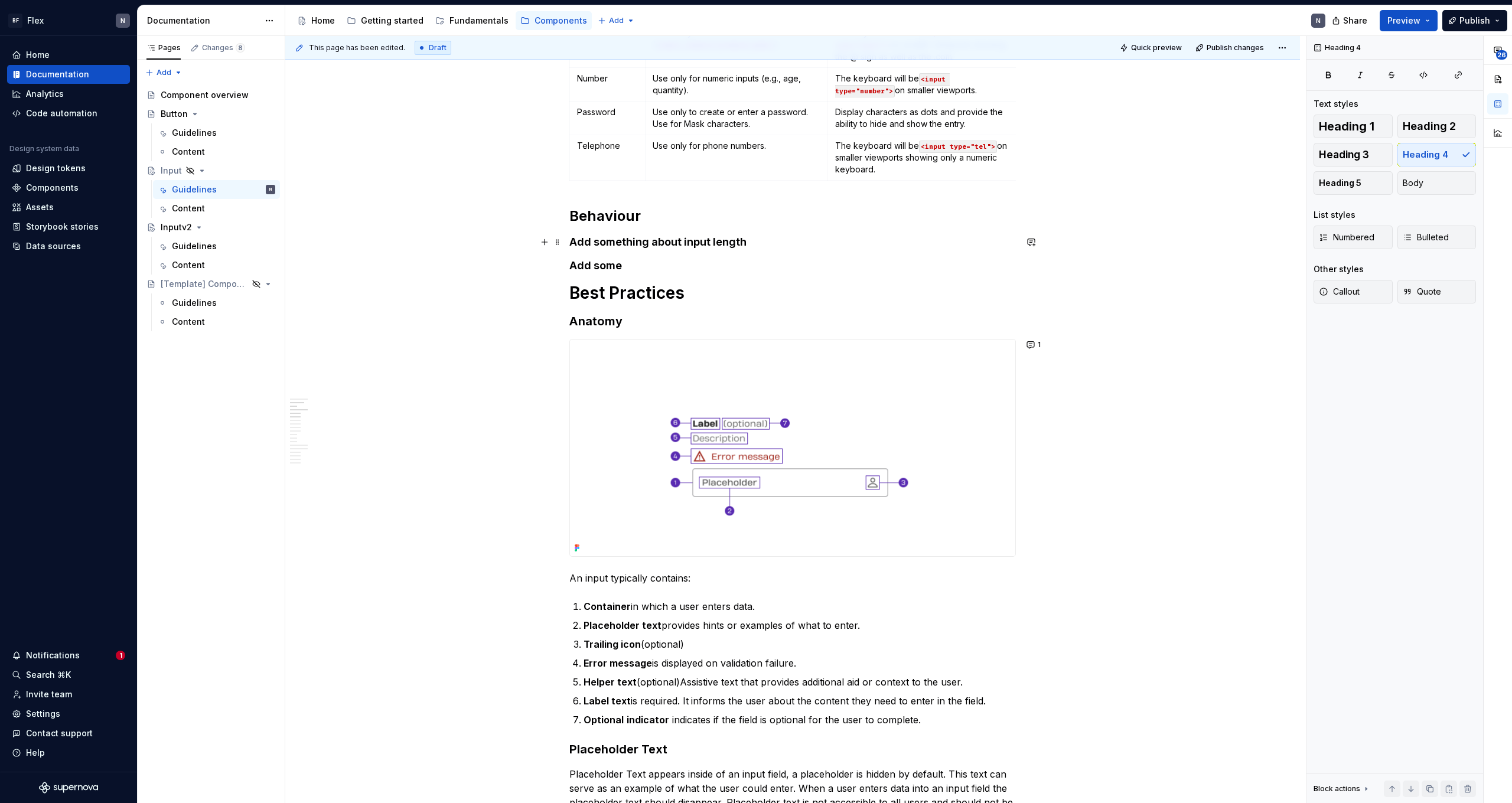
click at [623, 245] on h4 "Add something about input length" at bounding box center [792, 243] width 446 height 15
click at [660, 245] on h4 "Add something about input length" at bounding box center [792, 243] width 446 height 15
drag, startPoint x: 685, startPoint y: 245, endPoint x: 596, endPoint y: 245, distance: 89.0
click at [596, 245] on h4 "Add something about input length" at bounding box center [792, 243] width 446 height 15
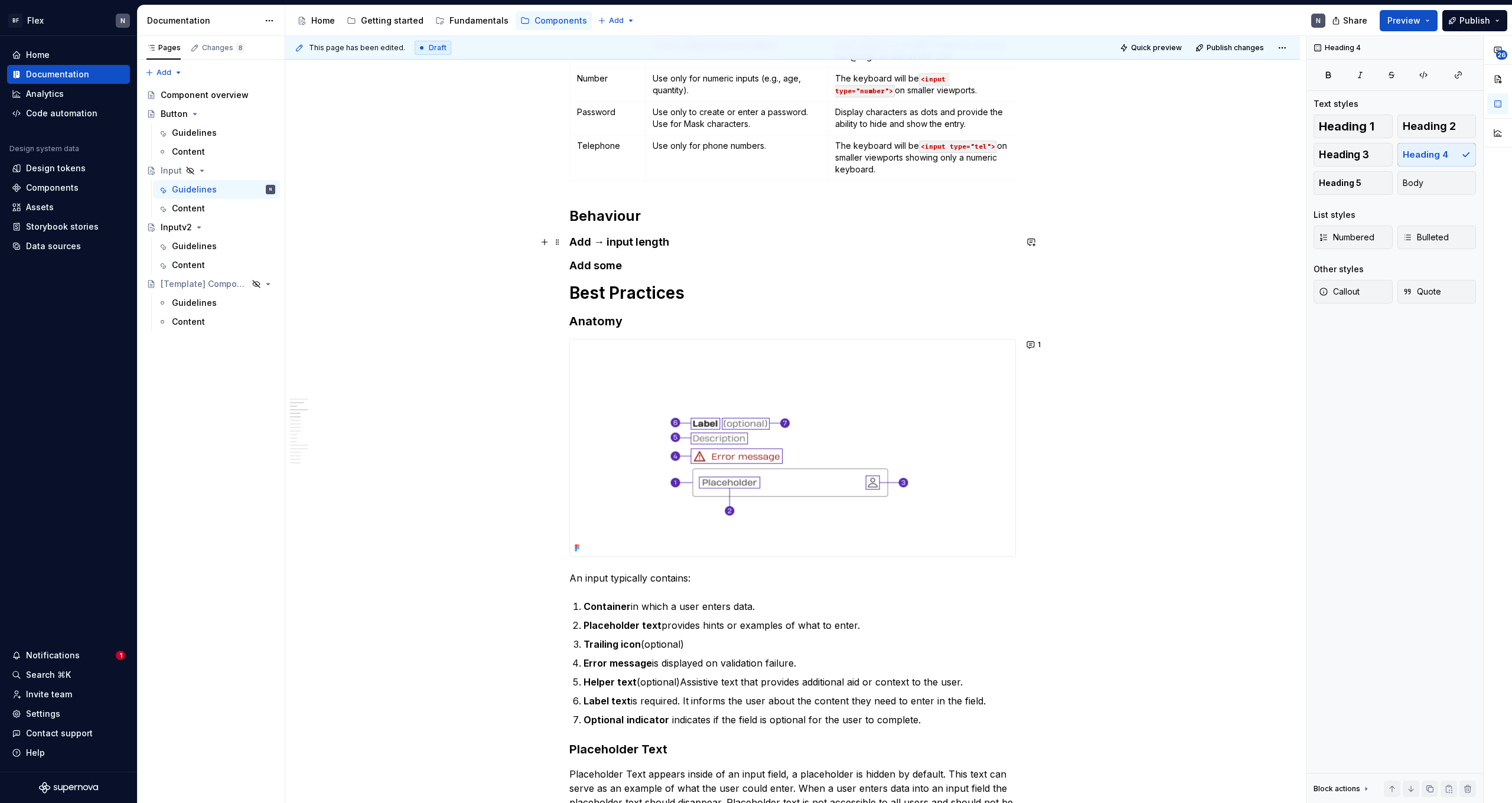
click at [685, 237] on h4 "Add → input length" at bounding box center [792, 243] width 446 height 15
drag, startPoint x: 669, startPoint y: 256, endPoint x: 654, endPoint y: 280, distance: 28.3
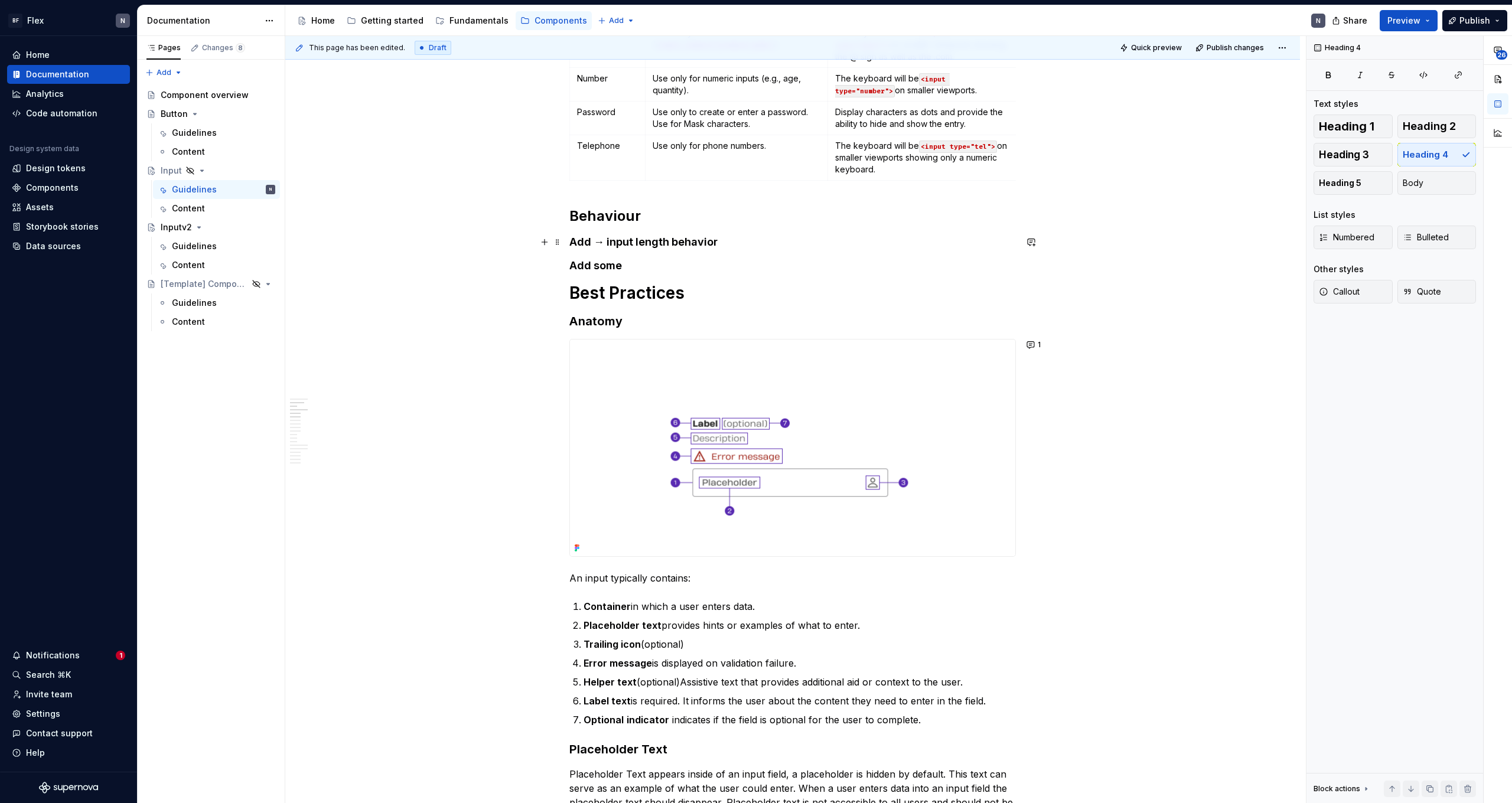
click at [715, 242] on h4 "Add → input length behavior" at bounding box center [792, 243] width 446 height 15
click at [671, 266] on h4 "Add some" at bounding box center [792, 266] width 446 height 15
drag, startPoint x: 595, startPoint y: 266, endPoint x: 663, endPoint y: 266, distance: 68.0
click at [663, 266] on h4 "Add some" at bounding box center [792, 266] width 446 height 15
drag, startPoint x: 609, startPoint y: 244, endPoint x: 760, endPoint y: 249, distance: 151.1
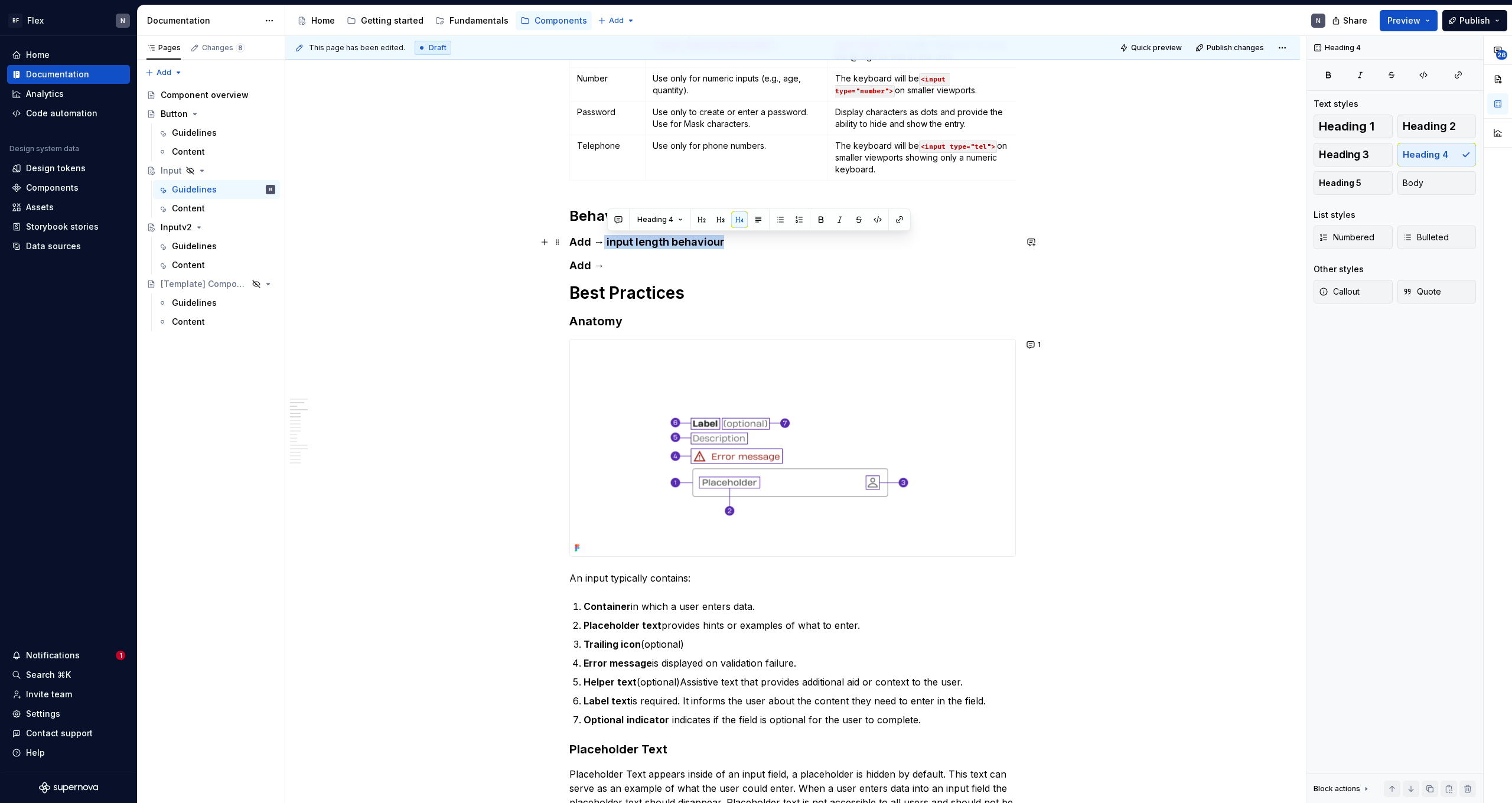
click at [760, 249] on h4 "Add → input length behaviour" at bounding box center [792, 243] width 446 height 15
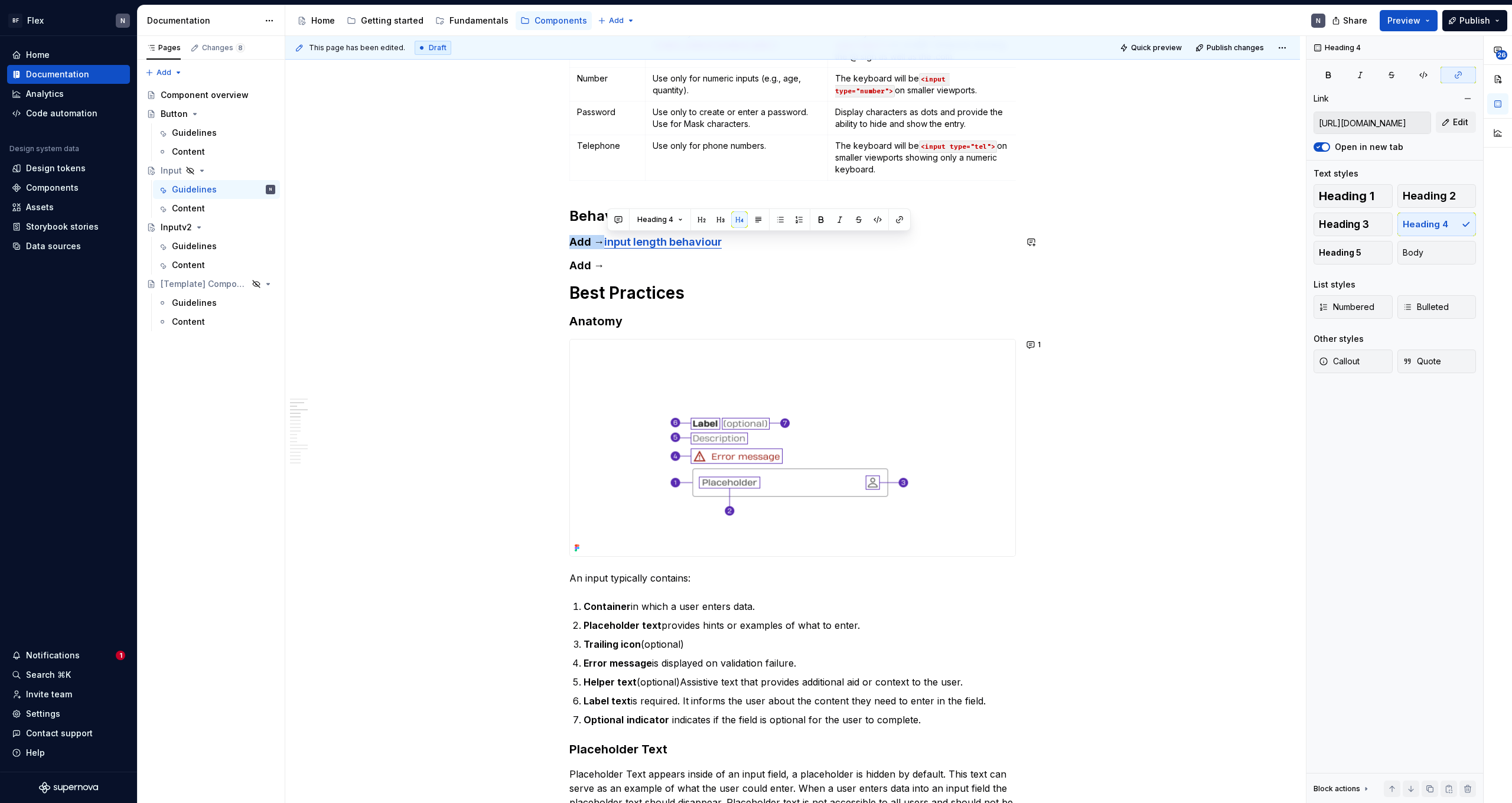
click at [762, 246] on h4 "Add → input length behaviour" at bounding box center [792, 243] width 446 height 15
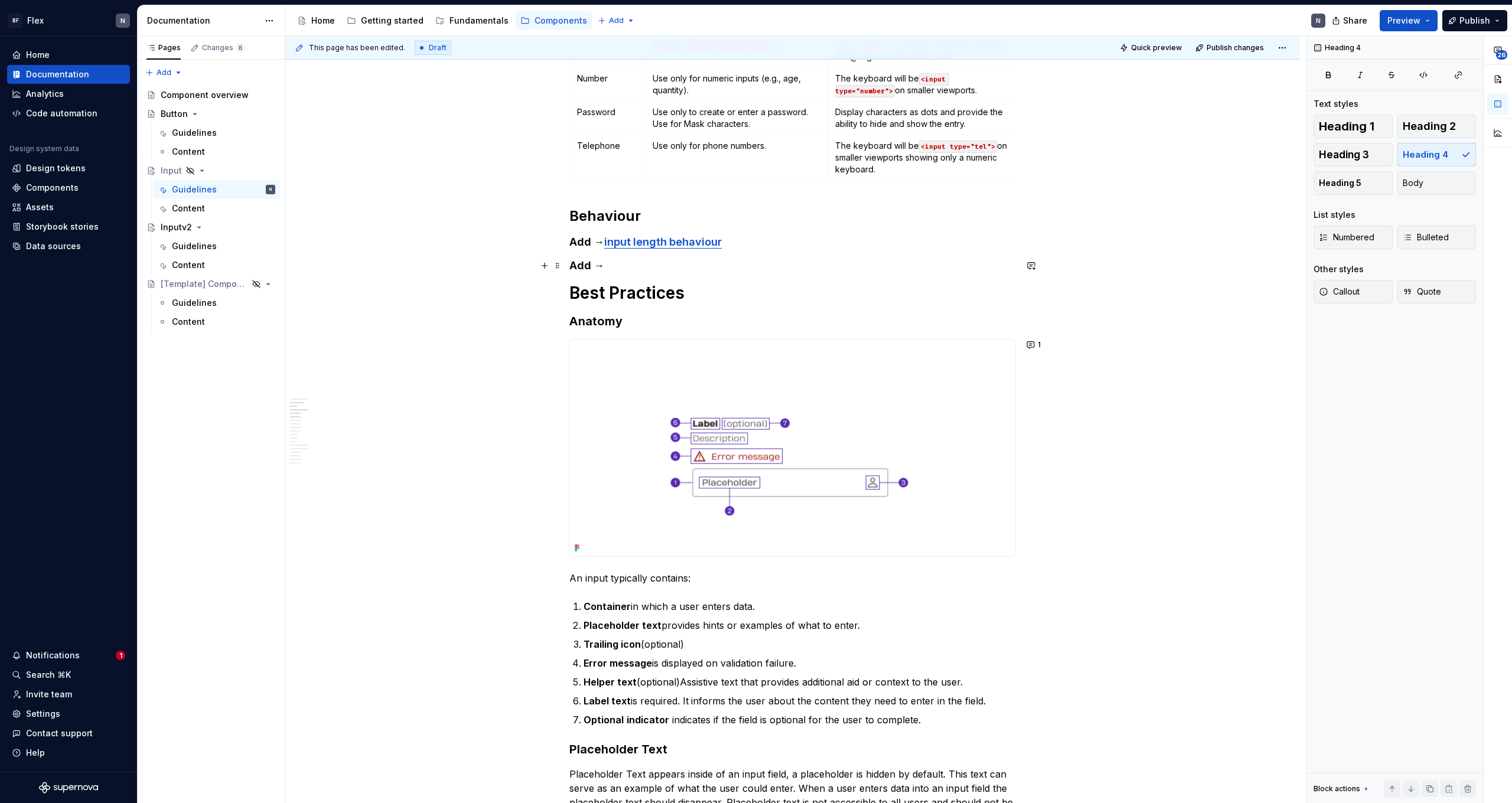
click at [734, 259] on h4 "Add →" at bounding box center [792, 266] width 446 height 15
click at [655, 265] on h4 "Add →" at bounding box center [792, 266] width 446 height 15
drag, startPoint x: 641, startPoint y: 266, endPoint x: 806, endPoint y: 269, distance: 165.0
click at [806, 269] on h4 "Add → Maybe something about validation?" at bounding box center [792, 266] width 446 height 15
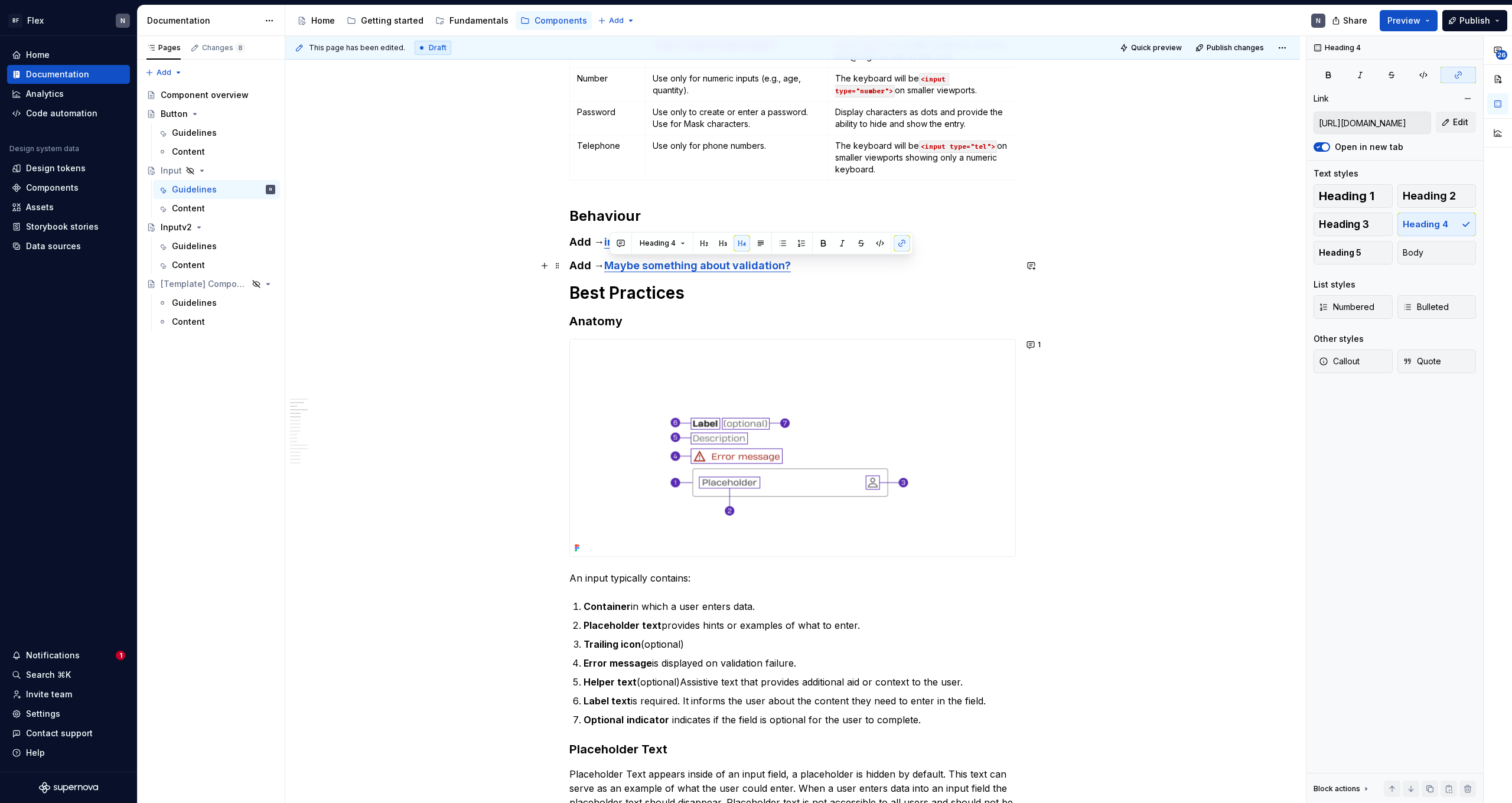
click at [806, 268] on h4 "Add → Maybe something about validation?" at bounding box center [792, 266] width 446 height 15
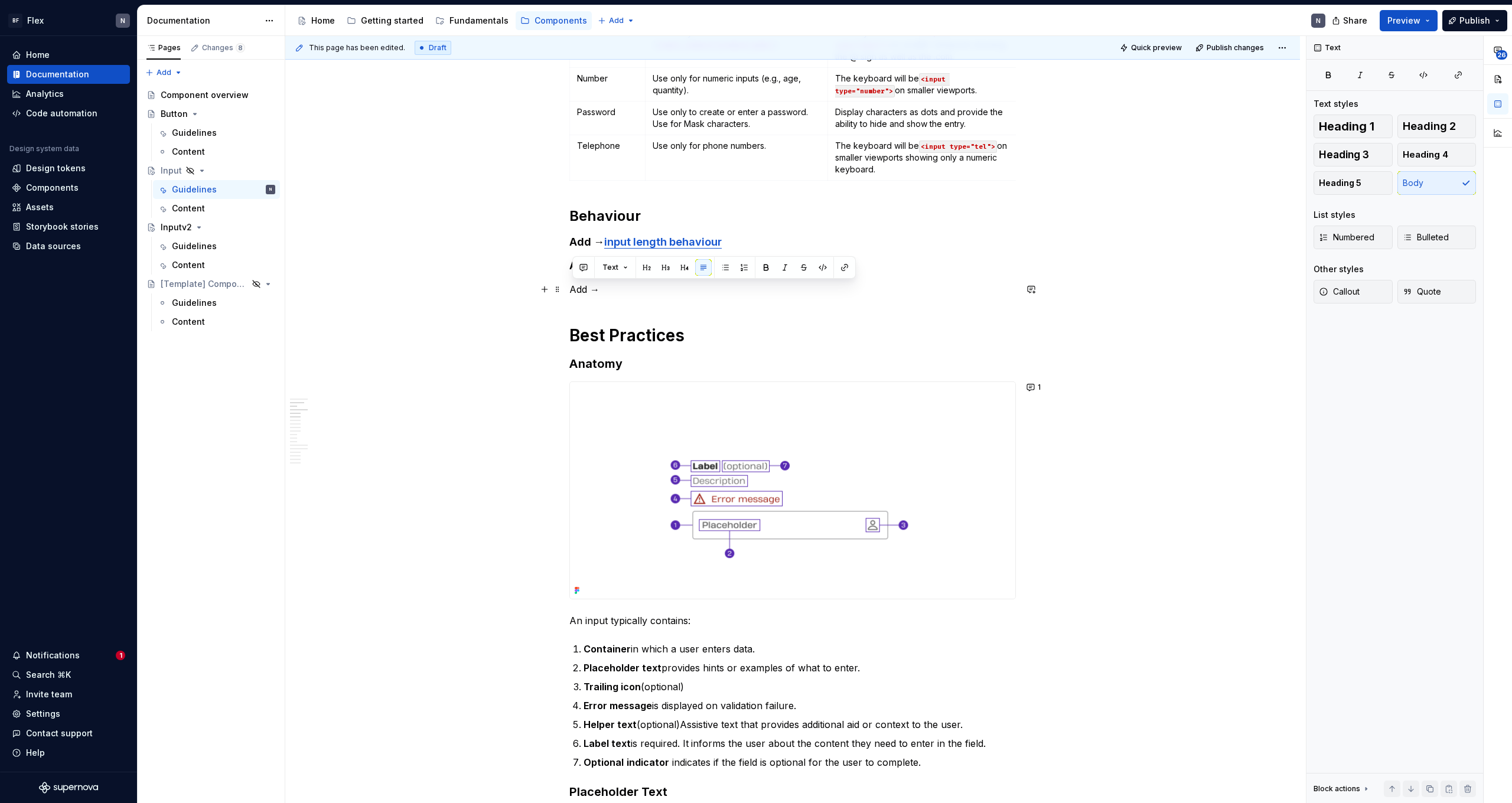
drag, startPoint x: 679, startPoint y: 293, endPoint x: 537, endPoint y: 290, distance: 142.0
click at [679, 266] on button "button" at bounding box center [684, 267] width 16 height 16
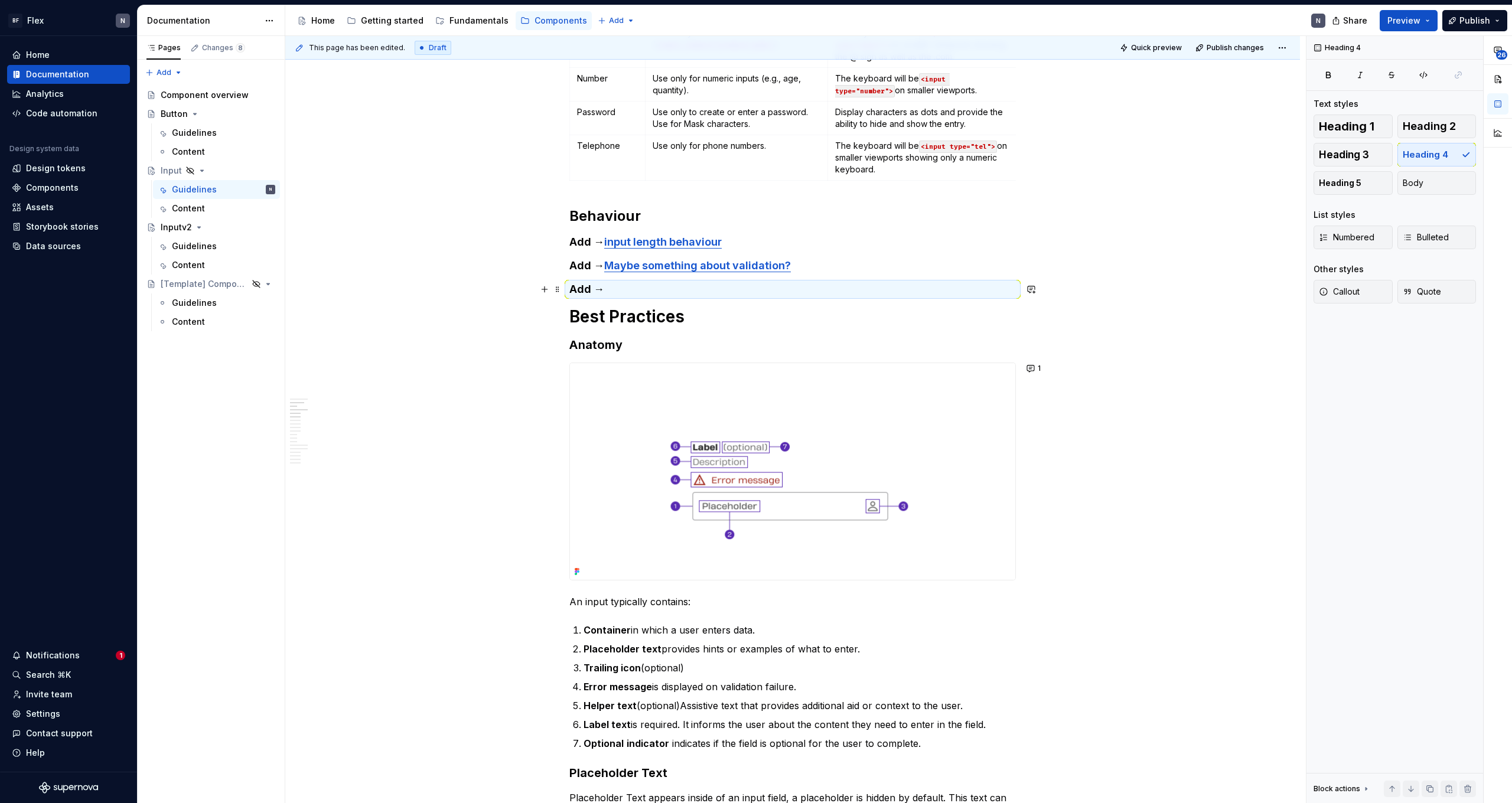
click at [673, 290] on h4 "Add →" at bounding box center [792, 289] width 446 height 15
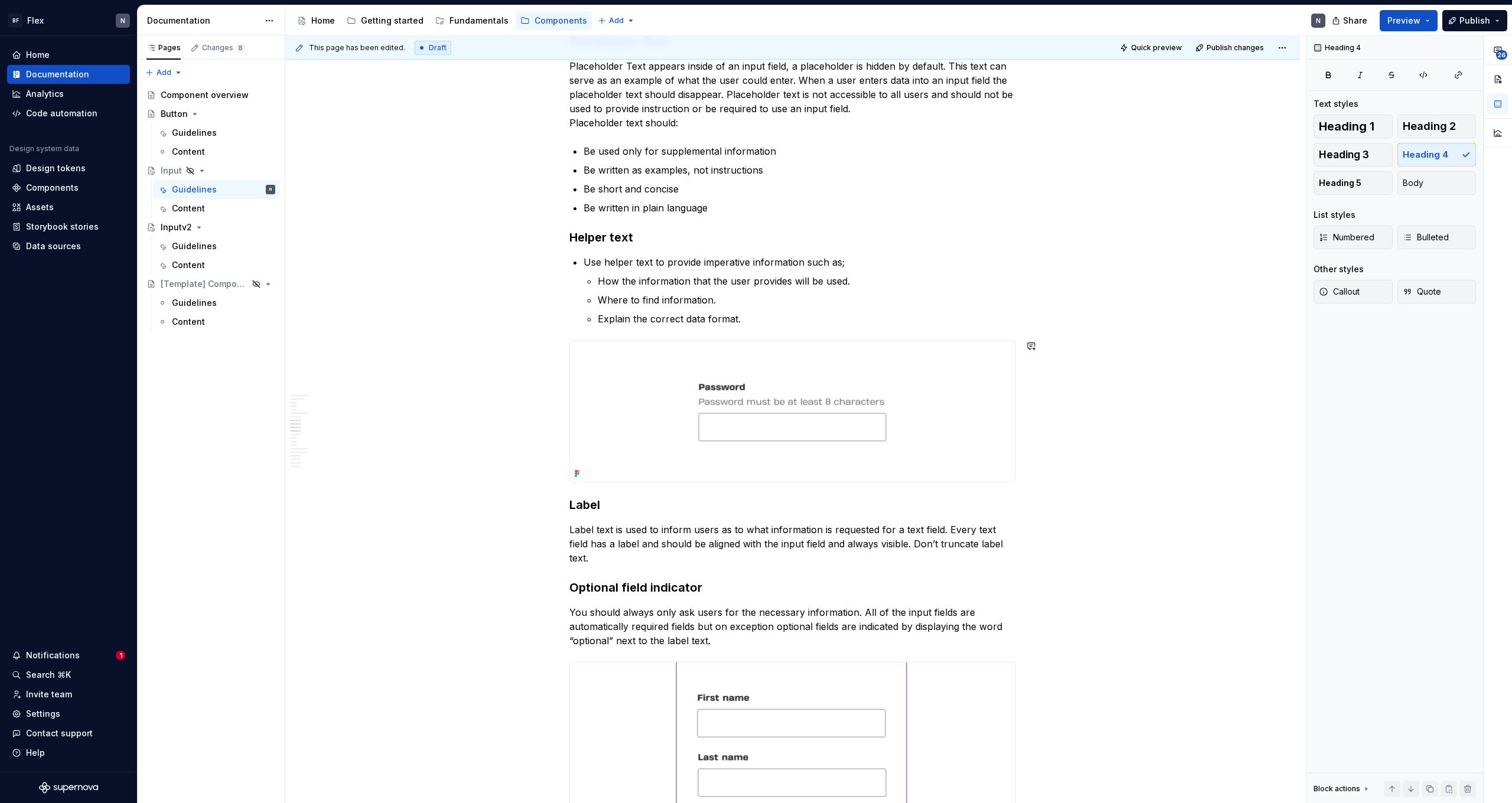
scroll to position [442, 0]
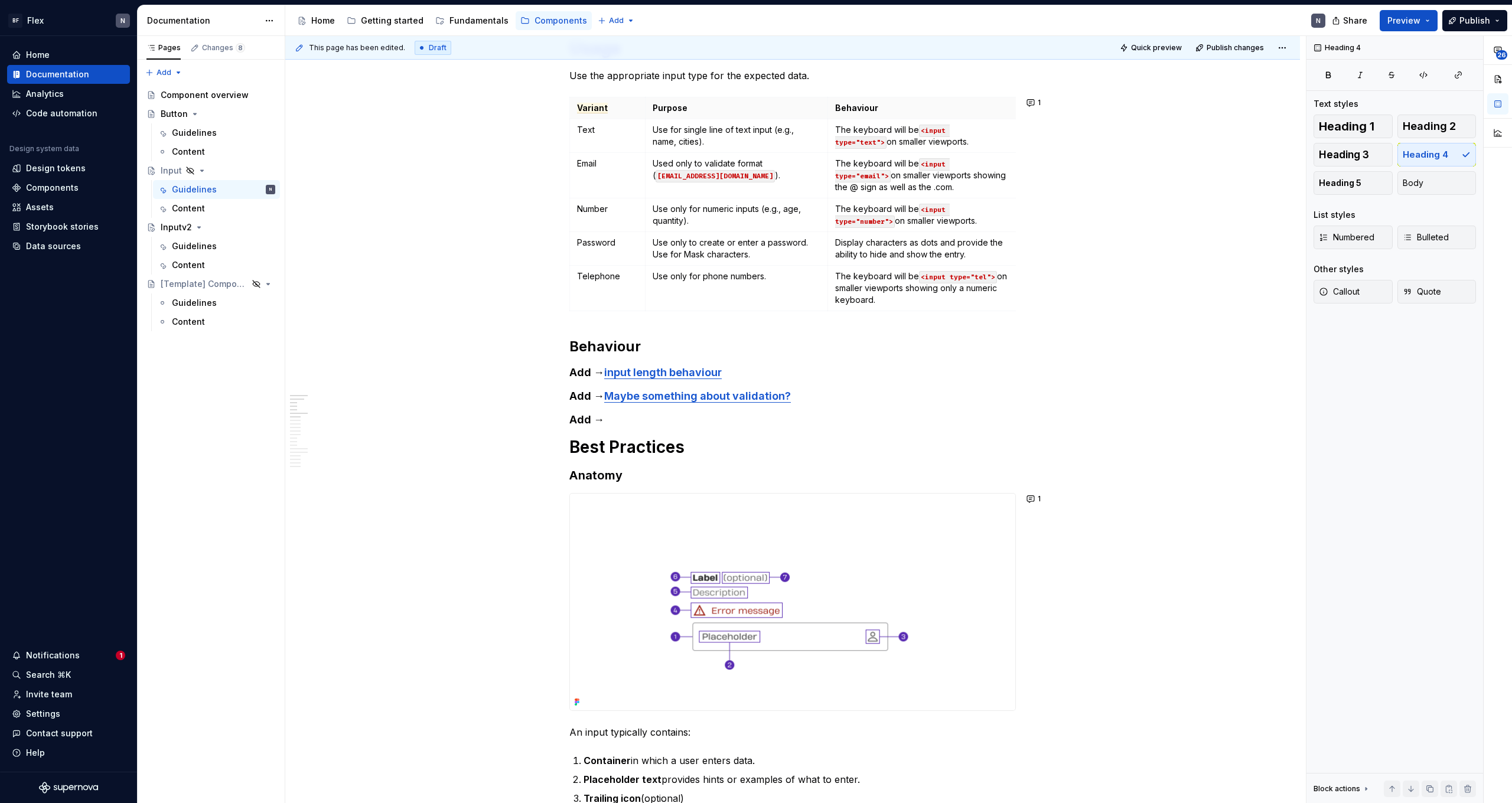
click at [644, 482] on h3 "Anatomy" at bounding box center [792, 475] width 446 height 16
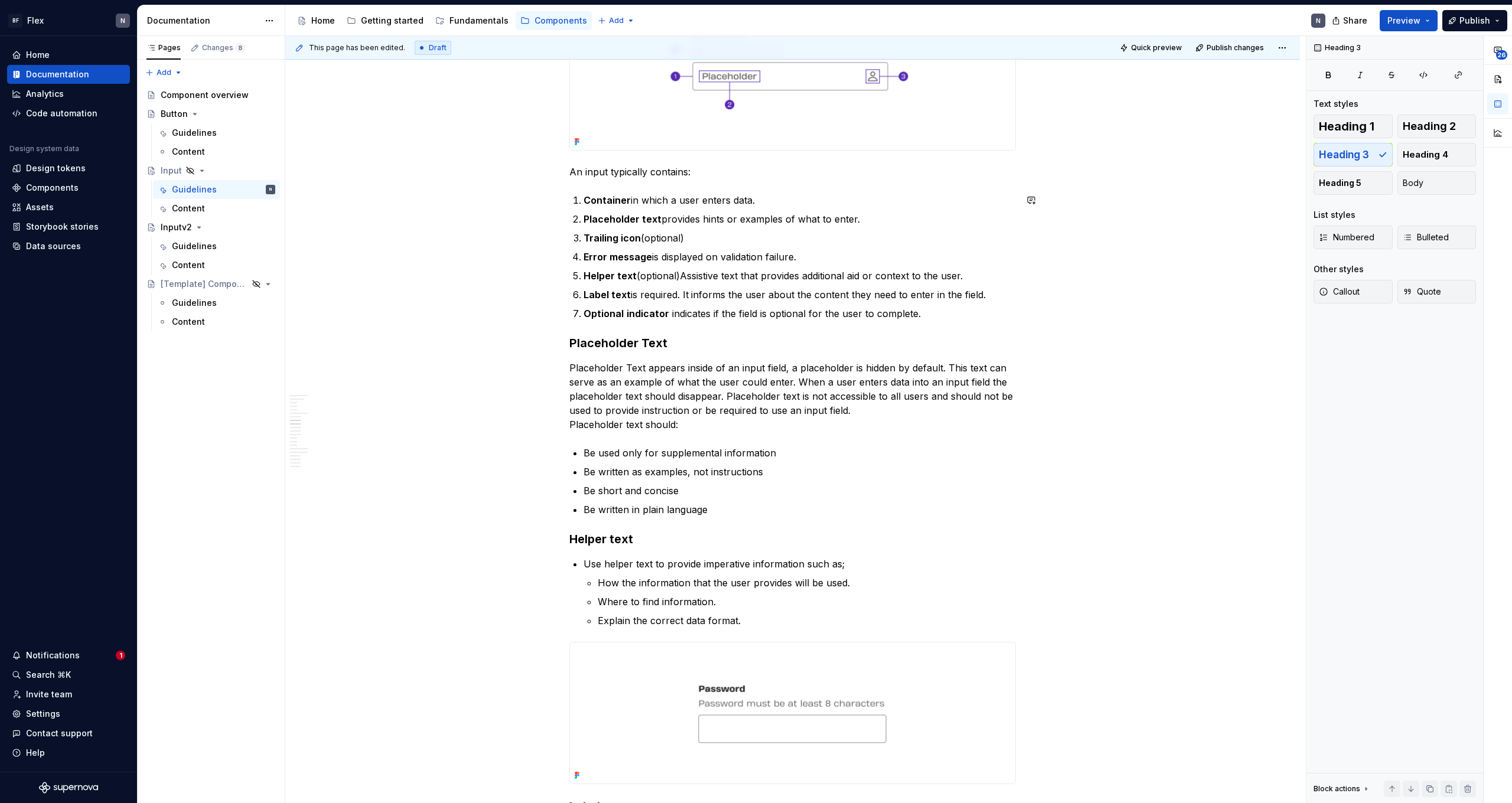
scroll to position [916, 0]
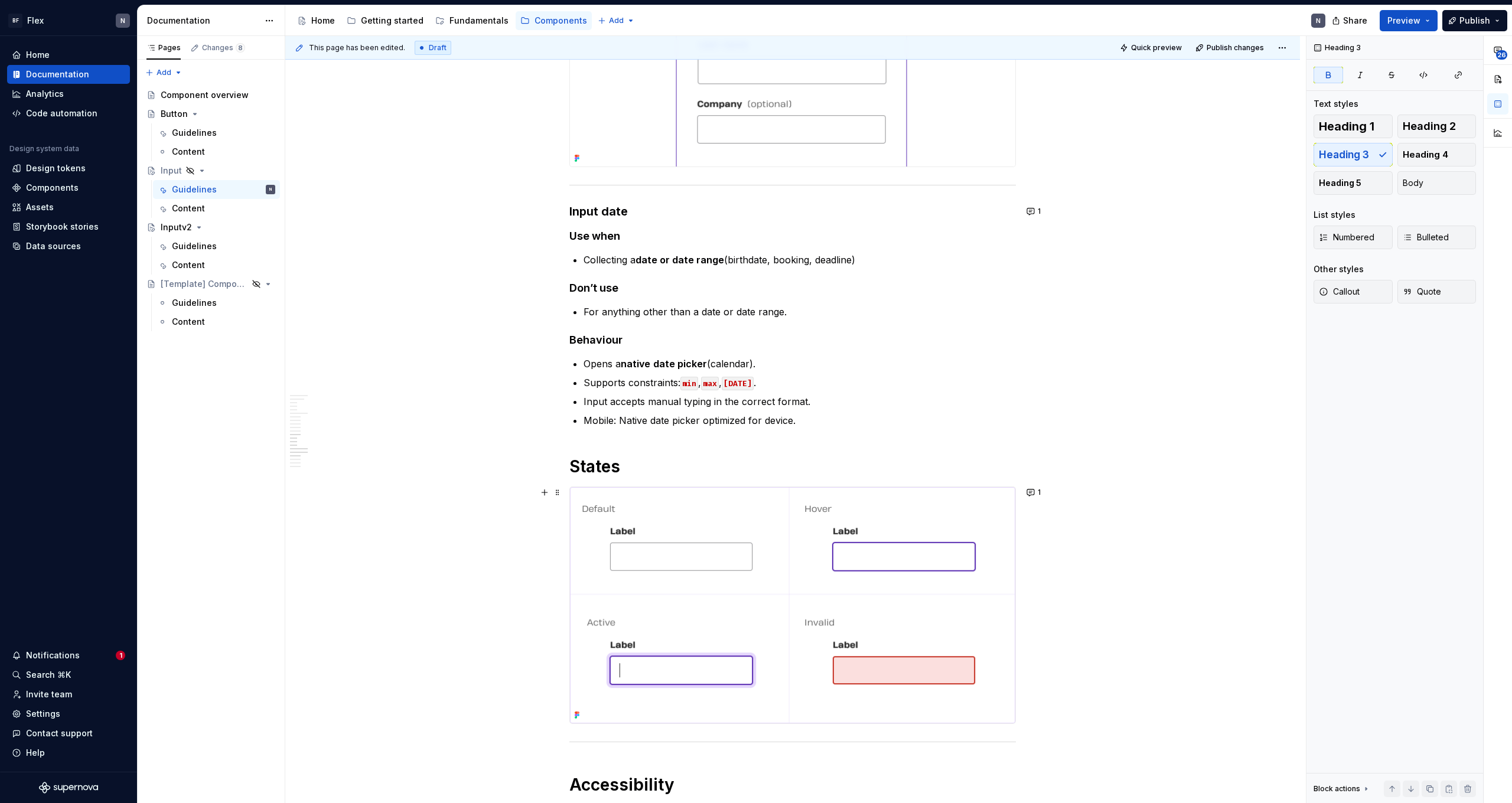
scroll to position [2116, 0]
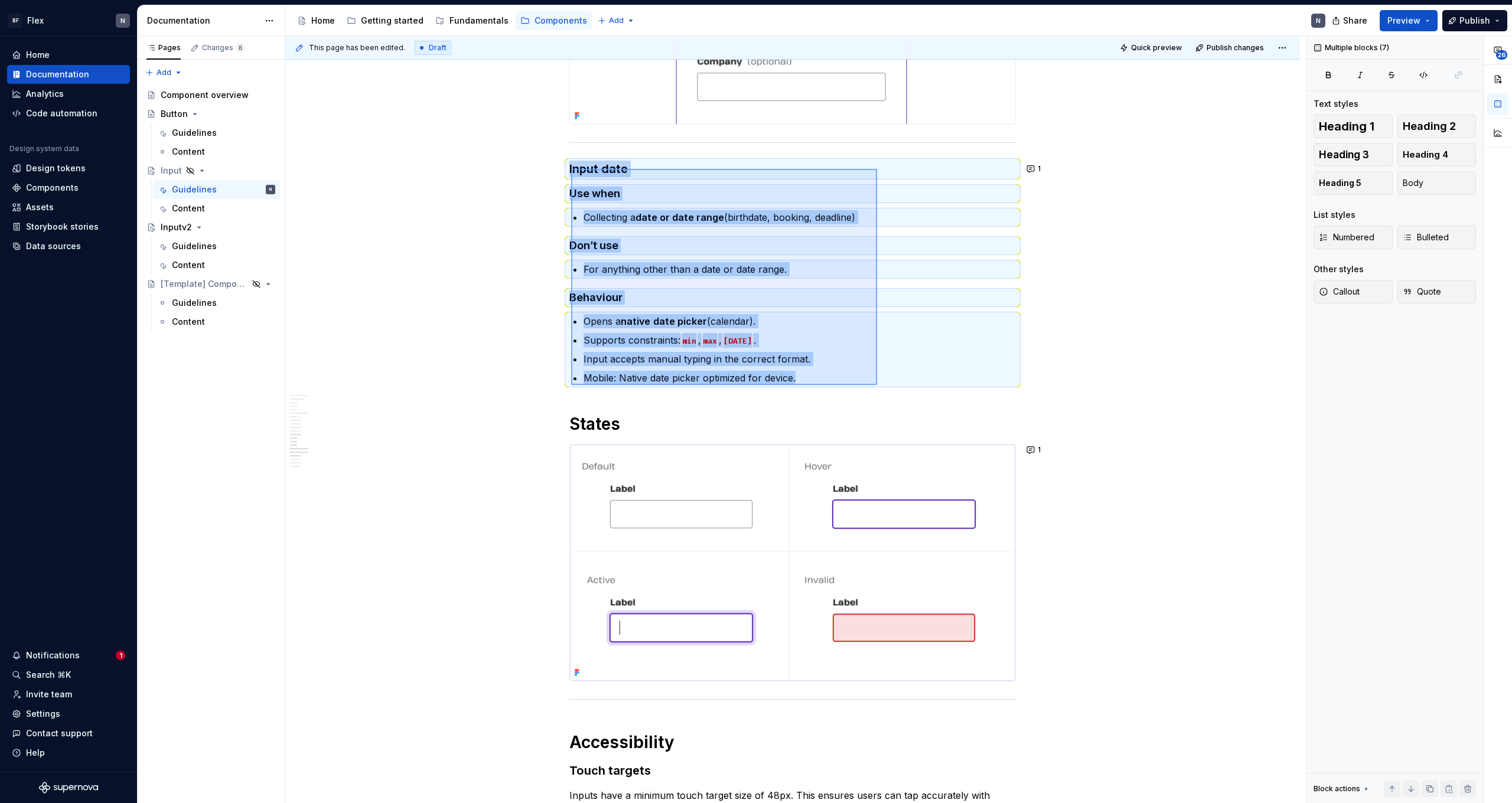
drag, startPoint x: 571, startPoint y: 169, endPoint x: 877, endPoint y: 385, distance: 374.6
click at [868, 385] on div "This page has been edited. Draft Quick preview Publish changes Hidden page Inpu…" at bounding box center [796, 419] width 1020 height 767
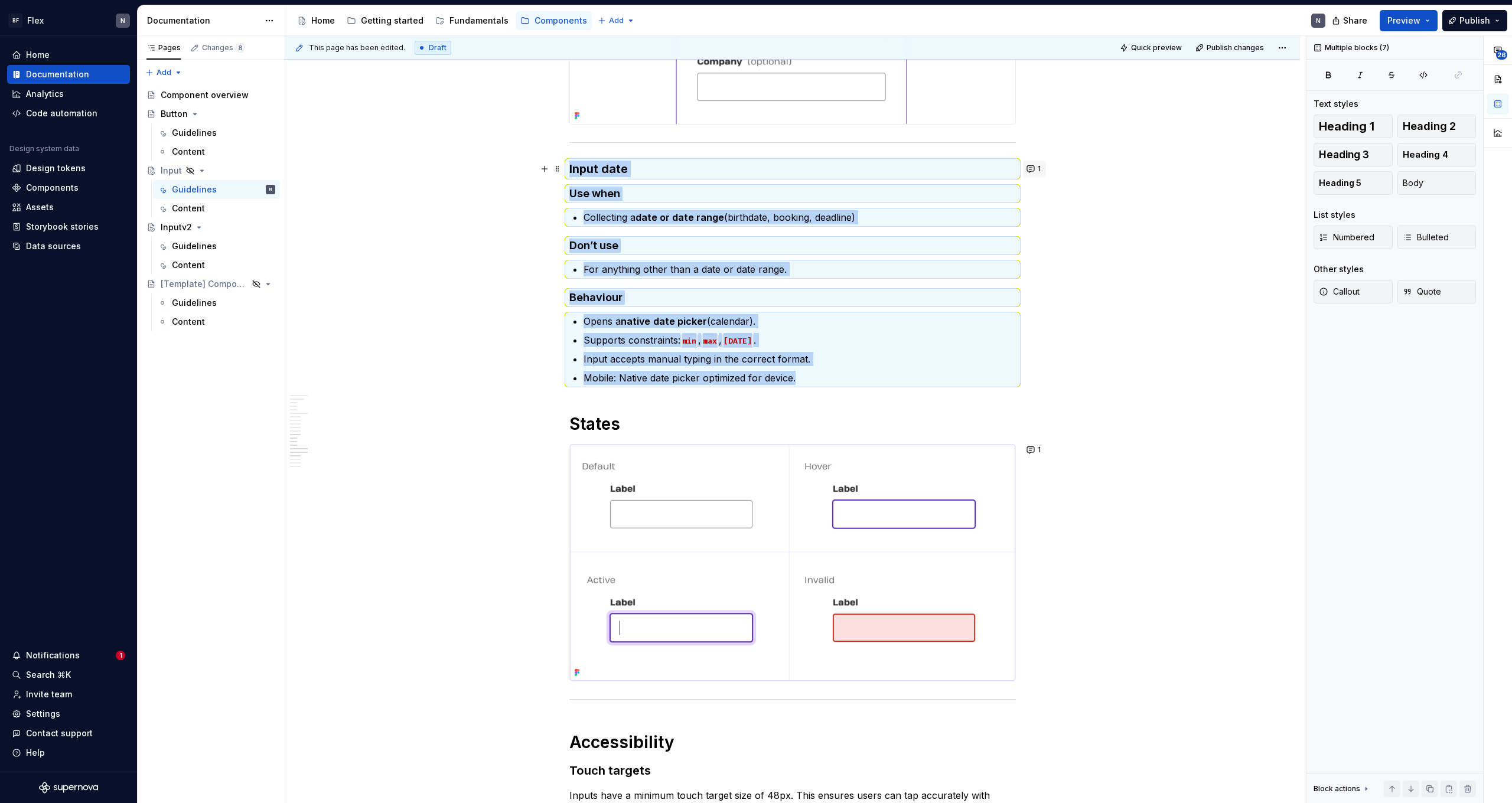
click at [868, 168] on button "1" at bounding box center [1034, 169] width 23 height 16
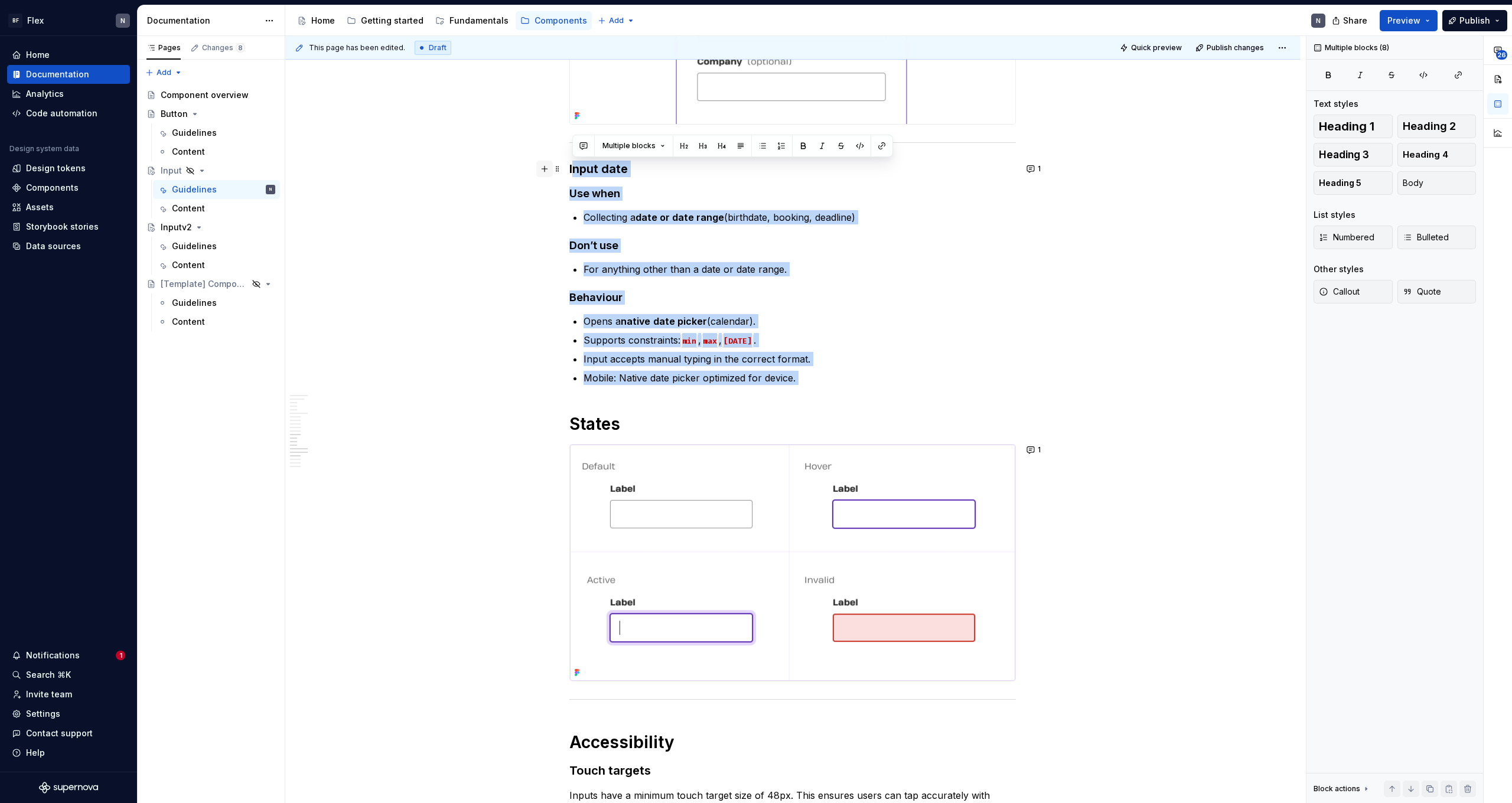
drag, startPoint x: 799, startPoint y: 373, endPoint x: 551, endPoint y: 166, distance: 323.0
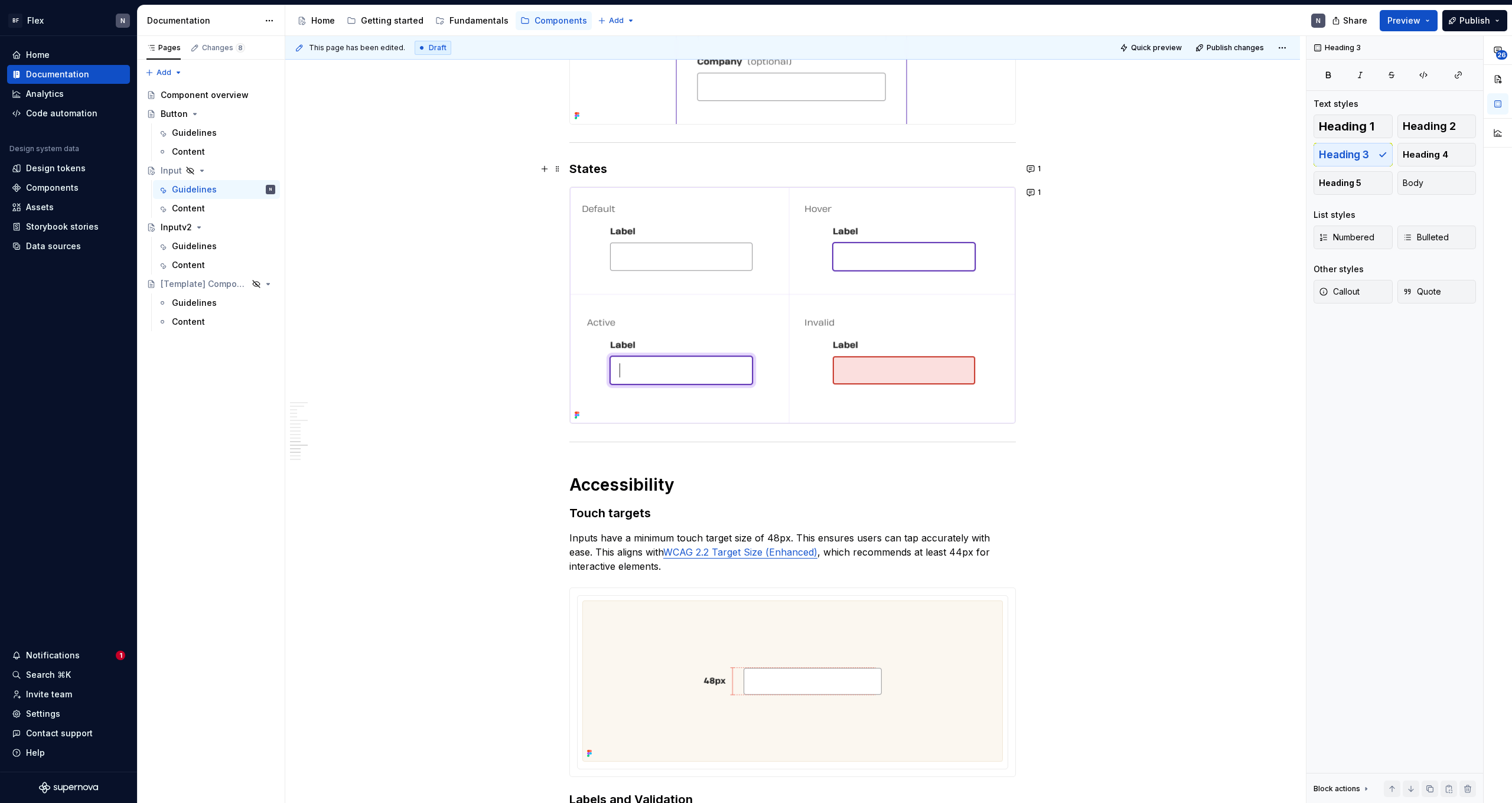
click at [591, 170] on h3 "States" at bounding box center [792, 169] width 446 height 16
click at [643, 186] on div at bounding box center [792, 305] width 446 height 237
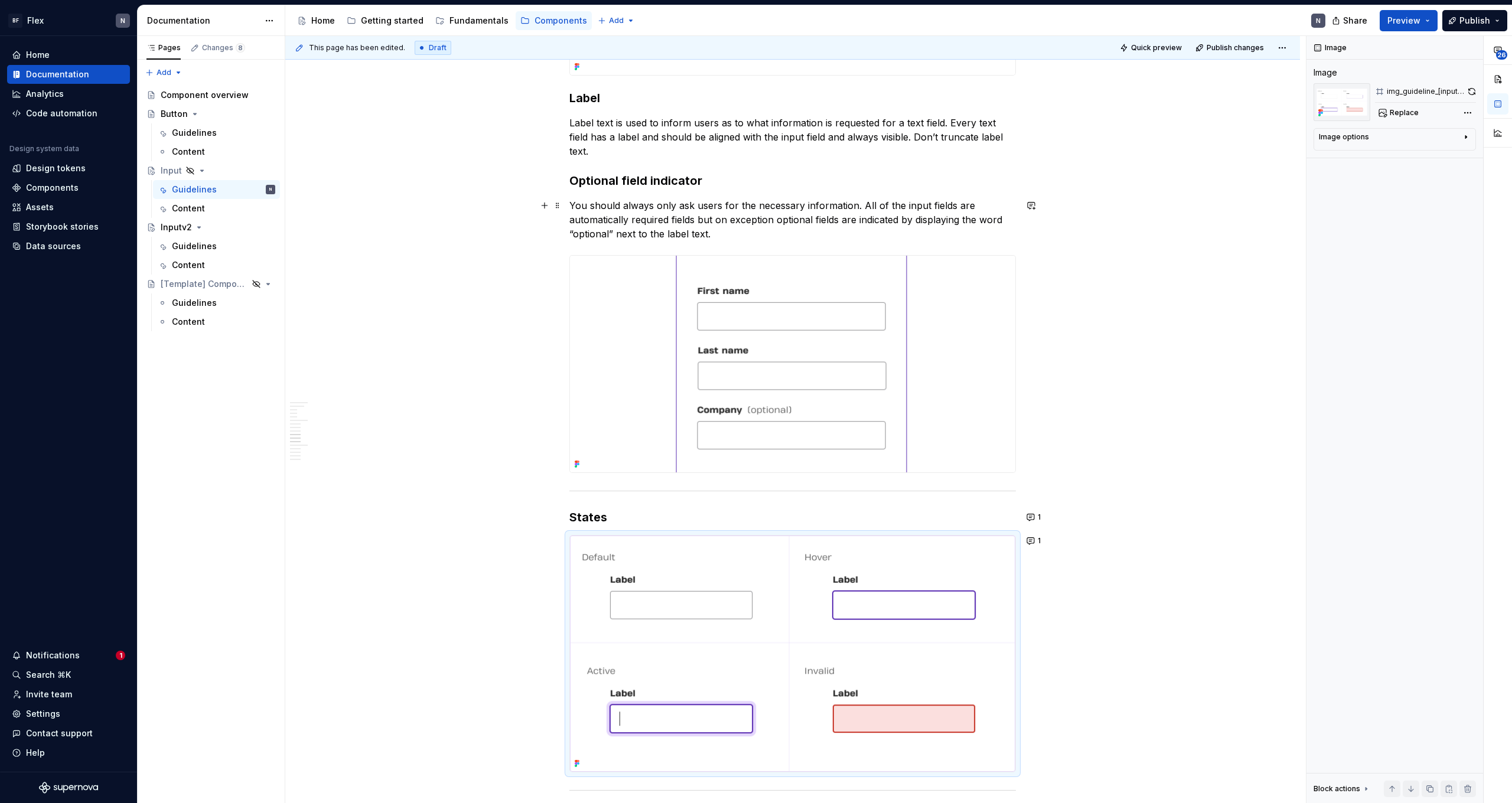
scroll to position [1769, 0]
click at [611, 495] on h3 "States" at bounding box center [792, 516] width 446 height 16
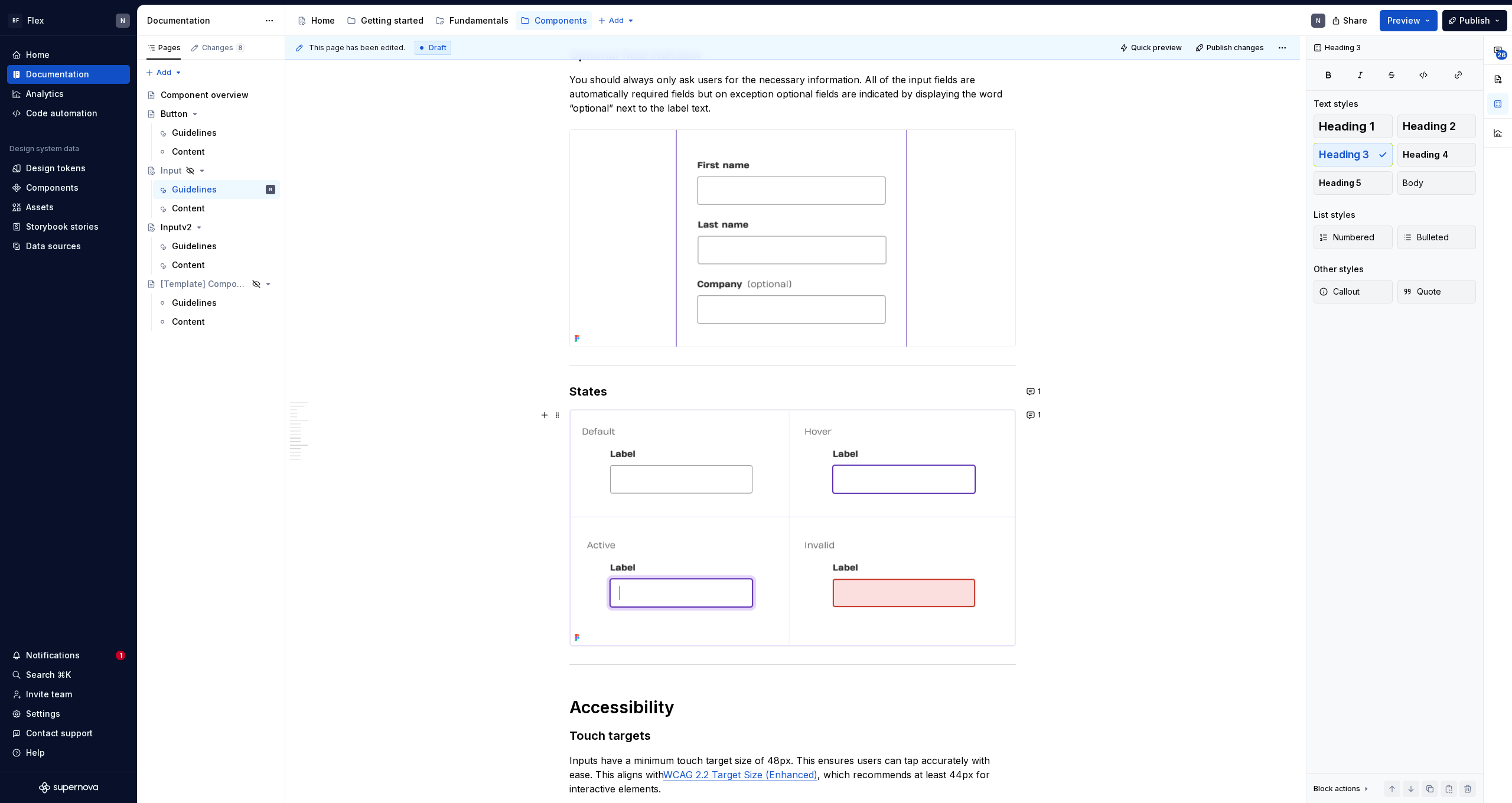
scroll to position [1892, 0]
click at [868, 475] on img at bounding box center [792, 528] width 445 height 236
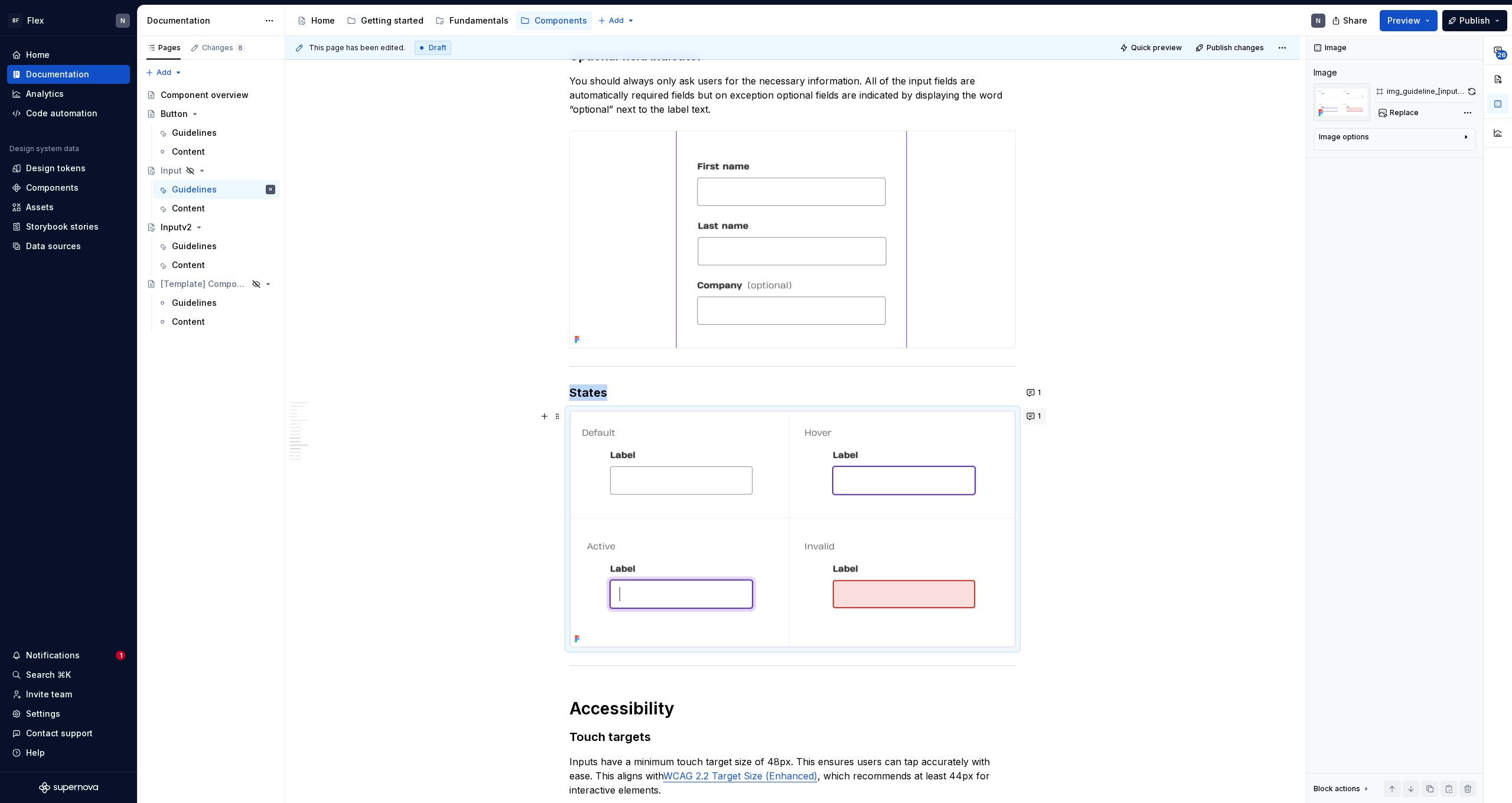
click at [868, 412] on button "1" at bounding box center [1034, 416] width 23 height 16
click at [868, 391] on button "1" at bounding box center [1034, 392] width 23 height 16
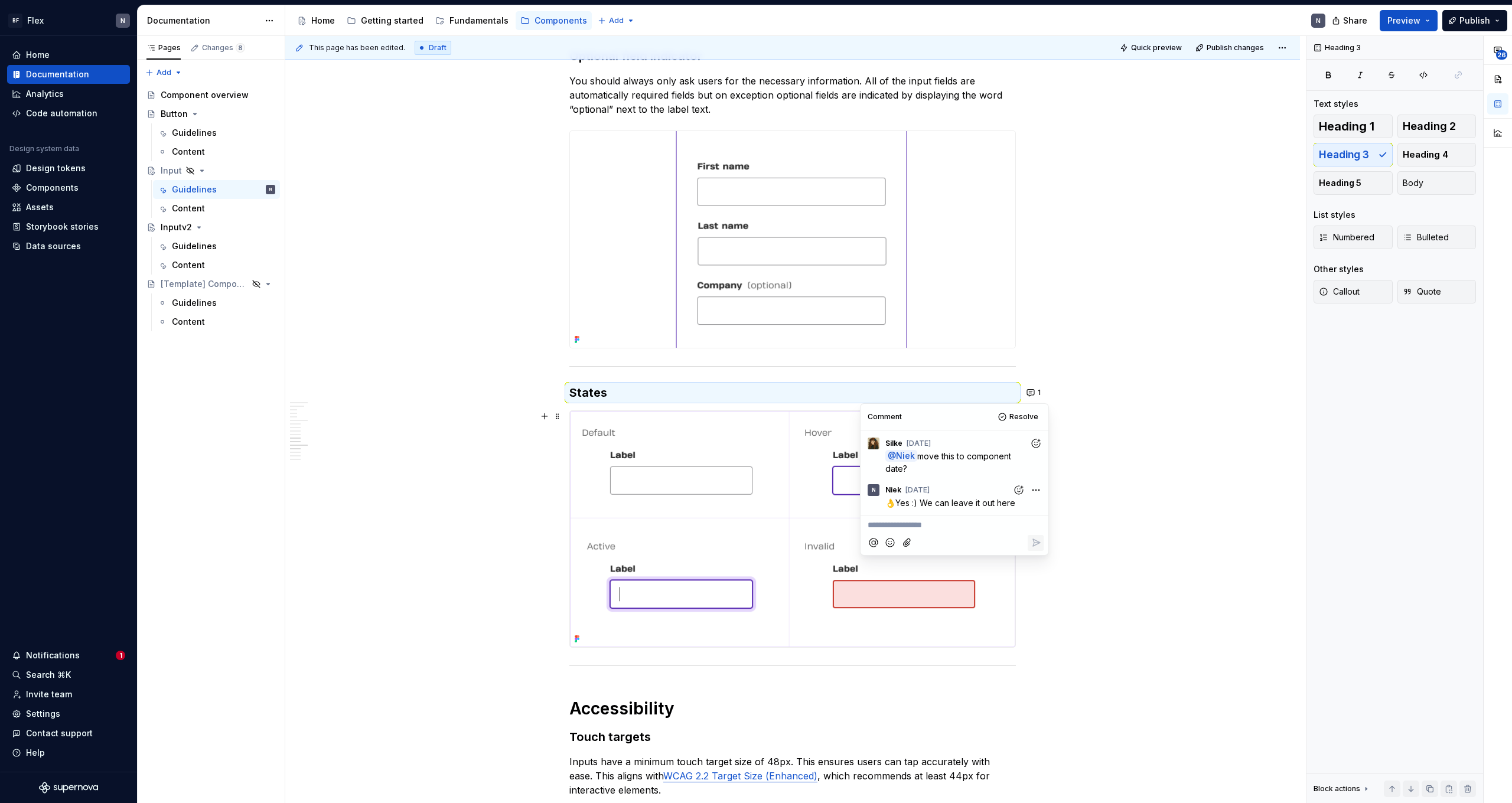
click at [683, 411] on div at bounding box center [792, 529] width 446 height 237
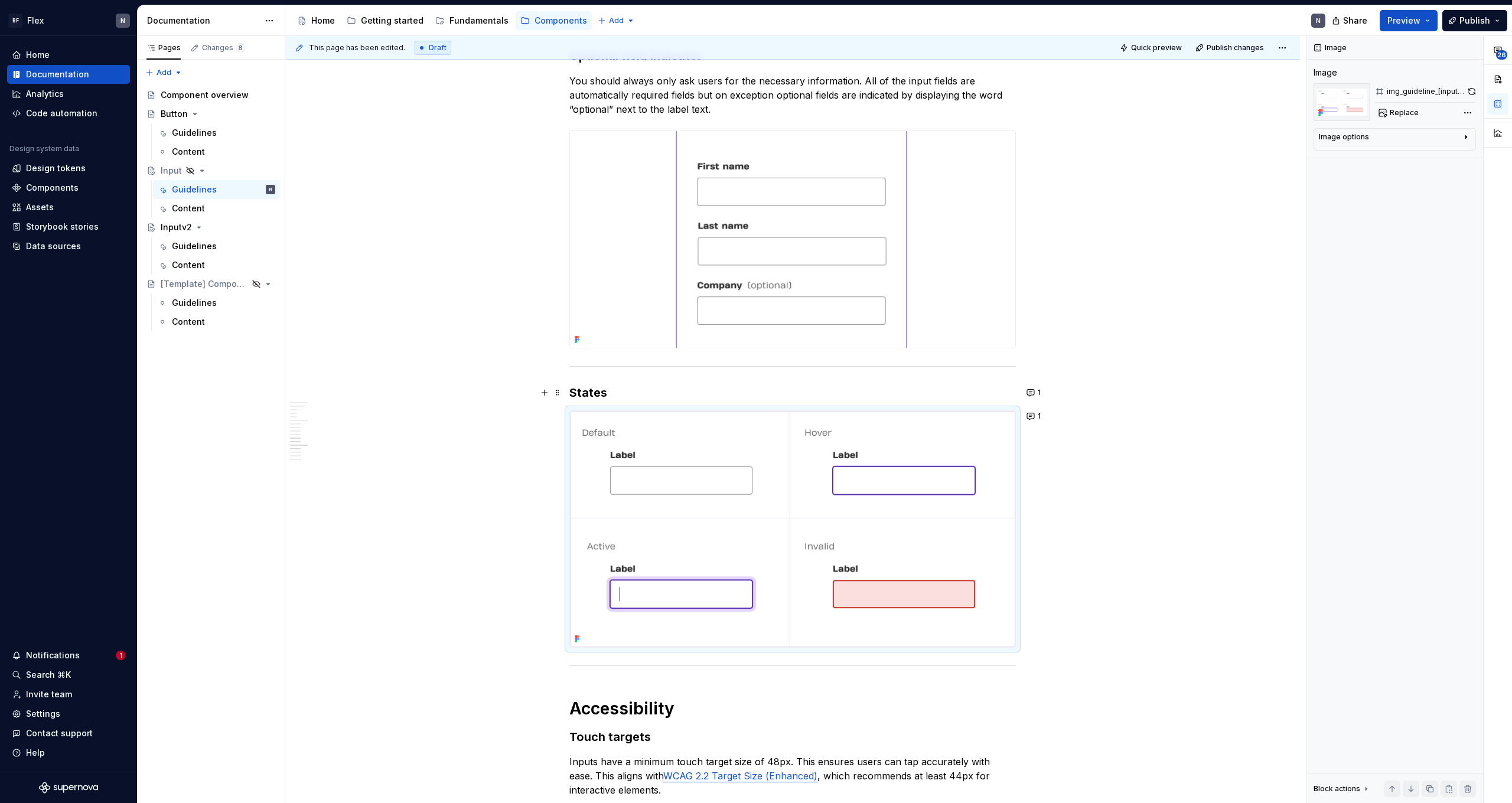
click at [617, 398] on h3 "States" at bounding box center [792, 392] width 446 height 16
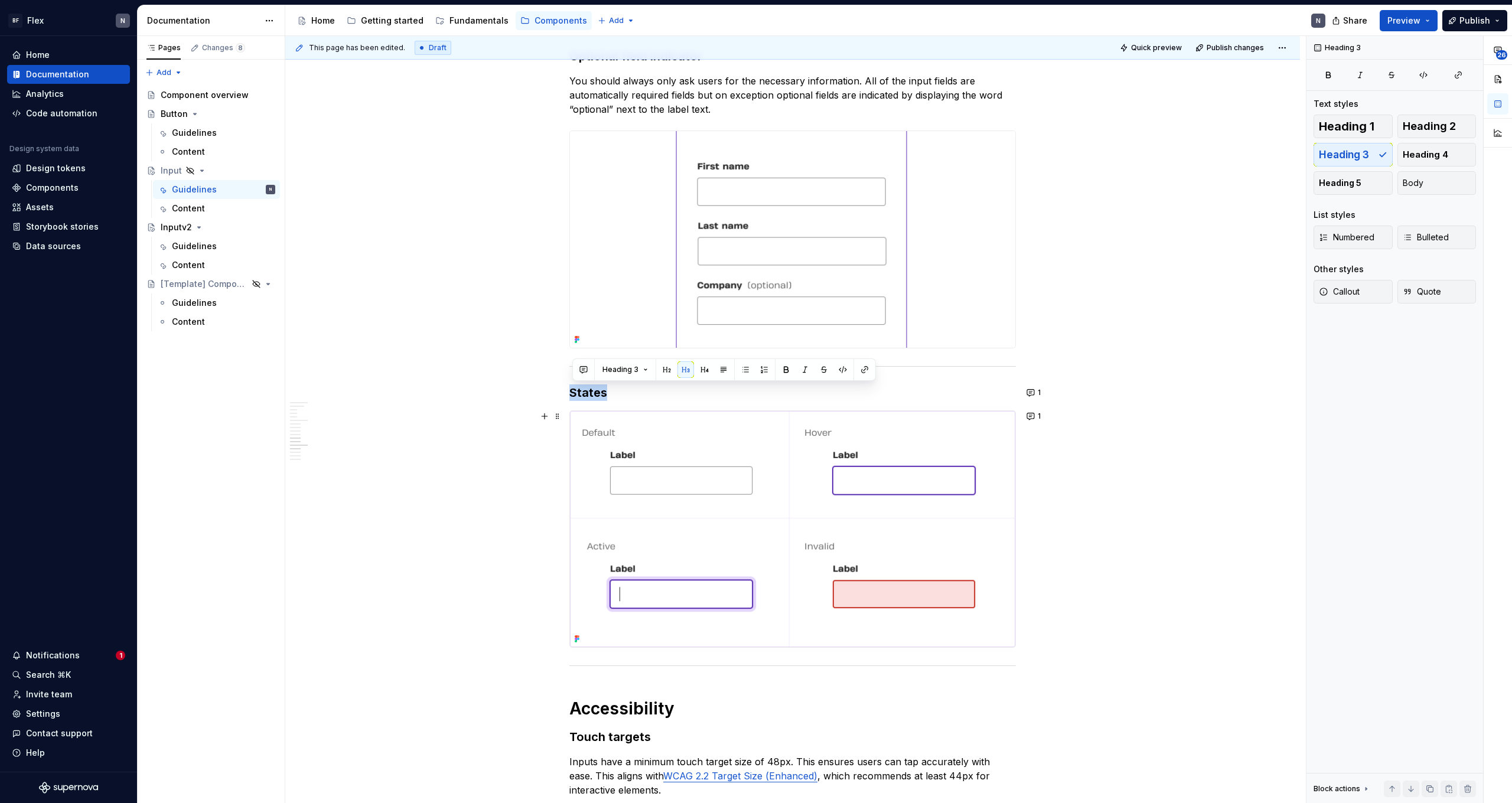
drag, startPoint x: 572, startPoint y: 395, endPoint x: 986, endPoint y: 590, distance: 457.6
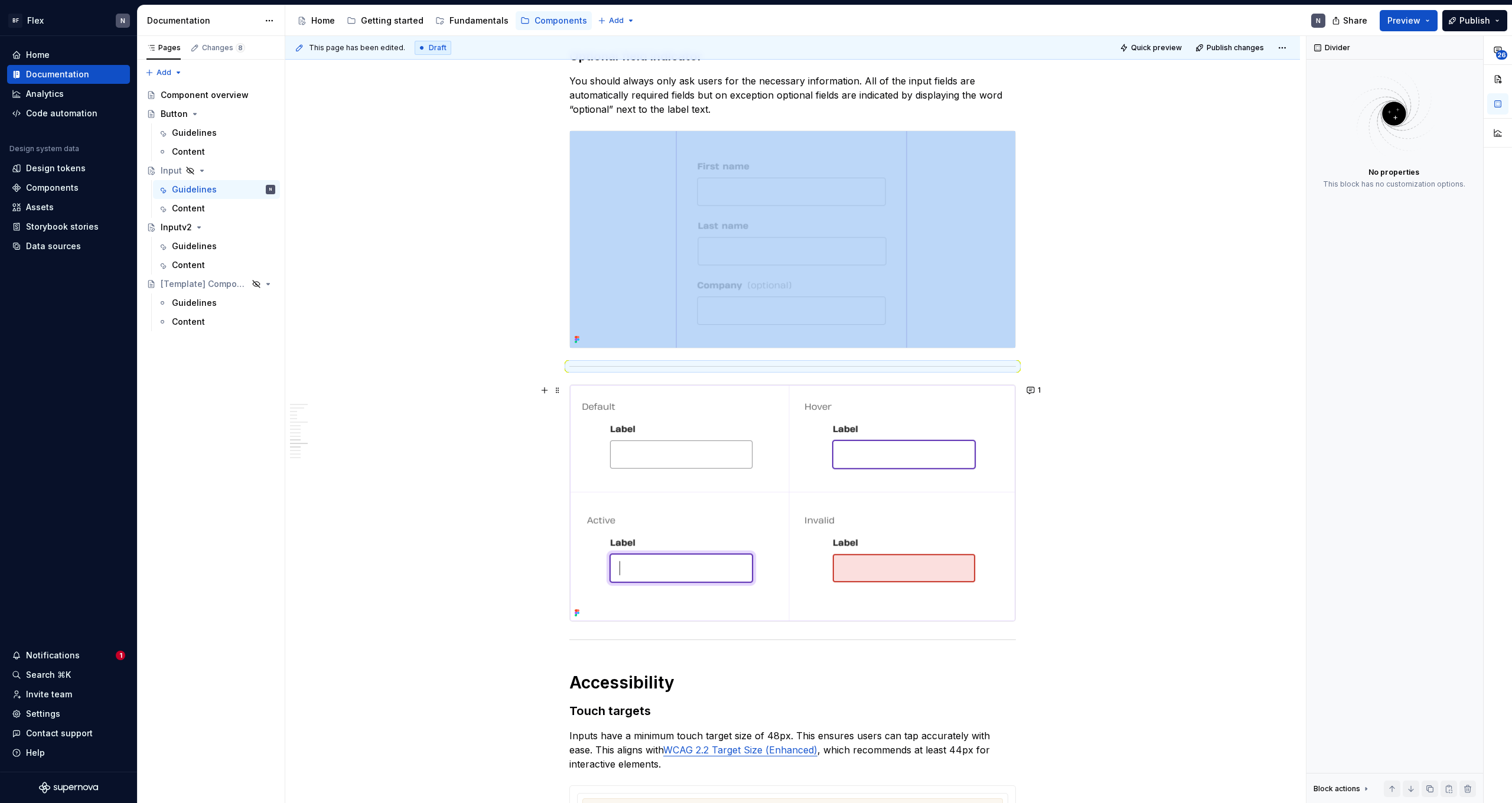
type textarea "*"
click at [868, 495] on img at bounding box center [792, 503] width 445 height 236
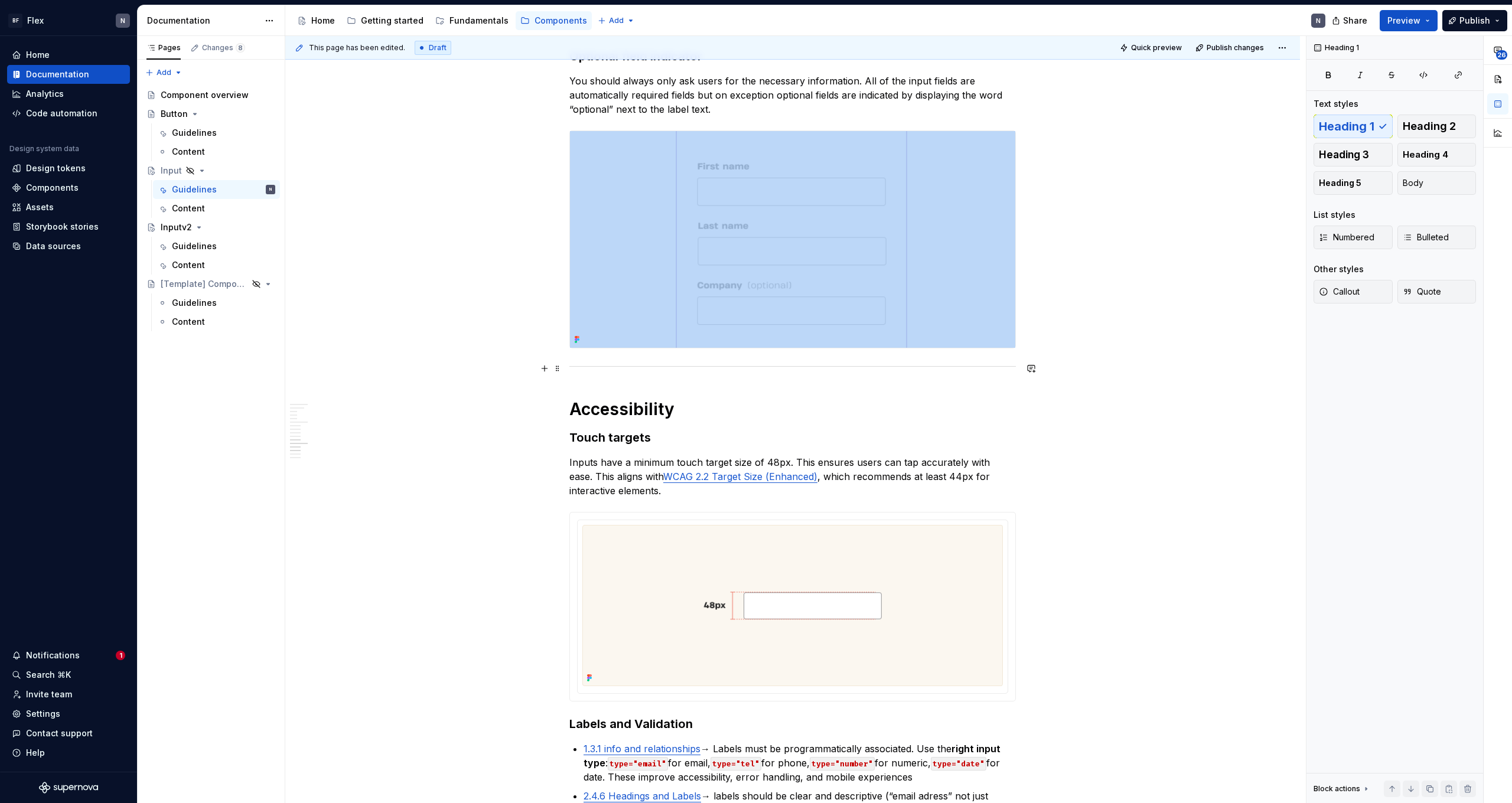
click at [819, 365] on div at bounding box center [792, 366] width 446 height 7
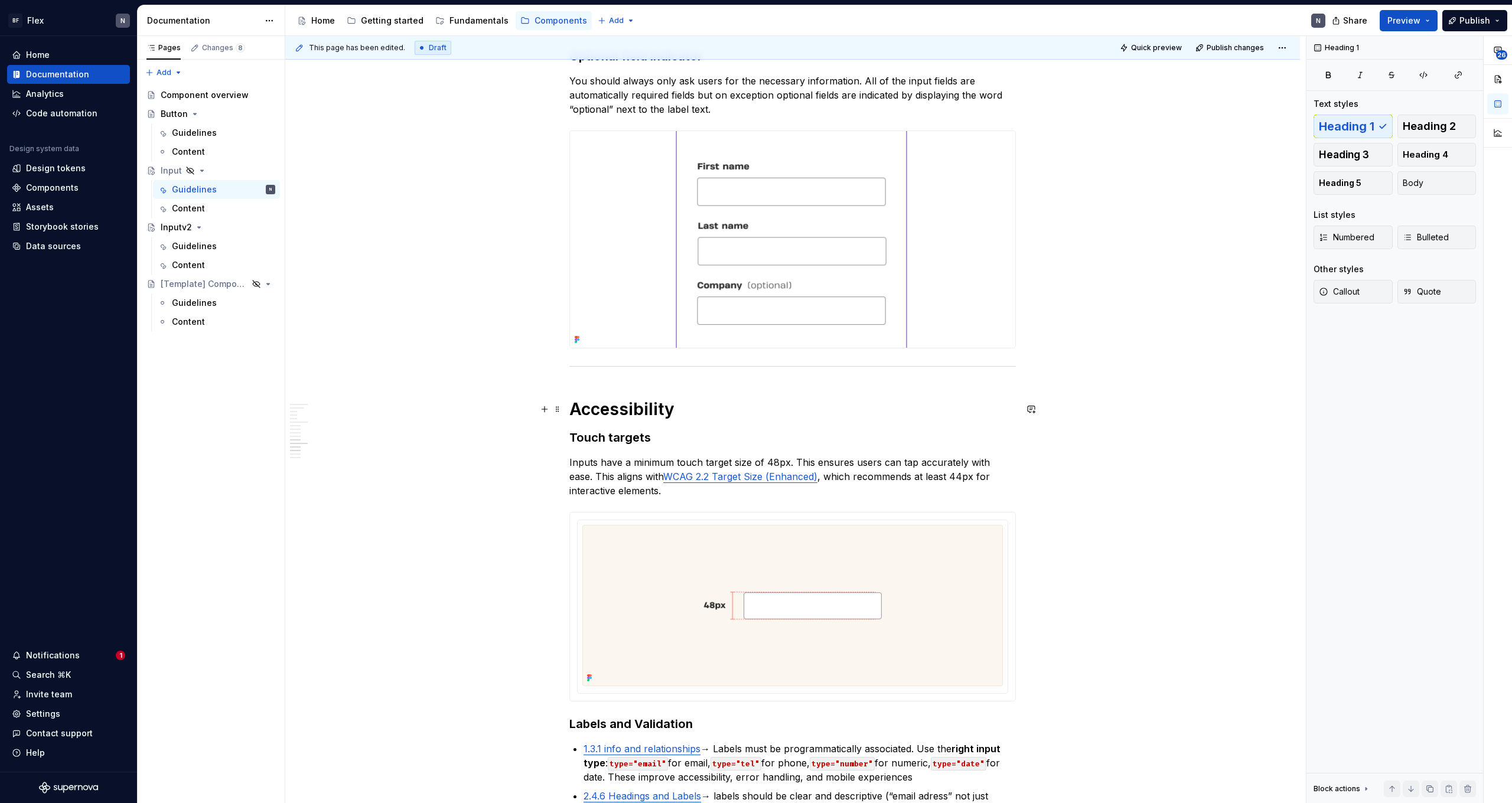
click at [808, 418] on h1 "Accessibility" at bounding box center [792, 409] width 446 height 21
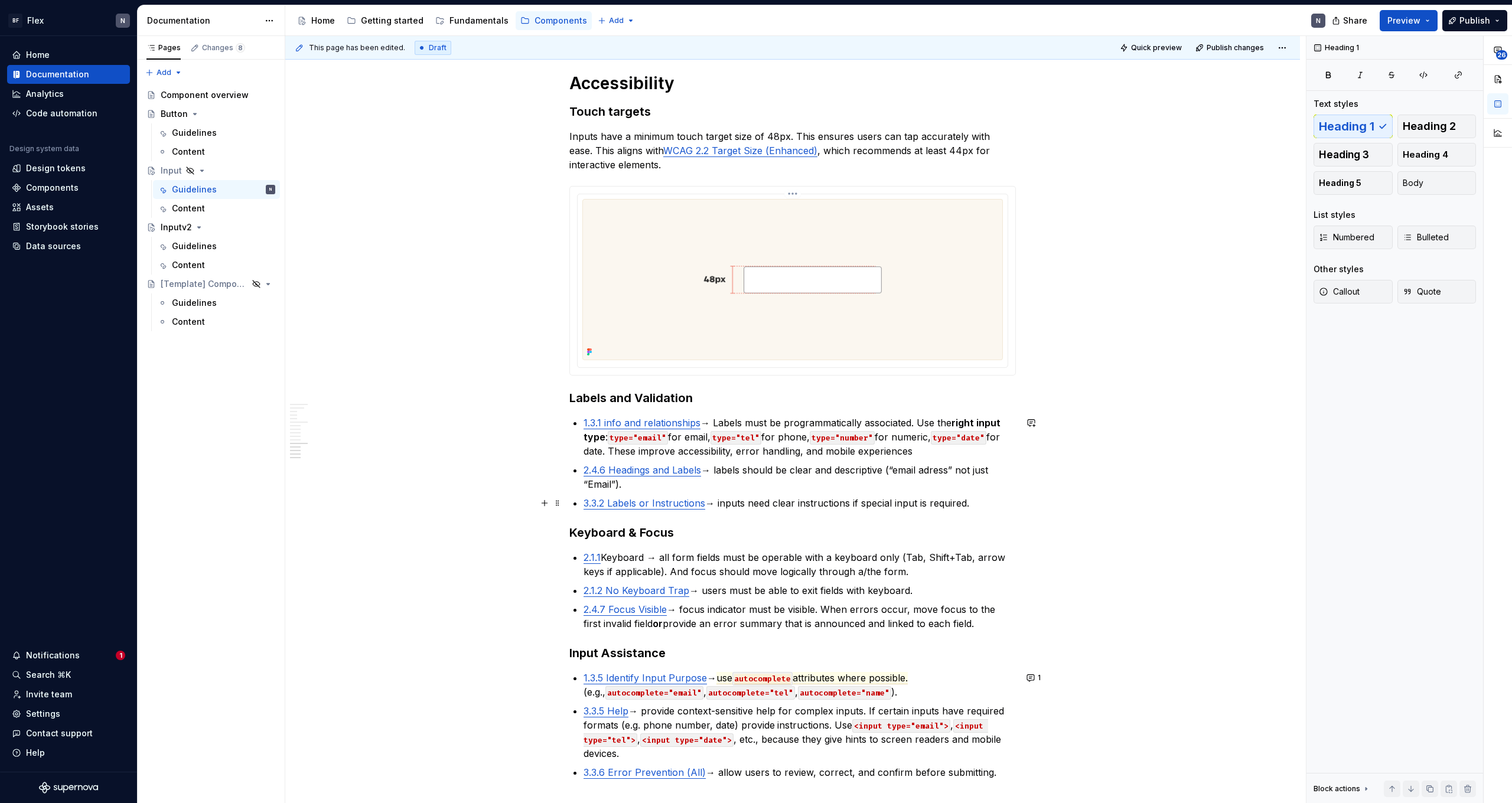
scroll to position [2251, 0]
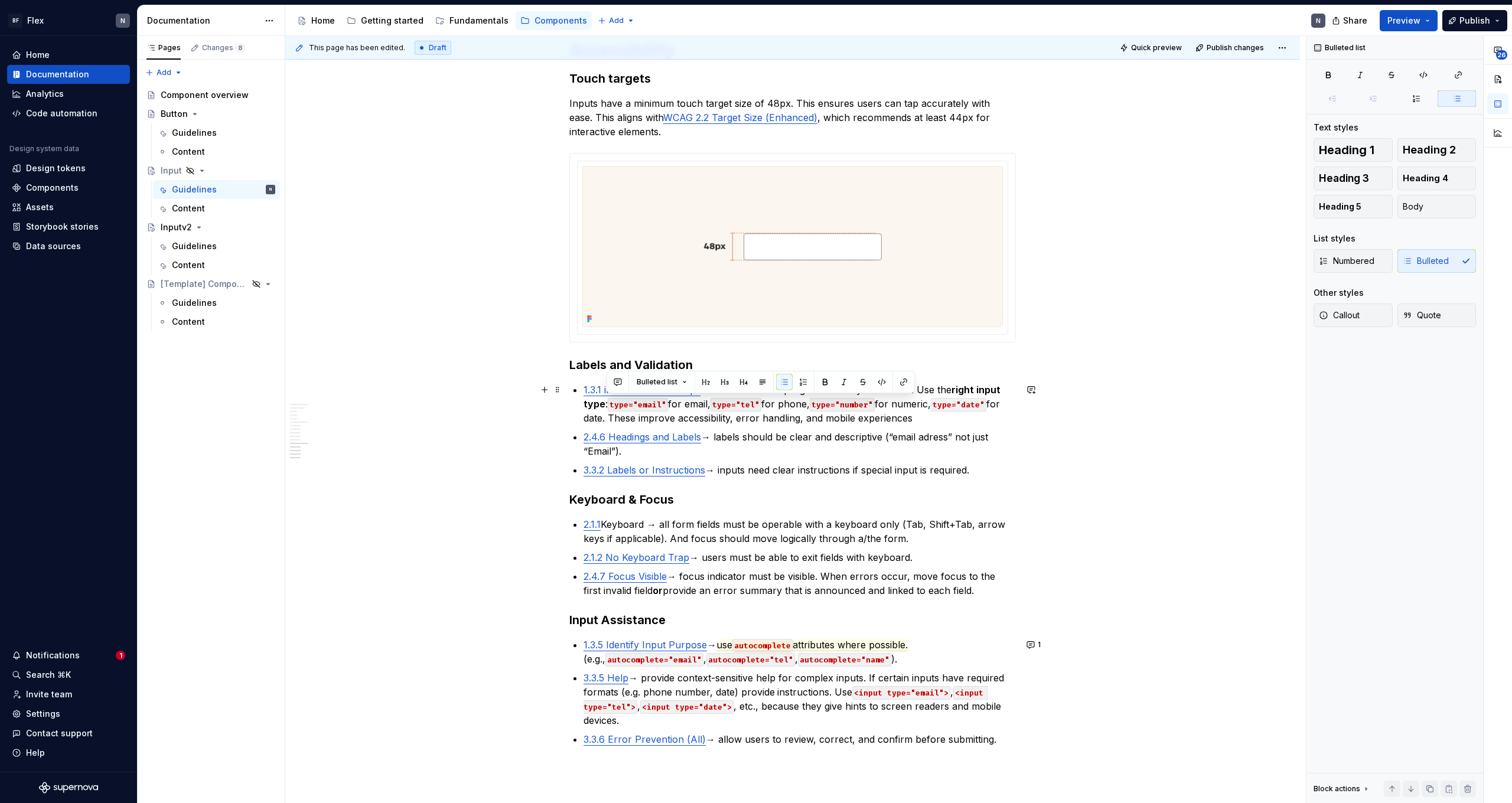
drag, startPoint x: 942, startPoint y: 404, endPoint x: 607, endPoint y: 420, distance: 335.4
click at [607, 420] on p "1.3.1 info and relationships → Labels must be programmatically associated. Use …" at bounding box center [799, 403] width 433 height 43
click at [868, 415] on p "1.3.1 info and relationships → Labels must be programmatically associated. Use …" at bounding box center [799, 403] width 433 height 43
click at [792, 449] on p "2.4.6 Headings and Labels → labels should be clear and descriptive (“email adre…" at bounding box center [799, 443] width 433 height 28
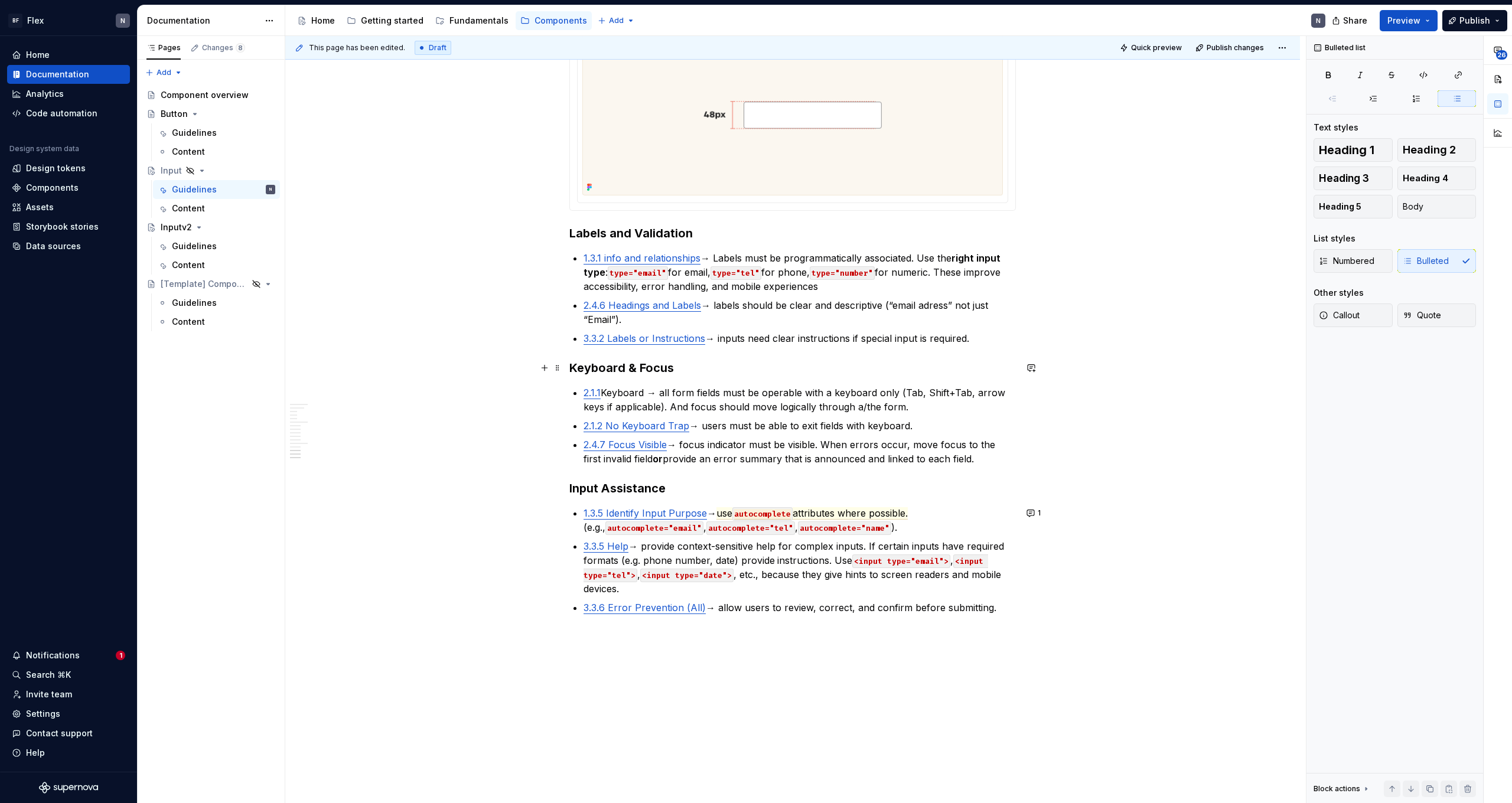
scroll to position [2370, 0]
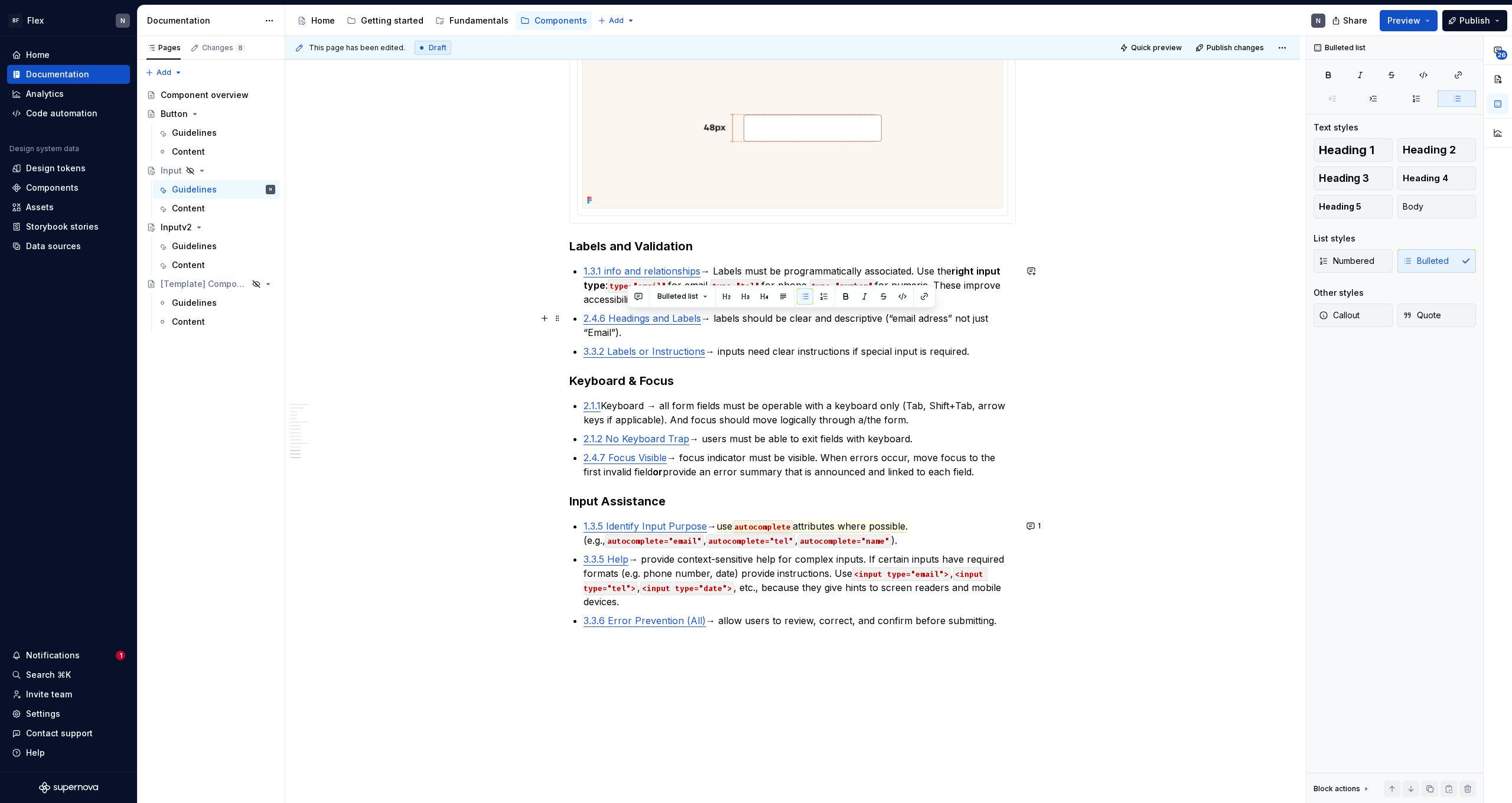
drag, startPoint x: 890, startPoint y: 319, endPoint x: 896, endPoint y: 328, distance: 10.8
click at [868, 328] on p "2.4.6 Headings and Labels → labels should be clear and descriptive (“email adre…" at bounding box center [799, 325] width 433 height 28
click at [645, 299] on button "button" at bounding box center [638, 297] width 16 height 16
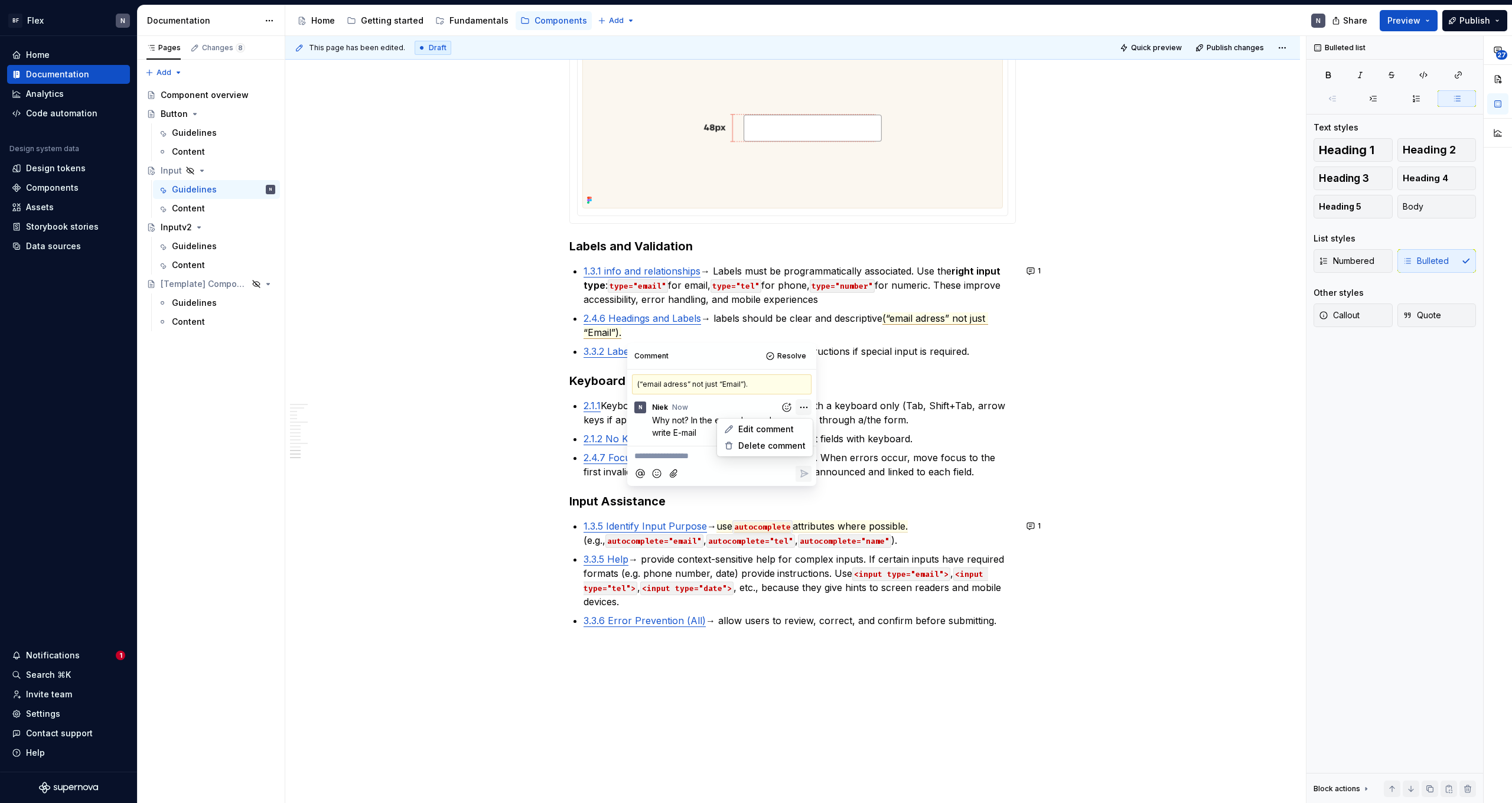
click at [805, 406] on html "BF Flex N Home Documentation Analytics Code automation Design system data Desig…" at bounding box center [756, 402] width 1512 height 803
click at [780, 433] on span "Edit comment" at bounding box center [766, 429] width 56 height 12
click at [715, 421] on span "Why not? In the example we also write E-mail" at bounding box center [717, 426] width 131 height 23
drag, startPoint x: 772, startPoint y: 420, endPoint x: 777, endPoint y: 441, distance: 21.6
click at [772, 421] on span "Why not? In the visual example we also write E-mail" at bounding box center [720, 426] width 137 height 23
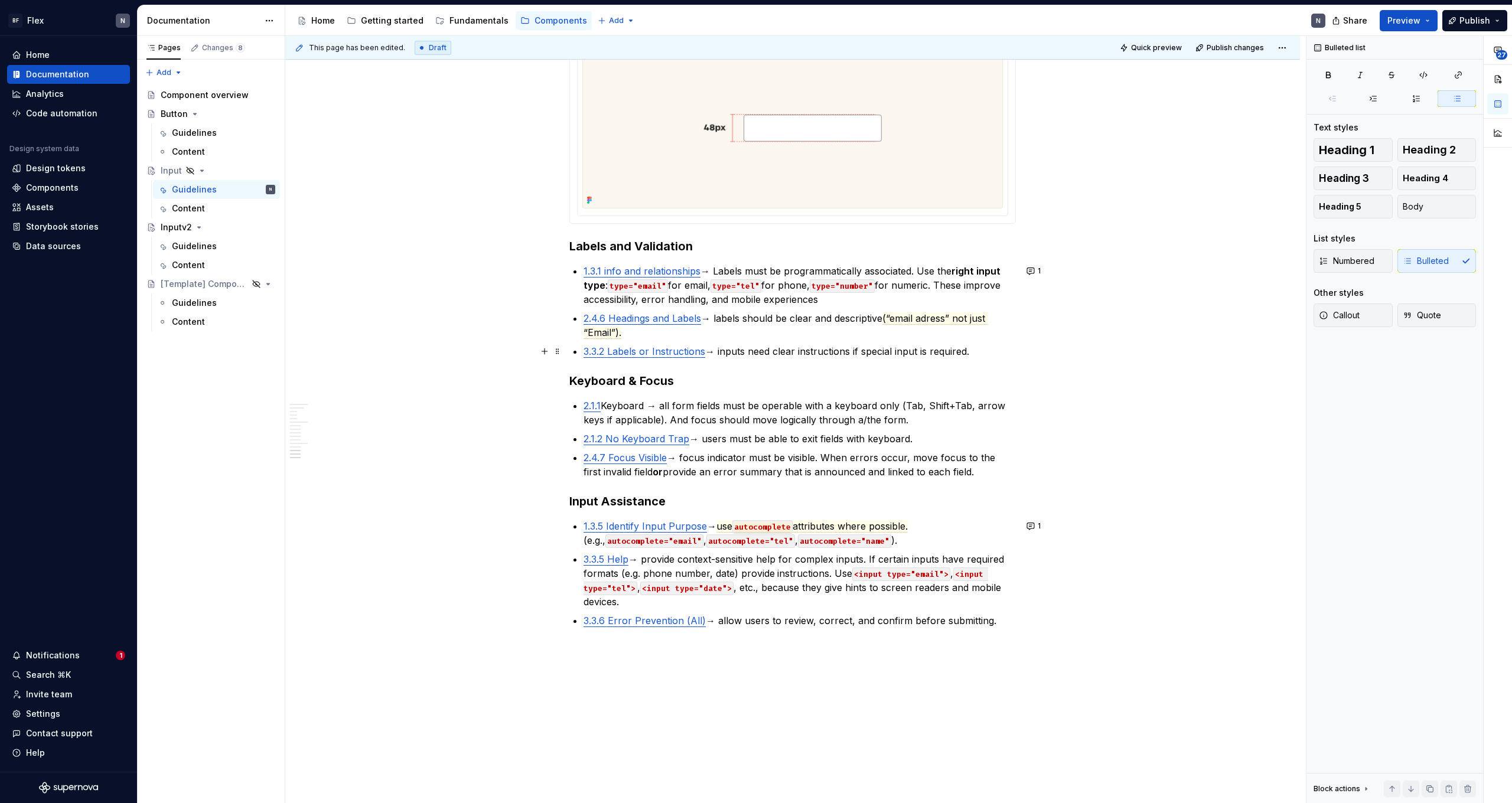
click at [784, 349] on p "3.3.2 Labels or Instructions → inputs need clear instructions if special input …" at bounding box center [799, 351] width 433 height 15
drag, startPoint x: 809, startPoint y: 356, endPoint x: 957, endPoint y: 354, distance: 148.0
click at [868, 354] on p "3.3.2 Labels or Instructions → inputs need clear instructions if special input …" at bounding box center [799, 351] width 433 height 15
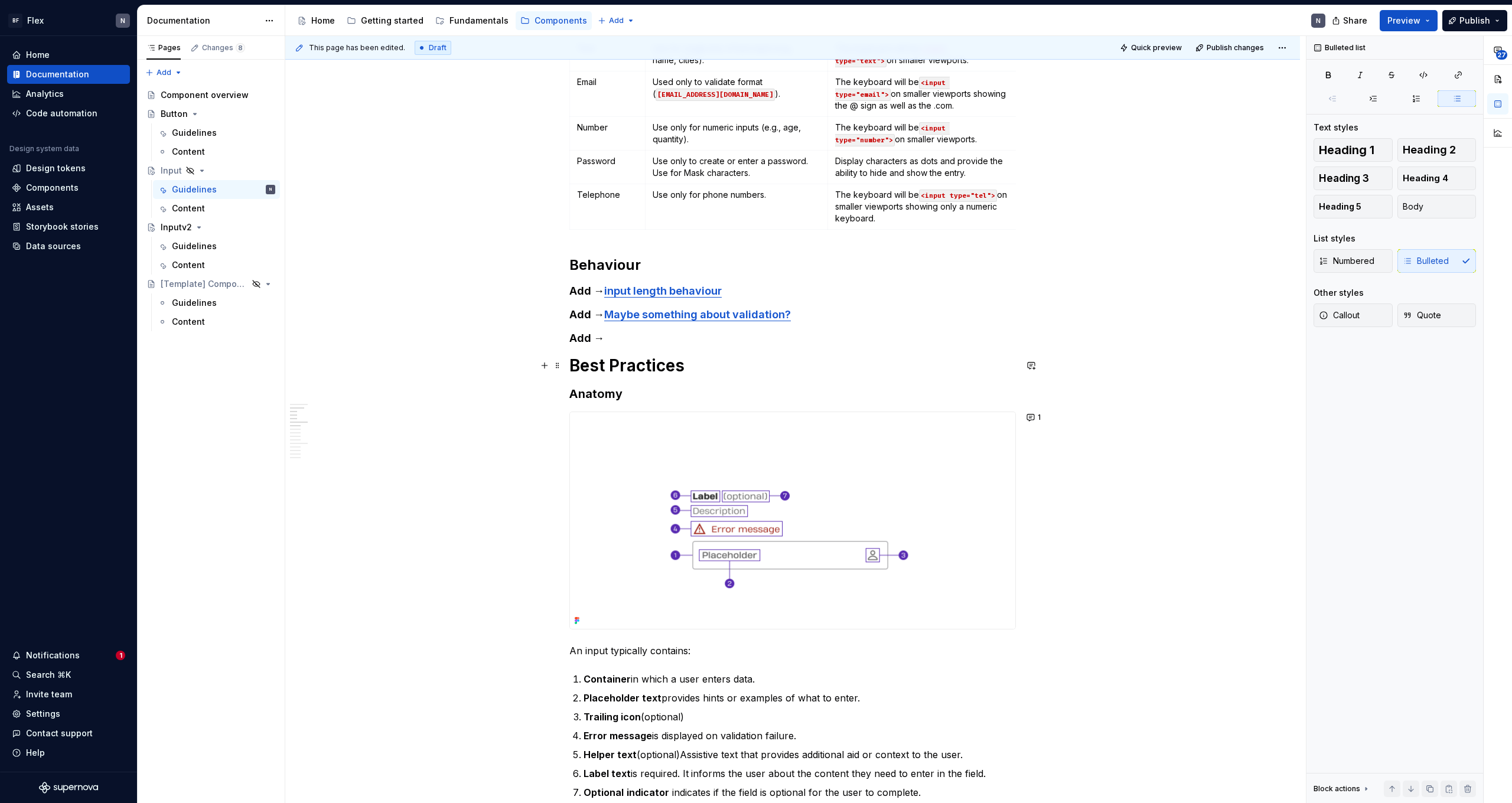
scroll to position [472, 0]
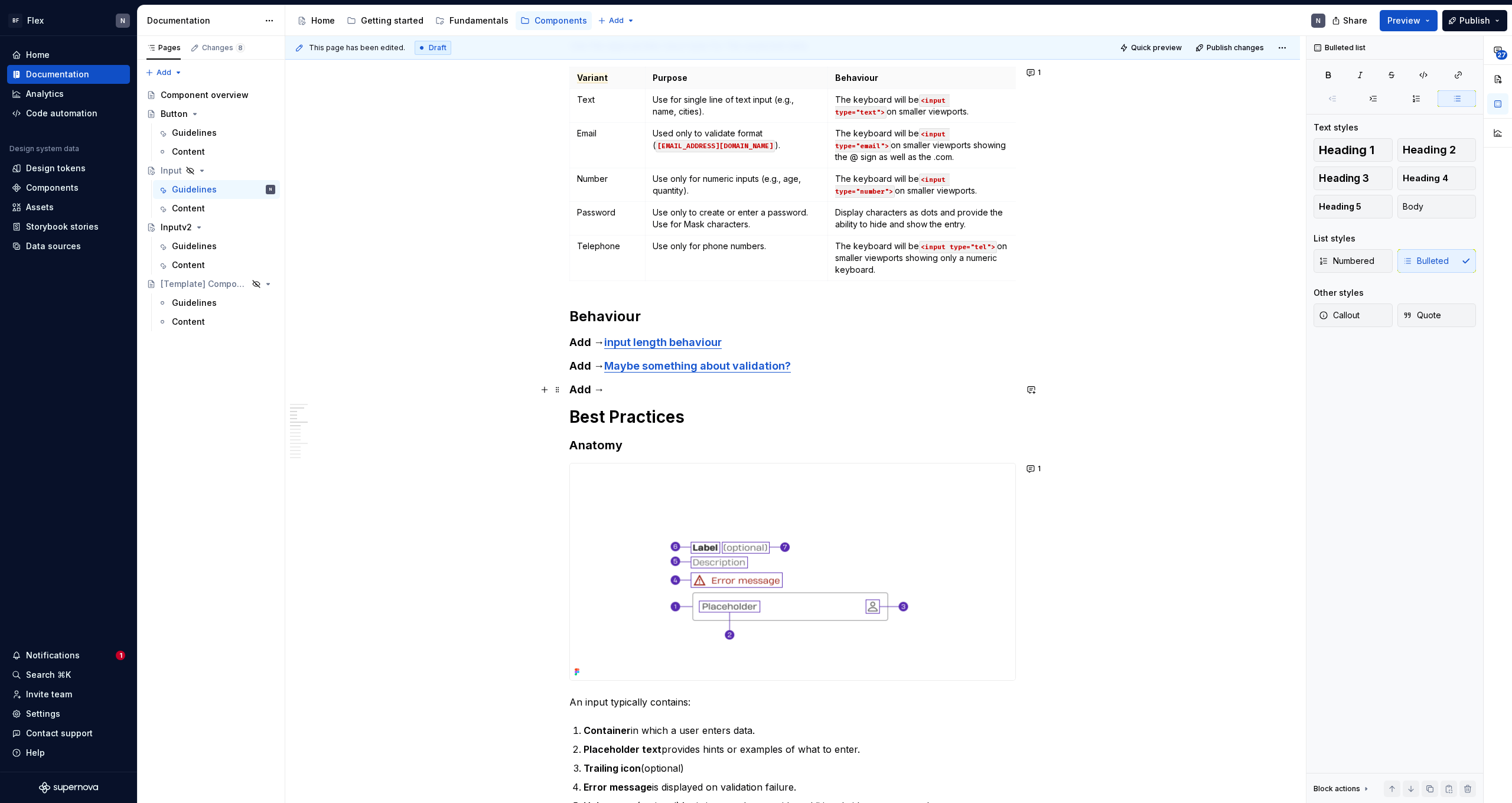
click at [657, 393] on h4 "Add →" at bounding box center [792, 390] width 446 height 15
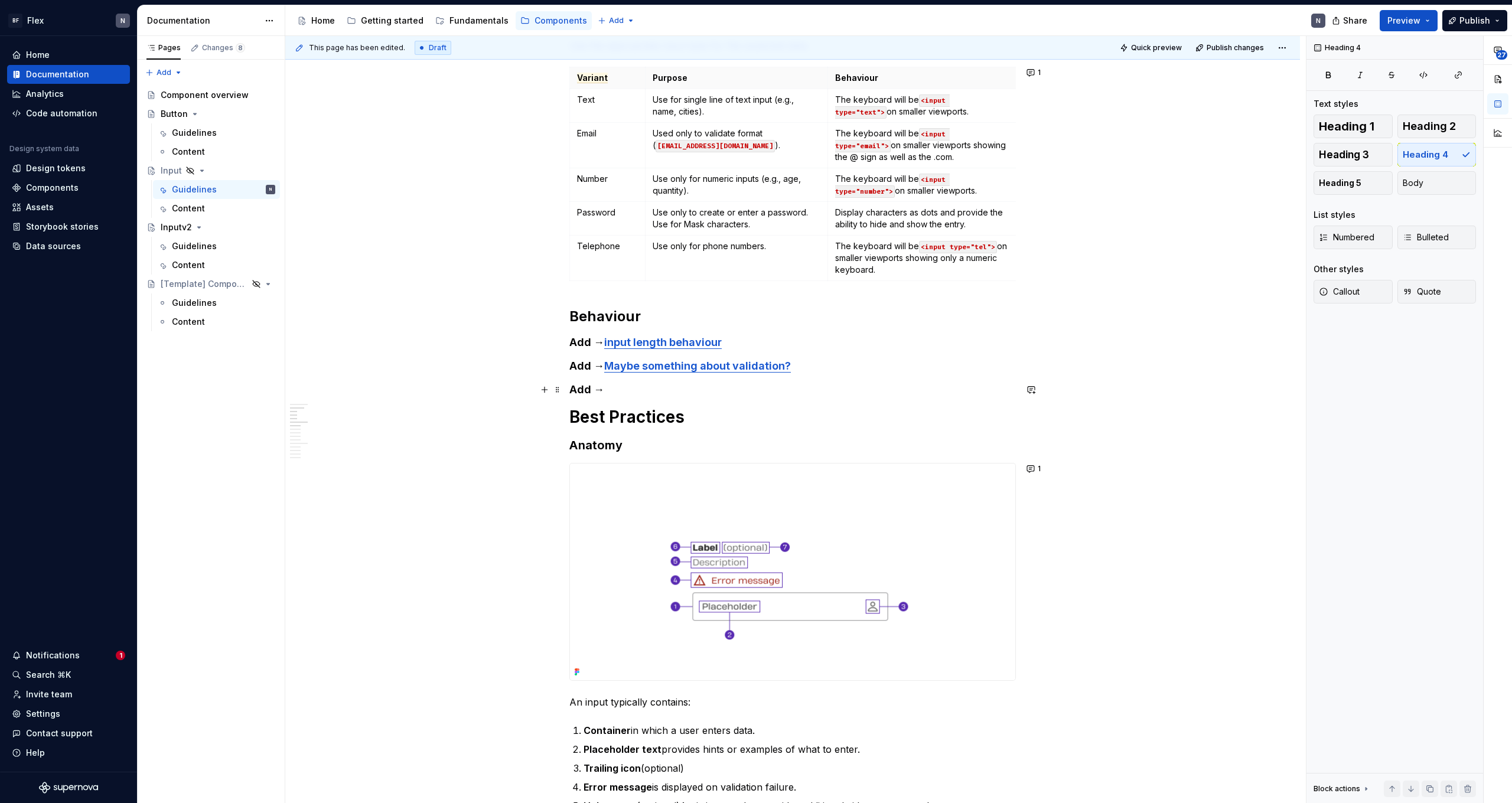
scroll to position [468, 0]
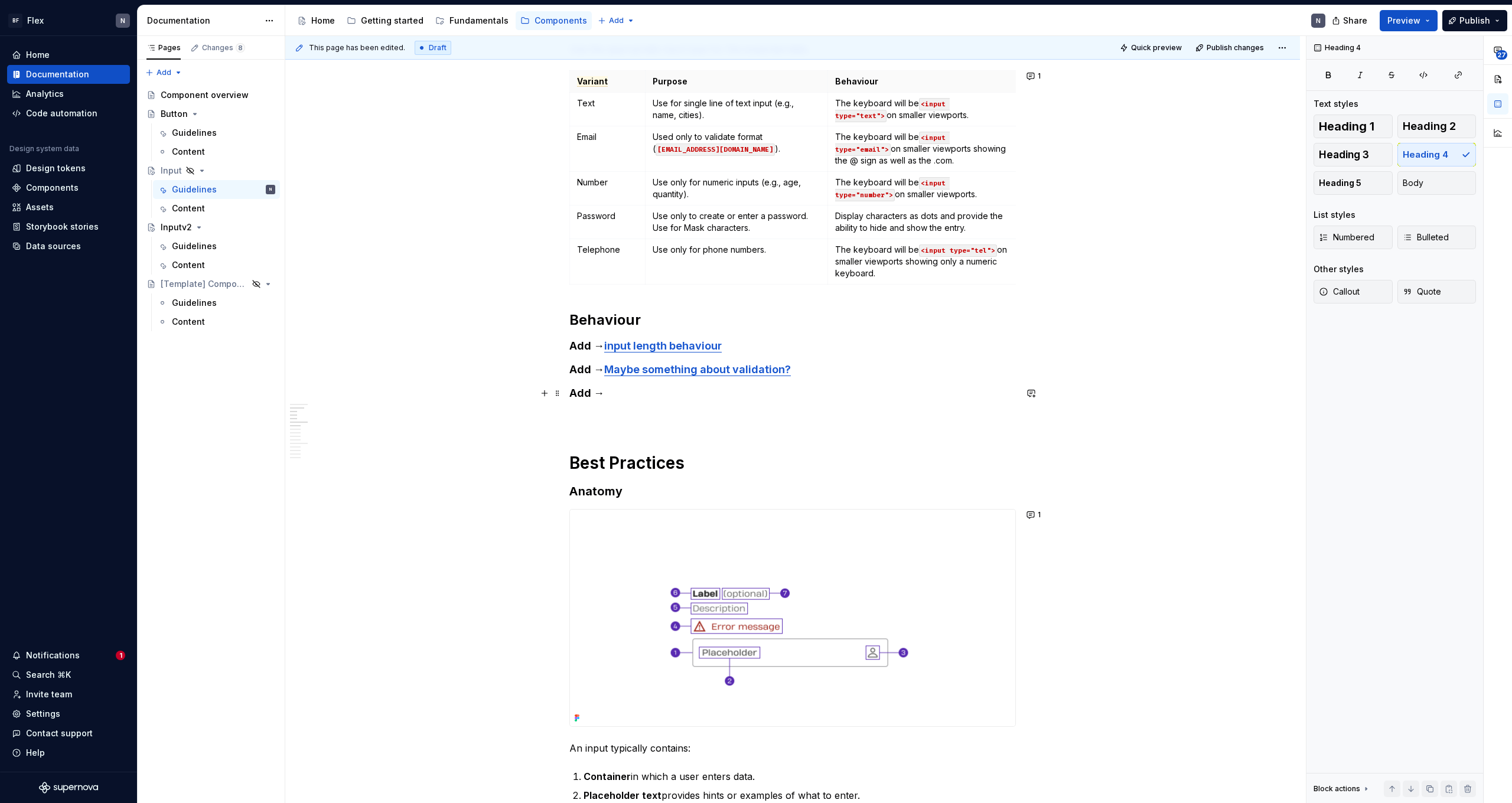
click at [653, 391] on h4 "Add →" at bounding box center [792, 393] width 446 height 15
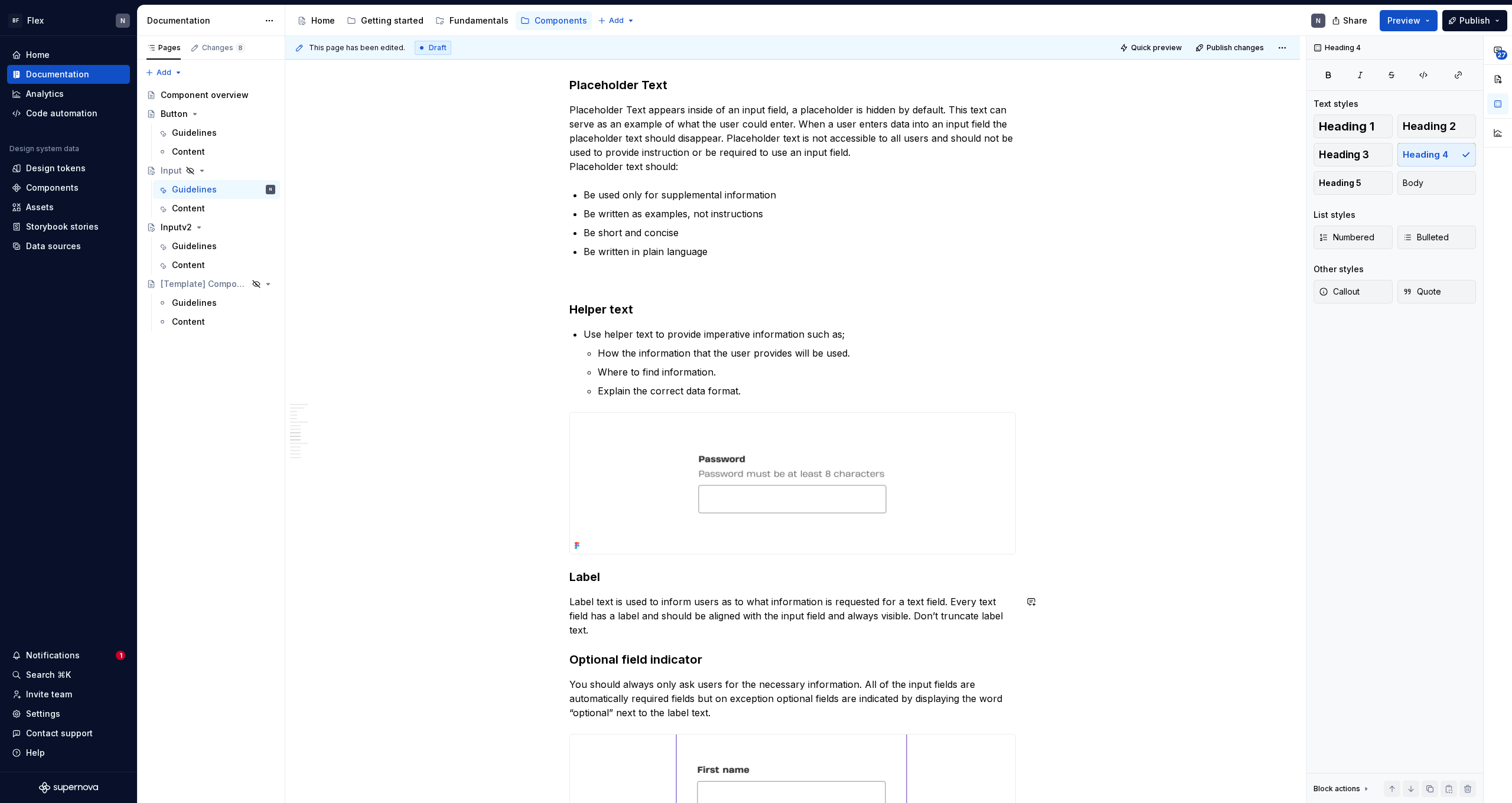
scroll to position [1514, 0]
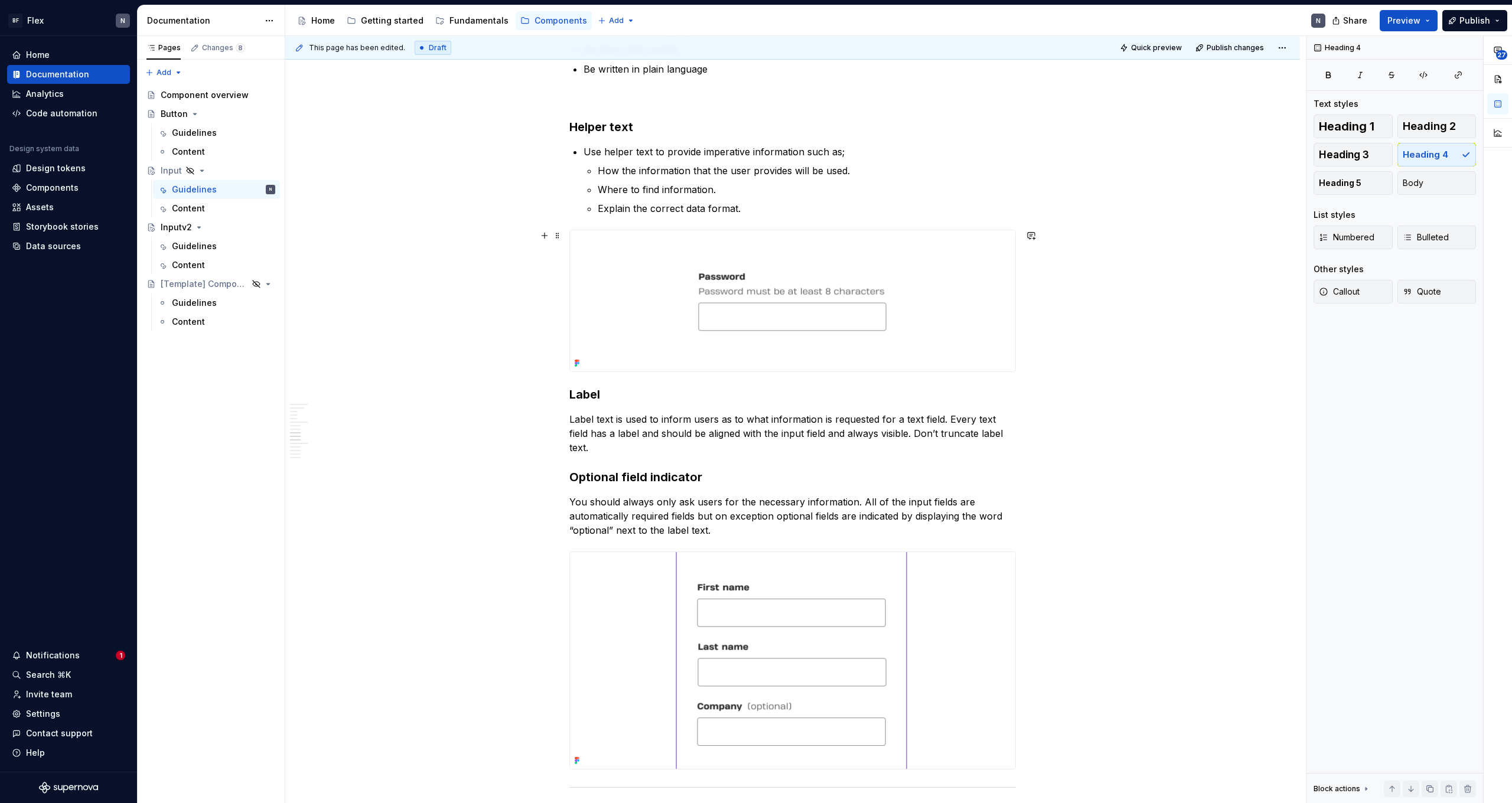
type textarea "*"
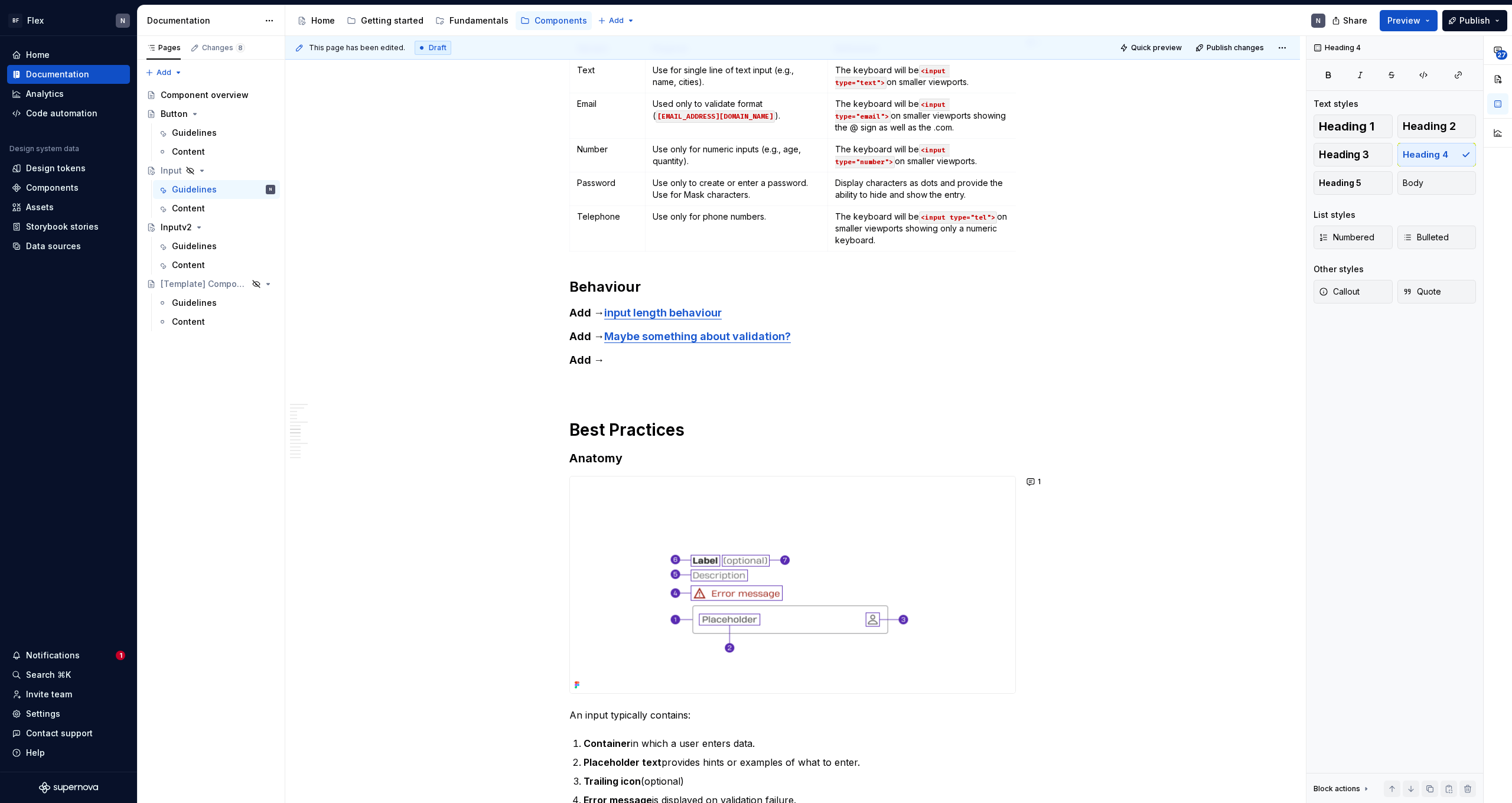
scroll to position [440, 0]
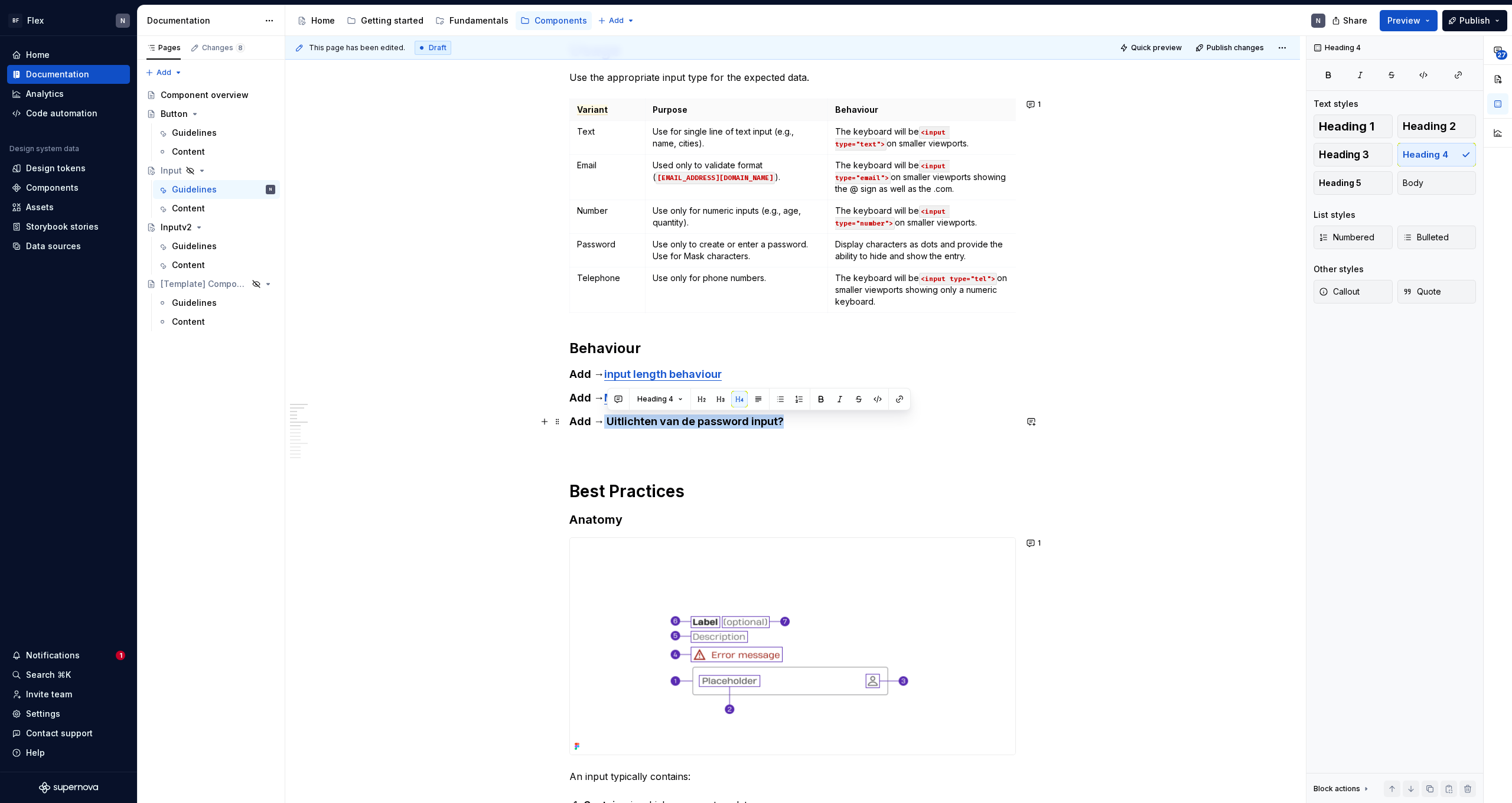
drag, startPoint x: 608, startPoint y: 421, endPoint x: 884, endPoint y: 422, distance: 276.0
click at [868, 422] on h4 "Add → Uitlichten van de password input?" at bounding box center [792, 422] width 446 height 15
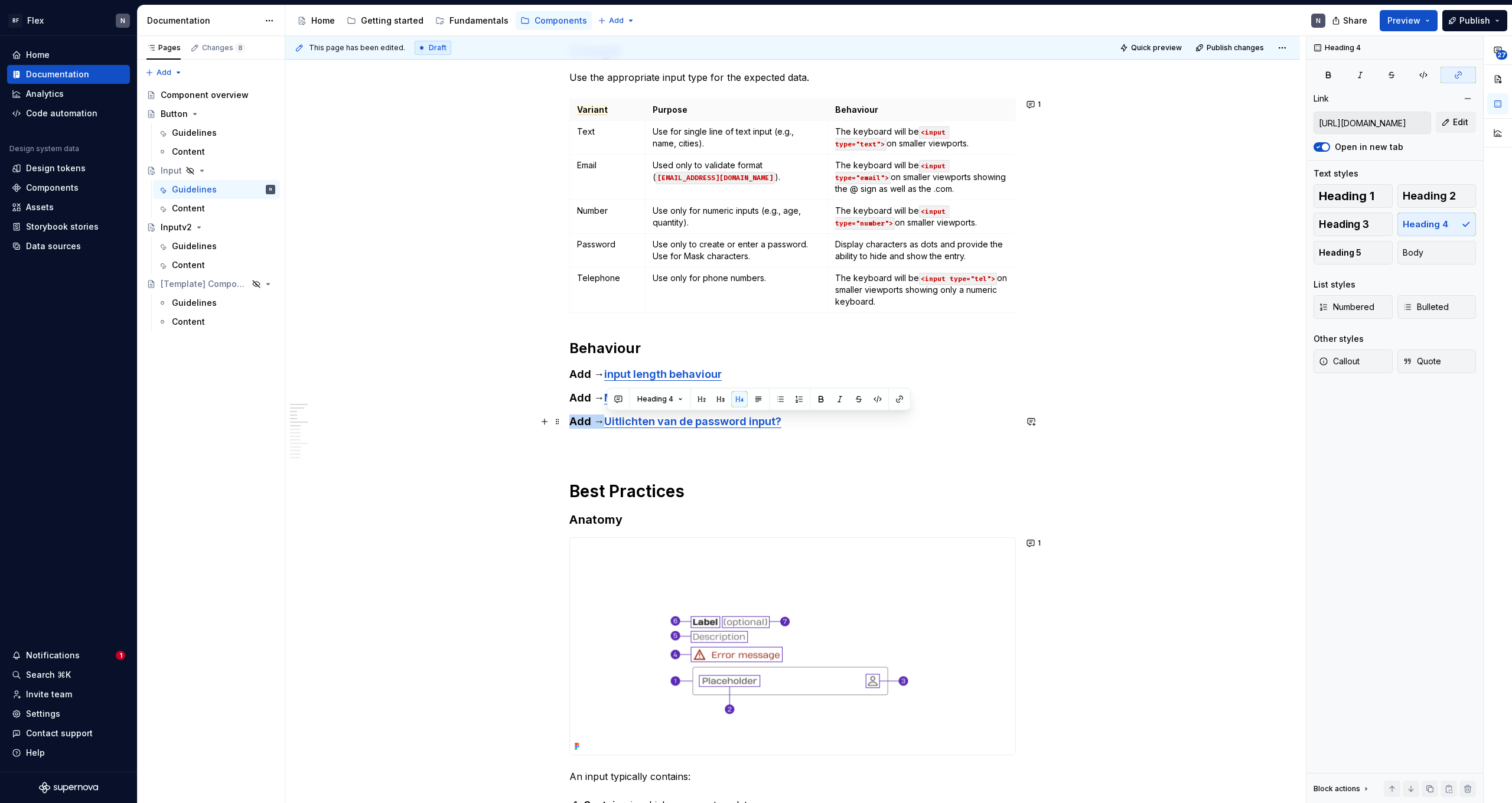
click at [843, 421] on h4 "Add → Uitlichten van de password input?" at bounding box center [792, 422] width 446 height 15
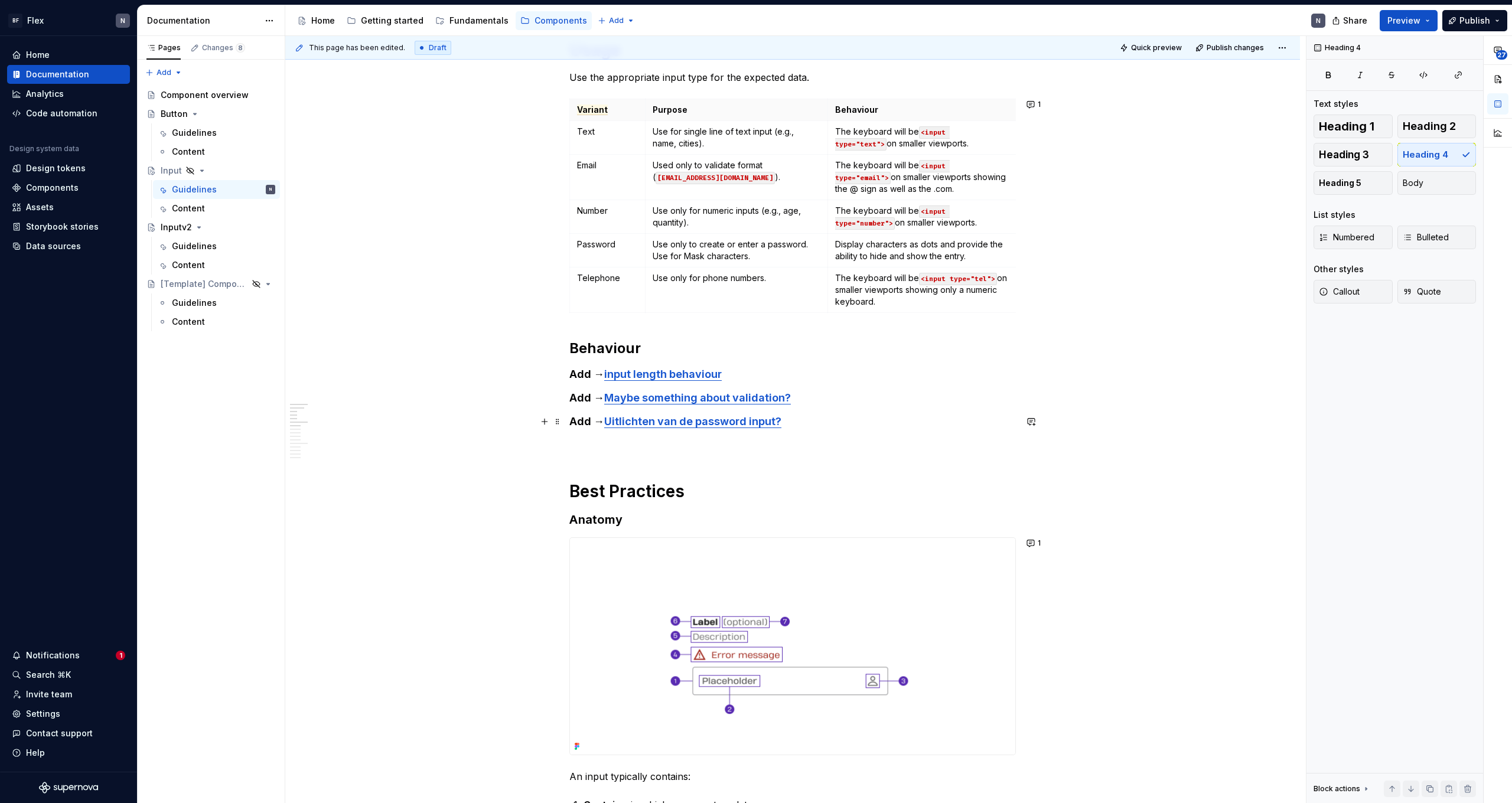
click at [778, 425] on link "Uitlichten van de password input?" at bounding box center [693, 422] width 177 height 13
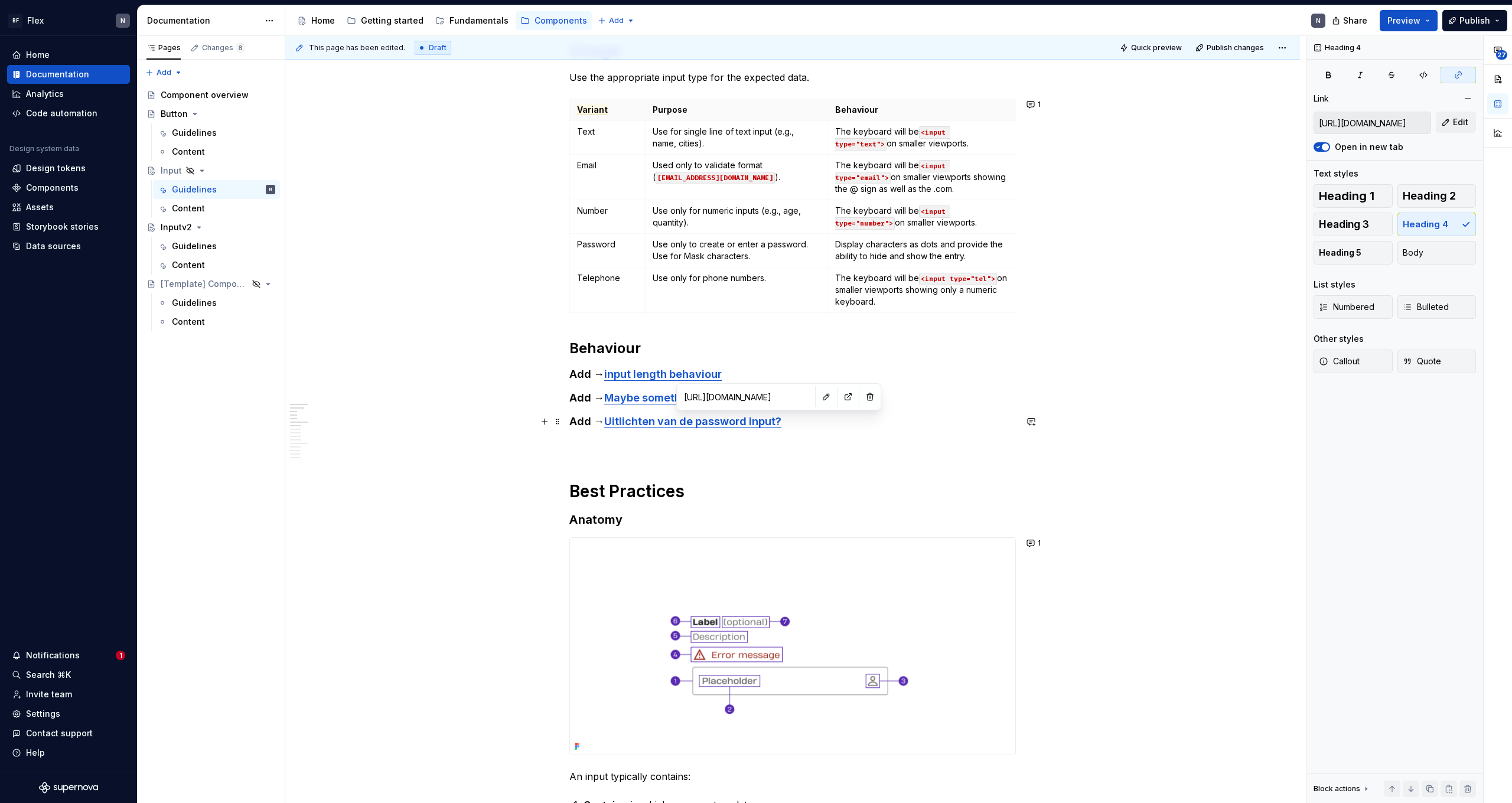
click at [818, 428] on h4 "Add → Uitlichten van de password input?" at bounding box center [792, 422] width 446 height 15
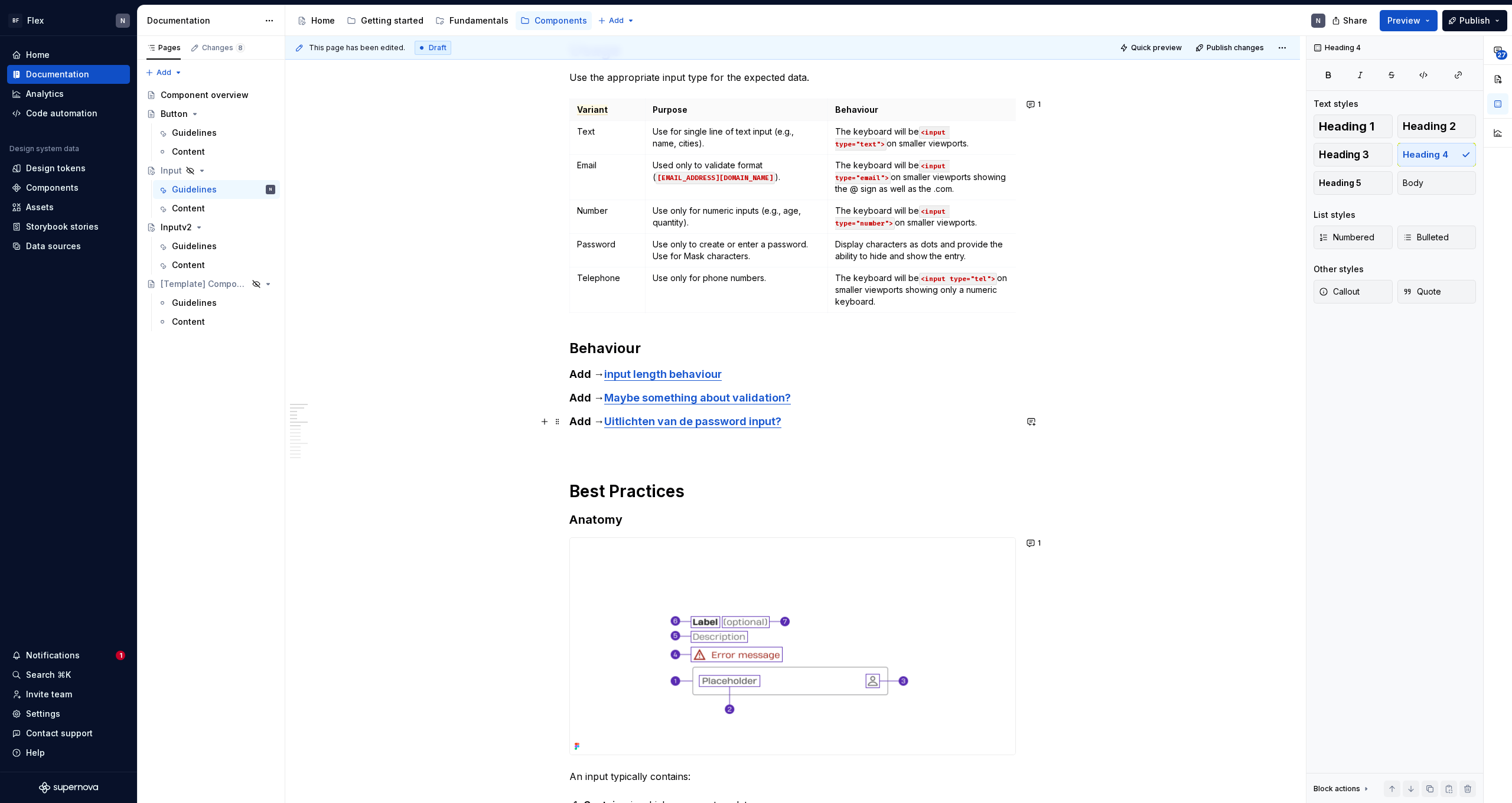
click at [777, 426] on link "Uitlichten van de password input?" at bounding box center [693, 422] width 177 height 13
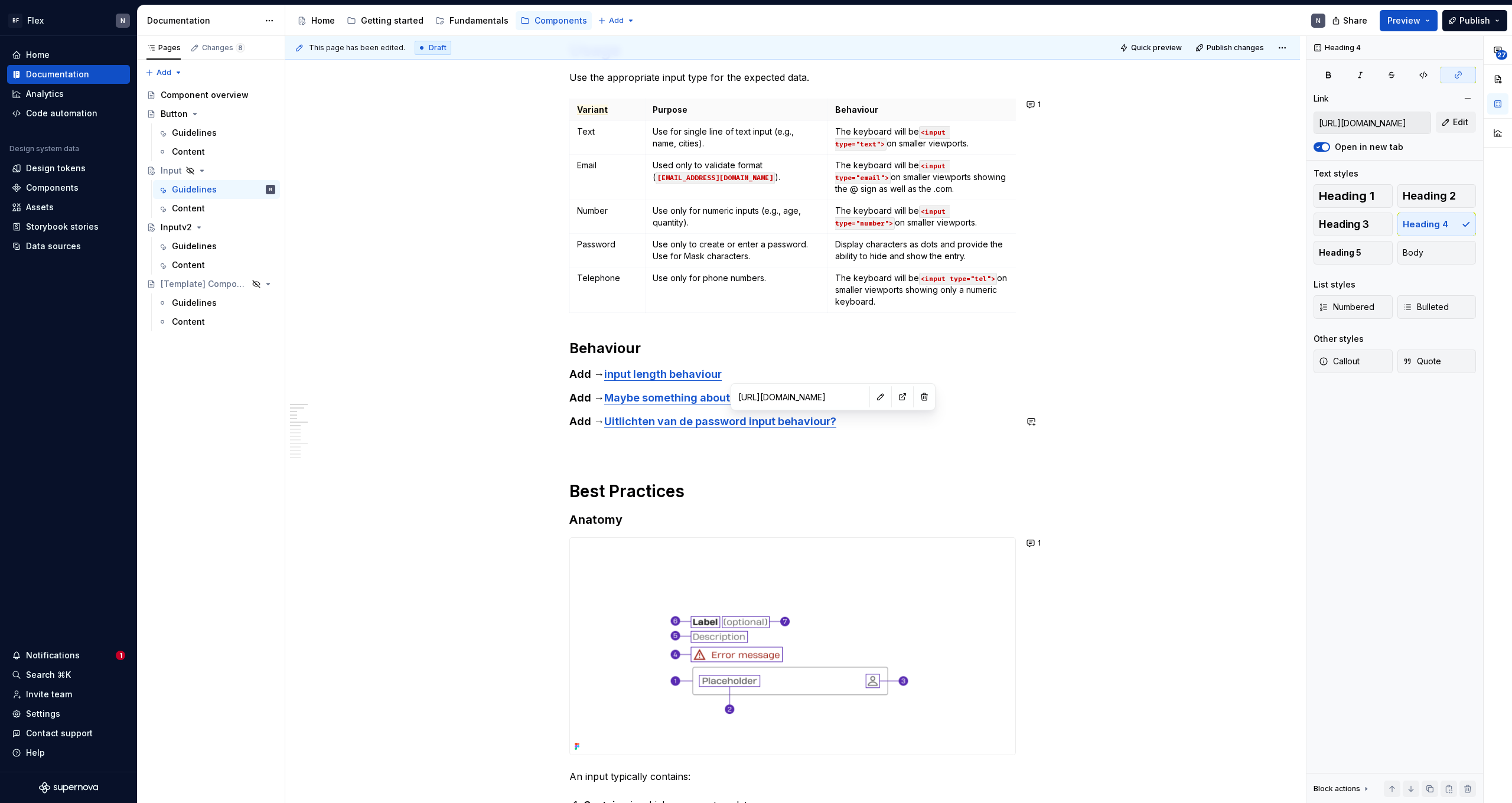
drag, startPoint x: 777, startPoint y: 429, endPoint x: 876, endPoint y: 422, distance: 99.2
click at [868, 422] on h4 "Add → Uitlichten van de password input behaviour?" at bounding box center [792, 422] width 446 height 15
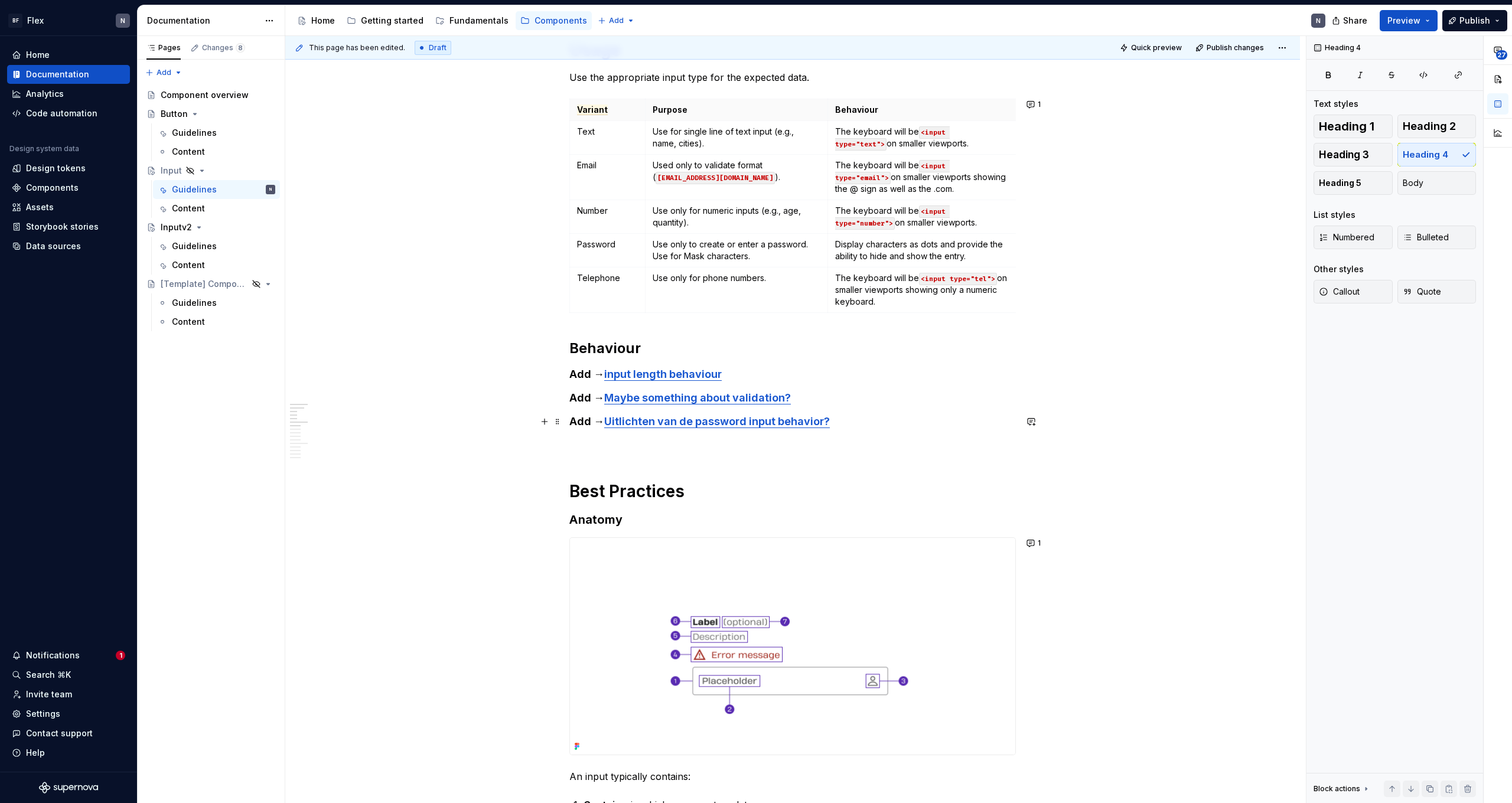
click at [821, 422] on link "Uitlichten van de password input behavior?" at bounding box center [716, 422] width 225 height 13
click at [845, 418] on h4 "Add → Uitlichten van de password input behaviour?" at bounding box center [792, 422] width 446 height 15
click at [814, 394] on h4 "Add → Maybe something about validation?" at bounding box center [792, 398] width 446 height 15
click at [577, 405] on h4 "Add → Maybe something about validation? [URL][DOMAIN_NAME]" at bounding box center [792, 398] width 446 height 15
click at [573, 405] on h4 "Add → Maybe something about validation? [URL][DOMAIN_NAME]" at bounding box center [792, 398] width 446 height 15
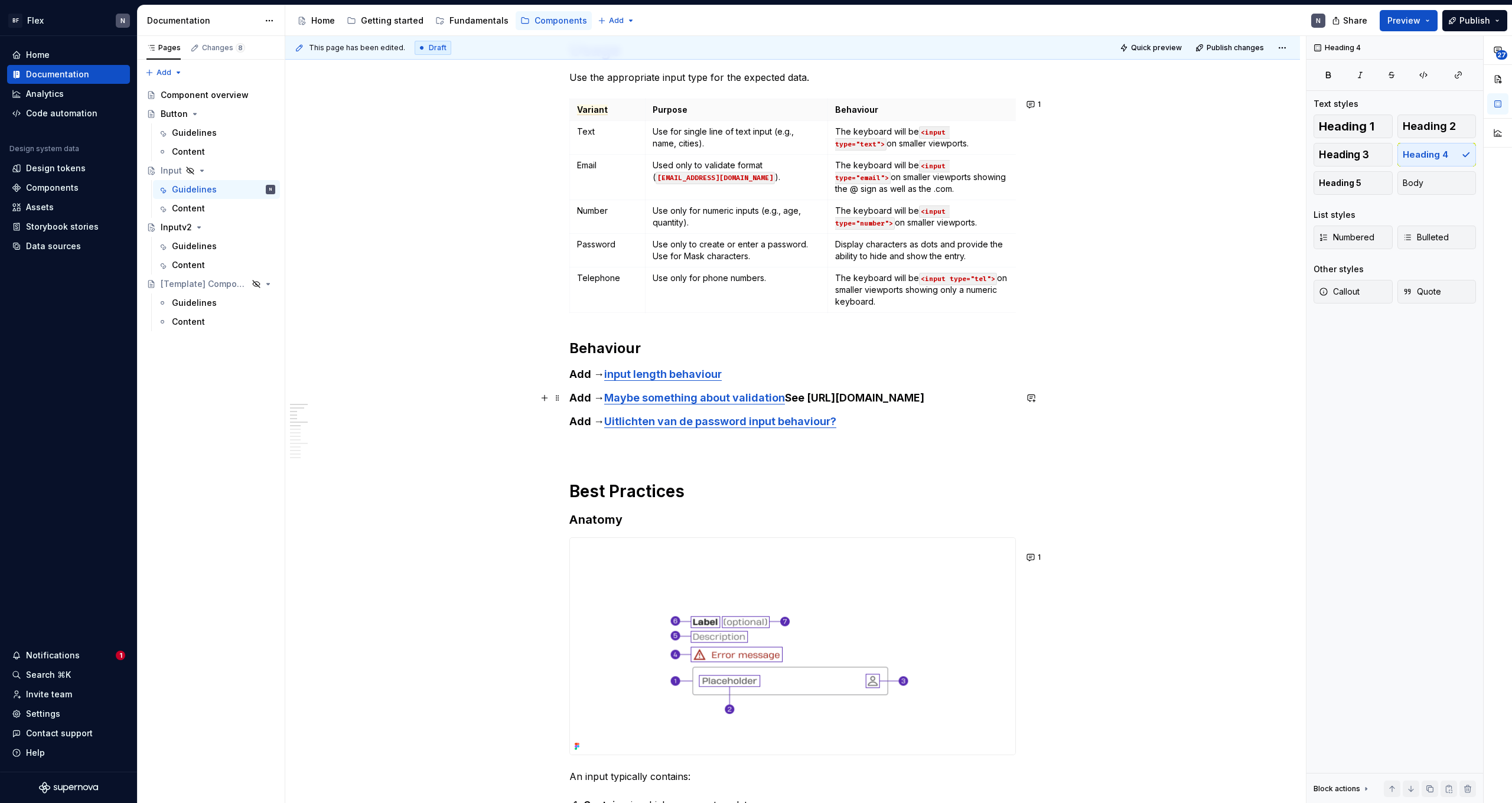
click at [732, 405] on h4 "Add → Maybe something about validation See [URL][DOMAIN_NAME]" at bounding box center [792, 398] width 446 height 15
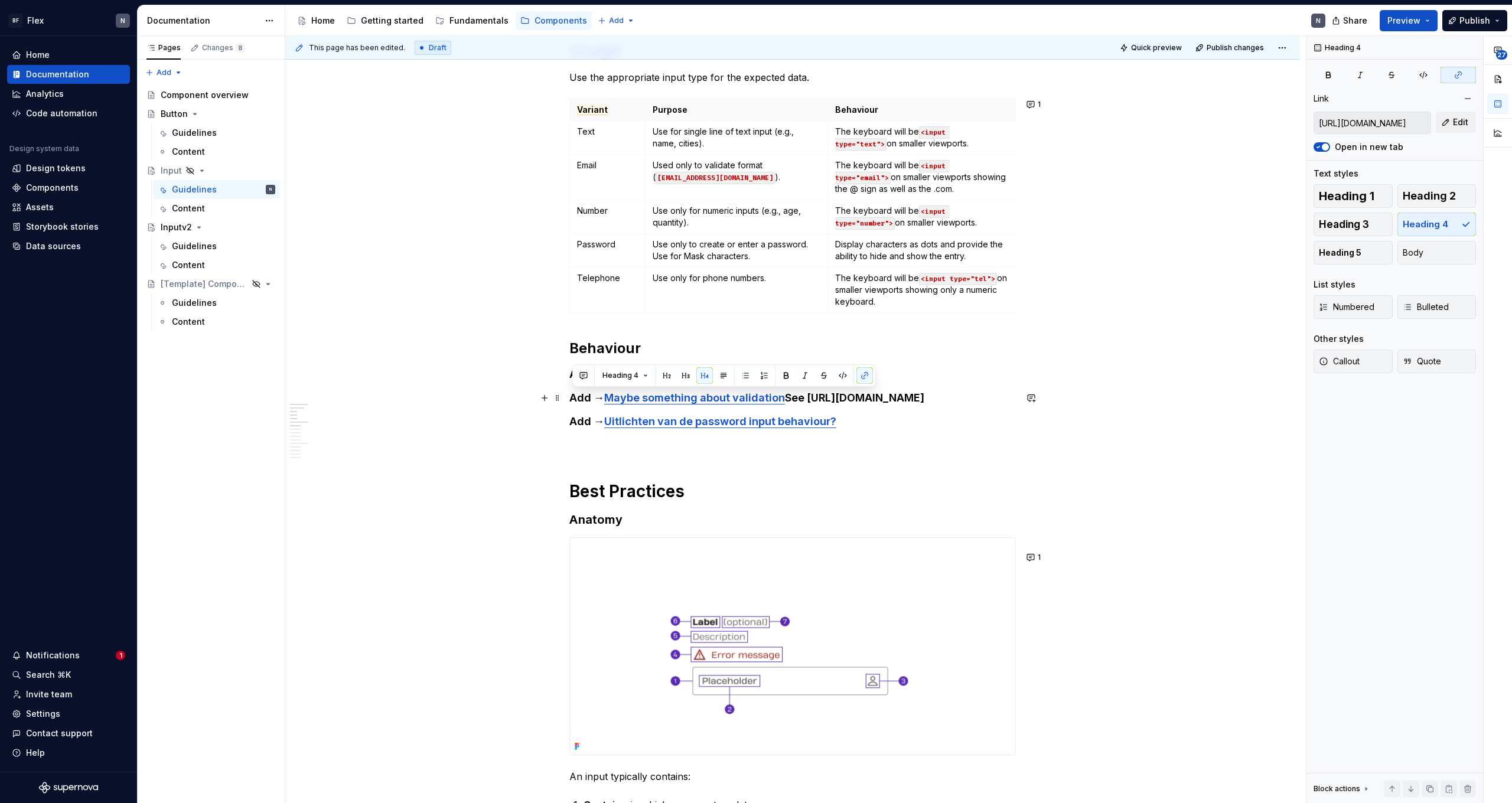
click at [732, 405] on h4 "Add → Maybe something about validation See [URL][DOMAIN_NAME]" at bounding box center [792, 398] width 446 height 15
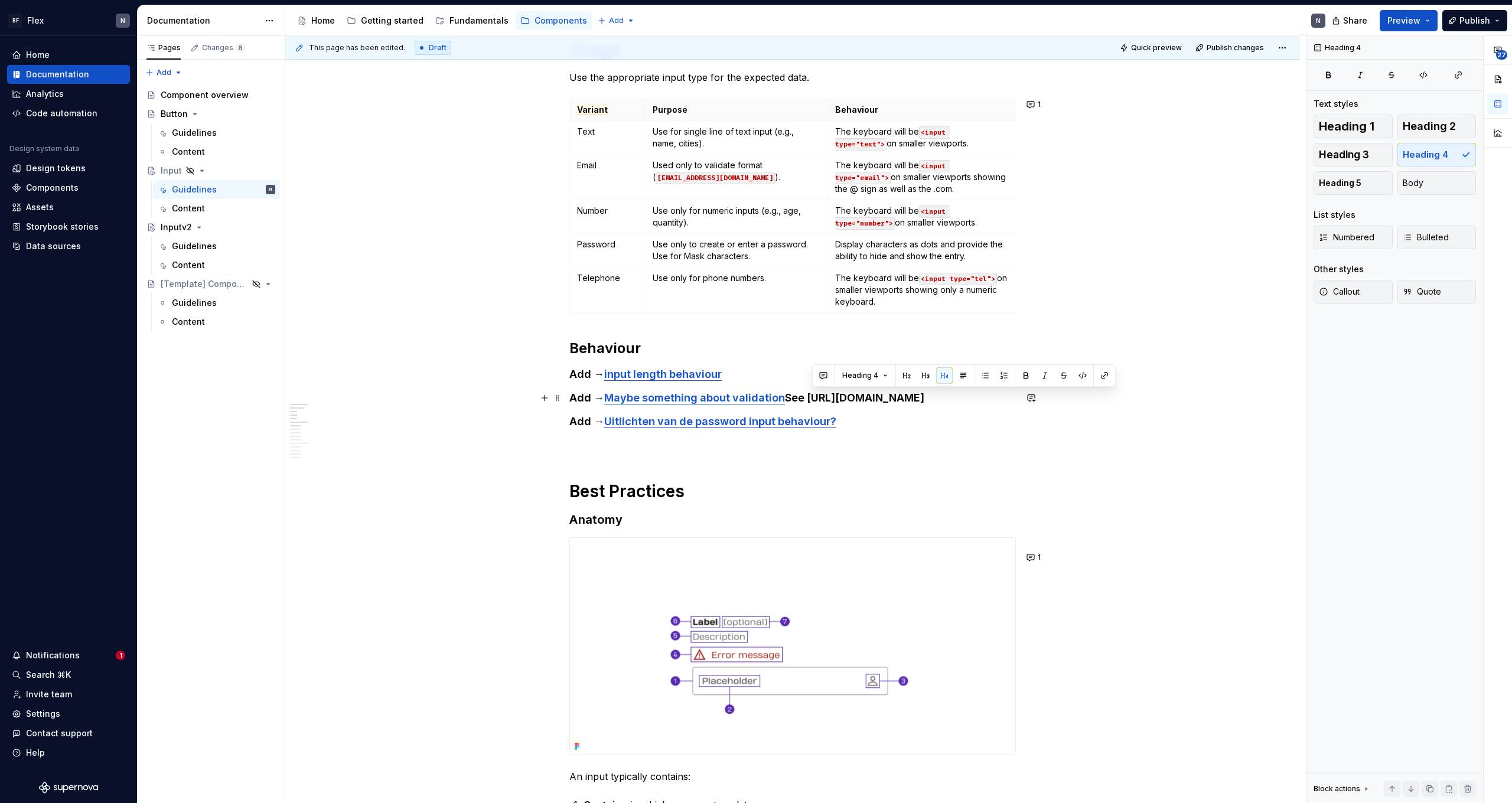
drag, startPoint x: 971, startPoint y: 412, endPoint x: 549, endPoint y: 414, distance: 422.0
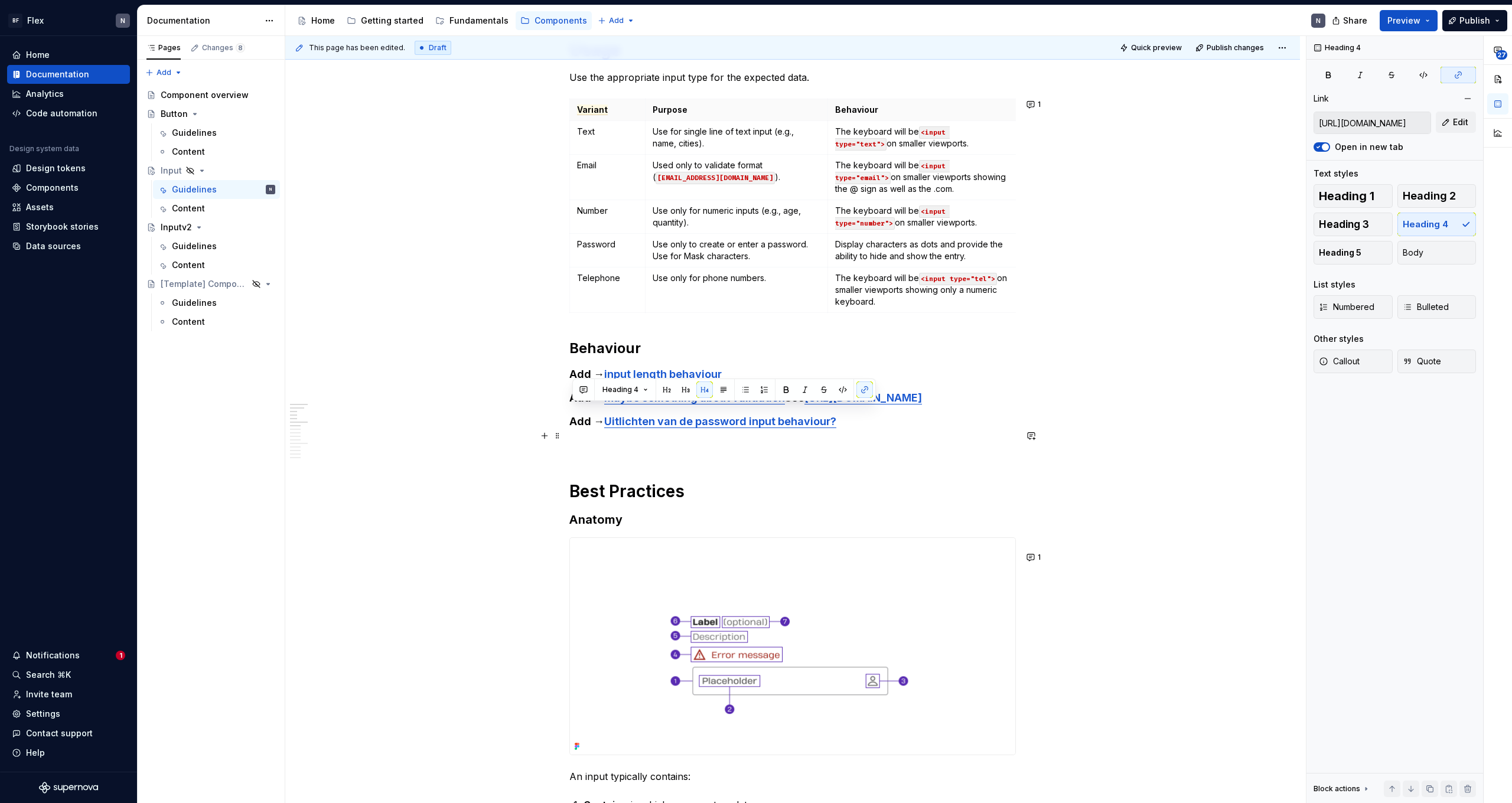
scroll to position [441, 0]
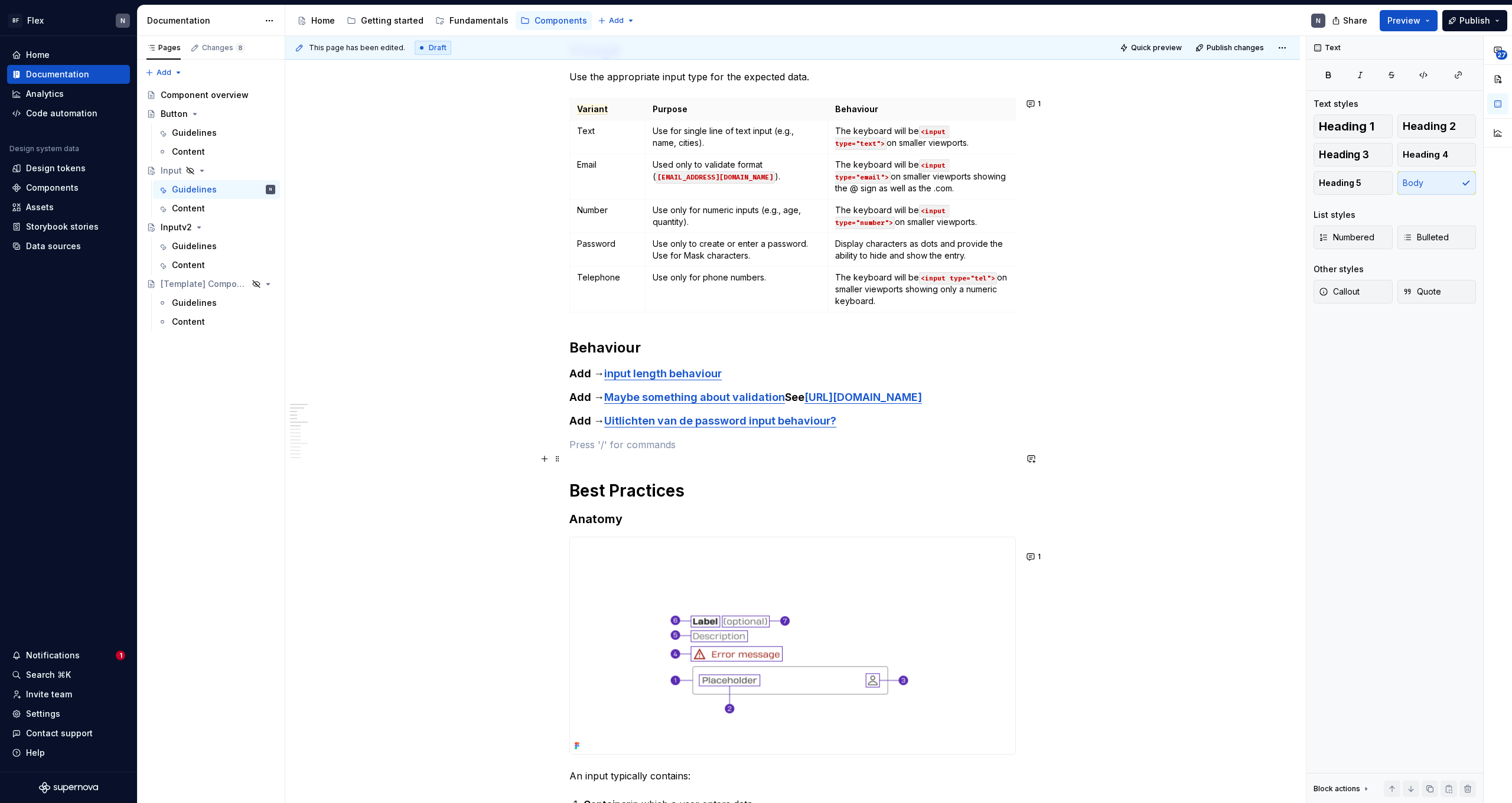
click at [868, 452] on p at bounding box center [792, 445] width 446 height 15
click at [868, 398] on h4 "Add → Maybe something about validation See [URL][DOMAIN_NAME]" at bounding box center [792, 398] width 446 height 15
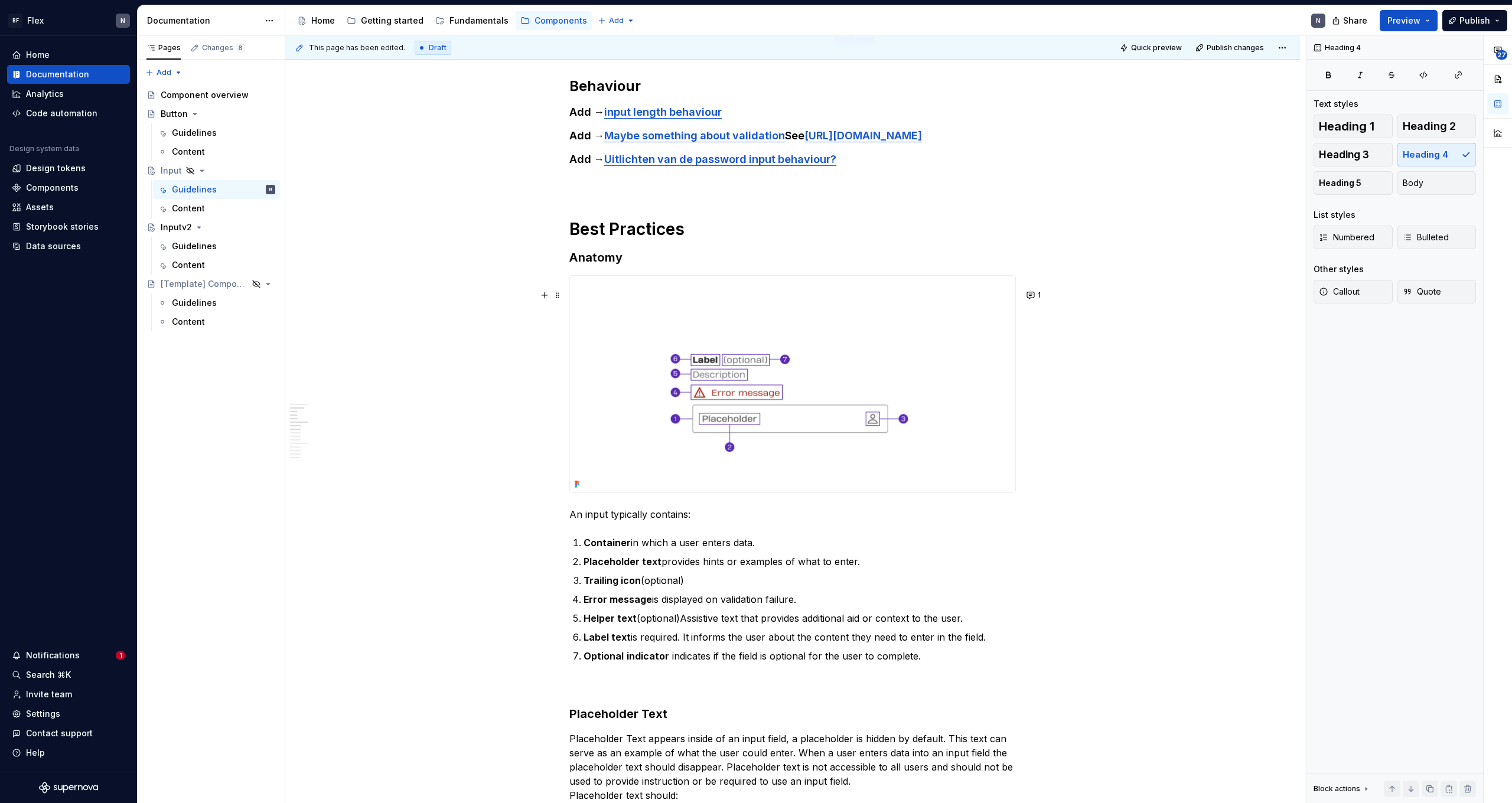
scroll to position [705, 0]
click at [707, 495] on p "Trailing icon (optional)" at bounding box center [799, 577] width 433 height 15
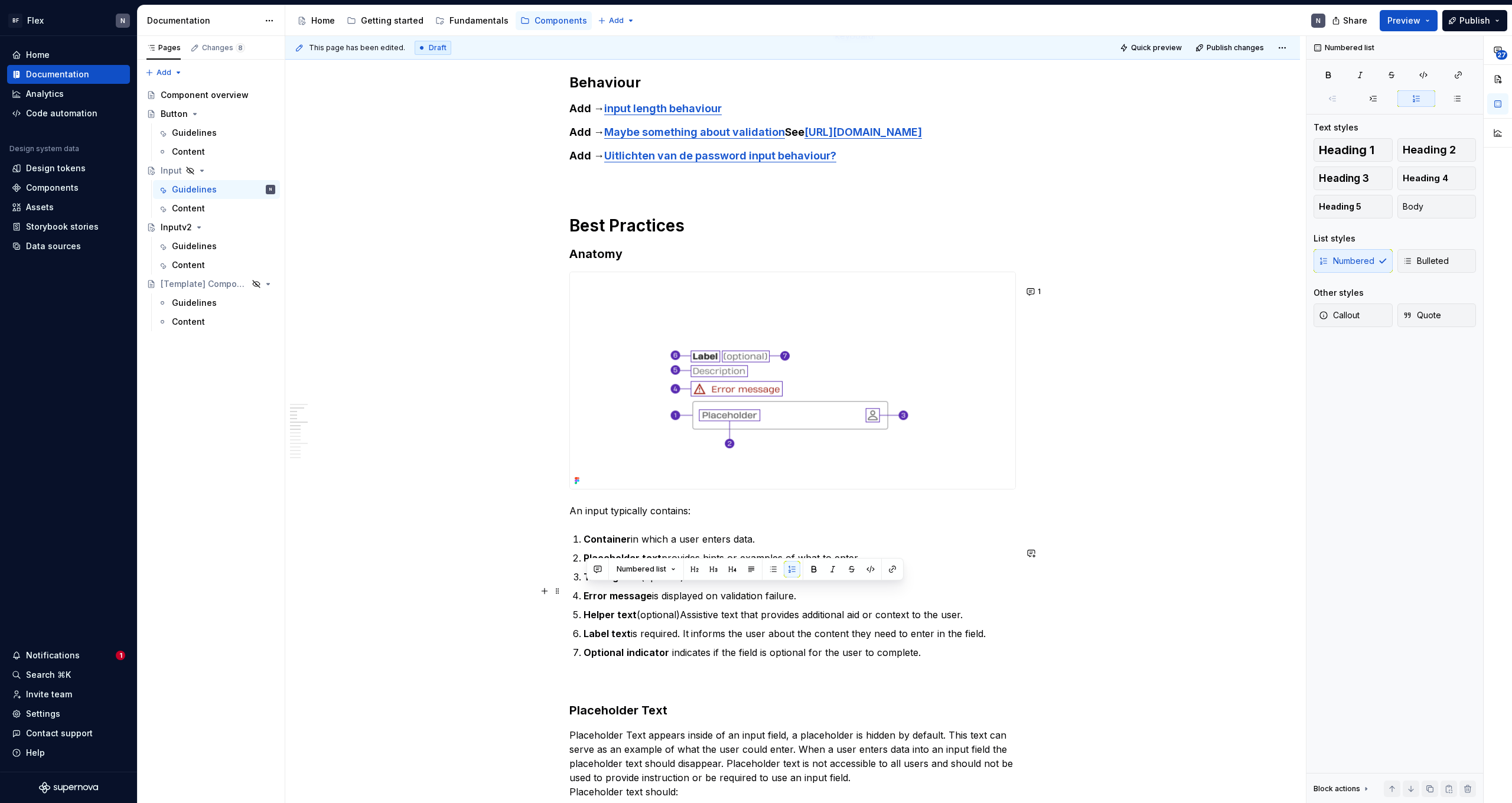
drag, startPoint x: 714, startPoint y: 590, endPoint x: 578, endPoint y: 587, distance: 136.0
click at [583, 495] on p "Trailing icon (optional)" at bounding box center [799, 577] width 433 height 15
click at [692, 495] on p "Trailing icon (optional)" at bounding box center [799, 577] width 433 height 15
click at [707, 495] on p "Trailing icon (optional)" at bounding box center [799, 577] width 433 height 15
drag, startPoint x: 710, startPoint y: 587, endPoint x: 616, endPoint y: 589, distance: 94.0
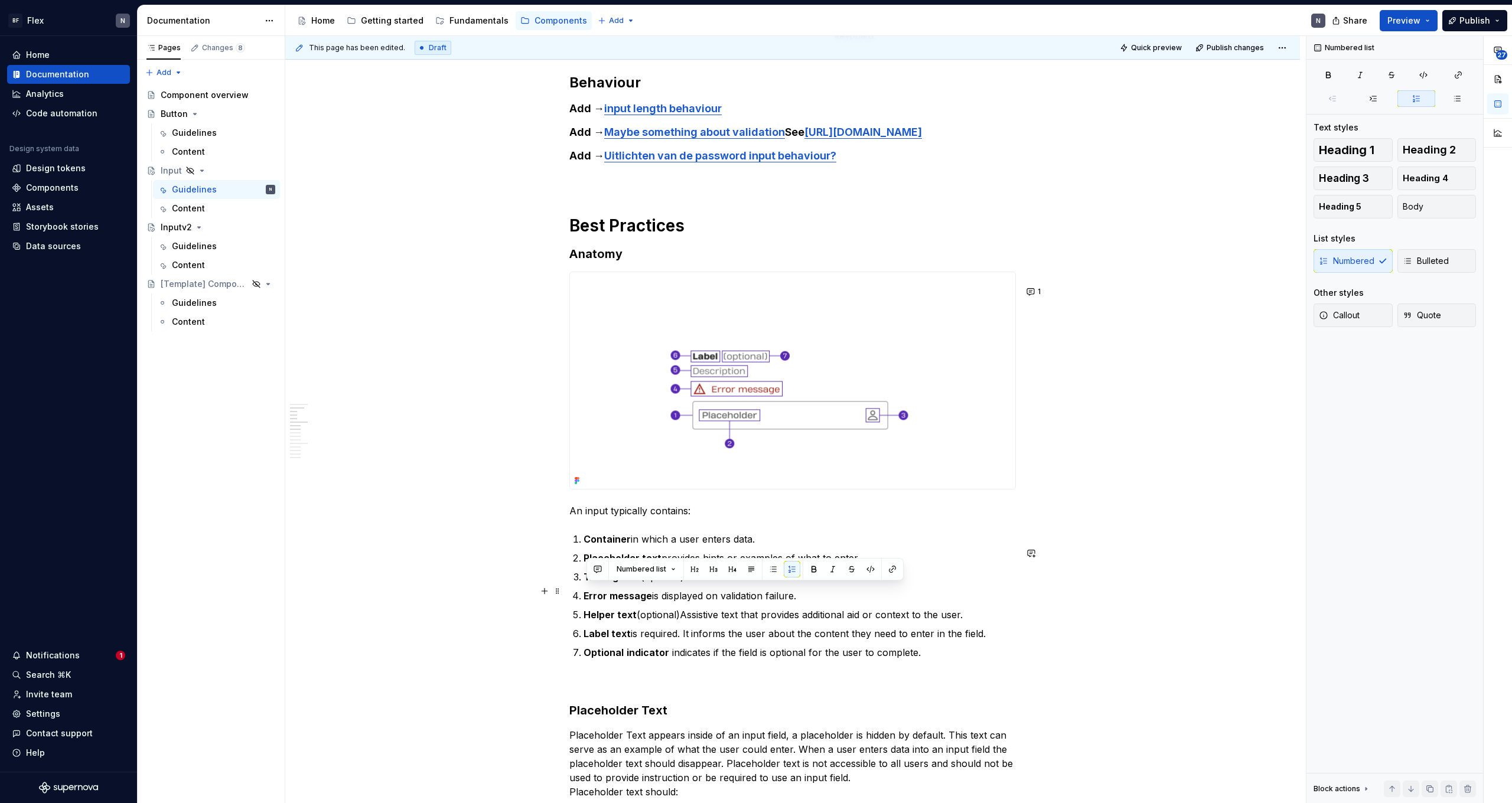
click at [599, 495] on button "button" at bounding box center [598, 569] width 16 height 16
drag, startPoint x: 675, startPoint y: 599, endPoint x: 663, endPoint y: 590, distance: 15.0
click at [663, 495] on p "Can be removed. It's only available within the pass" at bounding box center [683, 596] width 173 height 25
click at [766, 495] on icon "Send" at bounding box center [766, 608] width 7 height 7
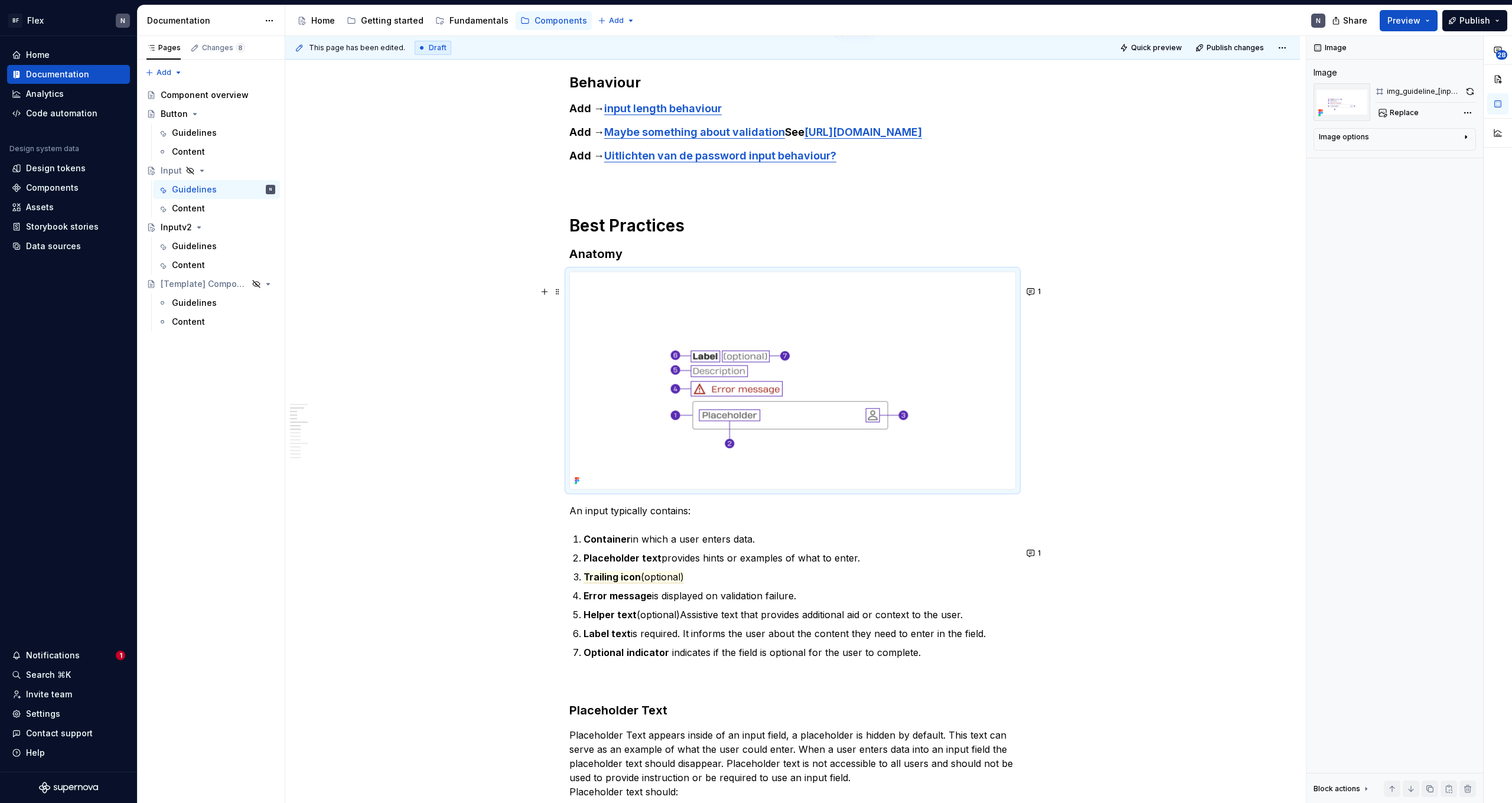
click at [868, 404] on img at bounding box center [792, 380] width 445 height 216
click at [868, 288] on button "1" at bounding box center [1034, 292] width 23 height 16
click at [868, 318] on span "Resolve" at bounding box center [1024, 316] width 29 height 9
type textarea "*"
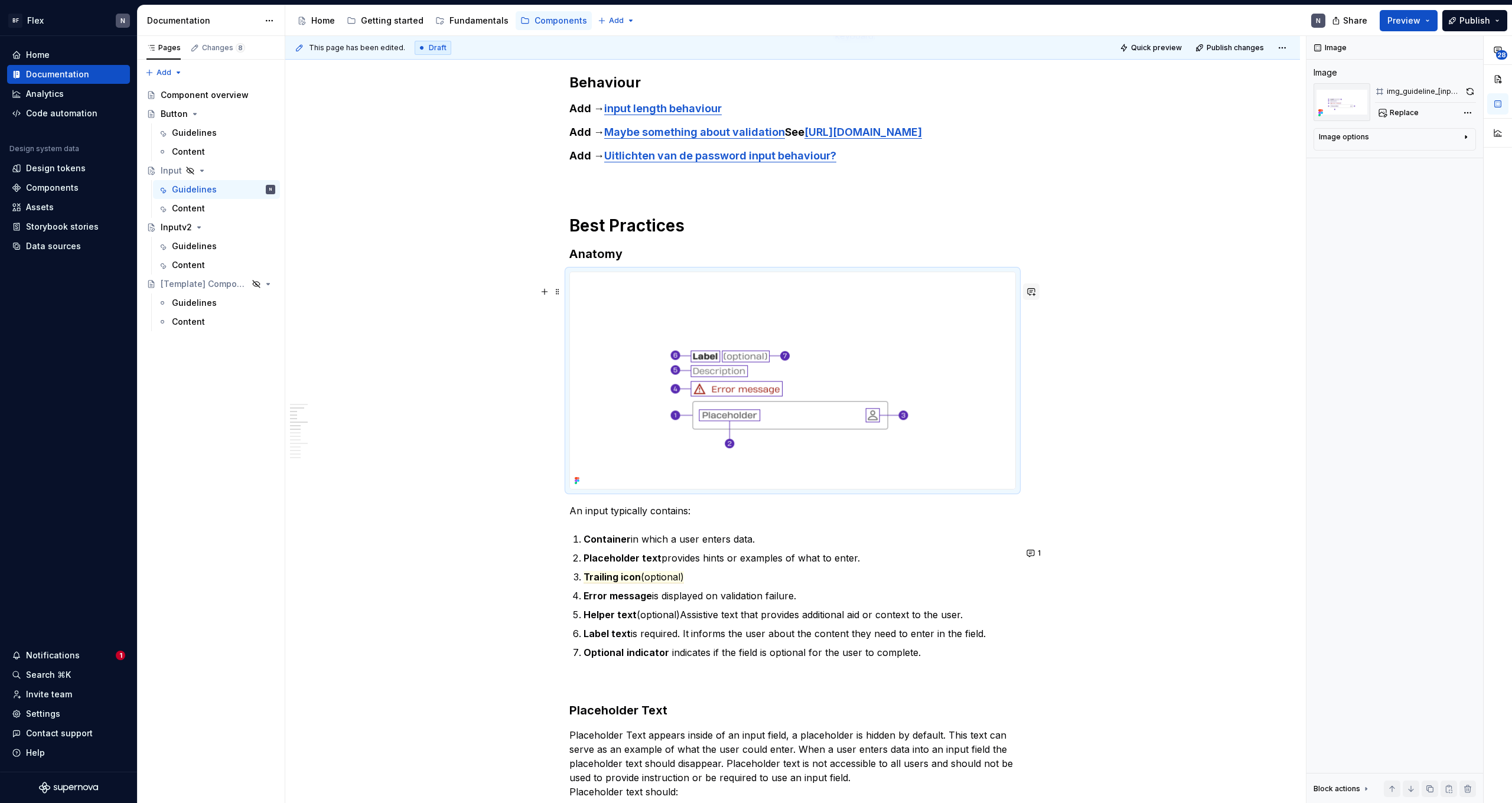
click at [868, 287] on button "button" at bounding box center [1031, 292] width 16 height 16
type textarea "*"
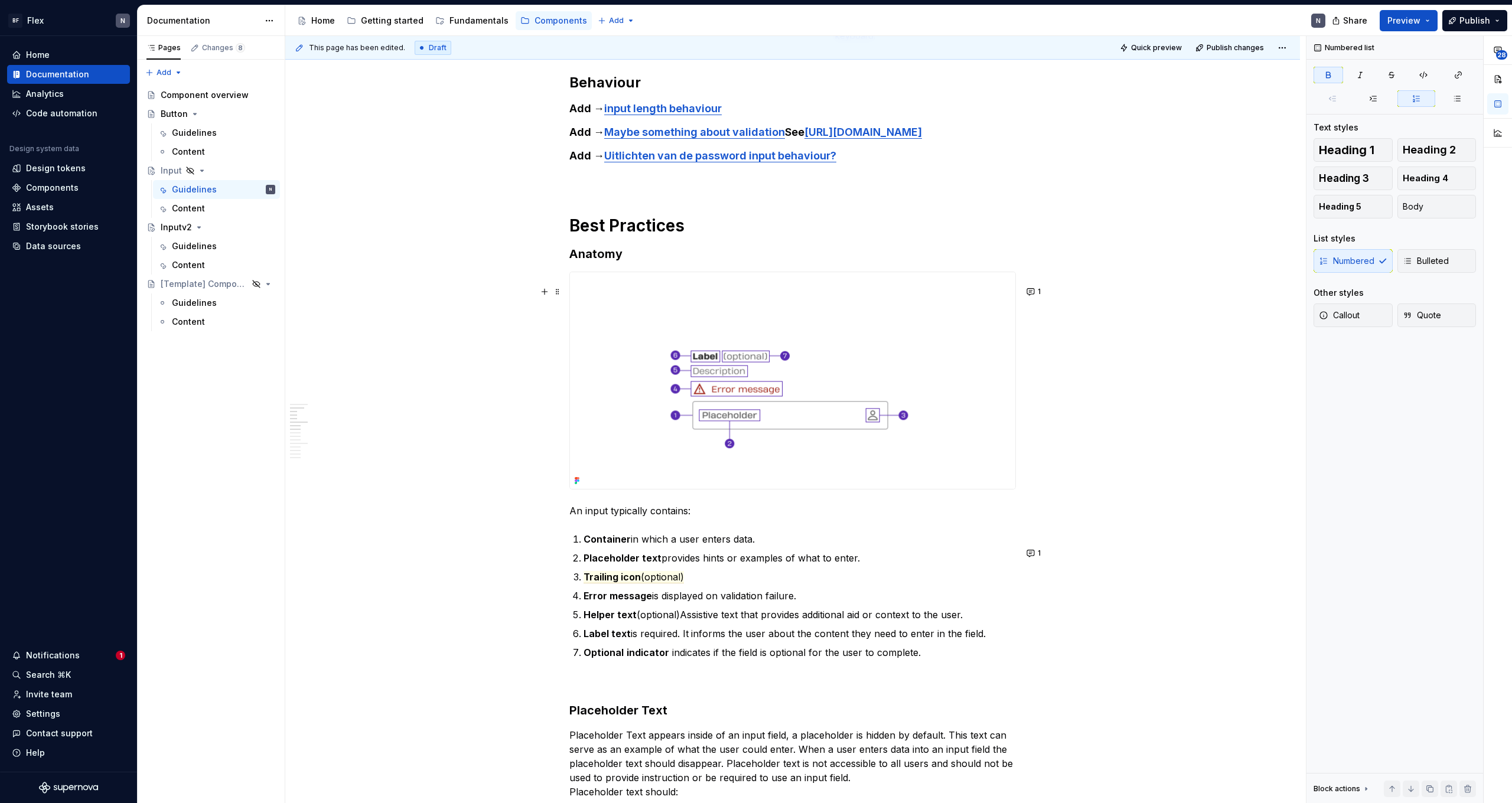
click at [868, 495] on ol "Container in which a user enters data. Placeholder text provides hints or examp…" at bounding box center [799, 596] width 433 height 128
click at [868, 495] on button "1" at bounding box center [1034, 553] width 23 height 16
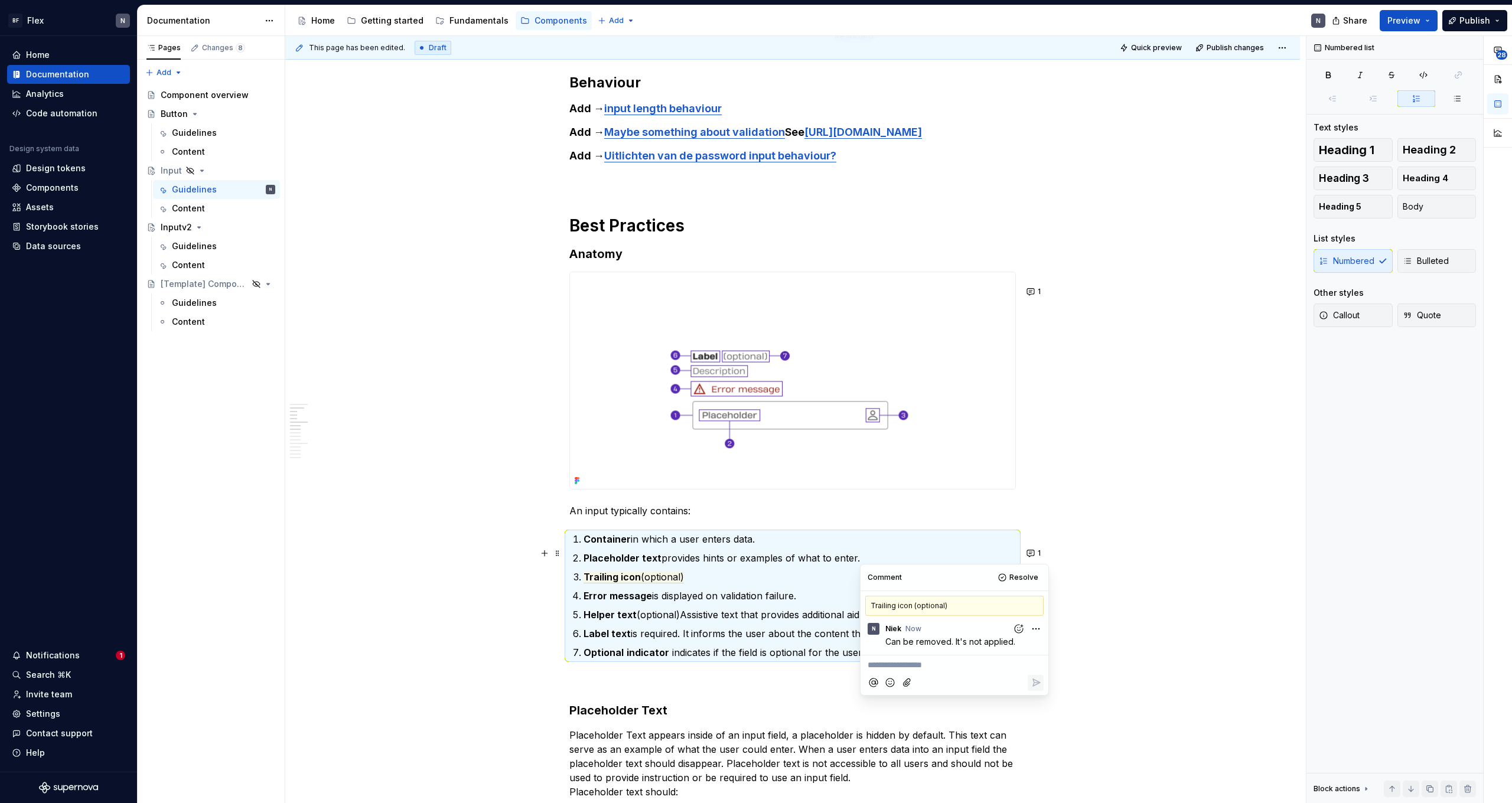
click at [742, 495] on commenthighlight "Error message is displayed on validation failure." at bounding box center [689, 595] width 213 height 12
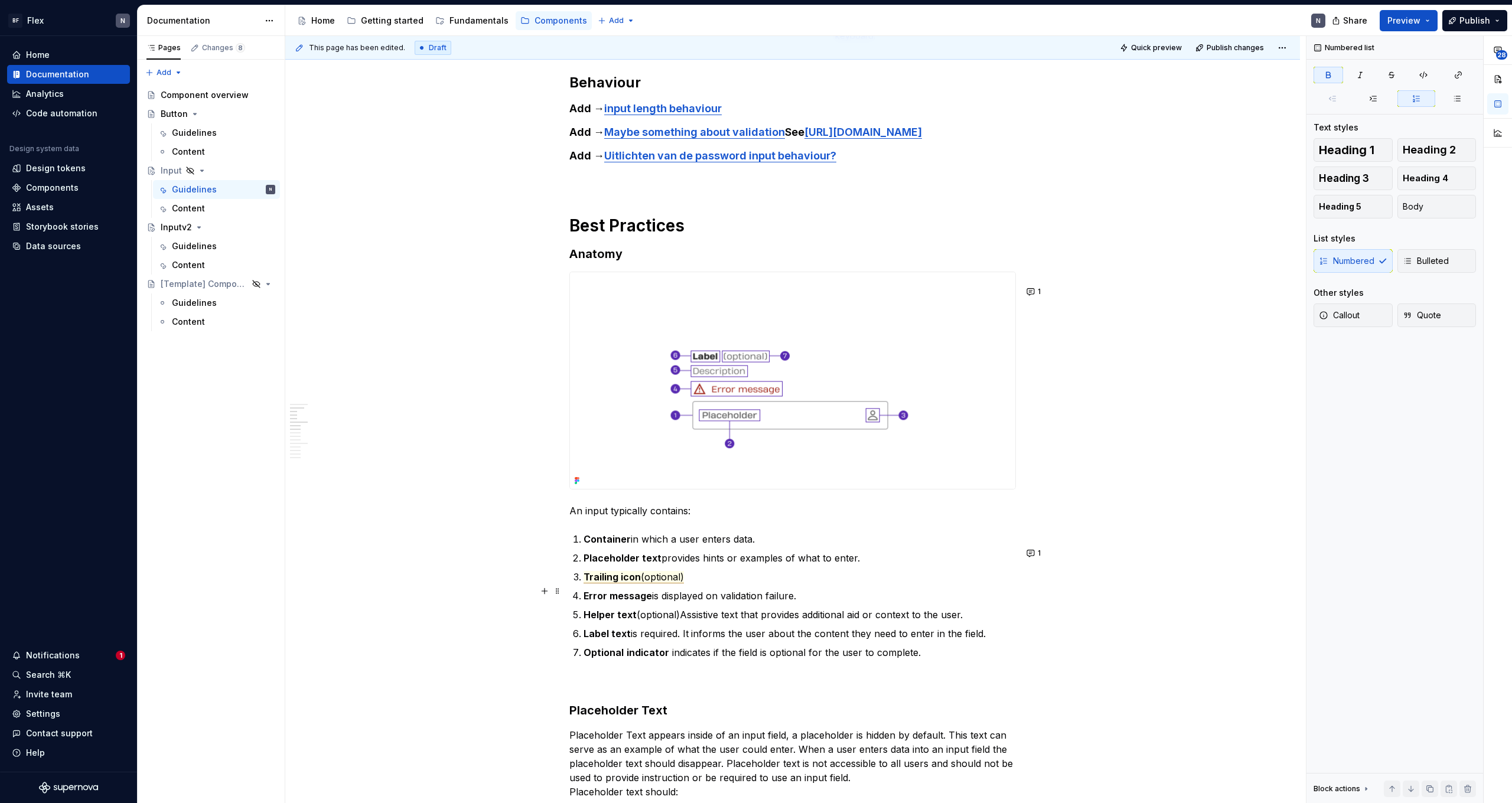
click at [637, 495] on span "Trailing icon" at bounding box center [611, 578] width 57 height 13
click at [618, 495] on strong "Error message" at bounding box center [617, 595] width 68 height 12
click at [688, 495] on p "Helper text (optional) Assistive text that provides additional aid or context t…" at bounding box center [799, 615] width 433 height 15
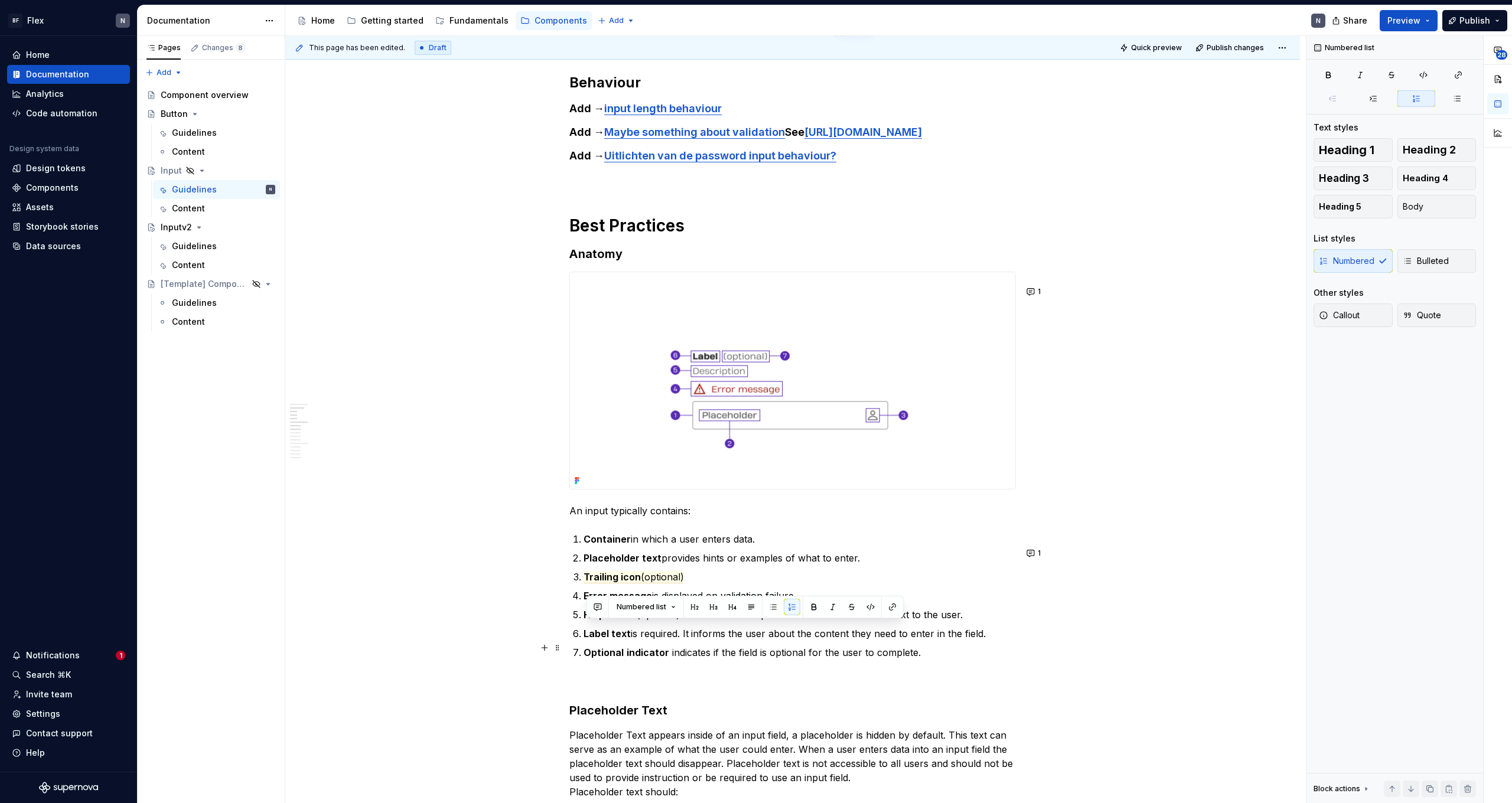
click at [695, 495] on ol "Container in which a user enters data. Placeholder text provides hints or examp…" at bounding box center [799, 596] width 433 height 128
click at [810, 495] on p "Helper text (optional) Assistive text that provides additional aid or context t…" at bounding box center [799, 615] width 433 height 15
click at [863, 495] on p "Helper text (optional) Assistive text that provides additional aid or context t…" at bounding box center [799, 615] width 433 height 15
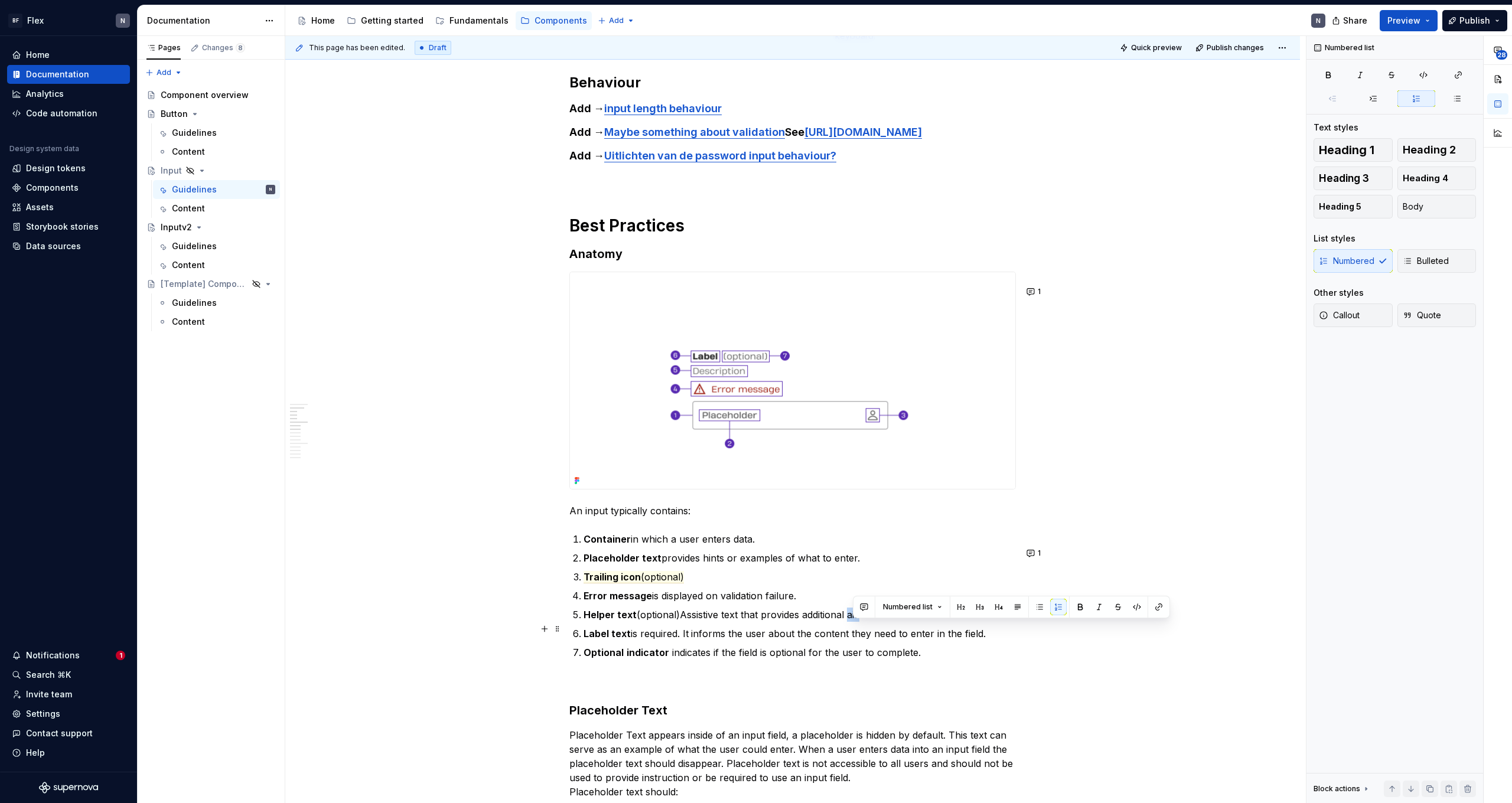
drag, startPoint x: 865, startPoint y: 631, endPoint x: 854, endPoint y: 631, distance: 11.0
click at [854, 495] on p "Helper text (optional) Assistive text that provides additional aid or context t…" at bounding box center [799, 615] width 433 height 15
click at [868, 495] on button "button" at bounding box center [864, 607] width 16 height 16
click at [868, 495] on icon "Send" at bounding box center [1031, 645] width 12 height 12
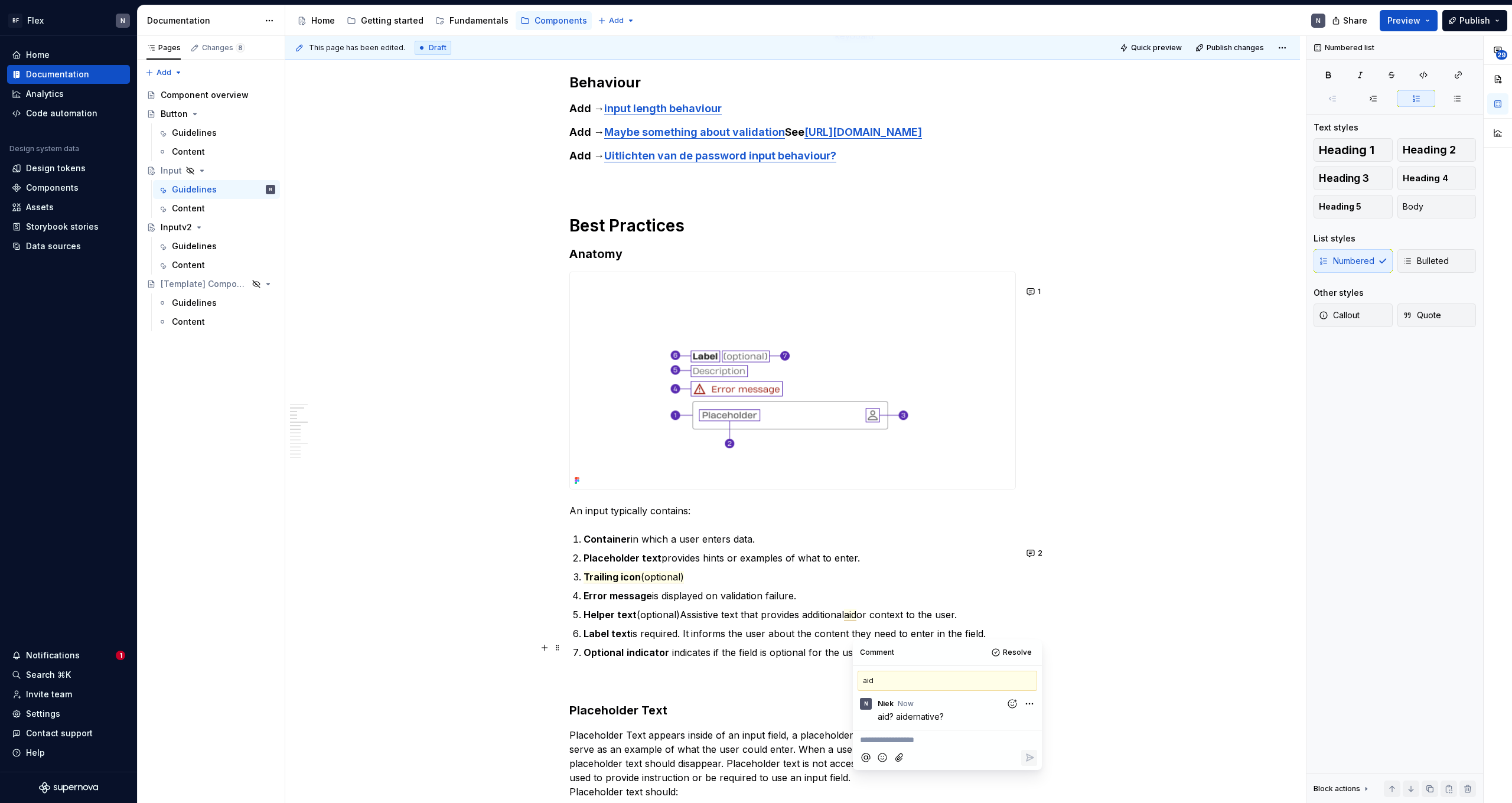
click at [816, 495] on p "Label text is required. It informs the user about the content they need to ente…" at bounding box center [799, 634] width 433 height 15
click at [712, 495] on p "Label text is required. It informs the user about the content they need to ente…" at bounding box center [799, 634] width 433 height 15
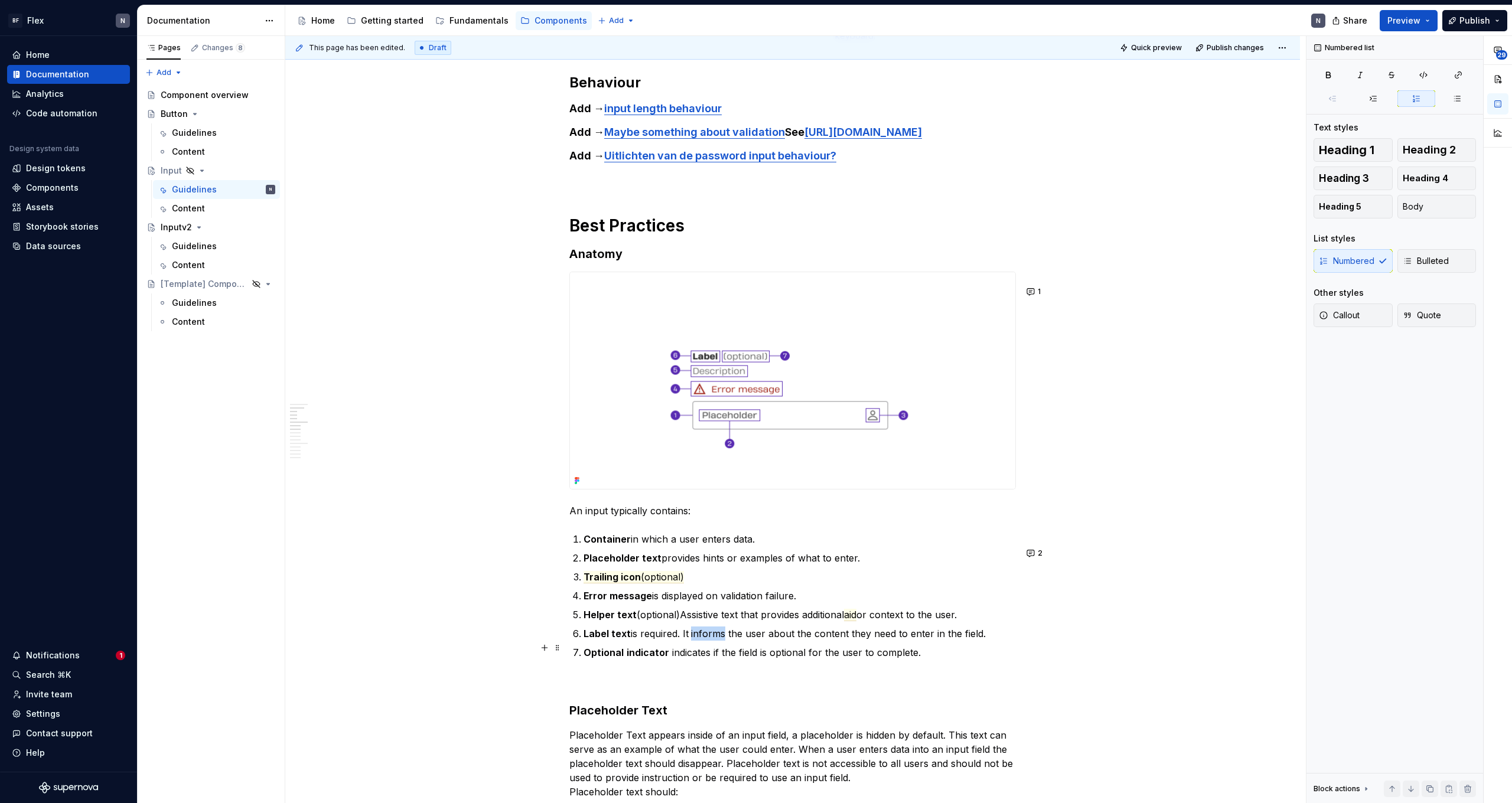
click at [712, 495] on p "Label text is required. It informs the user about the content they need to ente…" at bounding box center [799, 634] width 433 height 15
click at [756, 495] on p "Optional indicator indicates if the field is optional for the user to complete." at bounding box center [799, 652] width 433 height 15
click at [757, 495] on p "Label text is required. It informs the user about the content they need to ente…" at bounding box center [799, 634] width 433 height 15
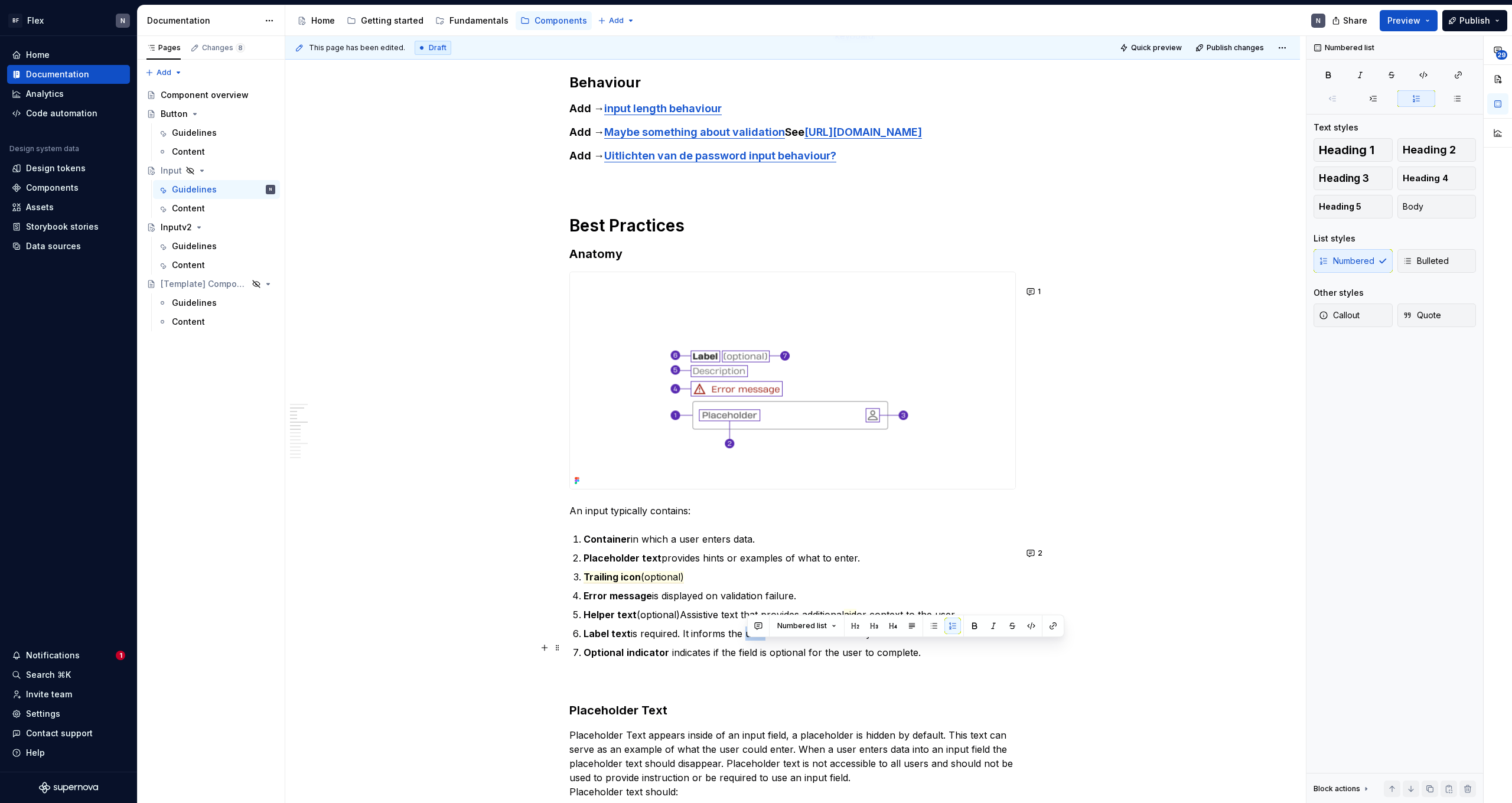
click at [757, 495] on p "Label text is required. It informs the user about the content they need to ente…" at bounding box center [799, 634] width 433 height 15
click at [765, 495] on p "Optional indicator indicates if the field is optional for the user to complete." at bounding box center [799, 652] width 433 height 15
drag, startPoint x: 685, startPoint y: 667, endPoint x: 941, endPoint y: 667, distance: 256.0
click at [868, 495] on p "Optional indicator indicates if the field is optional for the user to complete." at bounding box center [799, 652] width 433 height 15
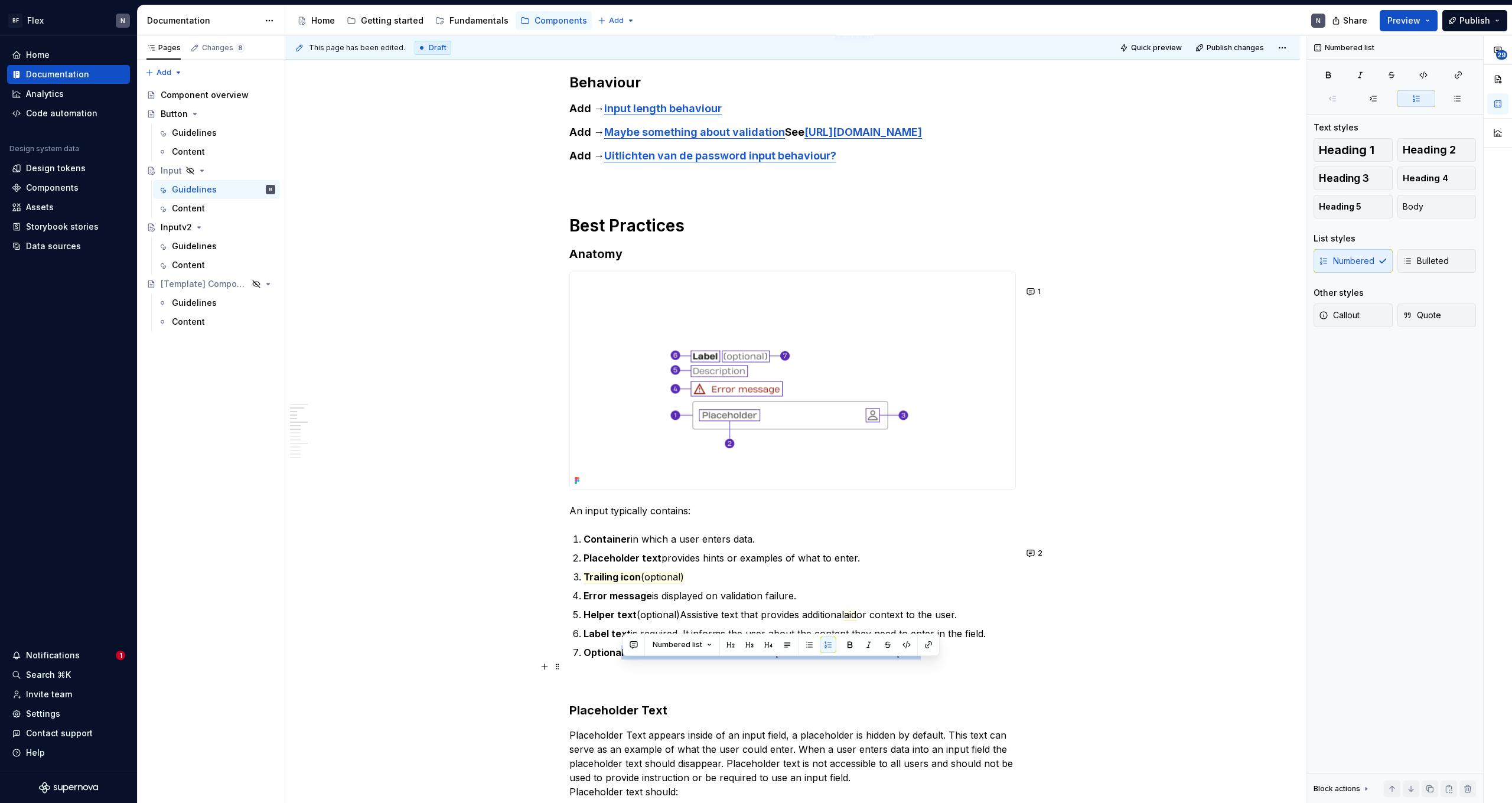
drag, startPoint x: 941, startPoint y: 667, endPoint x: 623, endPoint y: 667, distance: 318.0
click at [623, 495] on p "Optional indicator indicates if the field is optional for the user to complete." at bounding box center [799, 652] width 433 height 15
click at [623, 495] on strong "Optional" at bounding box center [603, 652] width 40 height 12
click at [668, 495] on commenthighlight "Optional indicator" at bounding box center [627, 652] width 89 height 12
click at [868, 495] on p "Optional indicator indicates if the field is optional for the user to complete." at bounding box center [799, 652] width 433 height 15
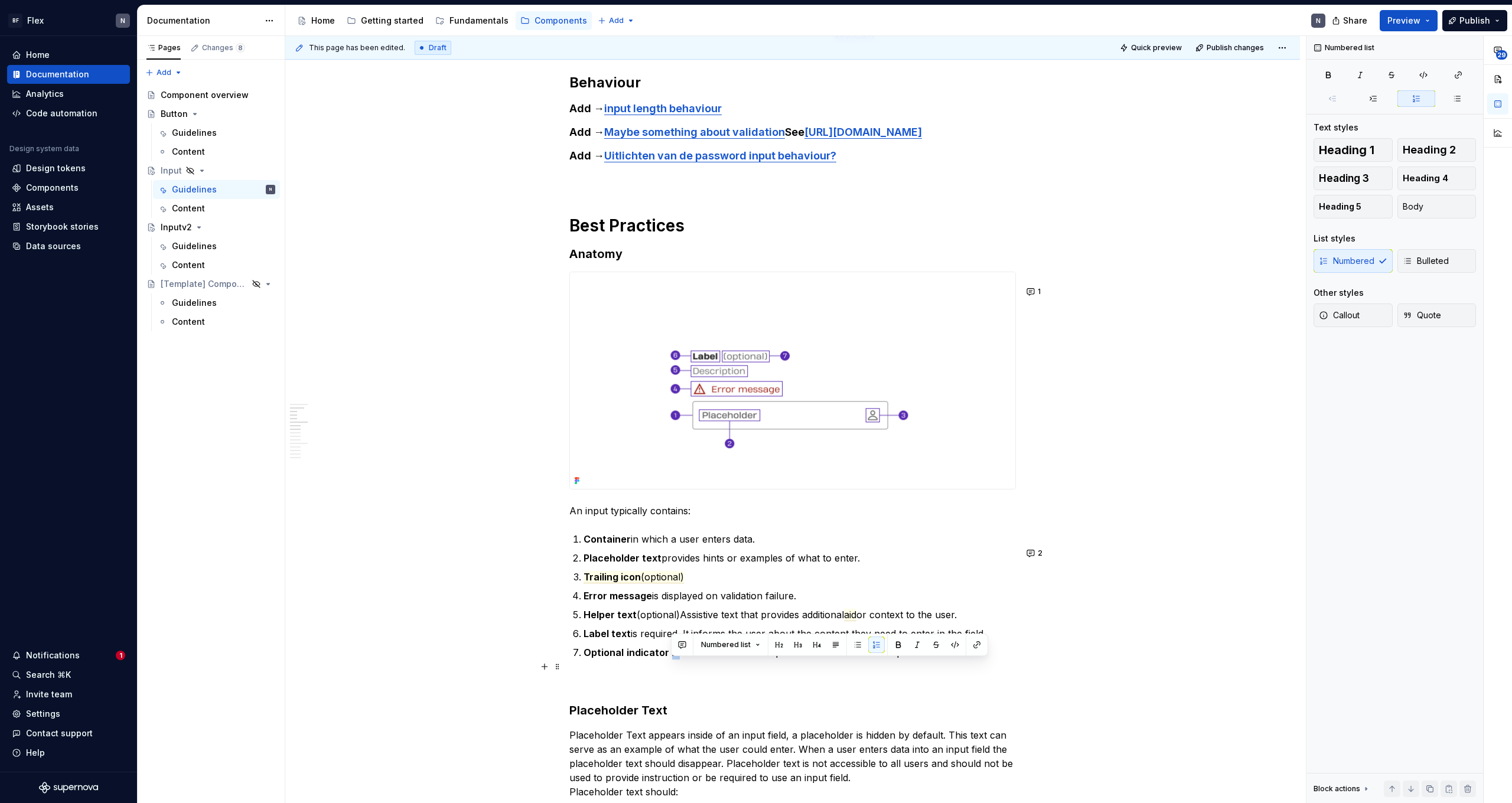
click at [676, 495] on p "Optional indicator indicates if the field is optional for the user to complete." at bounding box center [799, 652] width 433 height 15
click at [679, 495] on button "button" at bounding box center [682, 645] width 16 height 16
click at [683, 495] on span "Optional" at bounding box center [698, 665] width 33 height 10
click at [748, 495] on p "(Optional" at bounding box center [768, 666] width 173 height 13
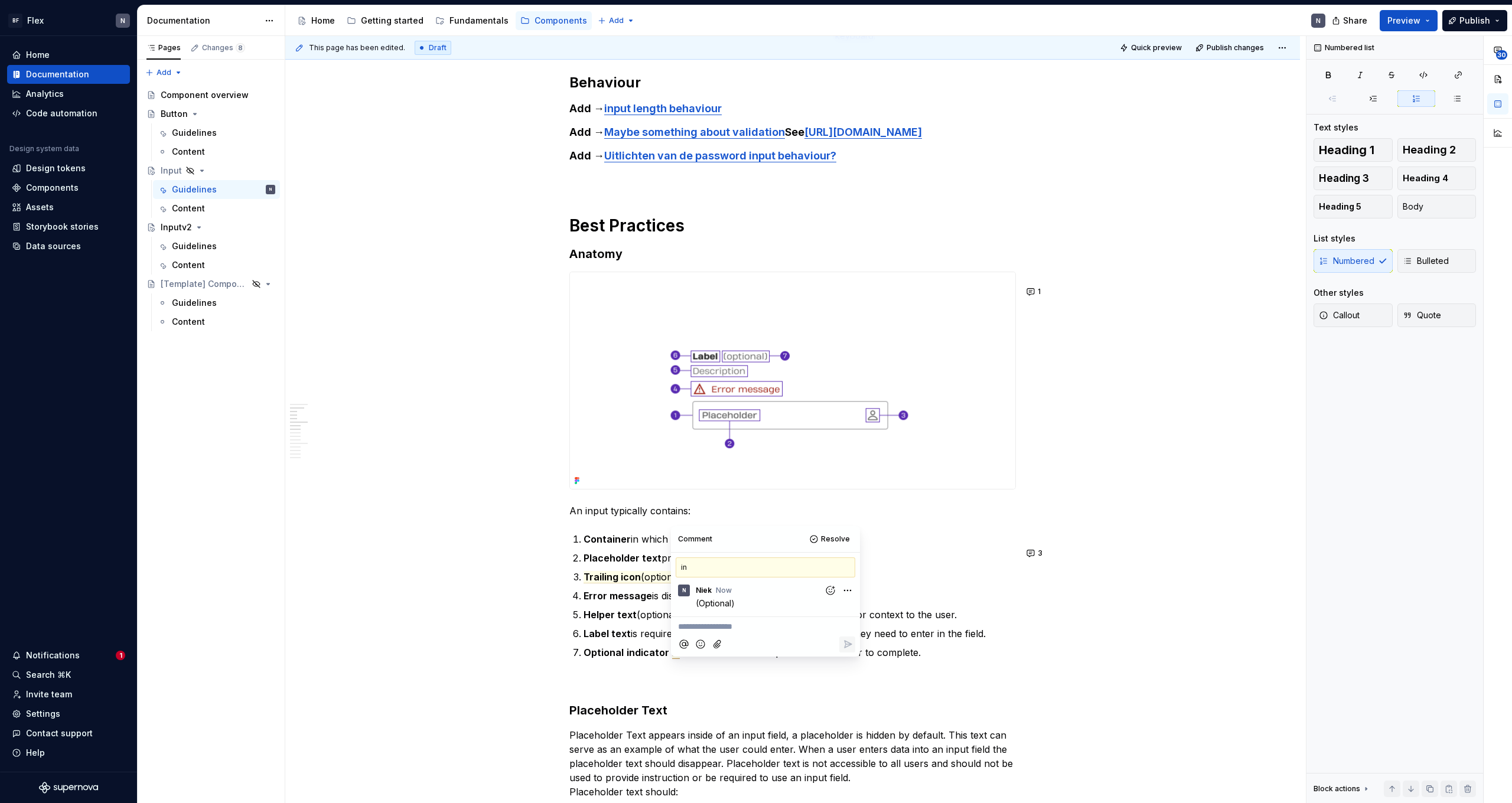
click at [631, 495] on strong "Helper text" at bounding box center [610, 614] width 53 height 12
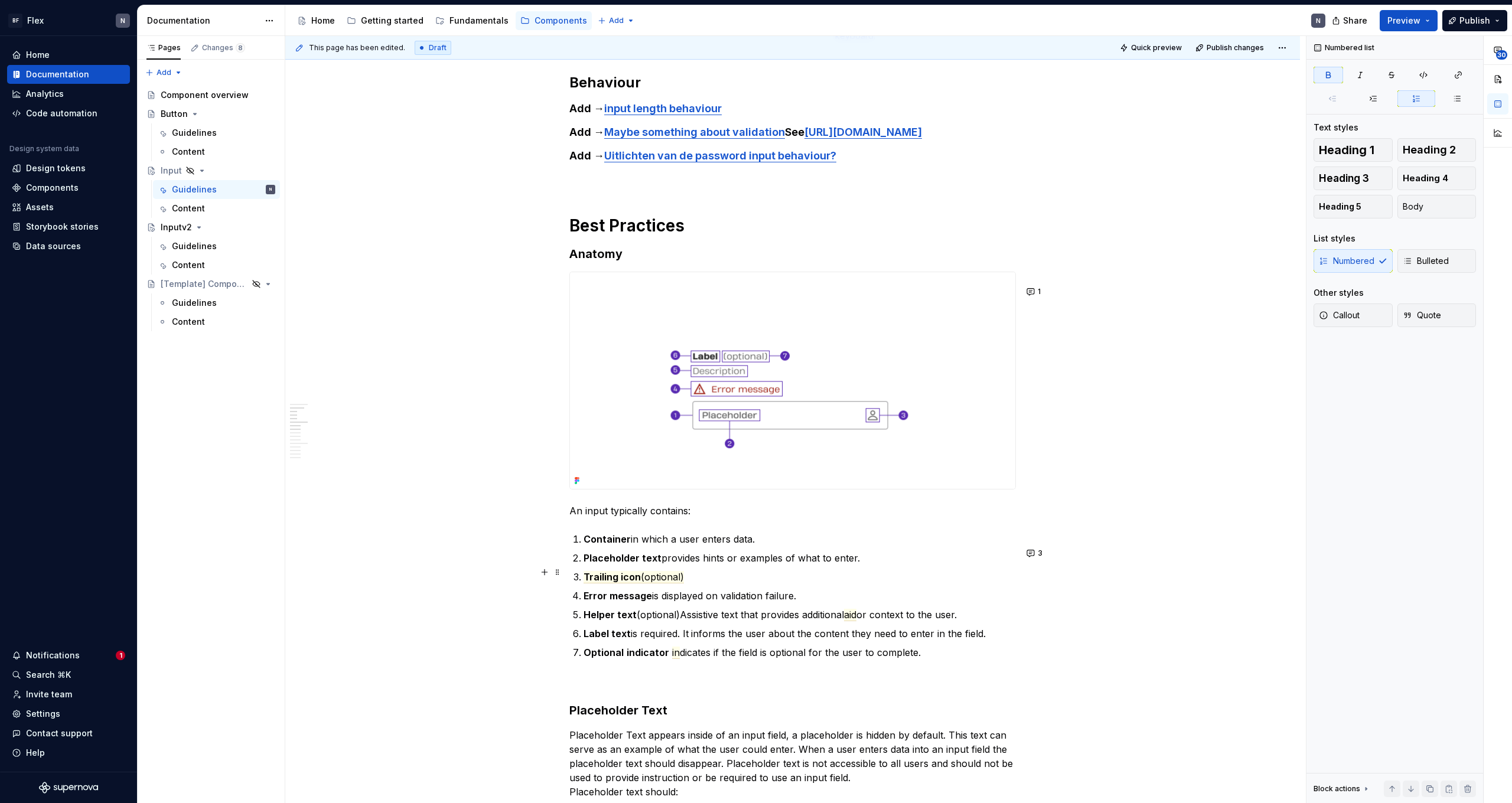
click at [662, 495] on strong "Placeholder text" at bounding box center [621, 558] width 78 height 12
click at [665, 495] on p "Placeholder text provides hints or examples of what to enter." at bounding box center [799, 558] width 433 height 15
click at [676, 495] on button "button" at bounding box center [672, 550] width 16 height 16
click at [673, 495] on p "Placeholder text provides hints or examples of what to enter." at bounding box center [799, 558] width 433 height 15
click at [662, 495] on span at bounding box center [662, 558] width 3 height 13
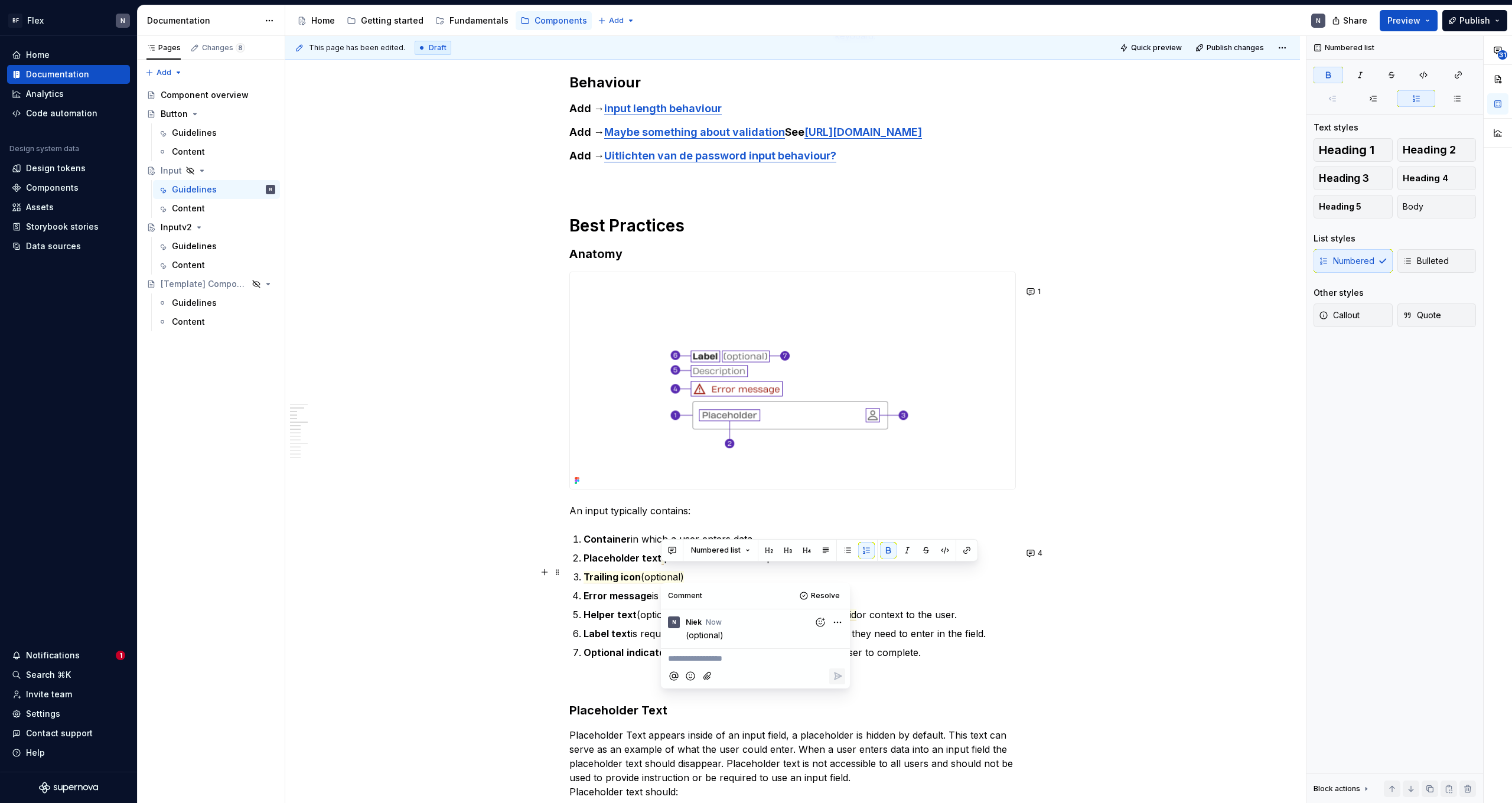
click at [650, 495] on strong "Placeholder text" at bounding box center [621, 558] width 78 height 12
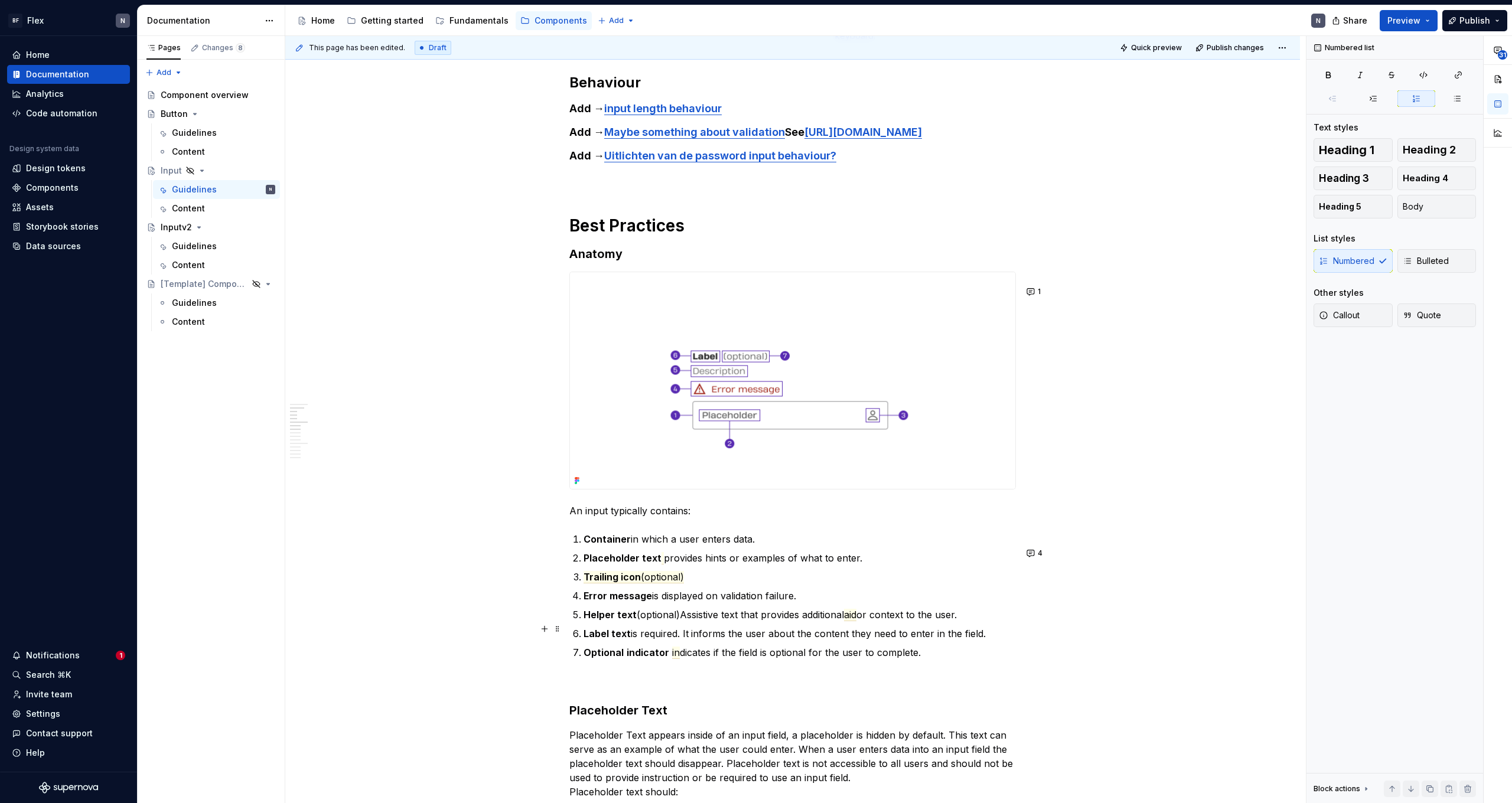
click at [661, 495] on commenthighlight "Helper text (optional)" at bounding box center [631, 614] width 96 height 12
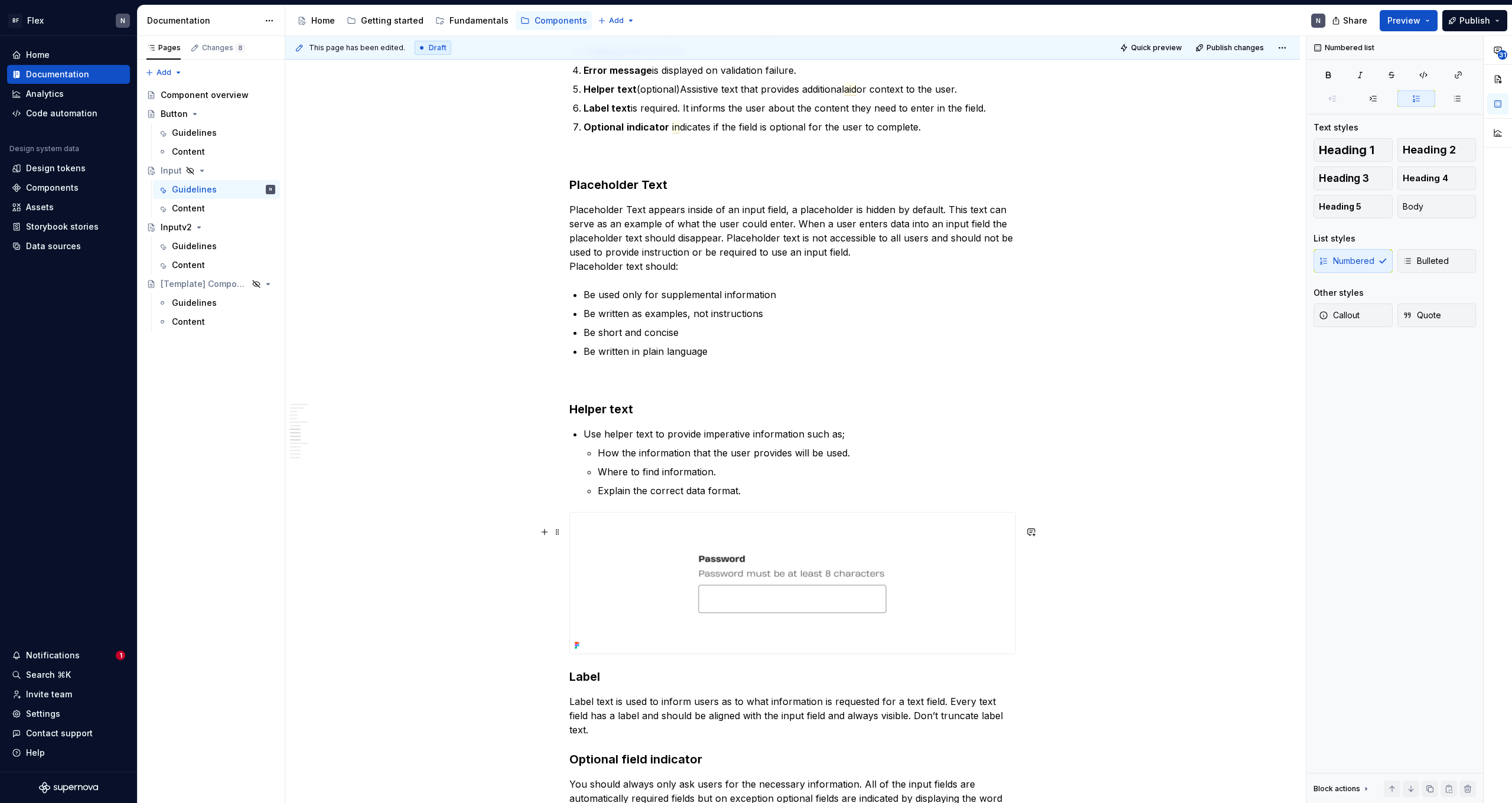
scroll to position [1233, 0]
click at [649, 478] on p "Where to find information." at bounding box center [807, 471] width 418 height 15
click at [650, 495] on p "Explain the correct data format." at bounding box center [807, 490] width 418 height 15
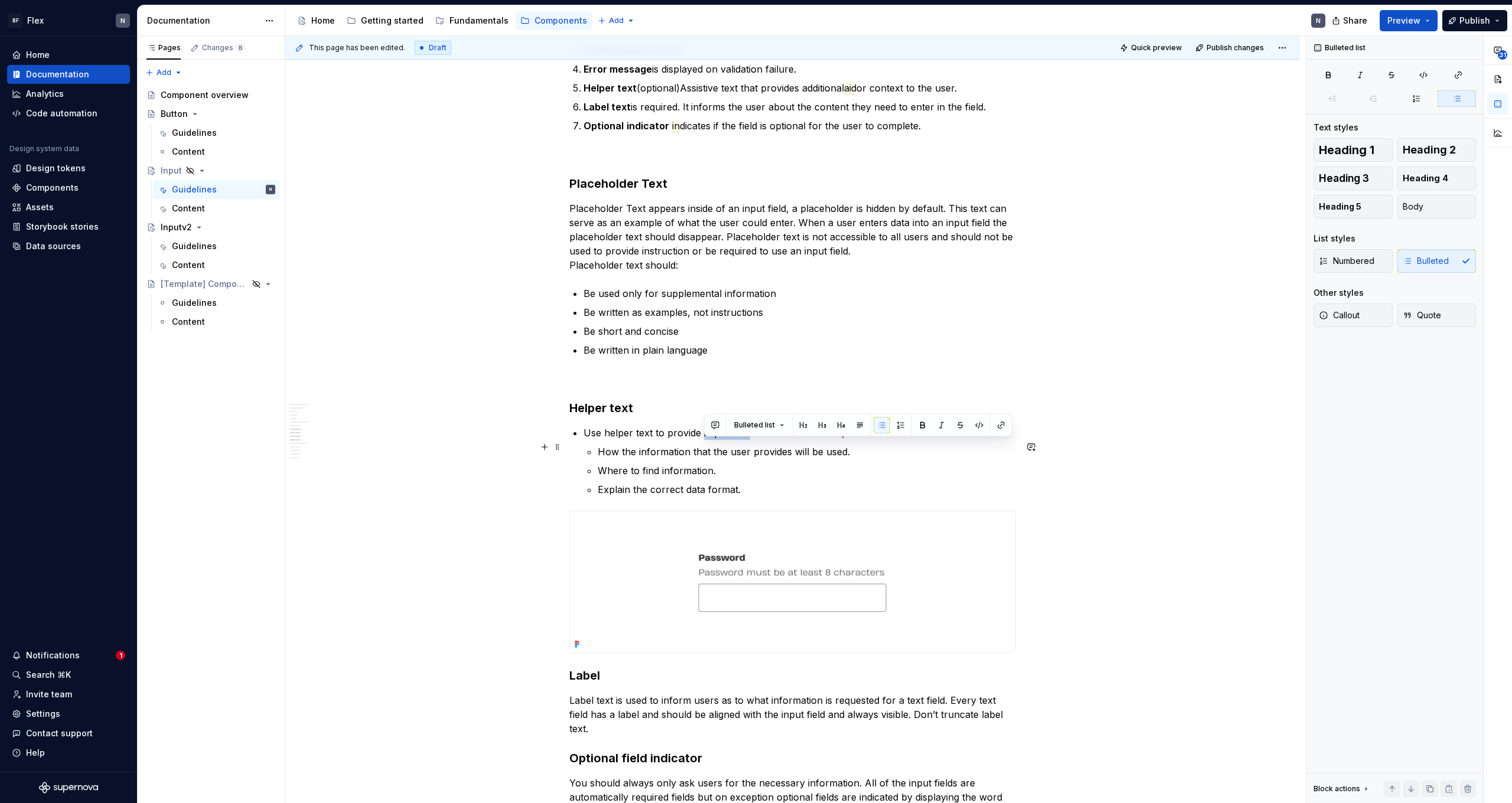
drag, startPoint x: 750, startPoint y: 446, endPoint x: 704, endPoint y: 447, distance: 46.0
click at [704, 440] on p "Use helper text to provide imperative information such as;" at bounding box center [799, 433] width 433 height 15
click at [720, 424] on button "button" at bounding box center [715, 425] width 16 height 16
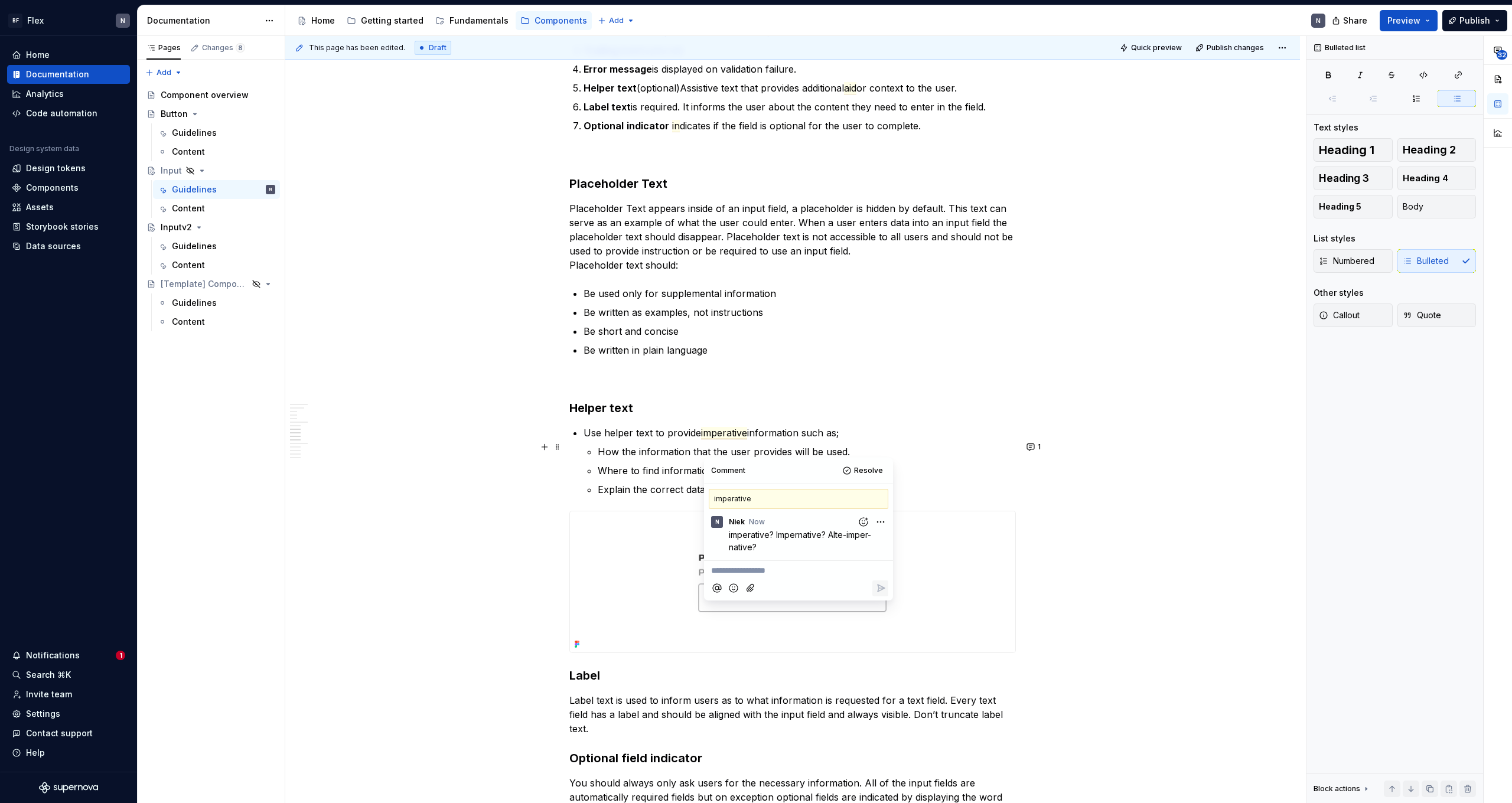
click at [653, 440] on p "Use helper text to provide imperative information such as;" at bounding box center [799, 433] width 433 height 15
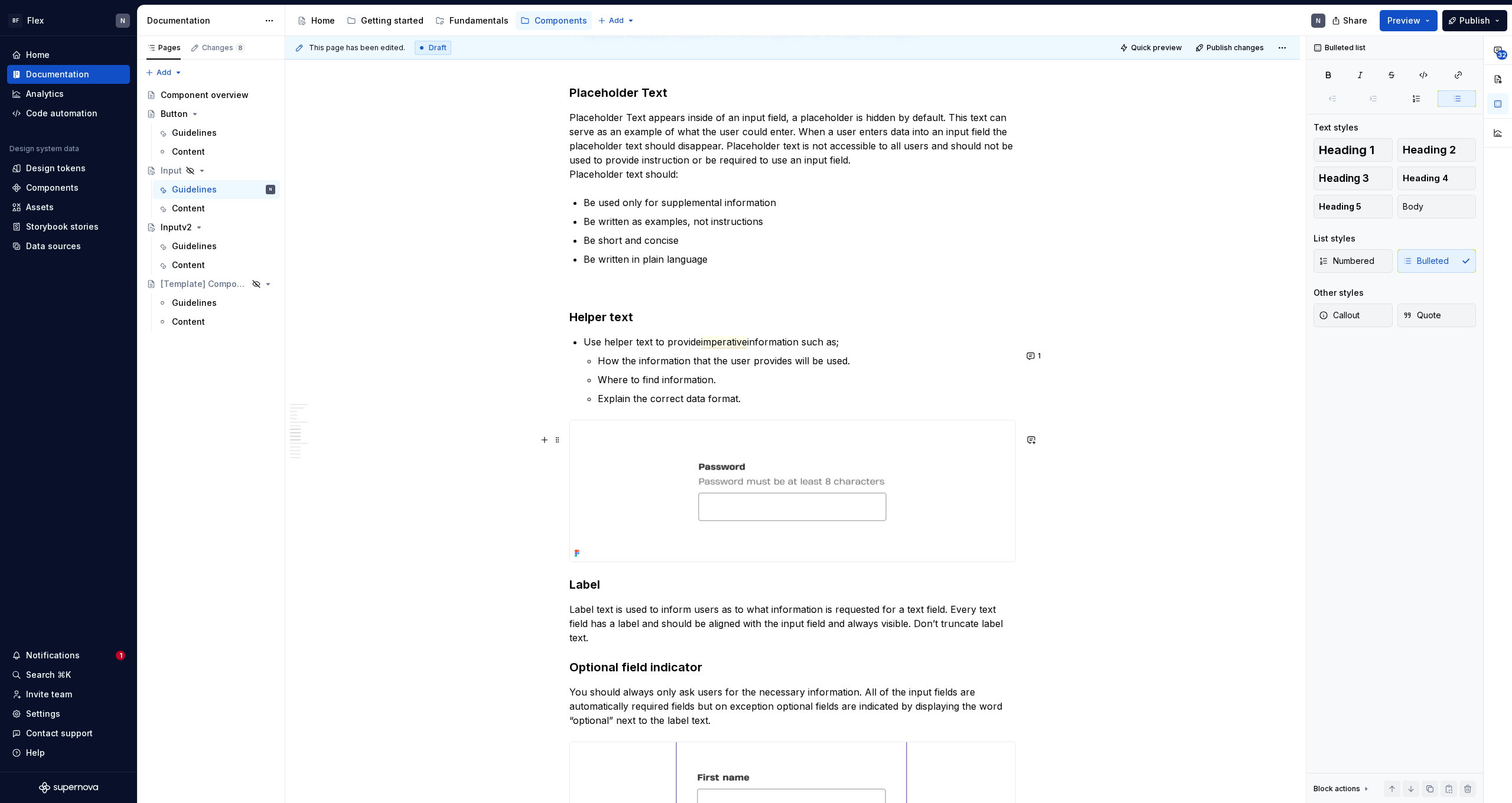
scroll to position [1324, 0]
click at [868, 439] on button "button" at bounding box center [1031, 439] width 16 height 16
click at [868, 476] on icon "Add emoji" at bounding box center [883, 476] width 12 height 12
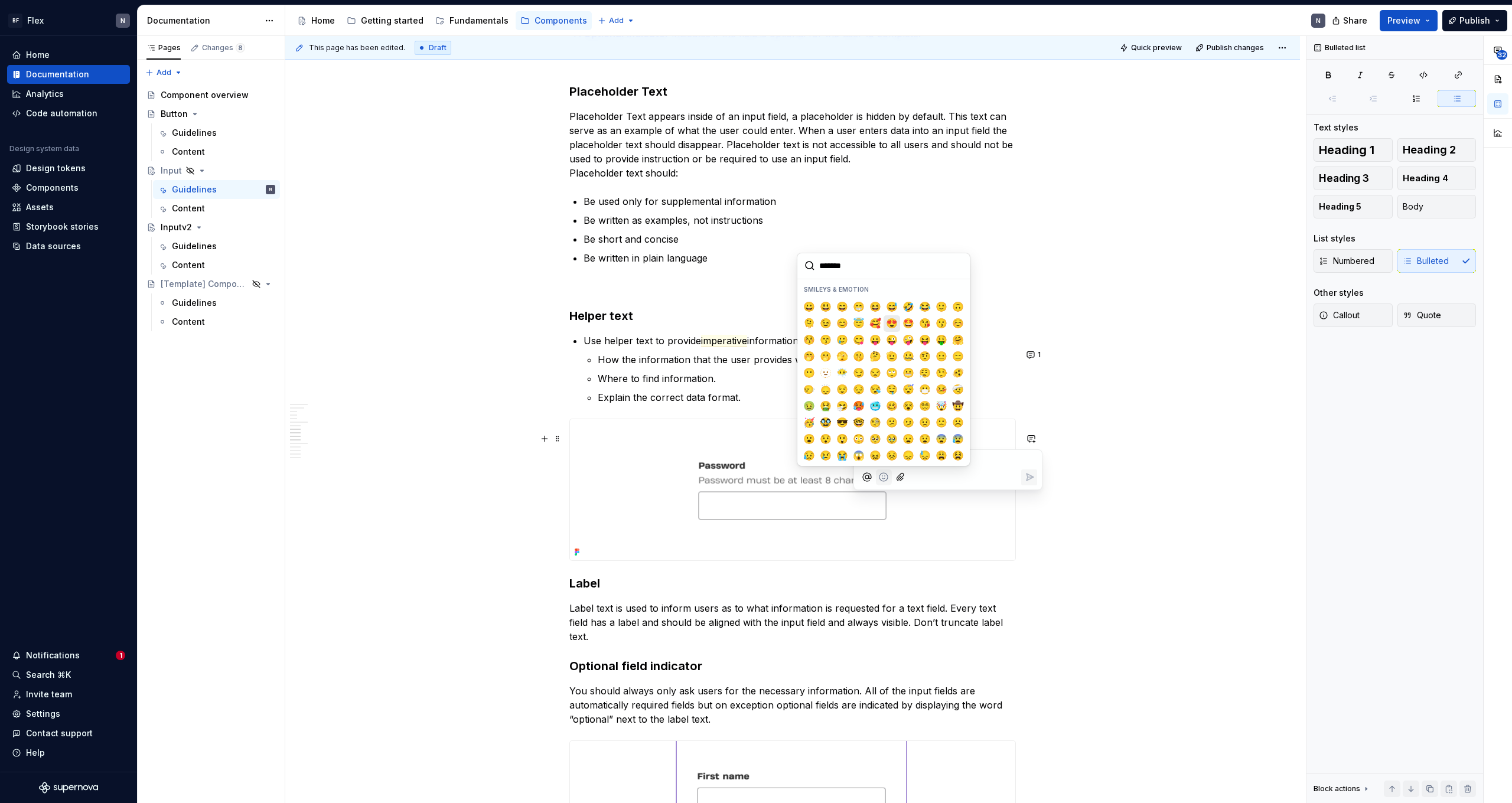
click at [868, 325] on span "😍" at bounding box center [892, 323] width 9 height 12
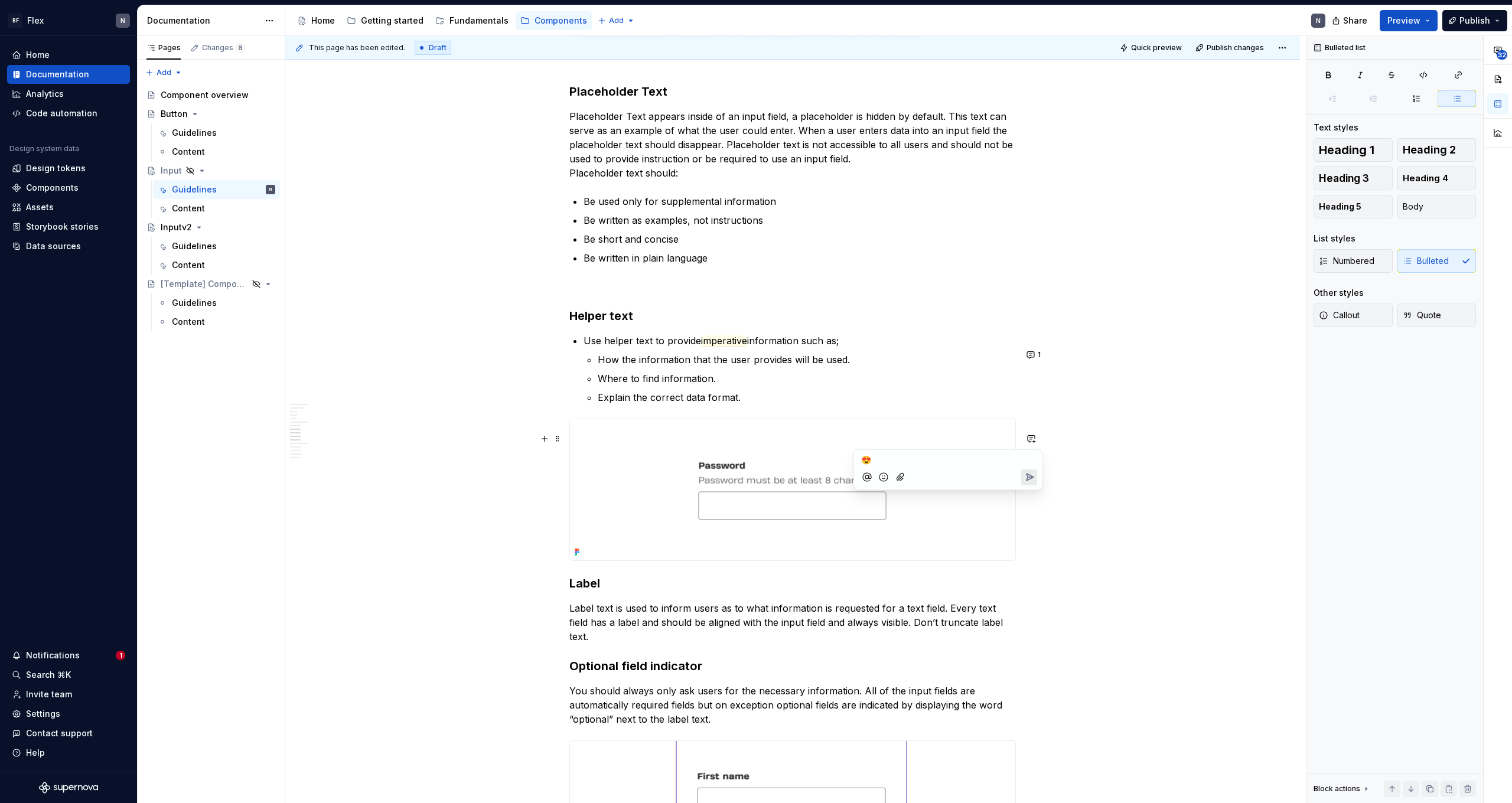
click at [868, 495] on h3 "Label" at bounding box center [792, 583] width 446 height 16
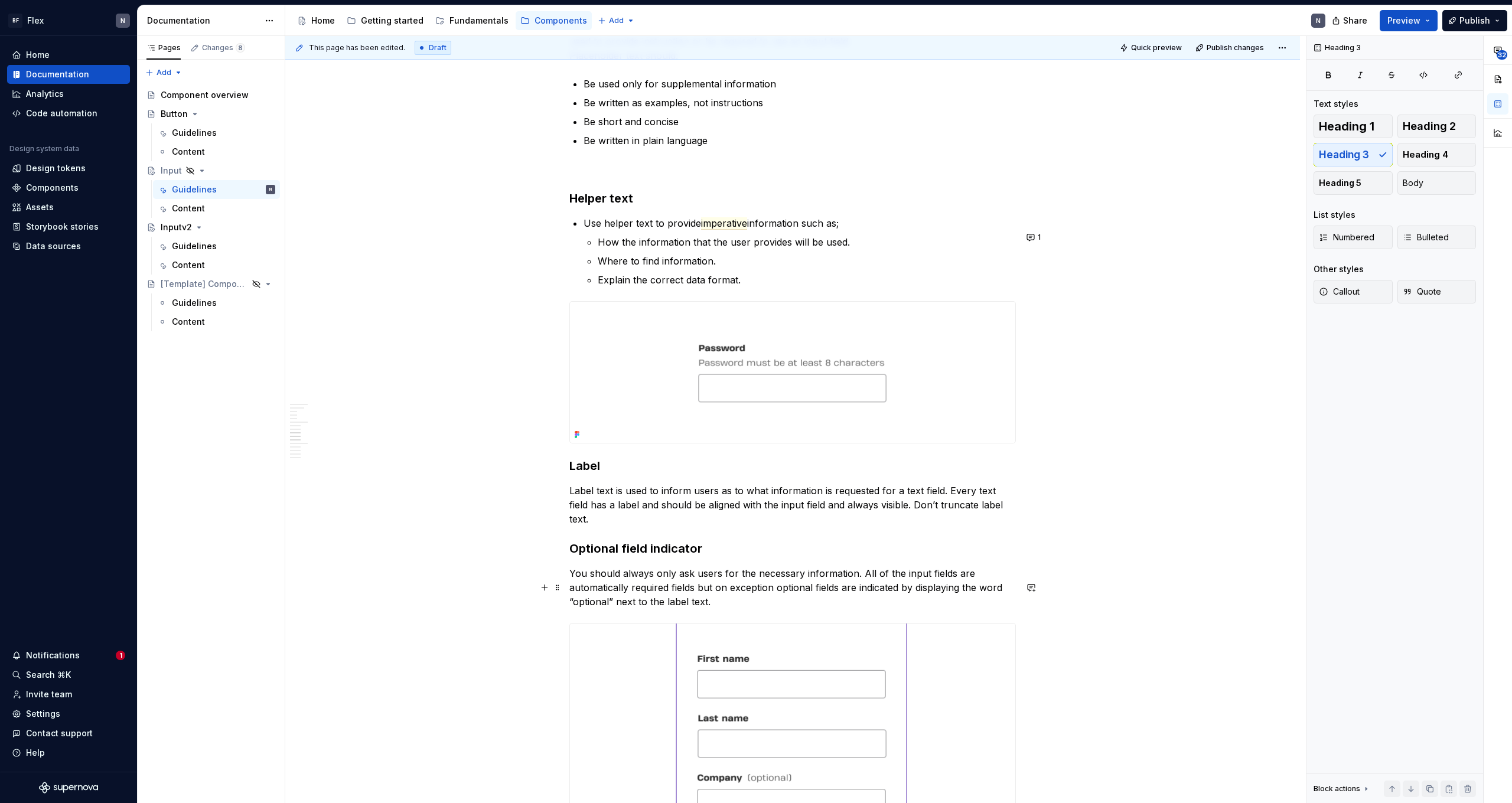
scroll to position [1445, 0]
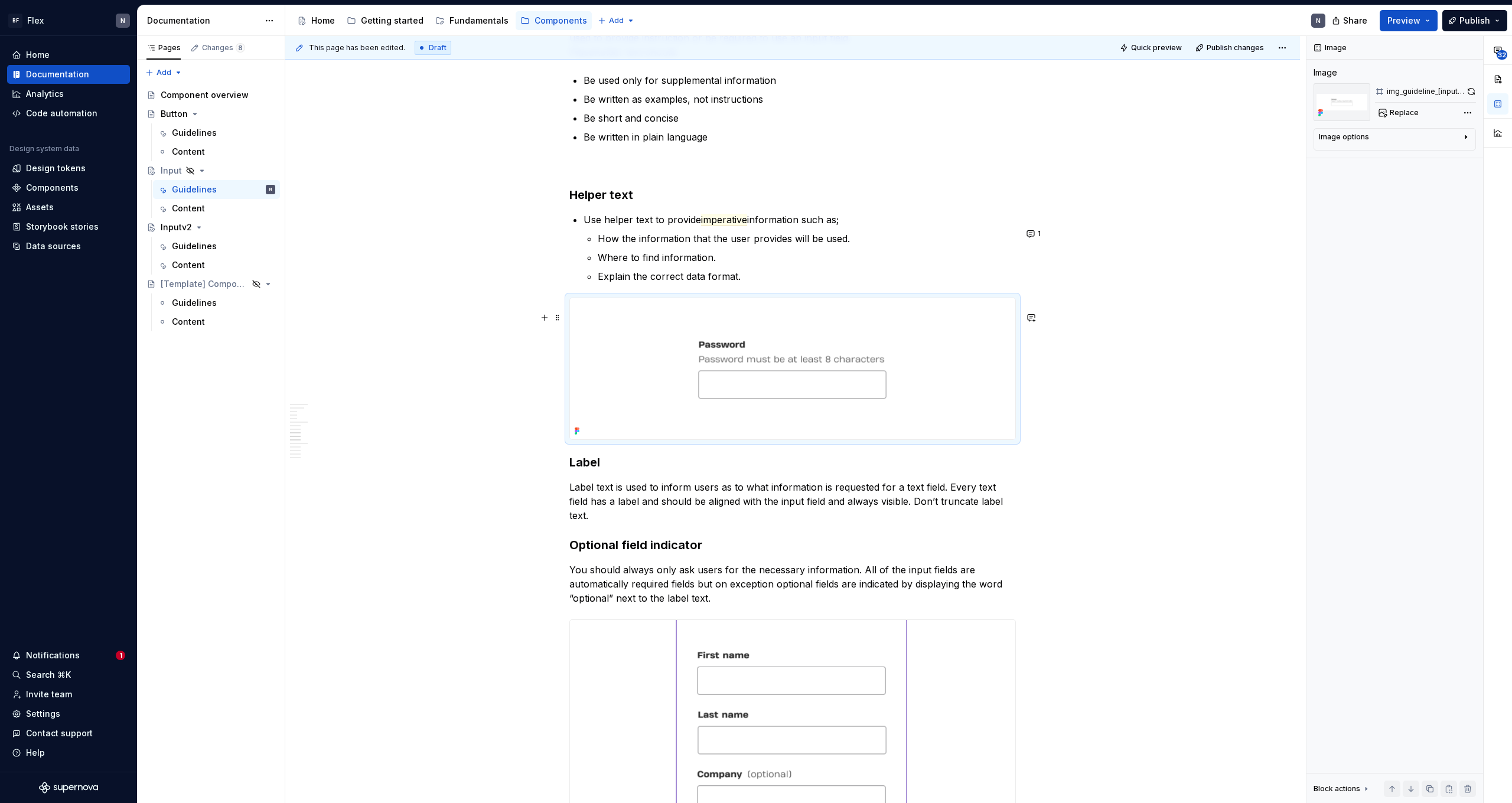
click at [868, 422] on img at bounding box center [792, 369] width 445 height 141
click at [868, 314] on button "button" at bounding box center [1031, 318] width 16 height 16
click at [868, 360] on icon "Add emoji" at bounding box center [883, 356] width 12 height 12
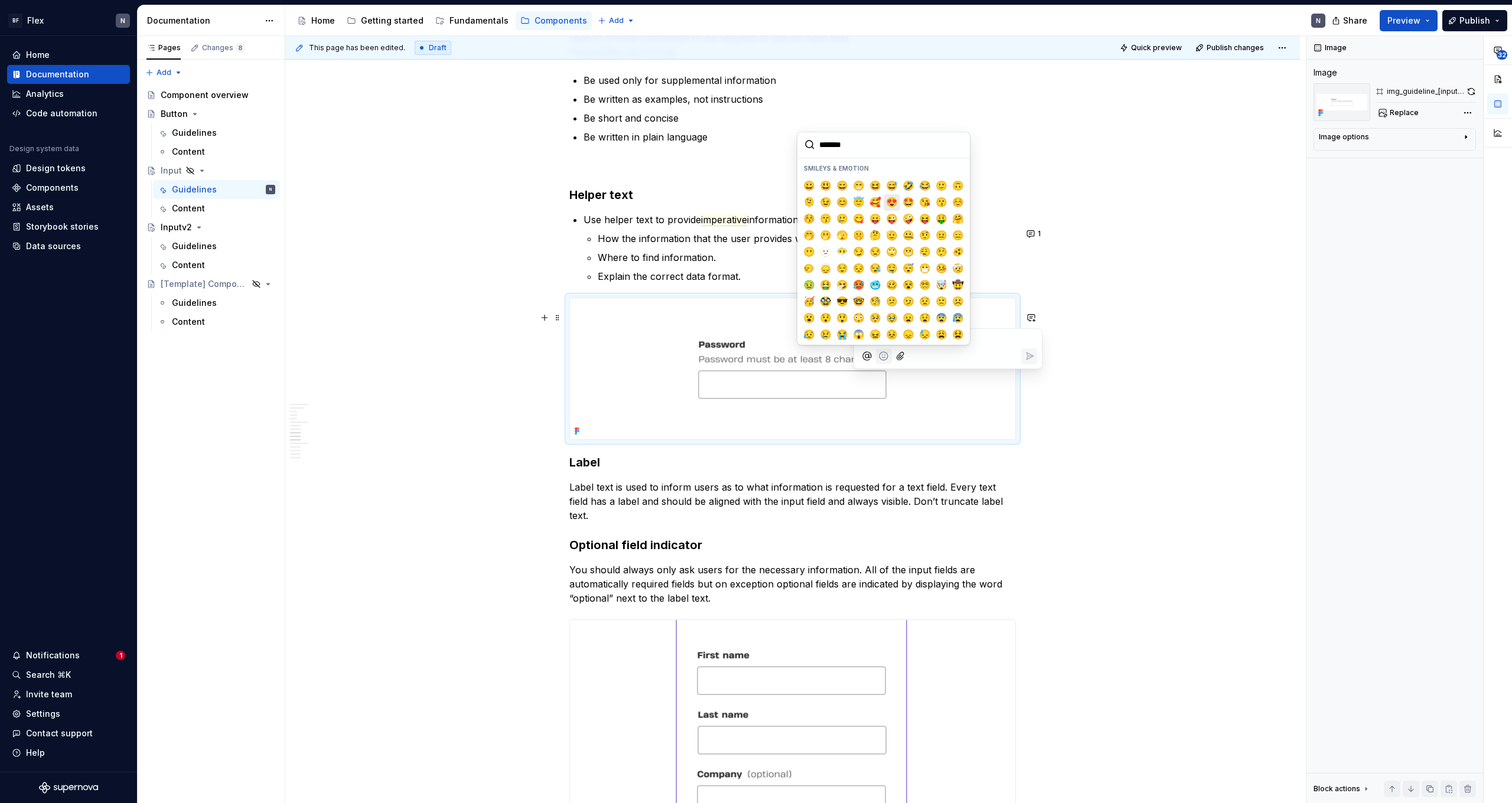
click at [868, 205] on span "😍" at bounding box center [892, 202] width 9 height 12
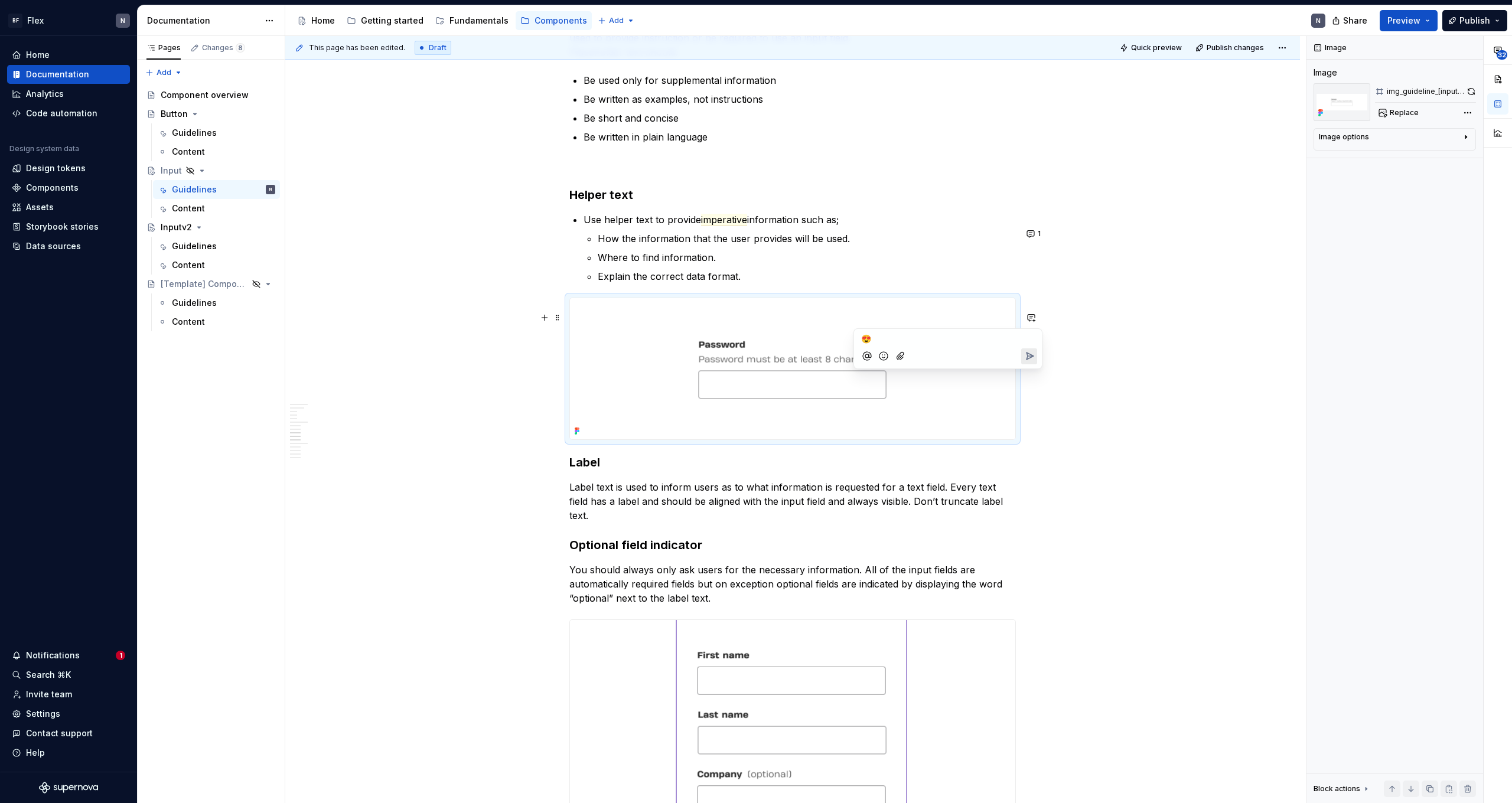
click at [868, 358] on icon "Send" at bounding box center [1028, 356] width 12 height 12
type textarea "*"
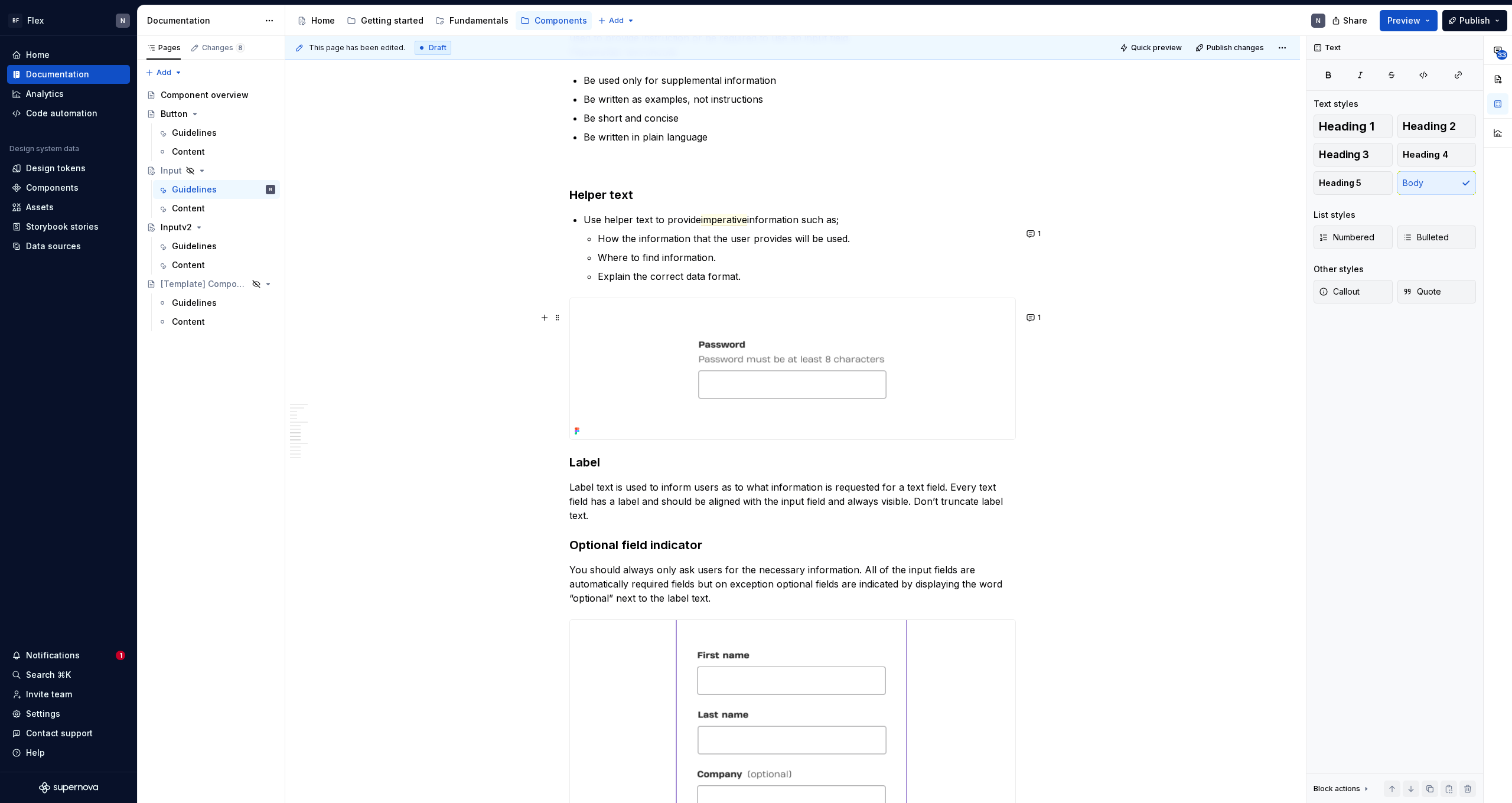
click at [868, 495] on p "Label text is used to inform users as to what information is requested for a te…" at bounding box center [792, 501] width 446 height 43
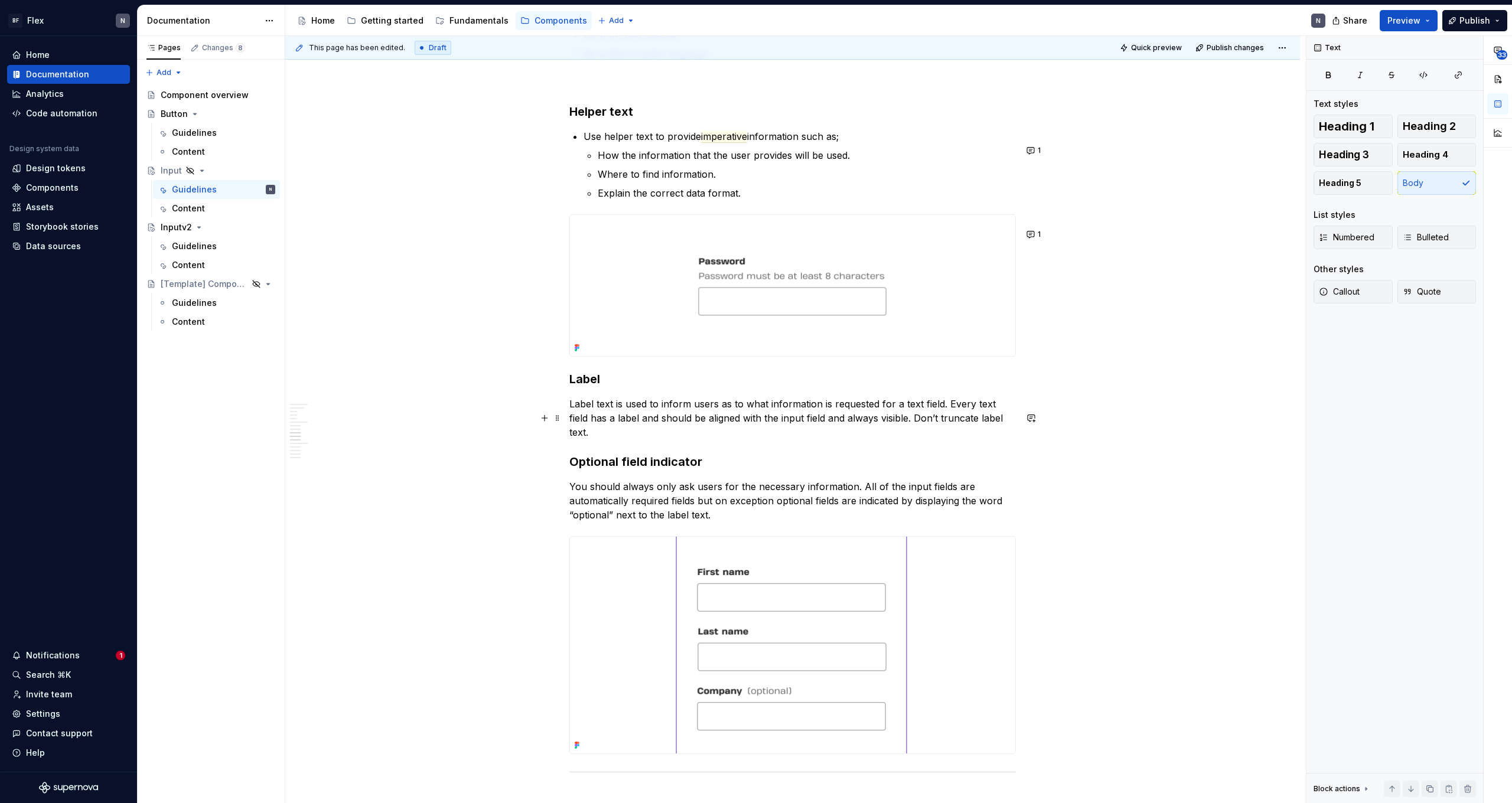
scroll to position [1532, 0]
click at [730, 494] on p "You should always only ask users for the necessary information. All of the inpu…" at bounding box center [792, 497] width 446 height 43
click at [737, 495] on p "You should always only ask users for the necessary information. All of the inpu…" at bounding box center [792, 497] width 446 height 43
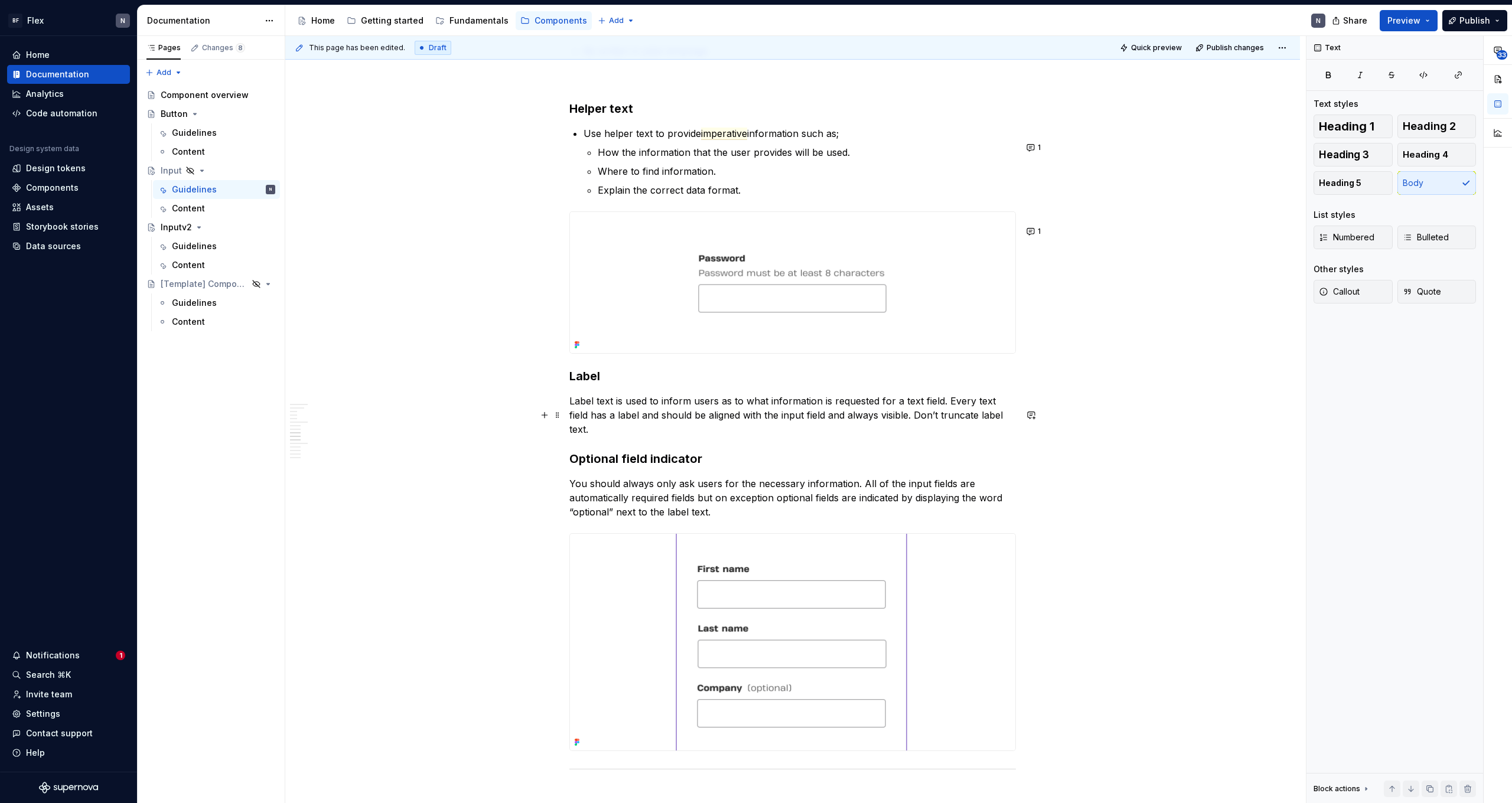
click at [710, 422] on p "Label text is used to inform users as to what information is requested for a te…" at bounding box center [792, 415] width 446 height 43
click at [716, 436] on p "Label text is used to inform users as to what information is requested for a te…" at bounding box center [792, 415] width 446 height 43
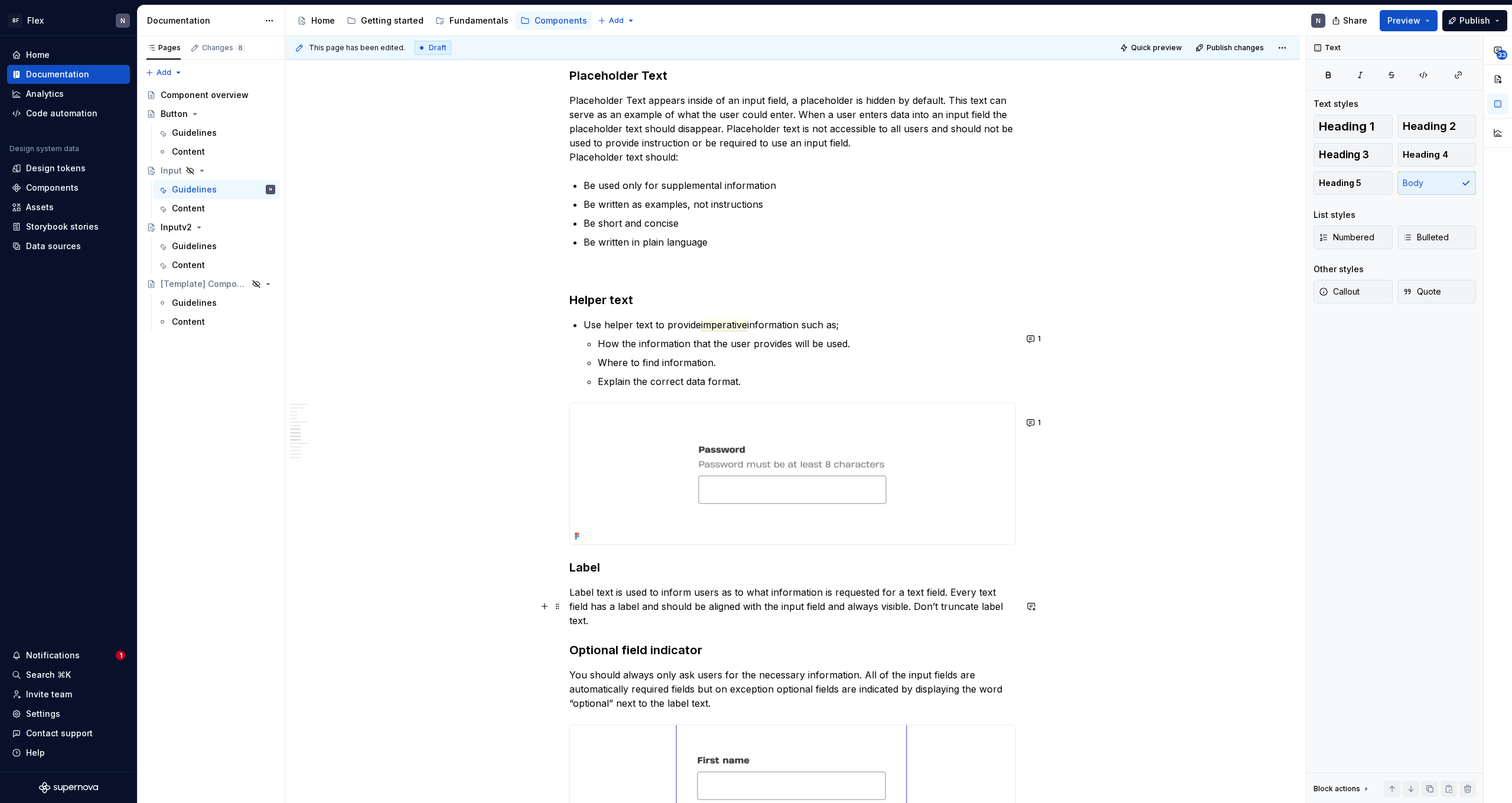
scroll to position [1351, 0]
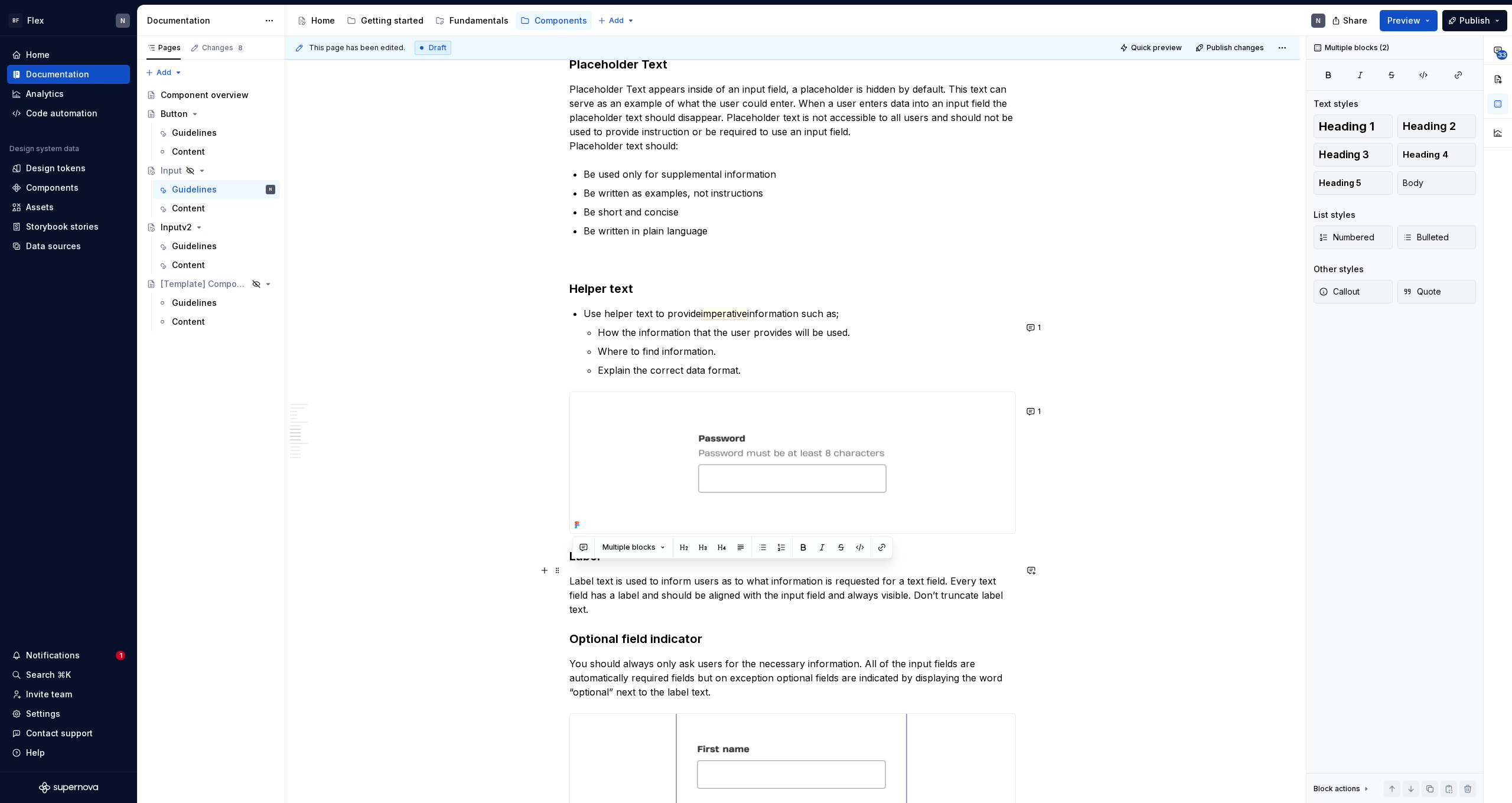
drag, startPoint x: 677, startPoint y: 621, endPoint x: 572, endPoint y: 574, distance: 115.0
click at [572, 495] on div "Usage Use the appropriate input type for the expected data. Variant Purpose Beh…" at bounding box center [792, 298] width 446 height 2835
click at [673, 495] on p "Label text is used to inform users as to what information is requested for a te…" at bounding box center [792, 595] width 446 height 43
click at [585, 495] on button "button" at bounding box center [583, 548] width 16 height 16
click at [749, 495] on icon "Send" at bounding box center [751, 585] width 12 height 12
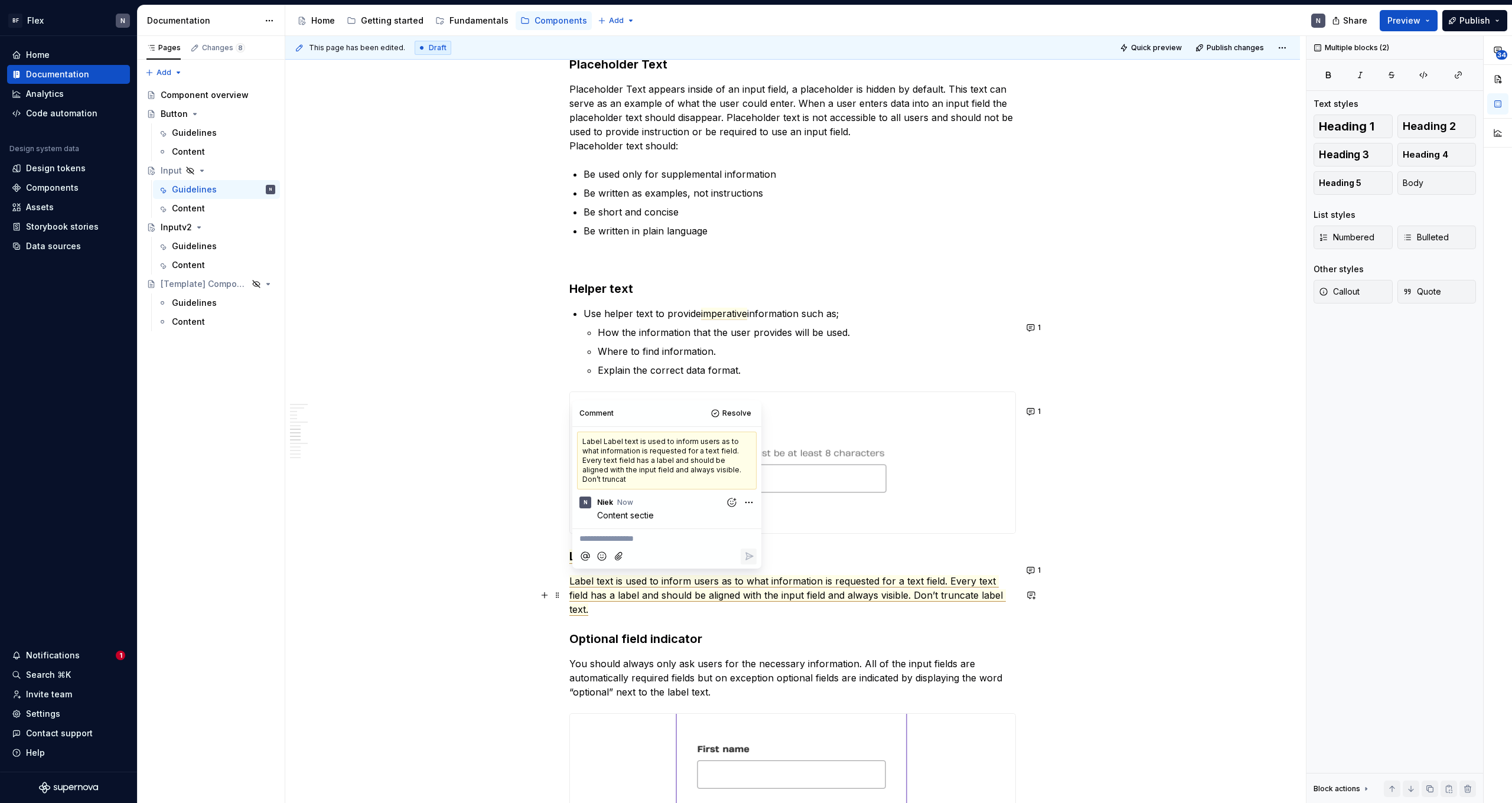
click at [707, 495] on p "Label text is used to inform users as to what information is requested for a te…" at bounding box center [792, 595] width 446 height 43
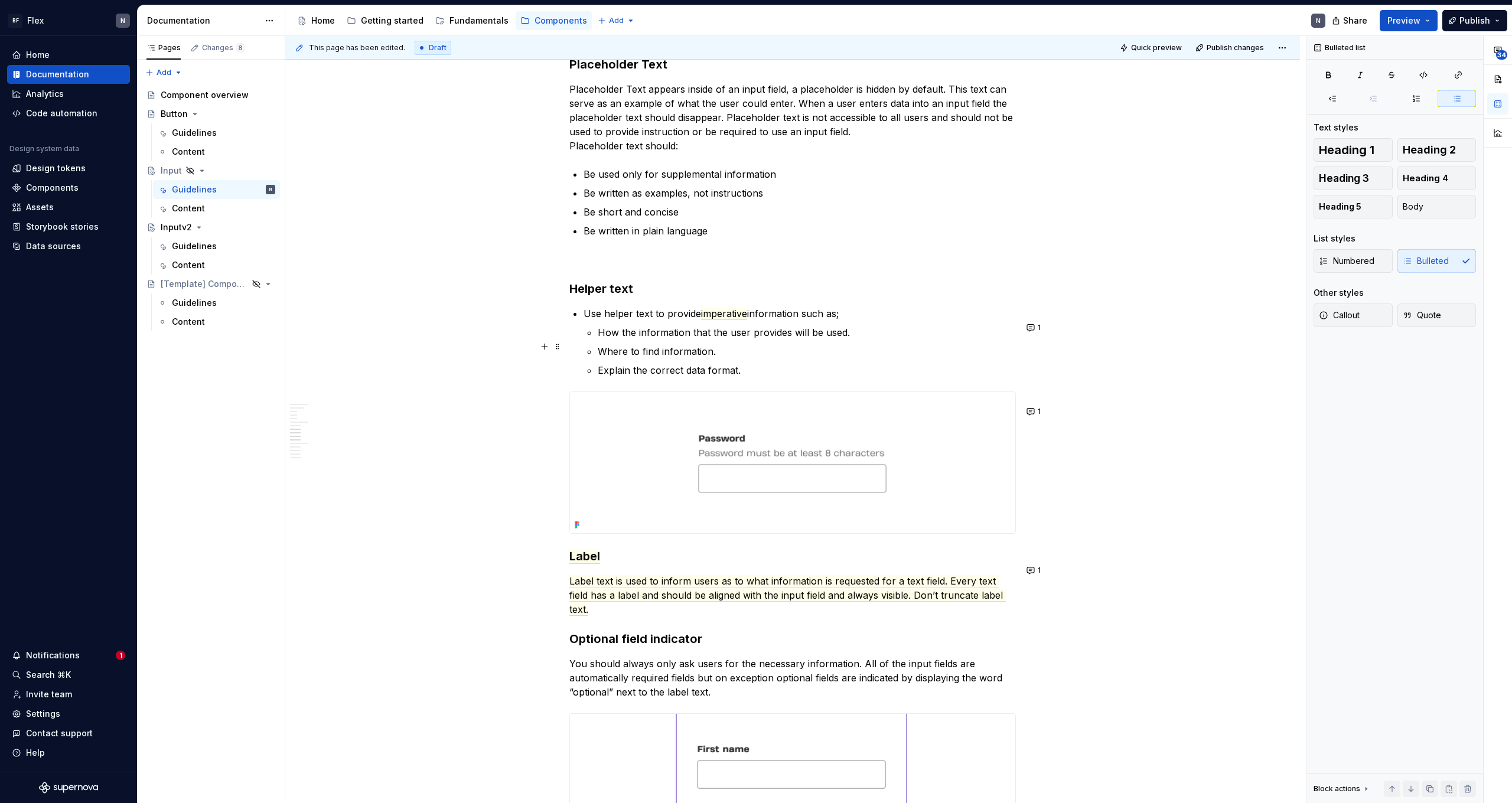
click at [691, 339] on p "How the information that the user provides will be used." at bounding box center [807, 333] width 418 height 15
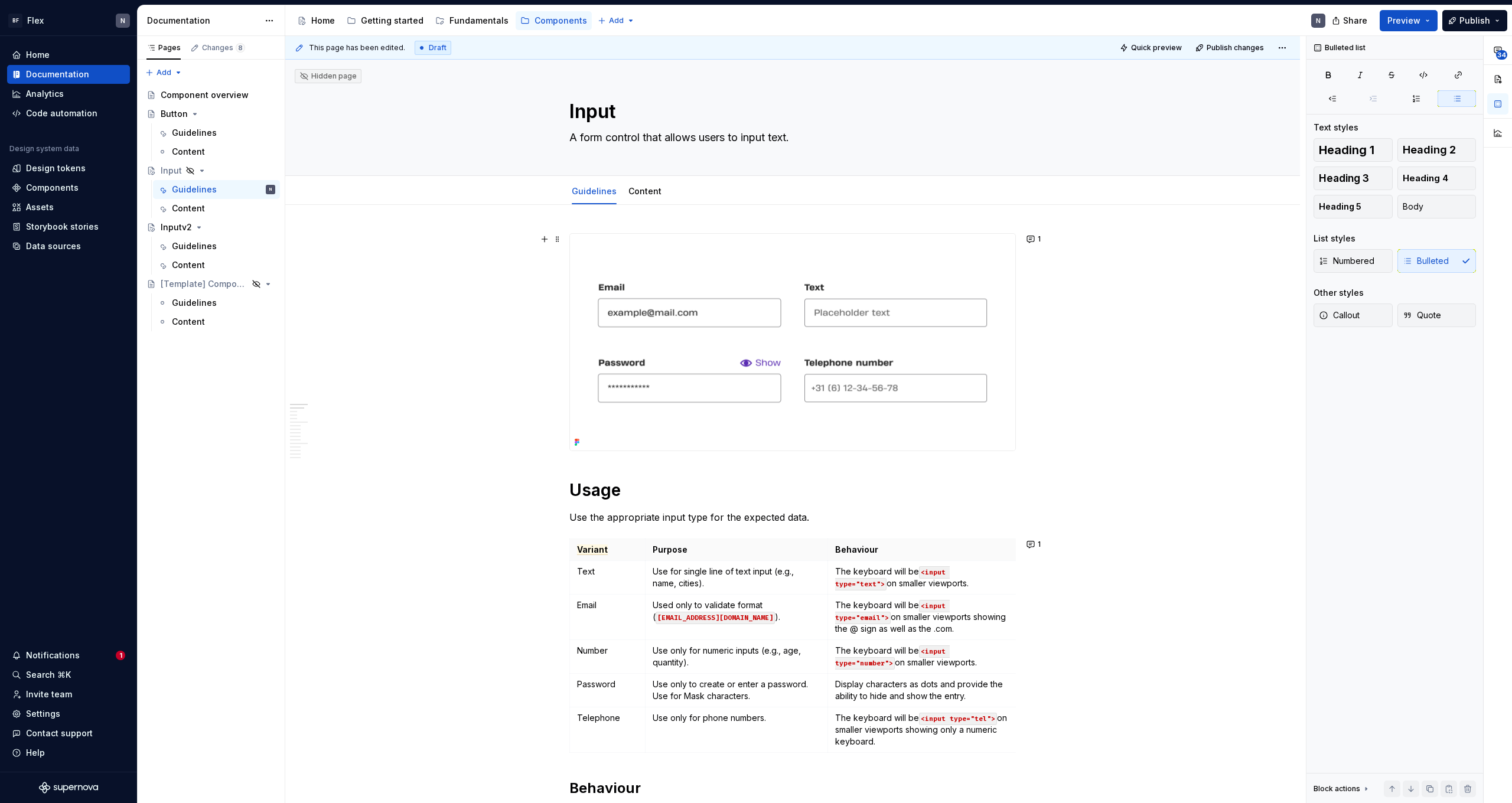
scroll to position [0, 0]
